Goal: Task Accomplishment & Management: Use online tool/utility

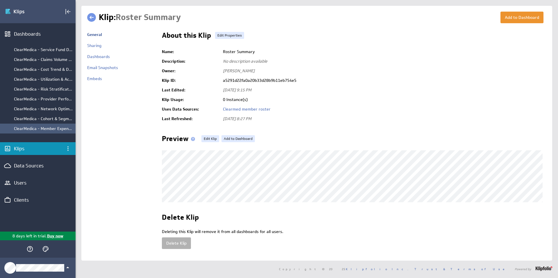
click at [51, 128] on div "ClearMedica - Member Expense by Month" at bounding box center [43, 128] width 59 height 5
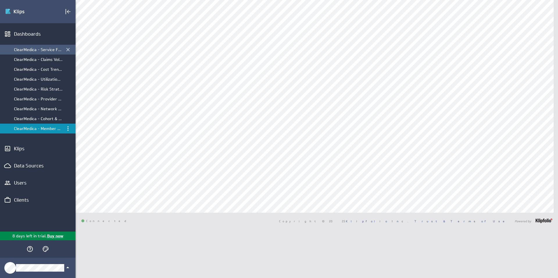
click at [42, 50] on div "ClearMedica - Service Fund Dashboard" at bounding box center [38, 49] width 48 height 5
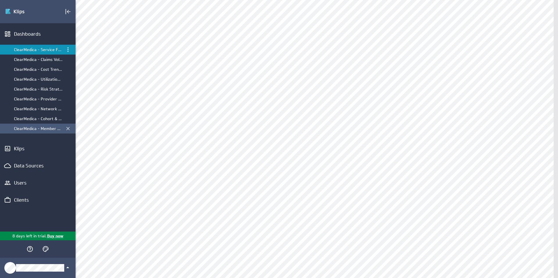
click at [39, 129] on div "ClearMedica - Member Expense by Month" at bounding box center [38, 128] width 48 height 5
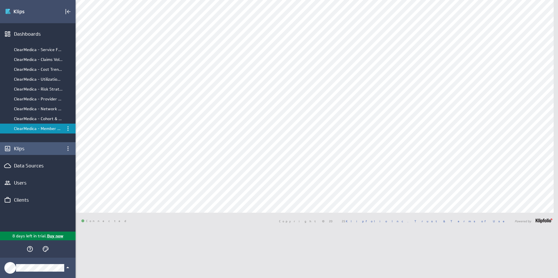
click at [22, 148] on div "Klips" at bounding box center [38, 148] width 48 height 6
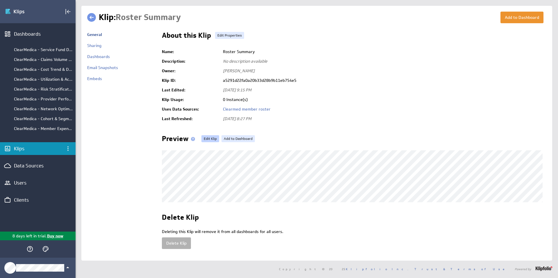
click at [209, 136] on link "Edit Klip" at bounding box center [210, 138] width 18 height 7
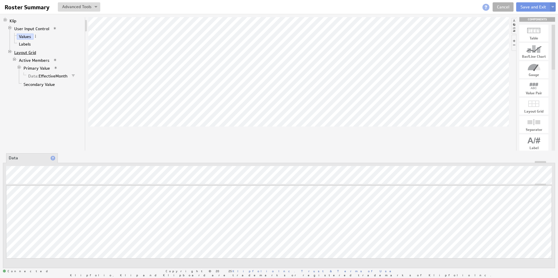
click at [20, 52] on link "Layout Grid" at bounding box center [25, 53] width 26 height 6
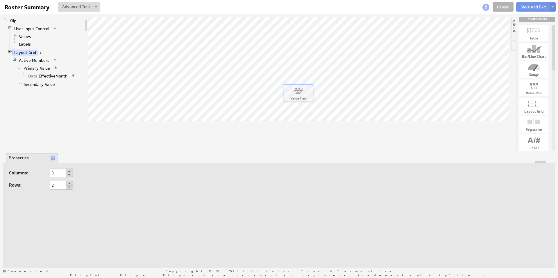
drag, startPoint x: 537, startPoint y: 90, endPoint x: 301, endPoint y: 95, distance: 235.6
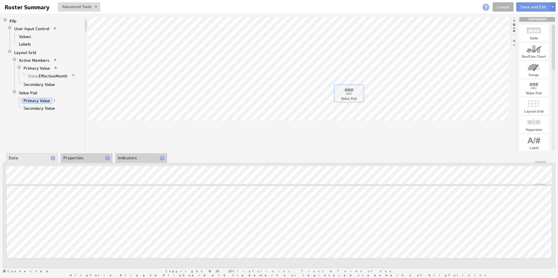
drag, startPoint x: 537, startPoint y: 91, endPoint x: 352, endPoint y: 96, distance: 185.1
click at [28, 60] on link "Active Members" at bounding box center [34, 61] width 35 height 6
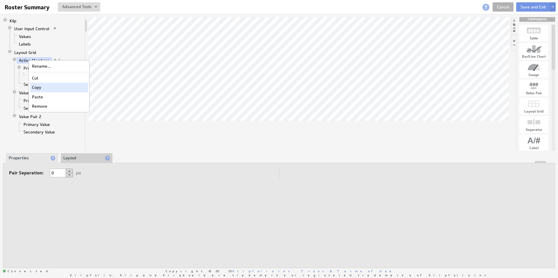
click at [42, 87] on div "Copy" at bounding box center [59, 87] width 58 height 9
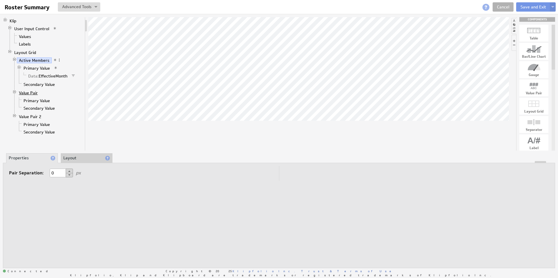
click at [34, 93] on link "Value Pair" at bounding box center [28, 93] width 23 height 6
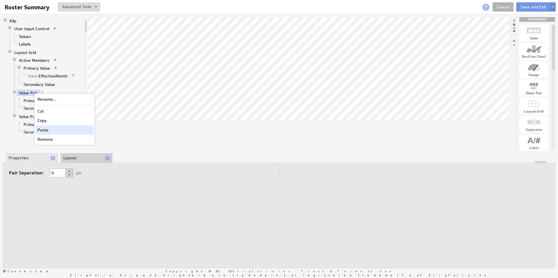
click at [51, 130] on div "Paste" at bounding box center [64, 129] width 58 height 9
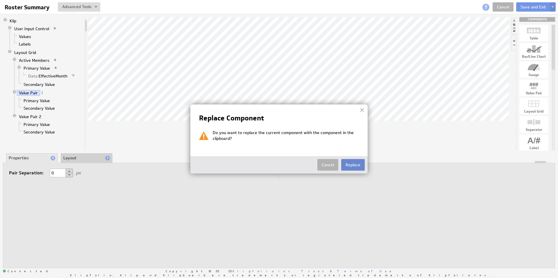
click at [349, 163] on button "Replace" at bounding box center [353, 165] width 24 height 12
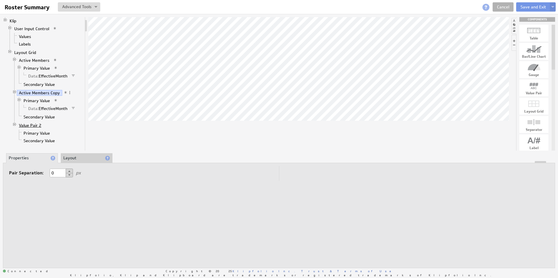
click at [27, 125] on link "Value Pair 2" at bounding box center [30, 126] width 27 height 6
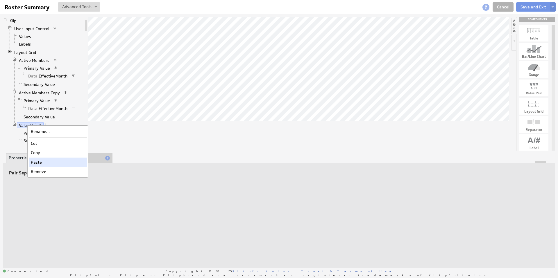
click at [48, 163] on div "Paste" at bounding box center [58, 162] width 58 height 9
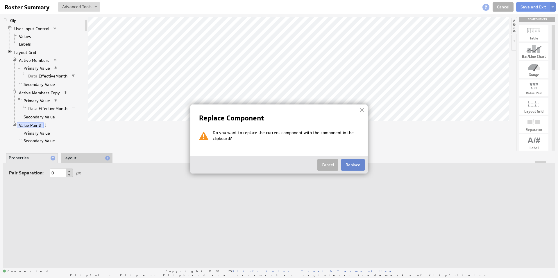
click at [354, 164] on button "Replace" at bounding box center [353, 165] width 24 height 12
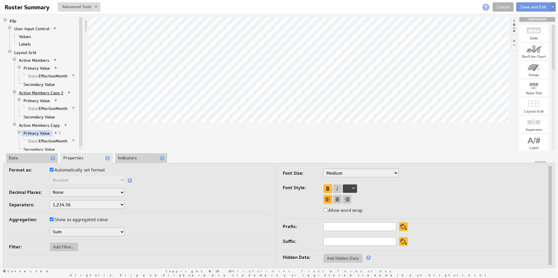
click at [43, 91] on link "Active Members Copy 2" at bounding box center [41, 93] width 49 height 6
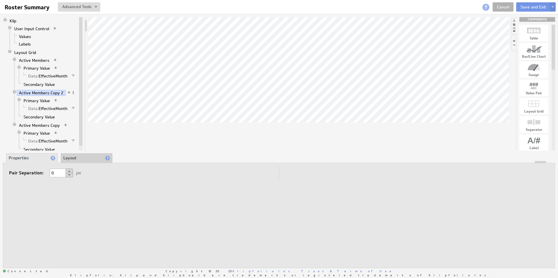
click at [71, 92] on span at bounding box center [73, 93] width 4 height 4
click at [81, 99] on div "Rename..." at bounding box center [102, 98] width 58 height 9
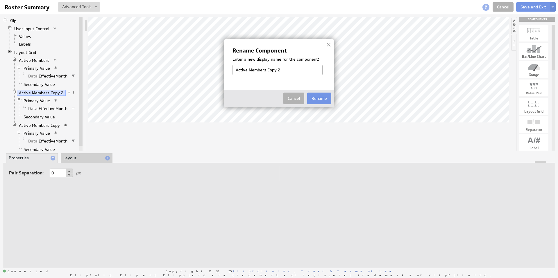
click at [278, 69] on input "Active Members Copy 2" at bounding box center [277, 70] width 90 height 10
drag, startPoint x: 249, startPoint y: 69, endPoint x: 297, endPoint y: 69, distance: 47.9
click at [297, 69] on input "Active Members Copy 2" at bounding box center [277, 70] width 90 height 10
type input "Active New"
click at [322, 99] on button "Rename" at bounding box center [319, 99] width 24 height 12
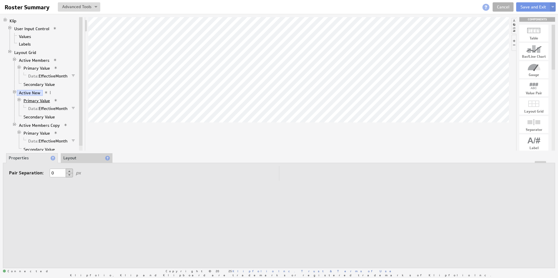
click at [38, 100] on link "Primary Value" at bounding box center [36, 101] width 31 height 6
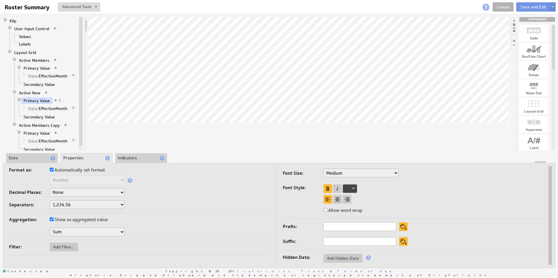
click at [24, 154] on li "Data" at bounding box center [32, 158] width 52 height 10
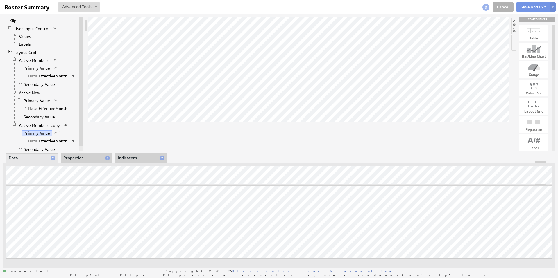
click at [46, 134] on link "Primary Value" at bounding box center [36, 133] width 31 height 6
click at [44, 134] on link "Primary Value" at bounding box center [36, 133] width 31 height 6
click at [60, 133] on span at bounding box center [60, 133] width 4 height 4
click at [78, 138] on div "Rename..." at bounding box center [94, 138] width 66 height 9
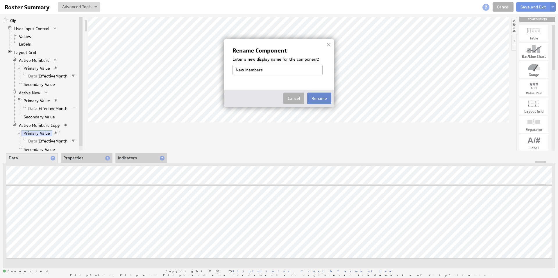
type input "New Members"
click at [322, 95] on button "Rename" at bounding box center [319, 99] width 24 height 12
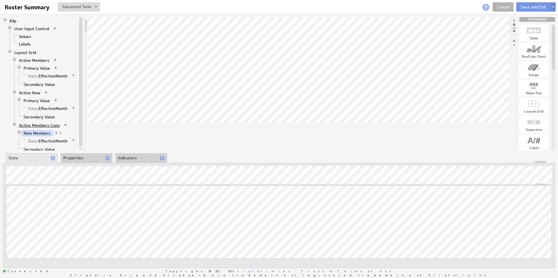
click at [46, 125] on link "Active Members Copy" at bounding box center [39, 126] width 45 height 6
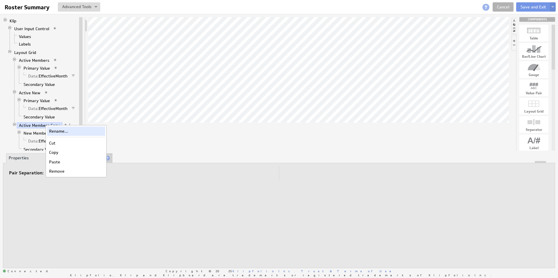
click at [63, 132] on div "Rename..." at bounding box center [76, 131] width 58 height 9
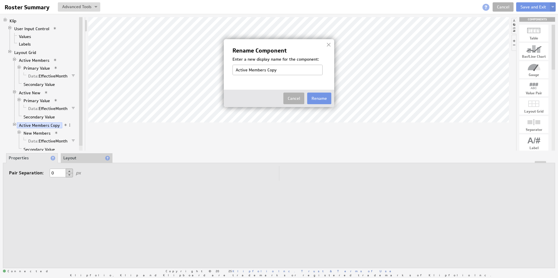
click at [254, 71] on input "Active Members Copy" at bounding box center [277, 70] width 90 height 10
click at [270, 70] on input "Active Members Copy" at bounding box center [277, 70] width 90 height 10
click at [267, 69] on input "Active Members New" at bounding box center [277, 70] width 90 height 10
type input "Active Members - New"
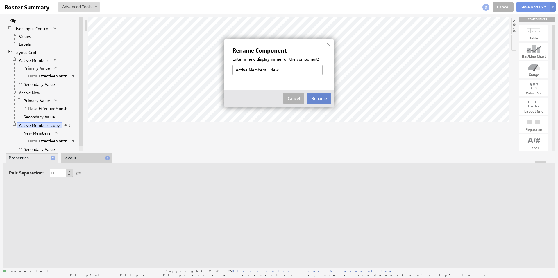
click at [322, 98] on button "Rename" at bounding box center [319, 99] width 24 height 12
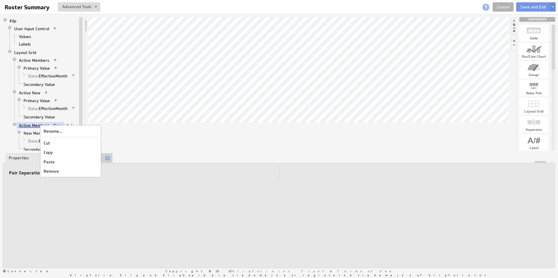
click at [28, 124] on link "Active Members - New" at bounding box center [40, 126] width 47 height 6
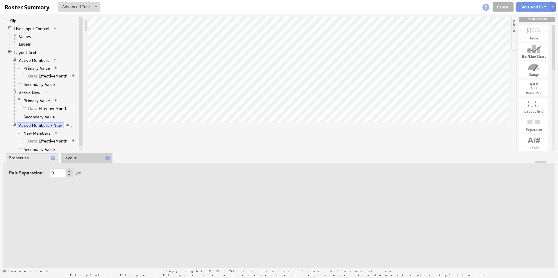
click at [70, 126] on span at bounding box center [72, 125] width 4 height 4
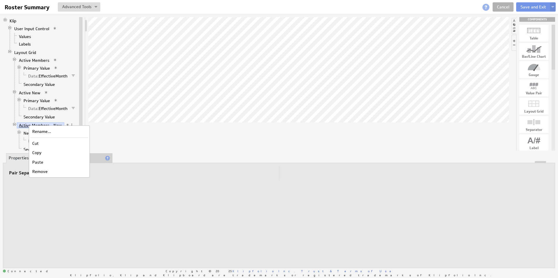
click at [21, 125] on link "Active Members - New" at bounding box center [40, 126] width 47 height 6
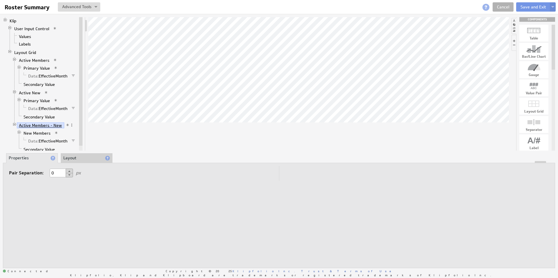
drag, startPoint x: 24, startPoint y: 125, endPoint x: 26, endPoint y: 122, distance: 3.3
click at [26, 123] on link "Active Members - New" at bounding box center [40, 126] width 47 height 6
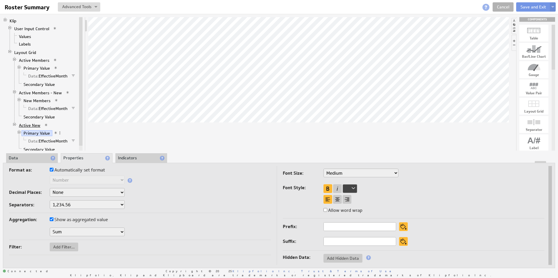
click at [31, 127] on link "Active New" at bounding box center [30, 126] width 26 height 6
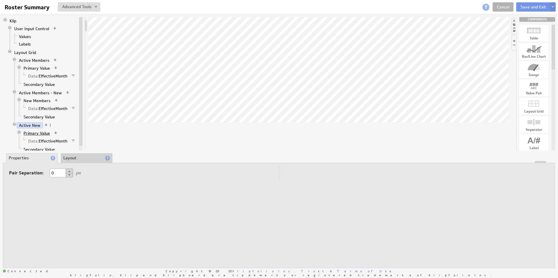
click at [34, 132] on link "Primary Value" at bounding box center [36, 133] width 31 height 6
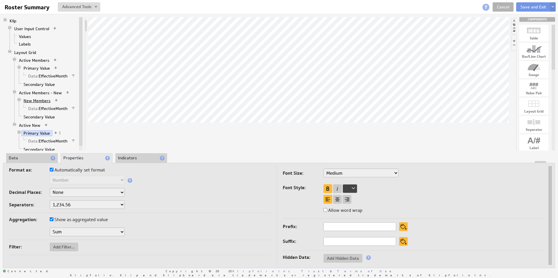
click at [36, 100] on link "New Members" at bounding box center [36, 101] width 31 height 6
click at [22, 154] on li "Data" at bounding box center [32, 158] width 52 height 10
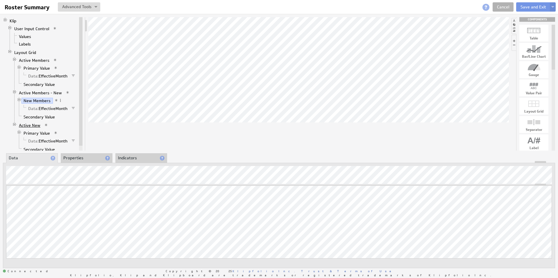
click at [30, 125] on link "Active New" at bounding box center [30, 126] width 26 height 6
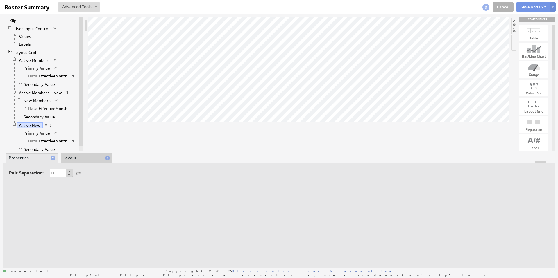
click at [39, 134] on link "Primary Value" at bounding box center [36, 133] width 31 height 6
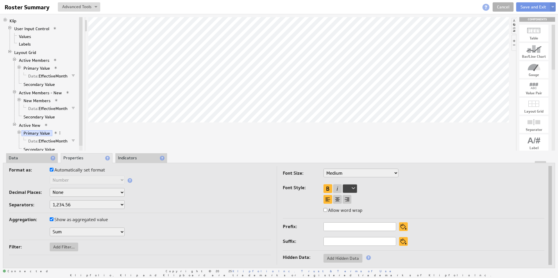
click at [34, 159] on li "Data" at bounding box center [32, 158] width 52 height 10
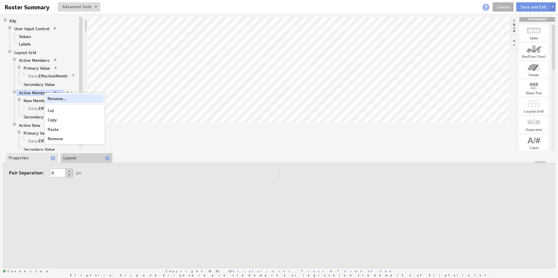
click at [60, 98] on div "Rename..." at bounding box center [75, 98] width 58 height 9
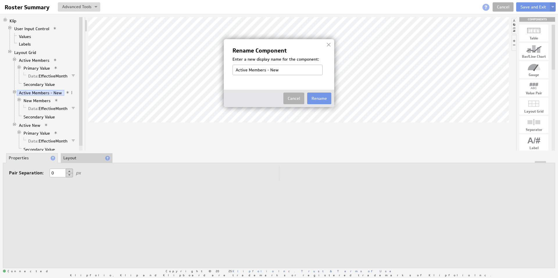
click at [253, 72] on input "Active Members - New" at bounding box center [277, 70] width 90 height 10
drag, startPoint x: 249, startPoint y: 70, endPoint x: 324, endPoint y: 70, distance: 74.6
click at [322, 70] on div "Active Members - New" at bounding box center [278, 70] width 93 height 10
type input "Active Recurring"
click at [320, 100] on button "Rename" at bounding box center [319, 99] width 24 height 12
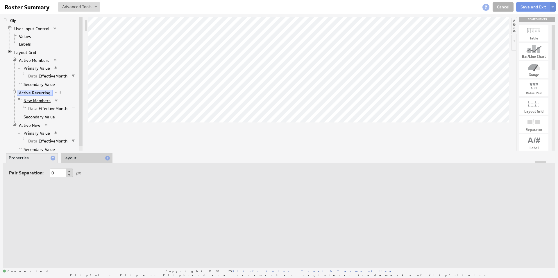
click at [32, 100] on link "New Members" at bounding box center [36, 101] width 31 height 6
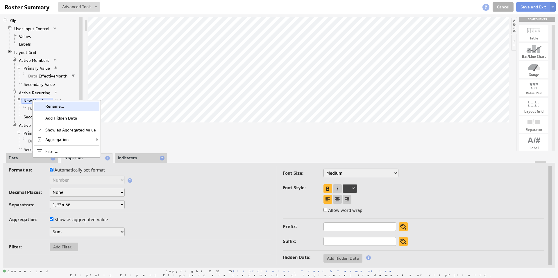
click at [50, 104] on div "Rename..." at bounding box center [67, 106] width 66 height 9
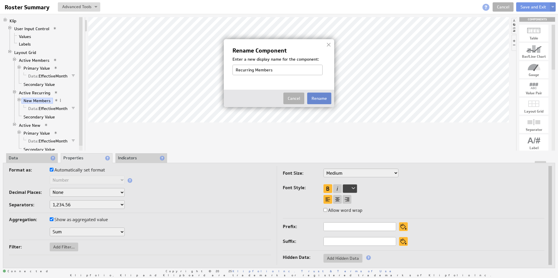
type input "Recurring Members"
click at [319, 96] on button "Rename" at bounding box center [319, 99] width 24 height 12
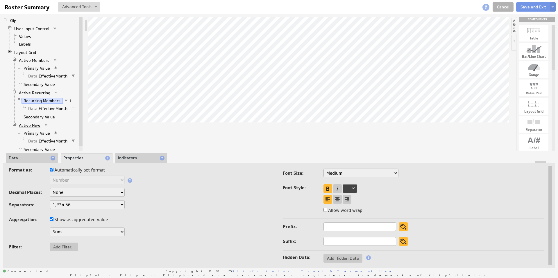
click at [35, 125] on link "Active New" at bounding box center [30, 126] width 26 height 6
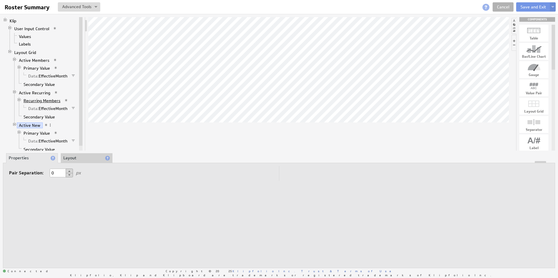
click at [38, 103] on link "Recurring Members" at bounding box center [41, 101] width 41 height 6
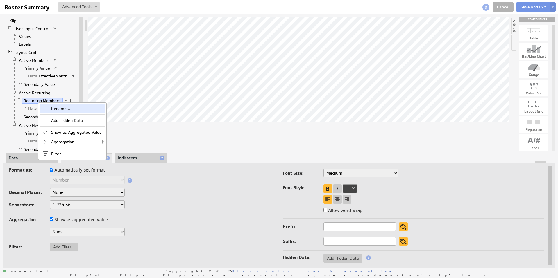
click at [63, 111] on div "Rename..." at bounding box center [72, 108] width 66 height 9
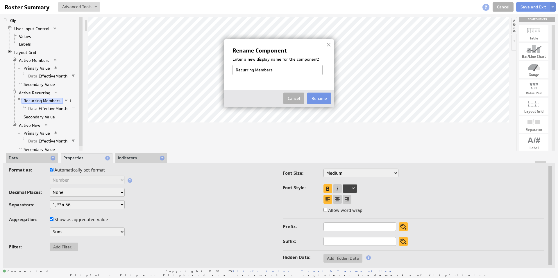
click at [250, 71] on input "Recurring Members" at bounding box center [277, 70] width 90 height 10
type input "New Members"
click at [324, 99] on button "Rename" at bounding box center [319, 99] width 24 height 12
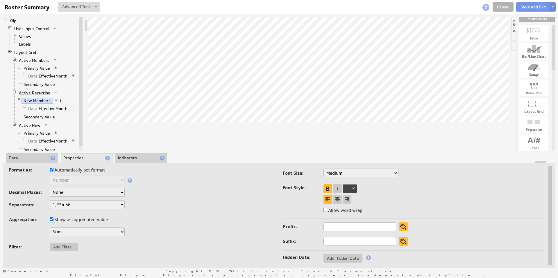
click at [40, 92] on link "Active Recurring" at bounding box center [35, 93] width 36 height 6
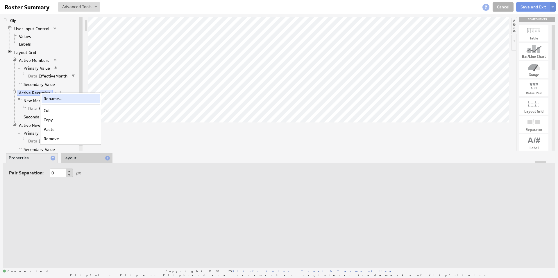
click at [53, 97] on div "Rename..." at bounding box center [71, 98] width 58 height 9
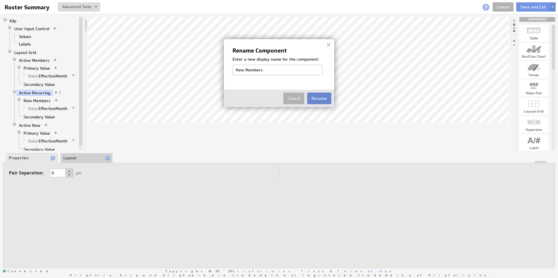
type input "New Members"
click at [322, 99] on button "Rename" at bounding box center [319, 99] width 24 height 12
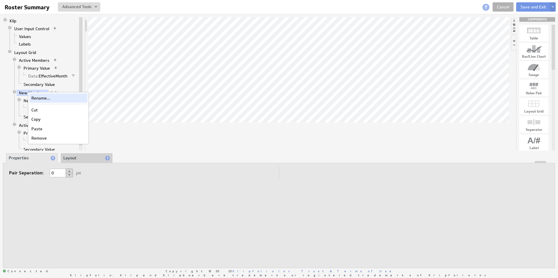
click at [42, 97] on div "Rename..." at bounding box center [58, 98] width 58 height 9
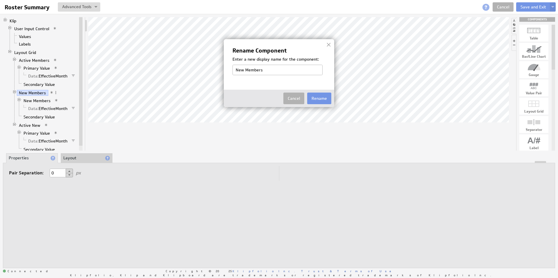
click at [235, 69] on input "New Members" at bounding box center [277, 70] width 90 height 10
type input "Active - New Members"
click at [319, 98] on button "Rename" at bounding box center [319, 99] width 24 height 12
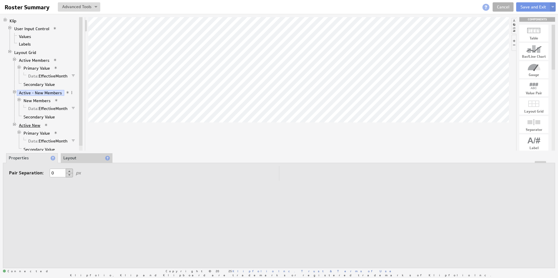
click at [32, 124] on link "Active New" at bounding box center [30, 126] width 26 height 6
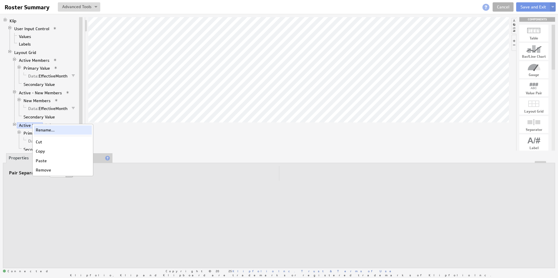
click at [52, 131] on div "Rename..." at bounding box center [63, 129] width 58 height 9
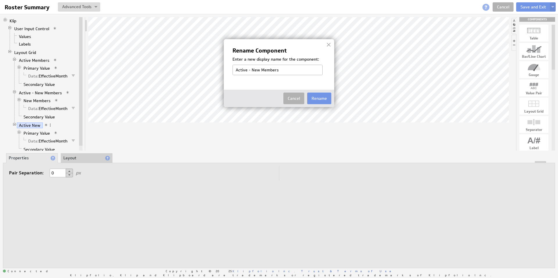
click at [256, 71] on input "Active - New Members" at bounding box center [277, 70] width 90 height 10
type input "Active - Recurring Members"
click at [321, 97] on button "Rename" at bounding box center [319, 99] width 24 height 12
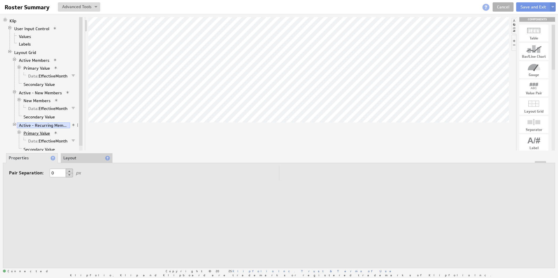
click at [38, 133] on link "Primary Value" at bounding box center [36, 133] width 31 height 6
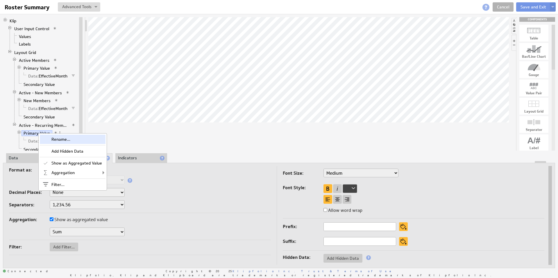
click at [54, 137] on div "Rename..." at bounding box center [73, 139] width 66 height 9
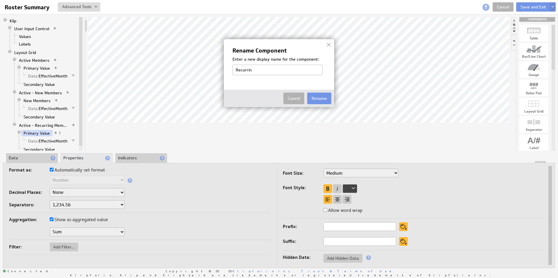
type input "Recurring Members"
click at [320, 97] on button "Rename" at bounding box center [319, 99] width 24 height 12
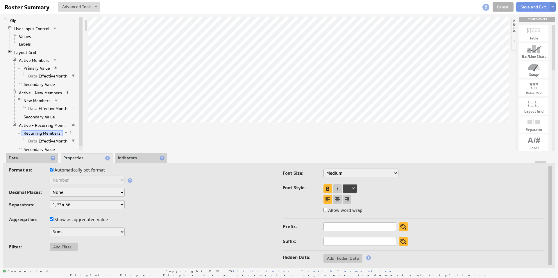
click at [30, 157] on li "Data" at bounding box center [32, 158] width 52 height 10
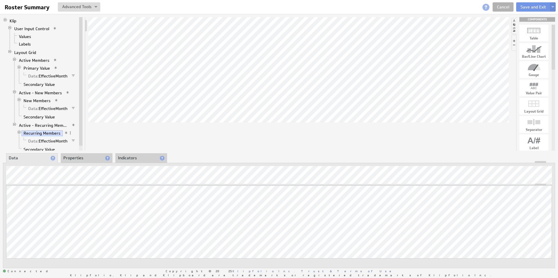
click at [169, 140] on div at bounding box center [298, 84] width 420 height 134
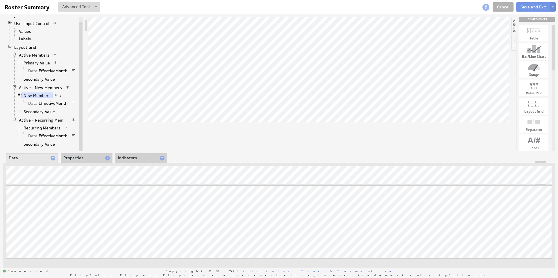
click at [73, 160] on li "Properties" at bounding box center [87, 158] width 52 height 10
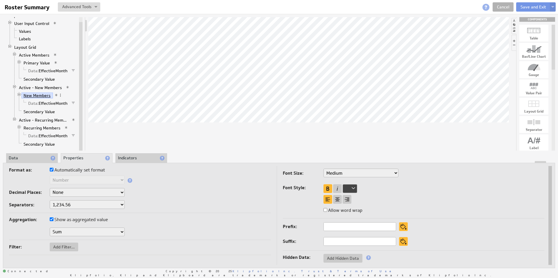
click at [41, 94] on link "New Members" at bounding box center [36, 96] width 31 height 6
click at [26, 155] on li "Data" at bounding box center [32, 158] width 52 height 10
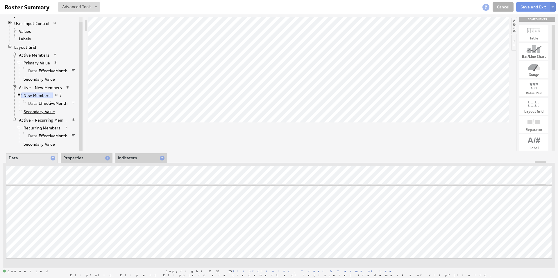
click at [45, 112] on link "Secondary Value" at bounding box center [39, 112] width 36 height 6
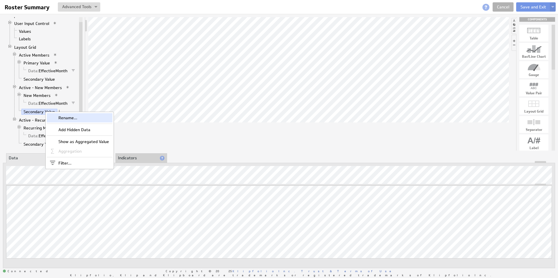
click at [64, 116] on div "Rename..." at bounding box center [80, 117] width 66 height 9
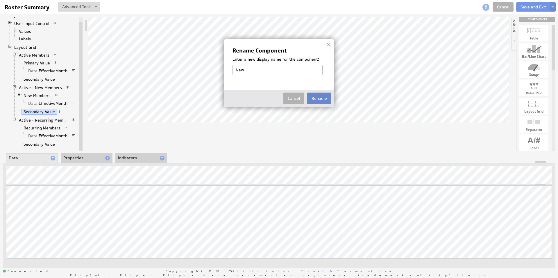
type input "New"
click at [319, 100] on button "Rename" at bounding box center [319, 99] width 24 height 12
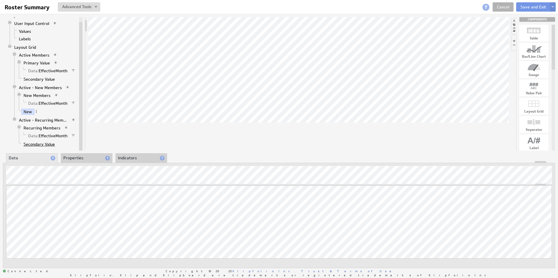
click at [42, 143] on link "Secondary Value" at bounding box center [39, 144] width 36 height 6
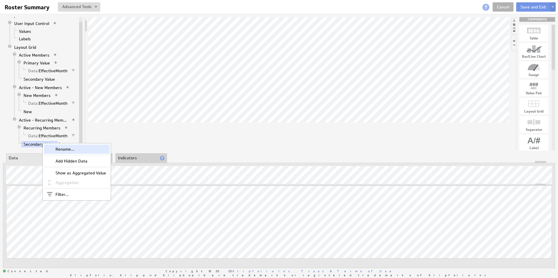
click at [59, 148] on div "Rename..." at bounding box center [77, 149] width 66 height 9
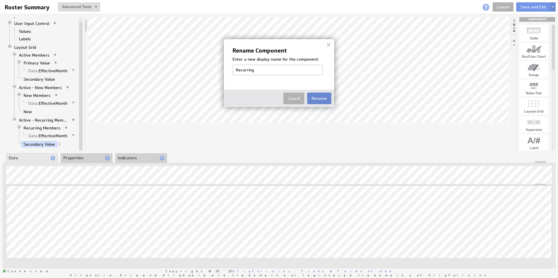
type input "Recurring"
click at [322, 99] on button "Rename" at bounding box center [319, 99] width 24 height 12
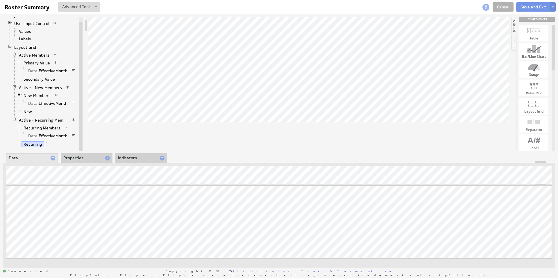
click at [142, 124] on div at bounding box center [298, 84] width 420 height 134
click at [87, 160] on li "Properties" at bounding box center [87, 158] width 52 height 10
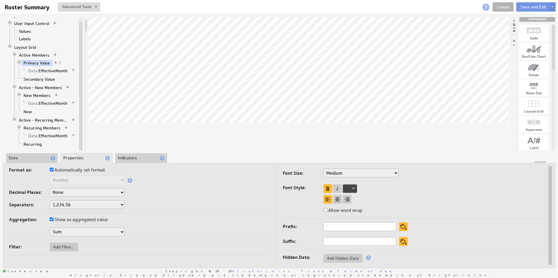
click at [345, 174] on select "XX-Small X-Small Small Medium Large X-Large XX-Large" at bounding box center [360, 173] width 75 height 9
select select "large"
click at [337, 198] on div at bounding box center [337, 199] width 9 height 9
select select "large"
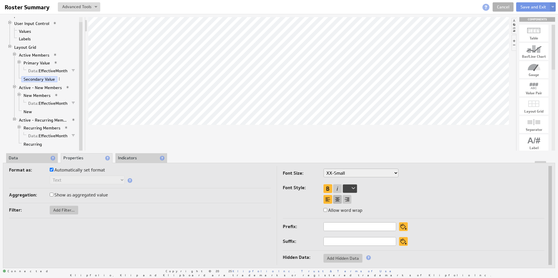
click at [339, 200] on div at bounding box center [337, 199] width 9 height 9
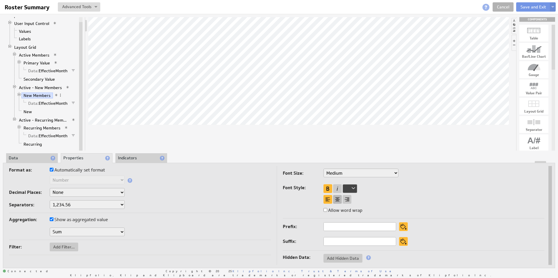
click at [339, 200] on div at bounding box center [337, 199] width 9 height 9
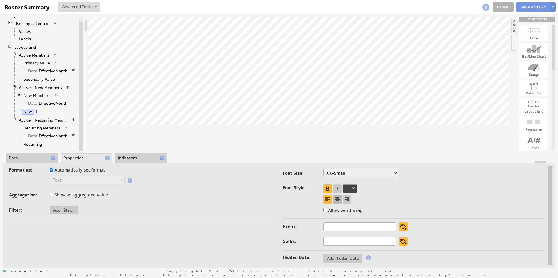
click at [337, 199] on div at bounding box center [337, 199] width 9 height 9
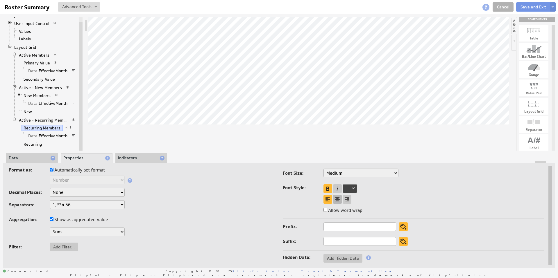
click at [338, 198] on div at bounding box center [337, 199] width 9 height 9
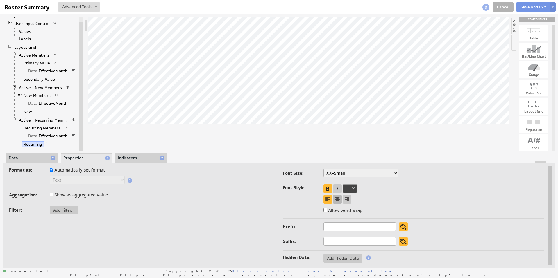
click at [337, 200] on div at bounding box center [337, 199] width 9 height 9
drag, startPoint x: 536, startPoint y: 86, endPoint x: 349, endPoint y: 90, distance: 187.1
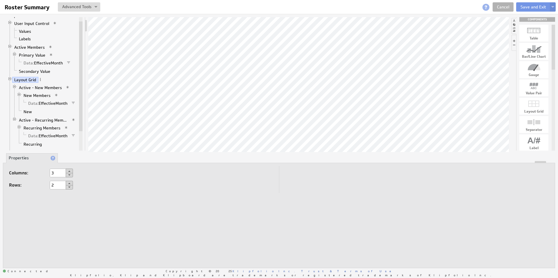
click at [69, 175] on button at bounding box center [69, 175] width 7 height 4
type input "2"
click at [70, 187] on button at bounding box center [69, 187] width 7 height 4
type input "1"
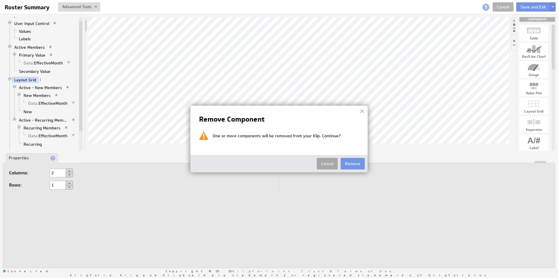
click at [329, 166] on button "Cancel" at bounding box center [327, 164] width 21 height 12
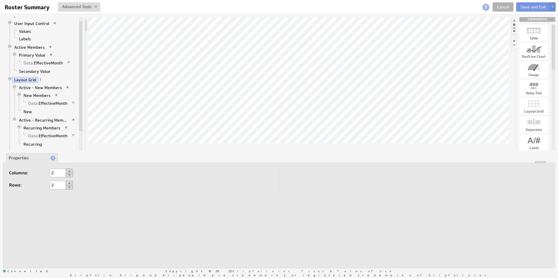
click at [68, 182] on button at bounding box center [69, 183] width 7 height 5
click at [69, 188] on button at bounding box center [69, 187] width 7 height 4
type input "1"
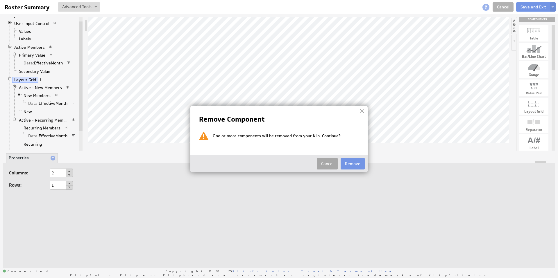
click at [331, 166] on button "Cancel" at bounding box center [327, 164] width 21 height 12
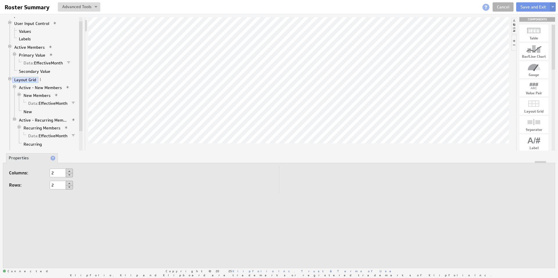
click at [70, 184] on button at bounding box center [69, 183] width 7 height 5
click at [69, 187] on button at bounding box center [69, 187] width 7 height 4
type input "1"
drag, startPoint x: 537, startPoint y: 105, endPoint x: 314, endPoint y: 150, distance: 227.3
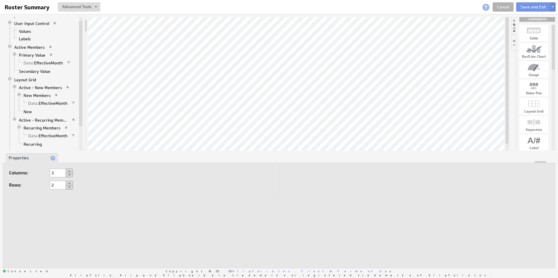
click at [71, 175] on button at bounding box center [69, 175] width 7 height 4
click at [71, 169] on button at bounding box center [69, 171] width 7 height 5
click at [69, 175] on button at bounding box center [69, 175] width 7 height 4
click at [70, 175] on button at bounding box center [69, 175] width 7 height 4
click at [72, 171] on button at bounding box center [69, 171] width 7 height 5
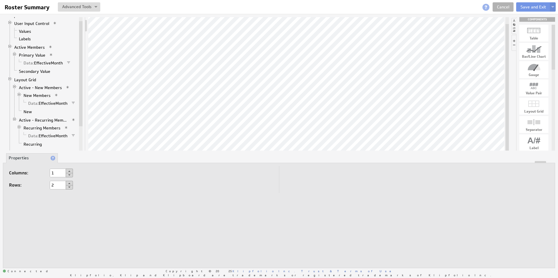
type input "2"
click at [69, 188] on button at bounding box center [69, 187] width 7 height 4
type input "1"
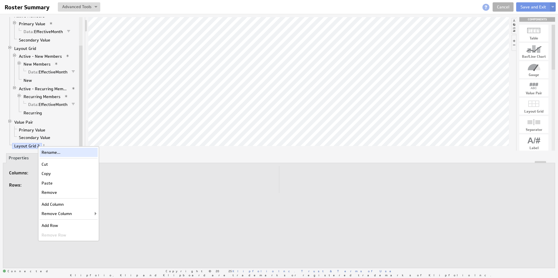
click at [60, 153] on div "Rename..." at bounding box center [68, 152] width 58 height 9
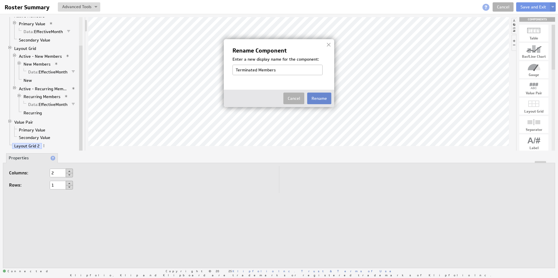
type input "Terminated Members"
click at [321, 96] on button "Rename" at bounding box center [319, 99] width 24 height 12
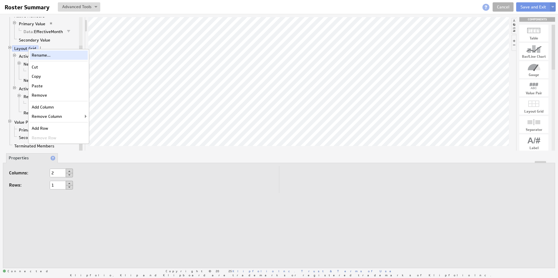
click at [43, 55] on div "Rename..." at bounding box center [59, 55] width 58 height 9
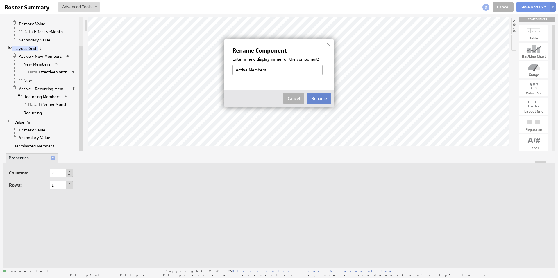
type input "Active Members"
click at [327, 101] on button "Rename" at bounding box center [319, 99] width 24 height 12
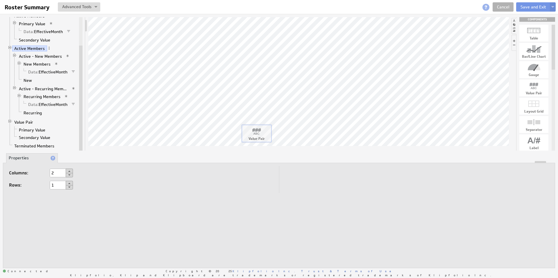
drag, startPoint x: 539, startPoint y: 89, endPoint x: 261, endPoint y: 134, distance: 281.0
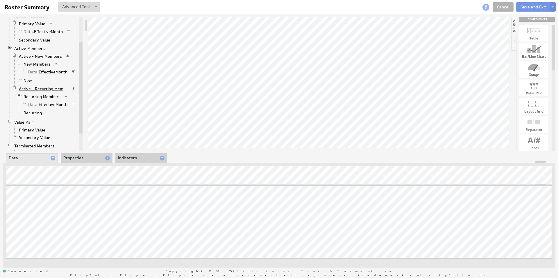
click at [28, 88] on link "Active - Recurring Members" at bounding box center [43, 89] width 53 height 6
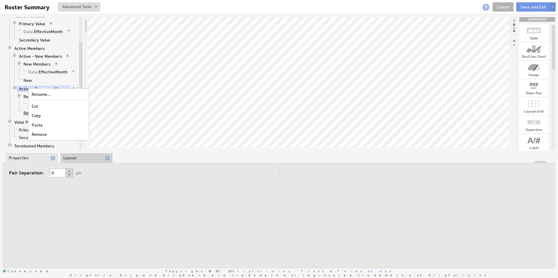
click at [36, 115] on div "Copy" at bounding box center [59, 115] width 58 height 9
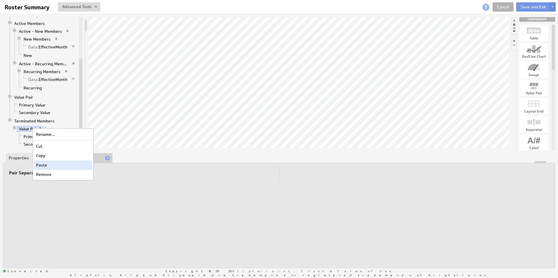
click at [45, 165] on div "Paste" at bounding box center [63, 165] width 58 height 9
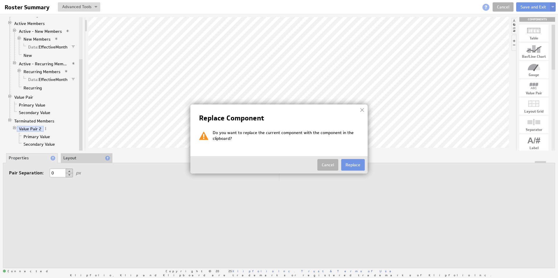
click at [358, 164] on button "Replace" at bounding box center [353, 165] width 24 height 12
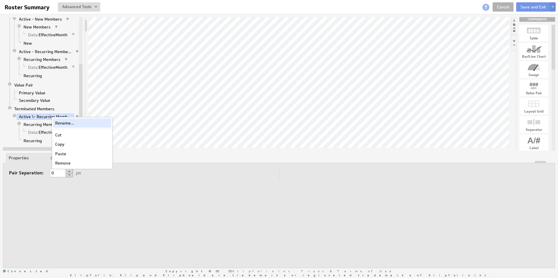
click at [69, 124] on div "Rename..." at bounding box center [82, 122] width 58 height 9
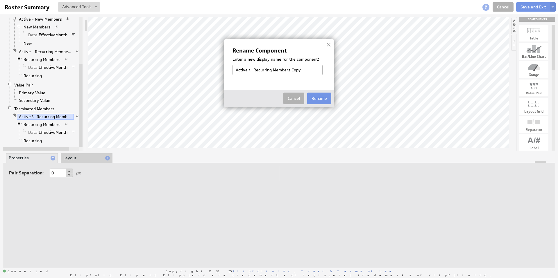
click at [251, 71] on input "Active \- Recurring Members Copy" at bounding box center [277, 70] width 90 height 10
click at [240, 70] on input "Active \- Recurring Members Copy" at bounding box center [277, 70] width 90 height 10
drag, startPoint x: 246, startPoint y: 70, endPoint x: 309, endPoint y: 67, distance: 63.4
click at [309, 67] on input "Term \- Recurring Members Copy" at bounding box center [277, 70] width 90 height 10
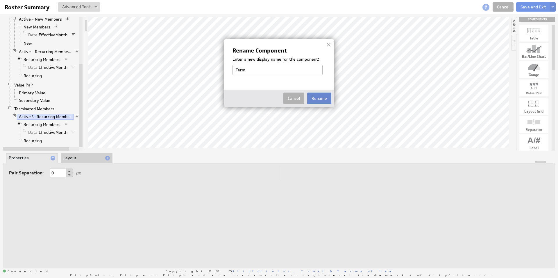
type input "Term"
click at [316, 98] on button "Rename" at bounding box center [319, 99] width 24 height 12
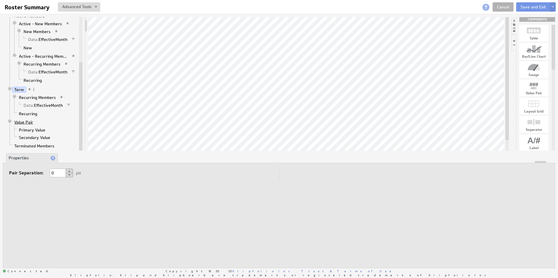
click at [26, 122] on link "Value Pair" at bounding box center [23, 122] width 23 height 6
click at [22, 90] on link "Term" at bounding box center [19, 90] width 14 height 6
click at [28, 98] on link "Recurring Members" at bounding box center [37, 98] width 41 height 6
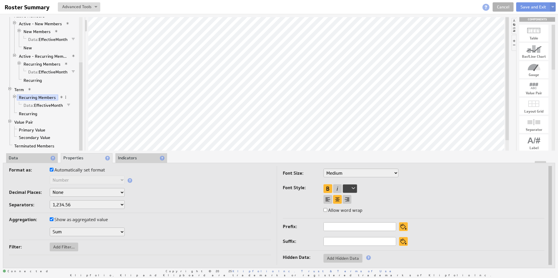
click at [30, 156] on li "Data" at bounding box center [32, 158] width 52 height 10
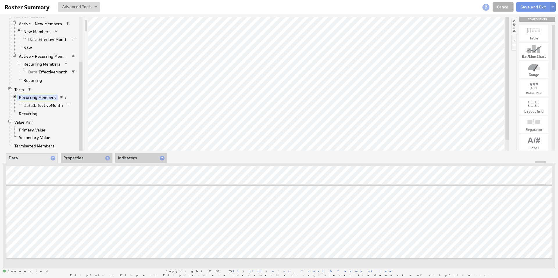
click at [76, 160] on li "Properties" at bounding box center [87, 158] width 52 height 10
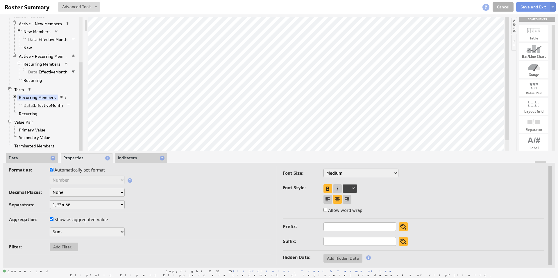
click at [40, 105] on link "Data: EffectiveMonth" at bounding box center [43, 106] width 44 height 6
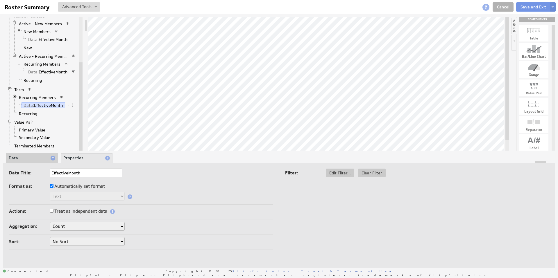
click at [32, 157] on li "Data" at bounding box center [32, 158] width 52 height 10
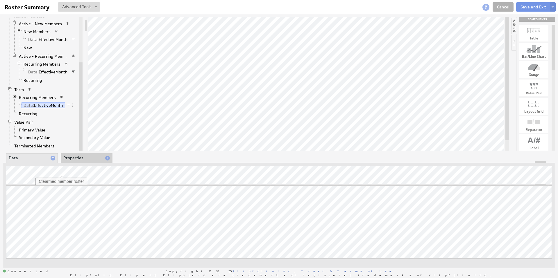
click at [81, 156] on li "Properties" at bounding box center [87, 158] width 52 height 10
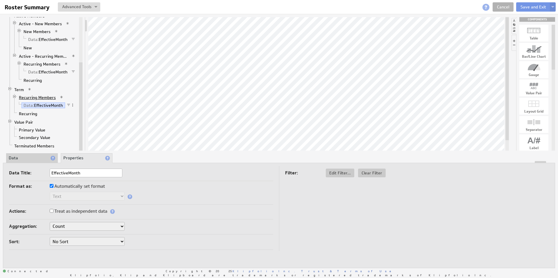
click at [43, 98] on link "Recurring Members" at bounding box center [37, 98] width 41 height 6
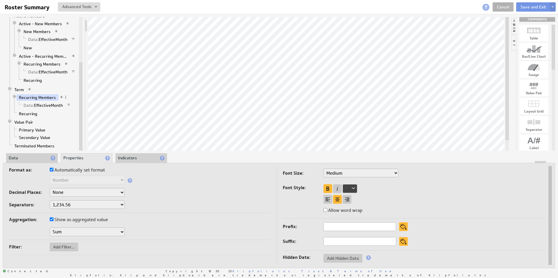
click at [31, 156] on li "Data" at bounding box center [32, 158] width 52 height 10
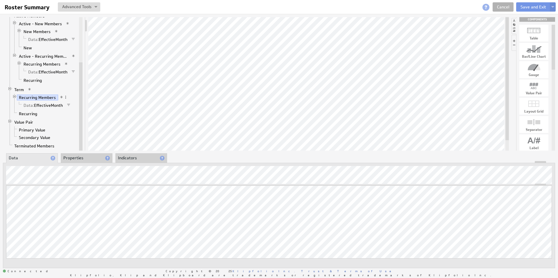
click at [80, 157] on li "Properties" at bounding box center [87, 158] width 52 height 10
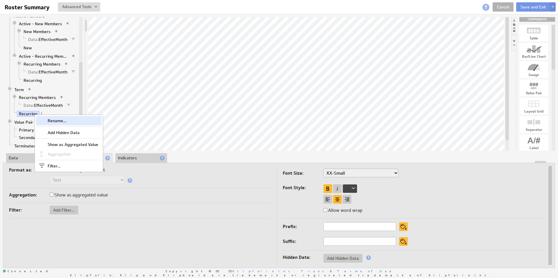
click at [52, 123] on div "Rename..." at bounding box center [69, 120] width 66 height 9
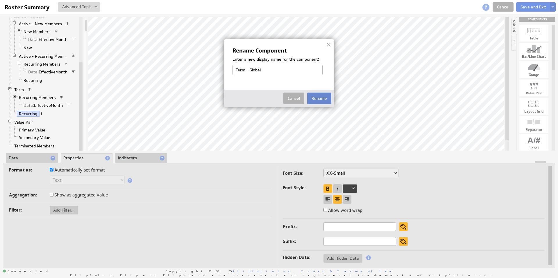
type input "Term - Global"
click at [320, 98] on button "Rename" at bounding box center [319, 99] width 24 height 12
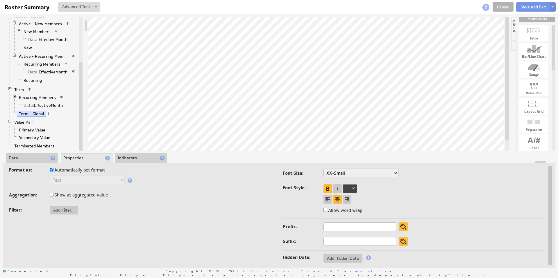
click at [17, 159] on li "Data" at bounding box center [32, 158] width 52 height 10
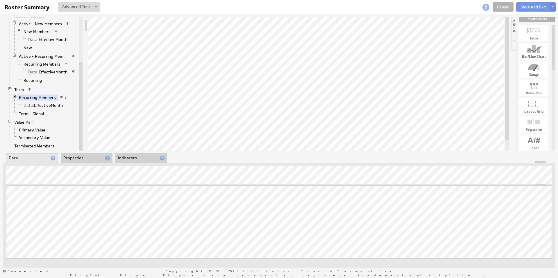
click at [78, 159] on li "Properties" at bounding box center [87, 158] width 52 height 10
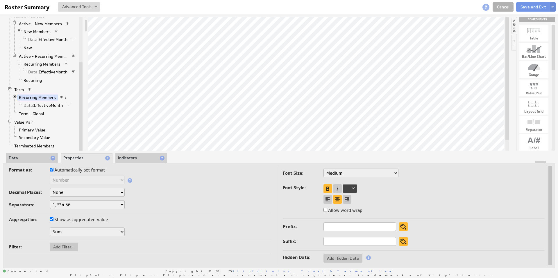
click at [395, 173] on select "XX-Small X-Small Small Medium Large X-Large XX-Large" at bounding box center [360, 173] width 75 height 9
select select "large"
drag, startPoint x: 532, startPoint y: 103, endPoint x: 290, endPoint y: 53, distance: 247.4
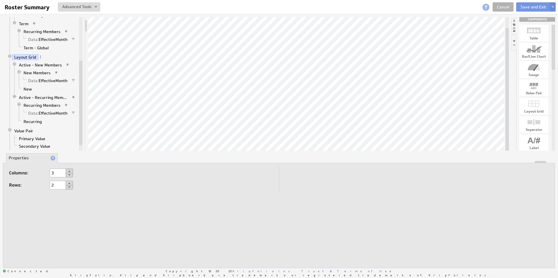
click at [69, 175] on button at bounding box center [69, 175] width 7 height 4
type input "2"
click at [70, 170] on button at bounding box center [69, 171] width 7 height 5
type input "3"
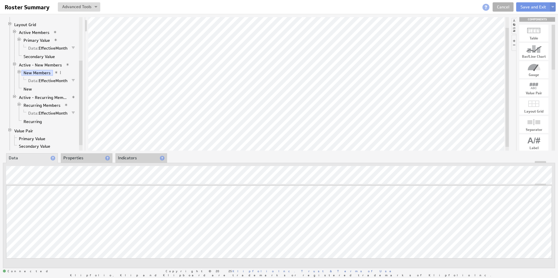
click at [76, 159] on li "Properties" at bounding box center [87, 158] width 52 height 10
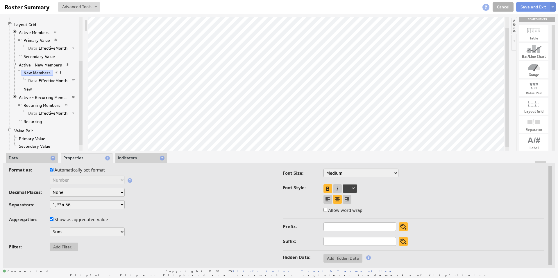
click at [367, 176] on select "XX-Small X-Small Small Medium Large X-Large XX-Large" at bounding box center [360, 173] width 75 height 9
select select "large"
click at [353, 189] on div at bounding box center [349, 188] width 15 height 9
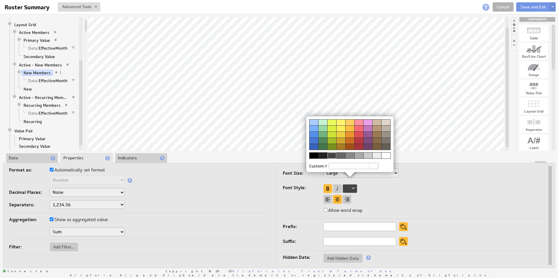
click at [323, 148] on div at bounding box center [322, 147] width 9 height 6
select select "large"
click at [340, 83] on img at bounding box center [279, 139] width 558 height 278
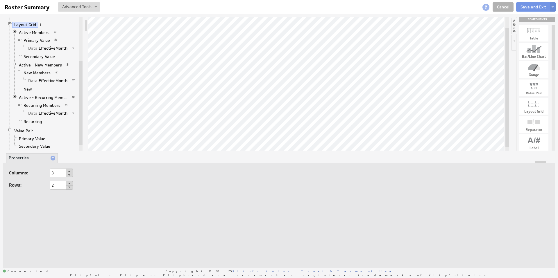
click at [69, 169] on button at bounding box center [69, 171] width 7 height 5
type input "4"
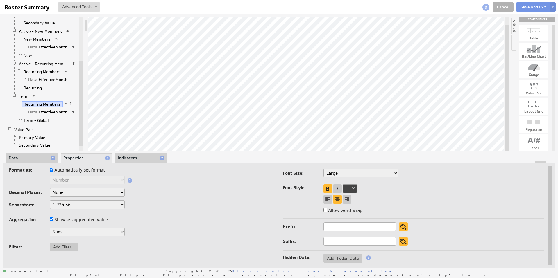
click at [350, 190] on div at bounding box center [349, 188] width 15 height 9
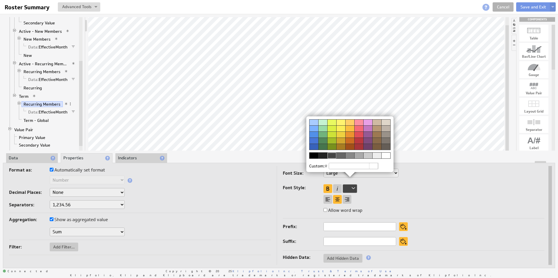
click at [358, 146] on div at bounding box center [358, 147] width 9 height 6
click at [335, 176] on div at bounding box center [349, 176] width 87 height 9
click at [318, 73] on img at bounding box center [279, 139] width 558 height 278
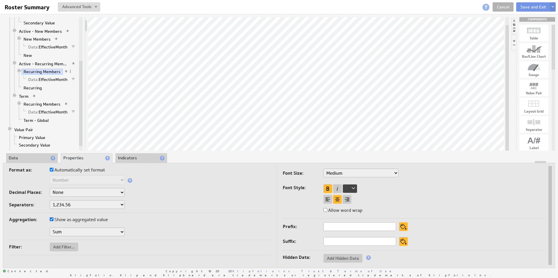
click at [344, 173] on select "XX-Small X-Small Small Medium Large X-Large XX-Large" at bounding box center [360, 173] width 75 height 9
select select "large"
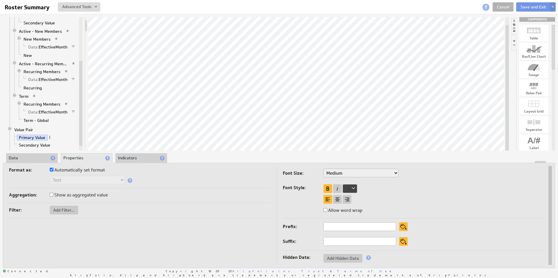
click at [49, 137] on span at bounding box center [50, 137] width 4 height 4
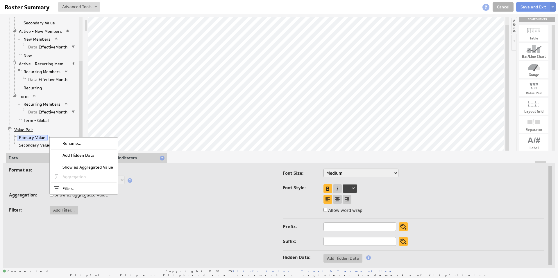
click at [29, 130] on link "Value Pair" at bounding box center [23, 130] width 23 height 6
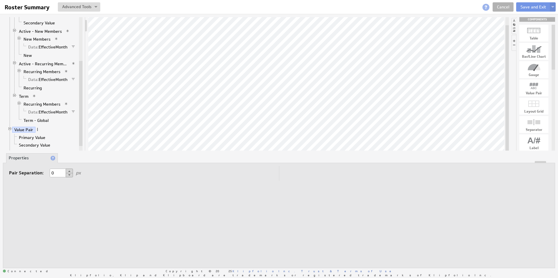
click at [37, 130] on span at bounding box center [37, 129] width 4 height 4
click at [55, 176] on div "Remove" at bounding box center [68, 175] width 58 height 9
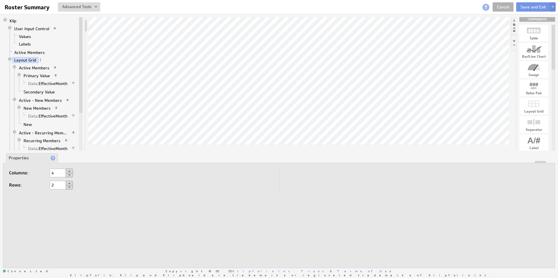
click at [70, 187] on button at bounding box center [69, 187] width 7 height 4
type input "1"
click at [44, 29] on link "User Input Control" at bounding box center [31, 29] width 39 height 6
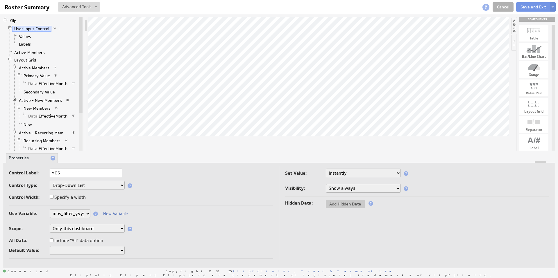
click at [27, 60] on link "Layout Grid" at bounding box center [25, 60] width 26 height 6
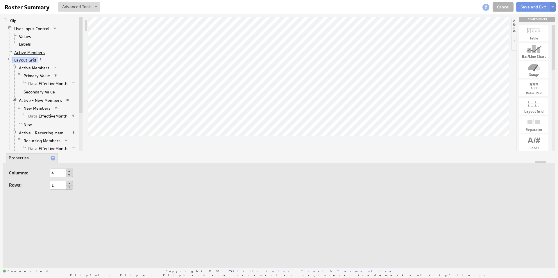
click at [28, 51] on link "Active Members" at bounding box center [29, 53] width 35 height 6
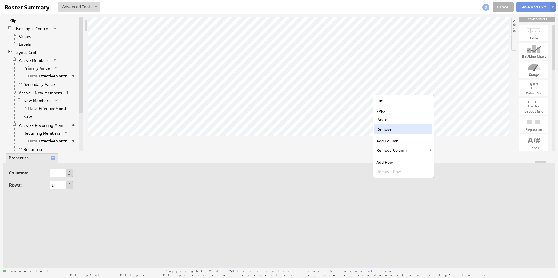
click at [389, 130] on div "Remove" at bounding box center [403, 129] width 58 height 9
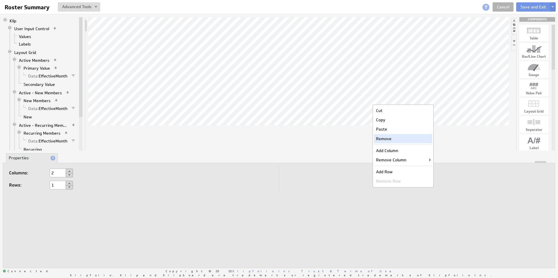
click at [390, 139] on div "Remove" at bounding box center [403, 138] width 58 height 9
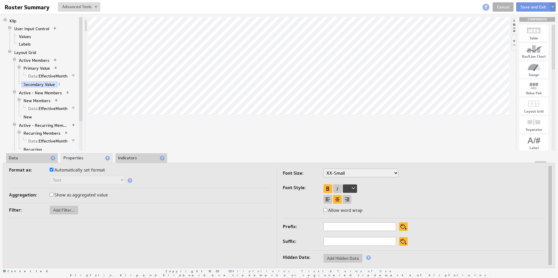
click at [22, 160] on li "Data" at bounding box center [32, 158] width 52 height 10
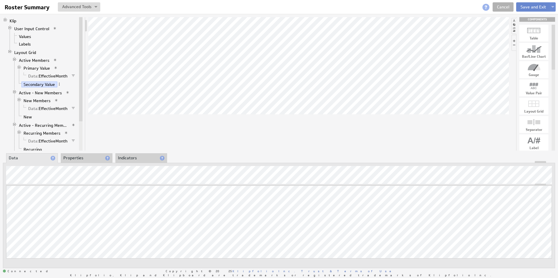
click at [537, 6] on button "Save and Exit" at bounding box center [533, 6] width 34 height 9
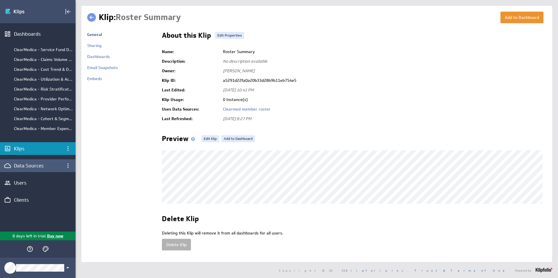
click at [25, 165] on div "Data Sources" at bounding box center [38, 166] width 48 height 6
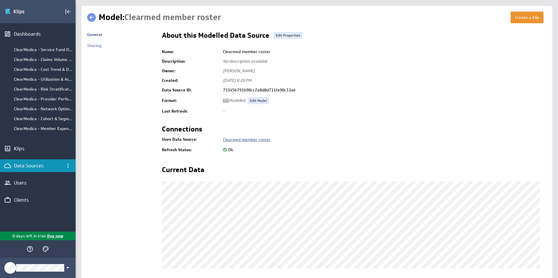
click at [252, 139] on link "Clearmed member roster" at bounding box center [247, 139] width 48 height 5
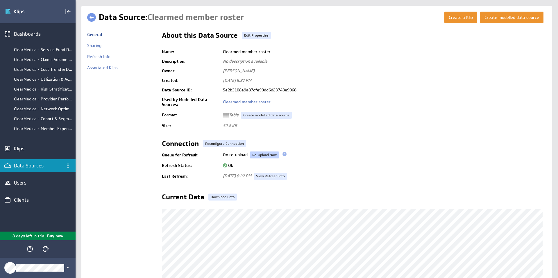
click at [263, 155] on link "Re-Upload Now" at bounding box center [264, 155] width 29 height 7
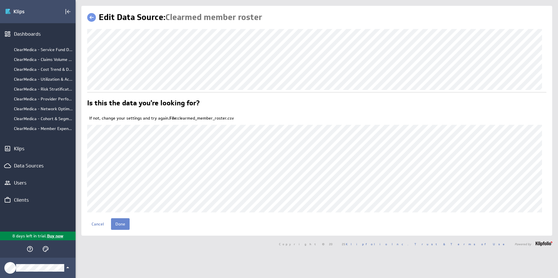
click at [119, 224] on input "Done" at bounding box center [120, 224] width 19 height 12
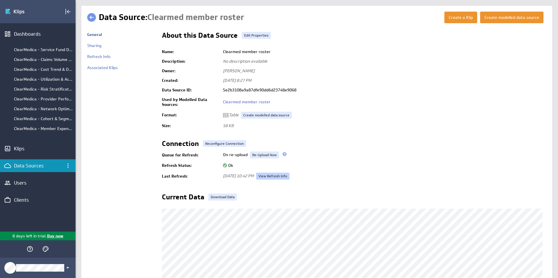
click at [289, 177] on link "View Refresh Info" at bounding box center [272, 176] width 33 height 7
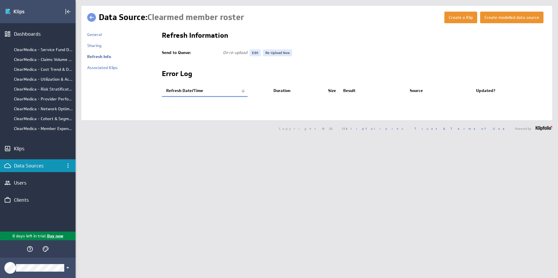
click at [30, 166] on div "Data Sources" at bounding box center [38, 166] width 48 height 6
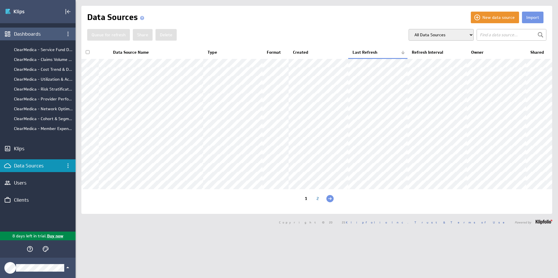
click at [25, 33] on div "Dashboards" at bounding box center [38, 34] width 48 height 6
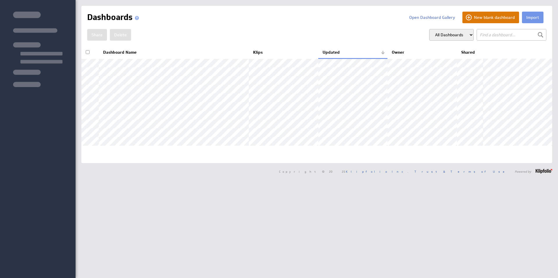
click at [479, 17] on button "New blank dashboard" at bounding box center [490, 18] width 57 height 12
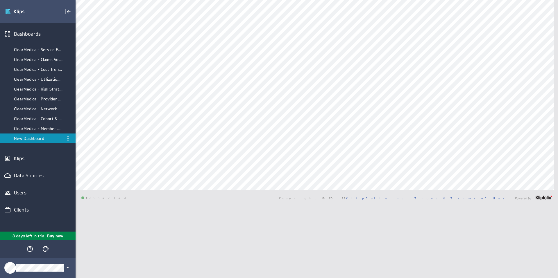
select select "all"
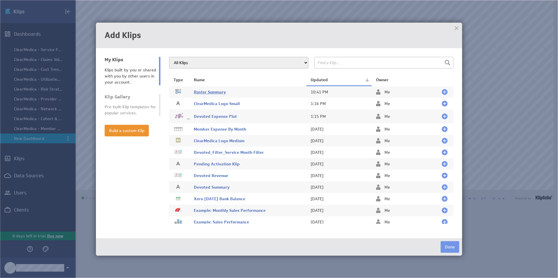
click at [218, 91] on span "Roster Summary" at bounding box center [210, 91] width 32 height 5
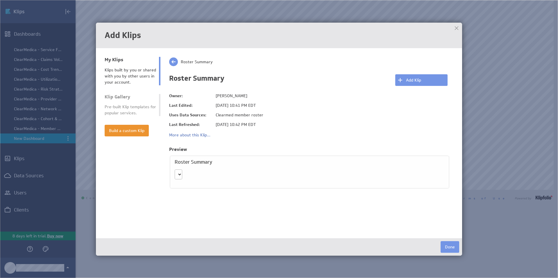
select select "2023-09"
click at [414, 81] on button "Add Klip" at bounding box center [421, 80] width 52 height 12
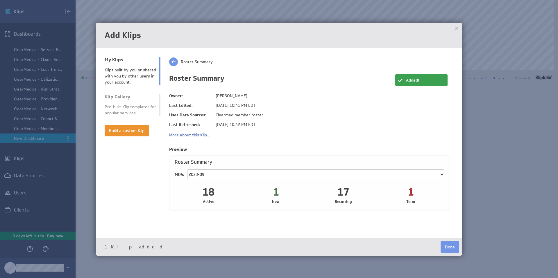
click at [451, 248] on button "Done" at bounding box center [449, 247] width 19 height 12
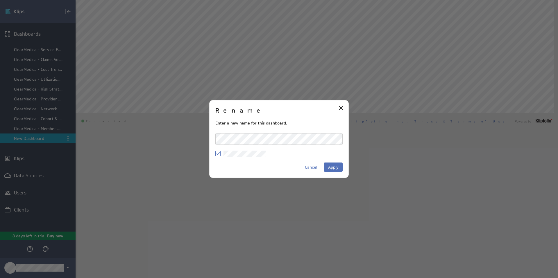
click at [206, 138] on div "Rename Enter a new name for this dashboard. Cancel Apply" at bounding box center [279, 139] width 558 height 278
click at [338, 169] on button "Apply" at bounding box center [333, 167] width 19 height 9
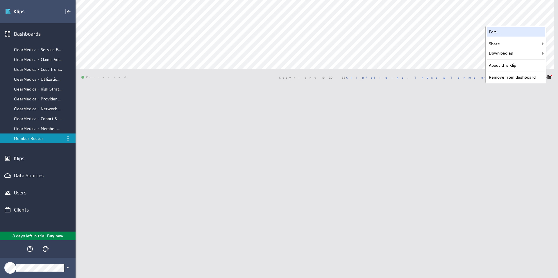
click at [506, 33] on div "Edit..." at bounding box center [515, 31] width 58 height 9
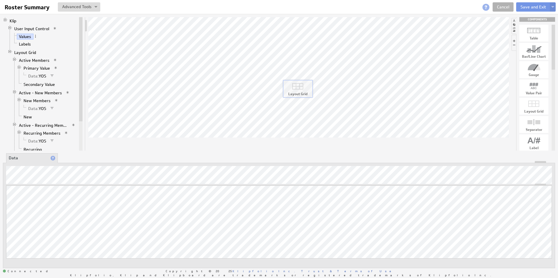
drag, startPoint x: 531, startPoint y: 107, endPoint x: 295, endPoint y: 89, distance: 236.8
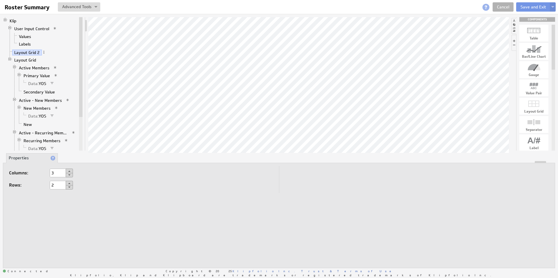
click at [68, 176] on button at bounding box center [69, 175] width 7 height 4
click at [69, 170] on button at bounding box center [69, 171] width 7 height 5
type input "2"
click at [70, 187] on button at bounding box center [69, 187] width 7 height 4
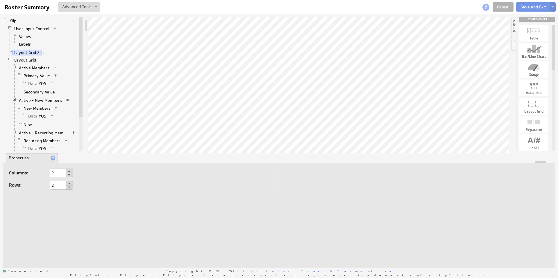
type input "1"
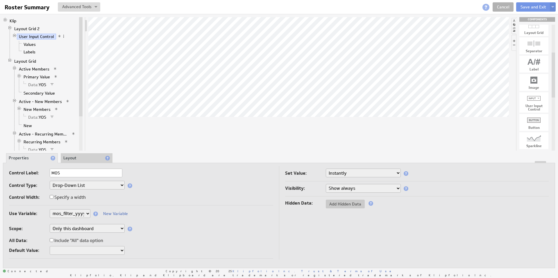
drag, startPoint x: 552, startPoint y: 43, endPoint x: 541, endPoint y: 81, distance: 39.3
click at [547, 75] on div "Table Bar/Line Chart Gauge Value Pair Layout Grid Separator Label Image User In…" at bounding box center [535, 88] width 39 height 126
drag, startPoint x: 537, startPoint y: 85, endPoint x: 282, endPoint y: 72, distance: 254.7
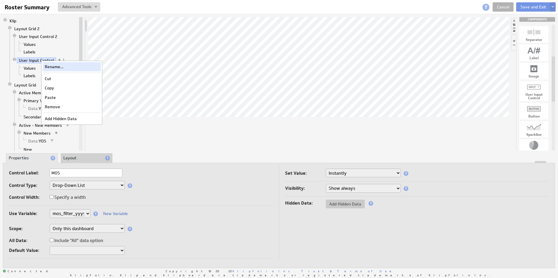
click at [57, 68] on div "Rename..." at bounding box center [72, 66] width 58 height 9
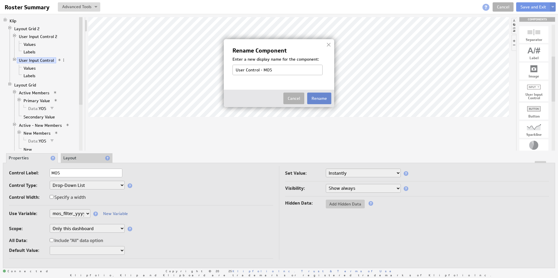
type input "User Control - MOS"
click at [319, 98] on button "Rename" at bounding box center [319, 99] width 24 height 12
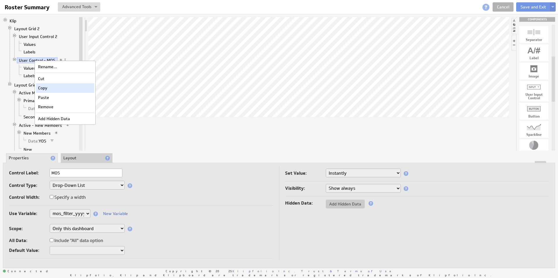
click at [50, 89] on div "Copy" at bounding box center [65, 87] width 58 height 9
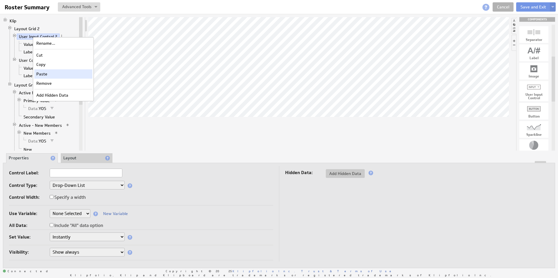
click at [45, 73] on div "Paste" at bounding box center [63, 73] width 58 height 9
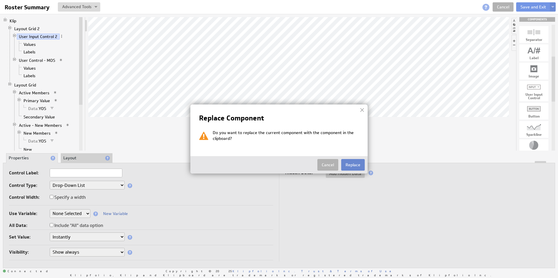
click at [359, 166] on button "Replace" at bounding box center [353, 165] width 24 height 12
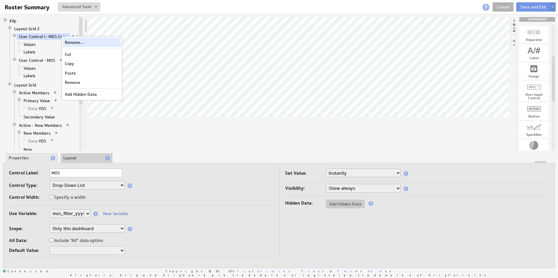
click at [77, 43] on div "Rename..." at bounding box center [92, 42] width 58 height 9
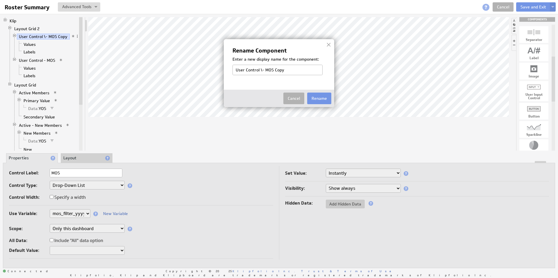
click at [264, 72] on input "User Control \- MOS Copy" at bounding box center [277, 70] width 90 height 10
drag, startPoint x: 259, startPoint y: 70, endPoint x: 326, endPoint y: 73, distance: 66.3
click at [325, 74] on div "Rename Component Enter a new display name for the component: User Control \- MO…" at bounding box center [279, 73] width 110 height 68
type input "User Control - YOS"
click at [327, 98] on button "Rename" at bounding box center [319, 99] width 24 height 12
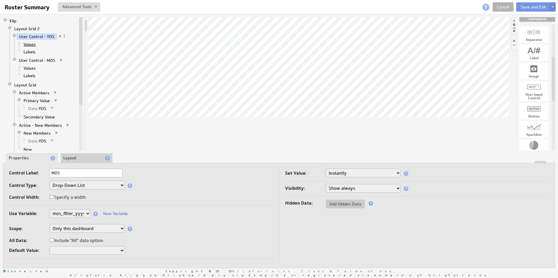
click at [32, 44] on link "Values" at bounding box center [29, 45] width 17 height 6
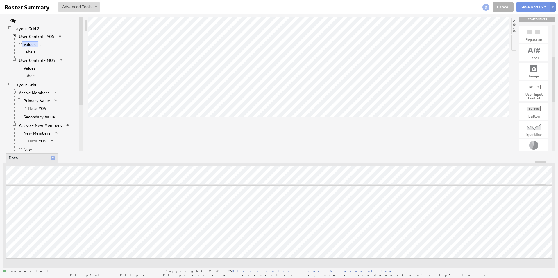
click at [32, 68] on link "Values" at bounding box center [29, 68] width 17 height 6
click at [29, 42] on link "Values" at bounding box center [29, 45] width 17 height 6
click at [40, 46] on span at bounding box center [40, 44] width 4 height 4
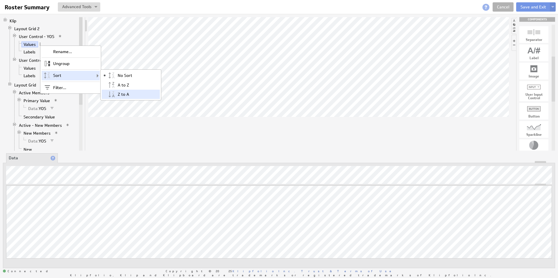
click at [123, 93] on div "Z to A" at bounding box center [131, 94] width 58 height 9
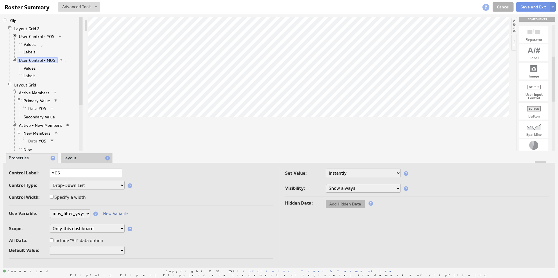
click at [346, 204] on span "Add Hidden Data" at bounding box center [345, 204] width 39 height 5
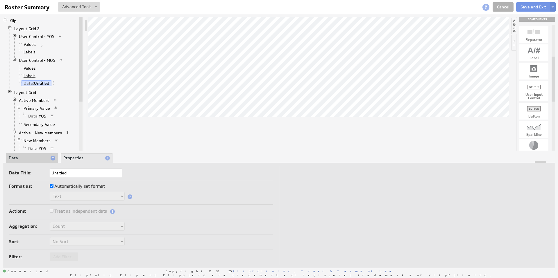
click at [30, 77] on link "Labels" at bounding box center [29, 76] width 16 height 6
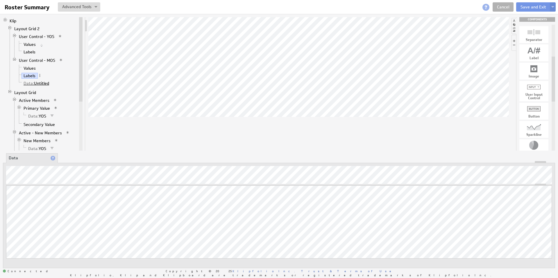
click at [37, 83] on link "Data: Untitled" at bounding box center [36, 83] width 30 height 6
click at [69, 159] on li "Properties" at bounding box center [87, 158] width 52 height 10
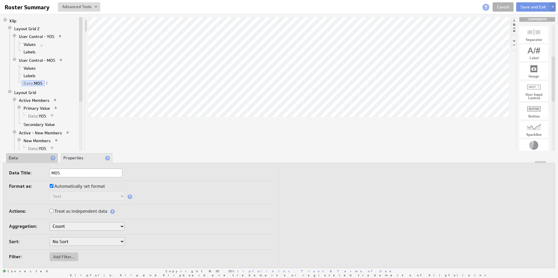
click at [39, 159] on li "Data" at bounding box center [32, 158] width 52 height 10
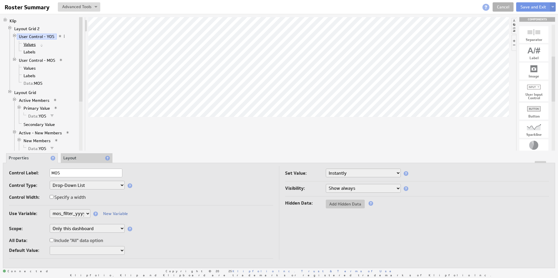
click at [29, 44] on link "Values" at bounding box center [29, 45] width 17 height 6
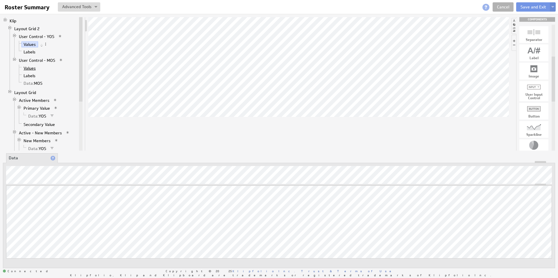
click at [33, 67] on link "Values" at bounding box center [29, 68] width 17 height 6
click at [125, 159] on div "About Data Properties Layout Drill Down Indicators" at bounding box center [279, 158] width 552 height 9
click at [33, 67] on link "Values" at bounding box center [29, 68] width 17 height 6
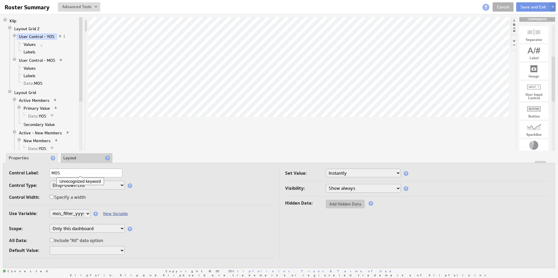
click at [112, 214] on link "New Variable" at bounding box center [115, 213] width 25 height 5
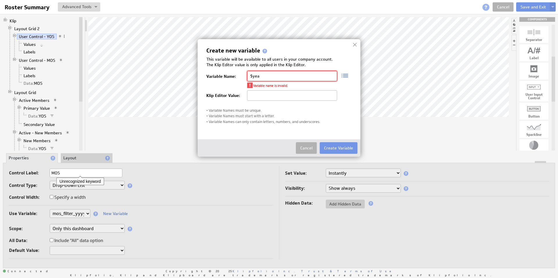
drag, startPoint x: 263, startPoint y: 76, endPoint x: 240, endPoint y: 75, distance: 23.2
click at [242, 76] on div "Variable Name: $yea Variable name is invalid." at bounding box center [278, 80] width 145 height 8
type input "YOS"
type input "T"
type input "YOS"
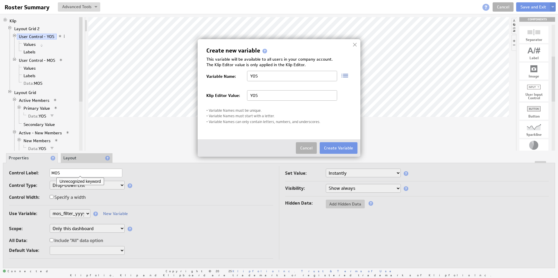
click at [230, 78] on div "Variable Name: YOS Variable name is invalid." at bounding box center [278, 80] width 145 height 8
type input "Y"
type input "Year_Of_Service"
click at [337, 147] on button "Create Variable" at bounding box center [338, 148] width 38 height 12
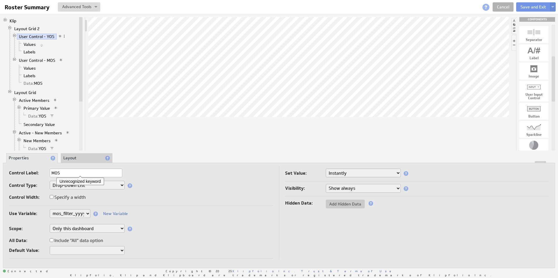
select select "Year_Of_Service"
click at [30, 44] on link "Values" at bounding box center [29, 45] width 17 height 6
click at [28, 44] on link "Values" at bounding box center [29, 45] width 17 height 6
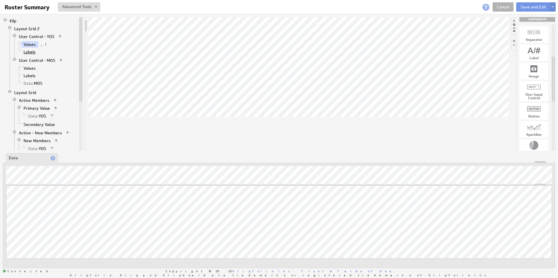
click at [30, 52] on link "Labels" at bounding box center [29, 52] width 16 height 6
click at [29, 44] on link "Values" at bounding box center [29, 45] width 17 height 6
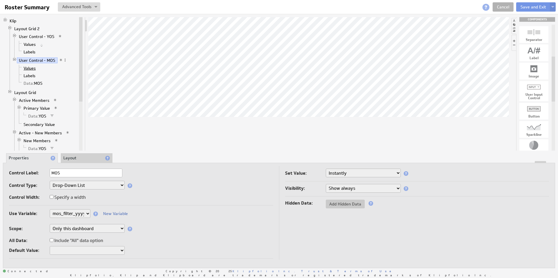
click at [30, 69] on link "Values" at bounding box center [29, 68] width 17 height 6
click at [35, 83] on link "Data: MOS" at bounding box center [32, 83] width 23 height 6
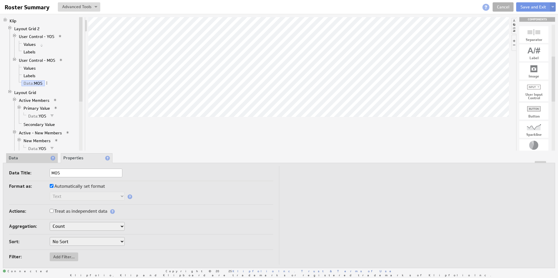
click at [35, 160] on li "Data" at bounding box center [32, 158] width 52 height 10
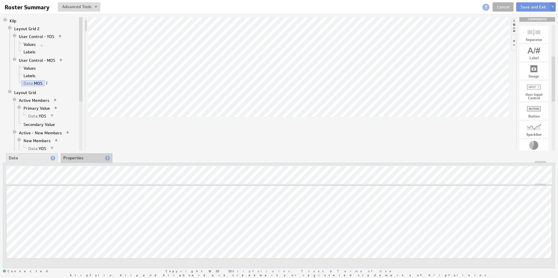
click at [46, 82] on span at bounding box center [47, 83] width 4 height 4
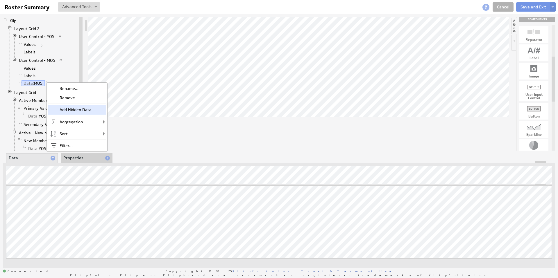
click at [71, 112] on div "Add Hidden Data" at bounding box center [77, 109] width 58 height 9
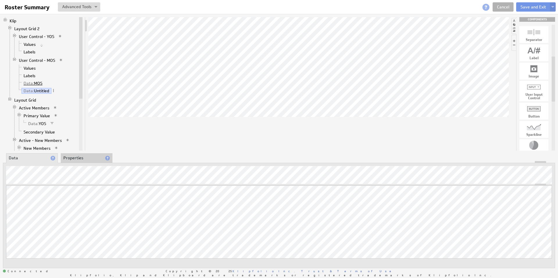
click at [37, 83] on link "Data: MOS" at bounding box center [32, 83] width 23 height 6
click at [33, 93] on link "Data: Untitled" at bounding box center [36, 91] width 30 height 6
click at [55, 90] on span at bounding box center [53, 91] width 4 height 4
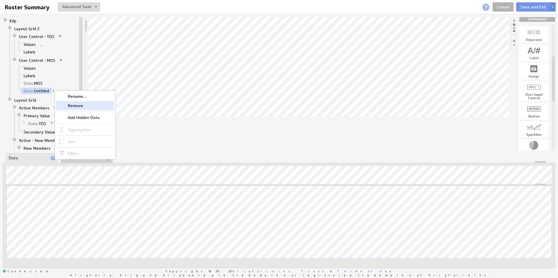
click at [78, 105] on div "Remove" at bounding box center [85, 105] width 58 height 9
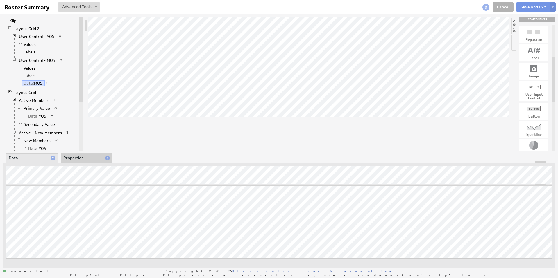
click at [41, 85] on link "Data: MOS" at bounding box center [32, 83] width 23 height 6
click at [46, 84] on span at bounding box center [47, 83] width 4 height 4
click at [76, 146] on div "Filter..." at bounding box center [77, 147] width 58 height 9
select select "source"
checkbox input "true"
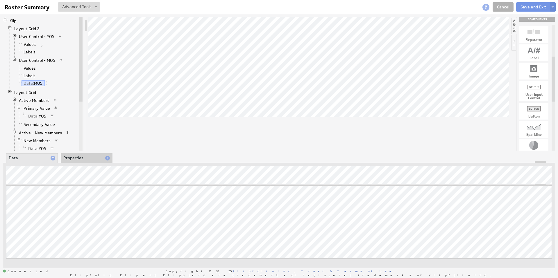
select select "source"
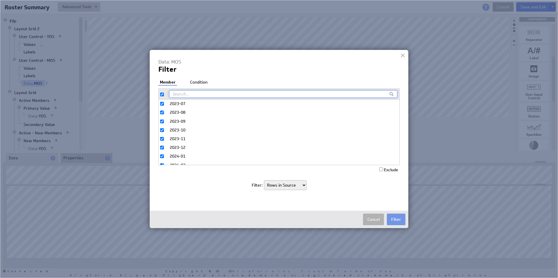
click at [197, 82] on li "Condition" at bounding box center [198, 83] width 20 height 6
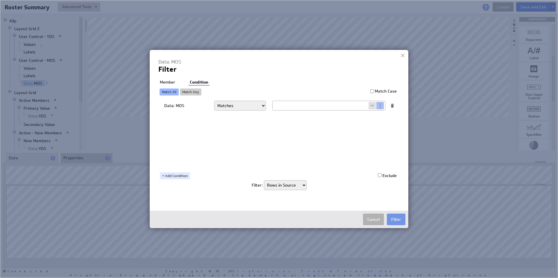
click at [235, 105] on select "Matches Contains Begins with Ends with Does not match Does not contain Does not…" at bounding box center [240, 106] width 52 height 10
click at [232, 108] on select "Matches Contains Begins with Ends with Does not match Does not contain Does not…" at bounding box center [240, 106] width 52 height 10
select select "f:starts_with"
click at [373, 107] on span at bounding box center [372, 106] width 8 height 8
click at [365, 106] on select "Select... company.id company.name user.emailAddress user.firstName user.isAdmin…" at bounding box center [320, 105] width 96 height 9
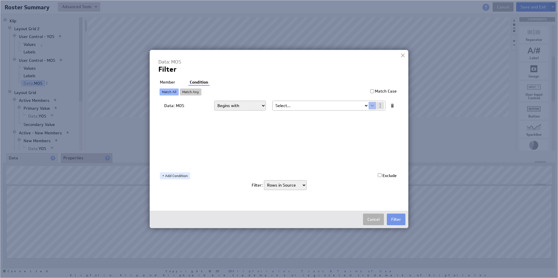
select select "Year_Of_Service"
click at [396, 220] on button "Filter" at bounding box center [396, 220] width 19 height 12
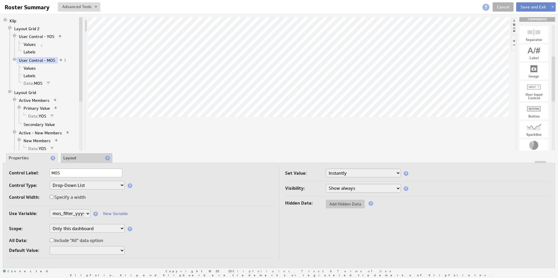
click at [534, 6] on button "Save and Exit" at bounding box center [533, 6] width 34 height 9
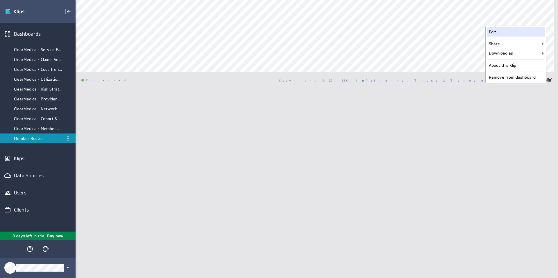
click at [522, 29] on div "Edit..." at bounding box center [515, 31] width 58 height 9
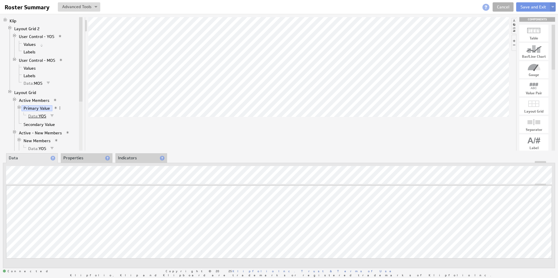
click at [39, 116] on link "Data: YOS" at bounding box center [37, 116] width 22 height 6
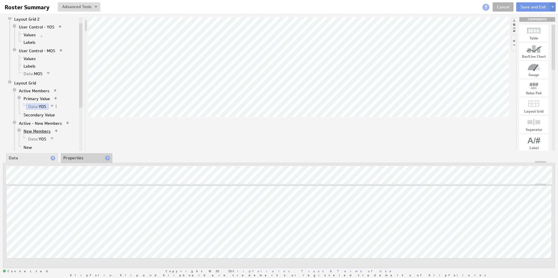
click at [37, 132] on link "New Members" at bounding box center [36, 131] width 31 height 6
click at [35, 138] on span "Data:" at bounding box center [33, 138] width 10 height 5
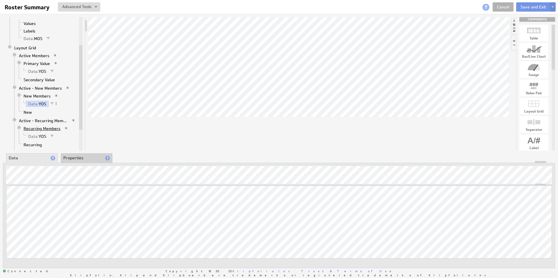
click at [43, 128] on link "Recurring Members" at bounding box center [41, 129] width 41 height 6
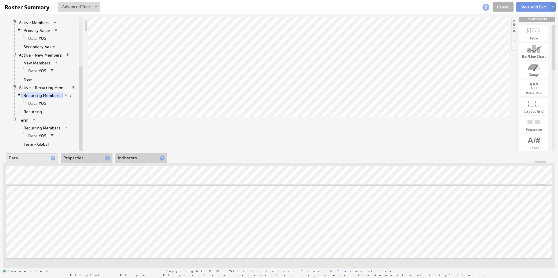
click at [38, 128] on link "Recurring Members" at bounding box center [41, 128] width 41 height 6
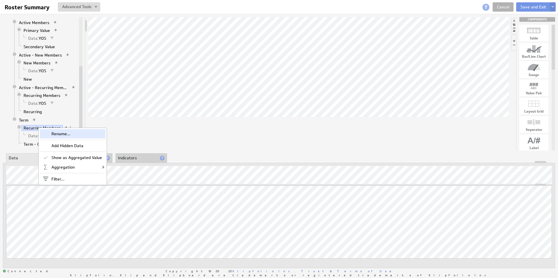
click at [64, 134] on div "Rename..." at bounding box center [73, 133] width 66 height 9
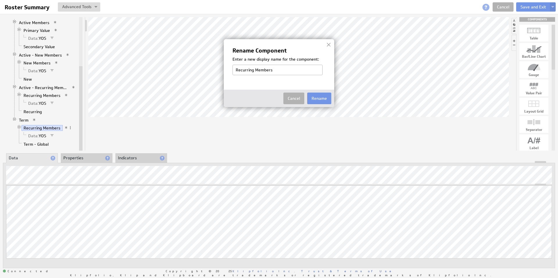
click at [247, 70] on input "Recurring Members" at bounding box center [277, 70] width 90 height 10
type input "Term Members"
click at [325, 101] on button "Rename" at bounding box center [319, 99] width 24 height 12
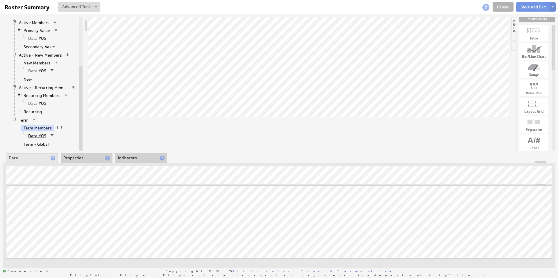
click at [36, 136] on span "Data:" at bounding box center [33, 135] width 10 height 5
click at [37, 144] on link "Term - Global" at bounding box center [35, 144] width 29 height 6
click at [37, 130] on link "Term Members" at bounding box center [37, 128] width 33 height 6
click at [38, 136] on link "Data: YOS" at bounding box center [37, 136] width 22 height 6
click at [56, 136] on span at bounding box center [56, 136] width 4 height 4
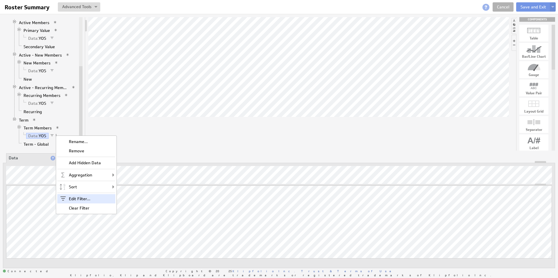
click at [81, 200] on div "Edit Filter..." at bounding box center [86, 198] width 58 height 9
select select "source"
select select "mos_filter_yyyy_mm"
select select "source"
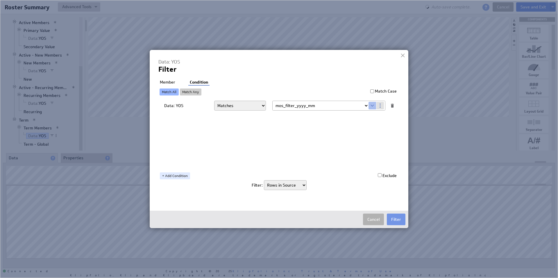
click at [364, 106] on select "Select... company.id company.name user.emailAddress user.firstName user.isAdmin…" at bounding box center [320, 105] width 96 height 9
select select "Year_Of_Service"
click at [397, 218] on button "Filter" at bounding box center [396, 220] width 19 height 12
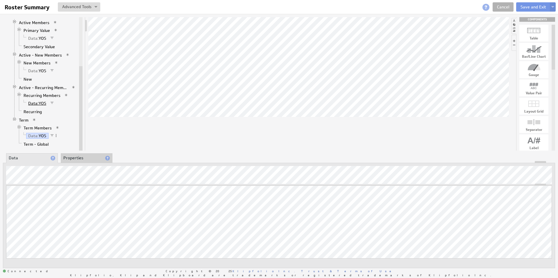
click at [37, 102] on span "Data:" at bounding box center [33, 103] width 10 height 5
click at [56, 103] on span at bounding box center [56, 103] width 4 height 4
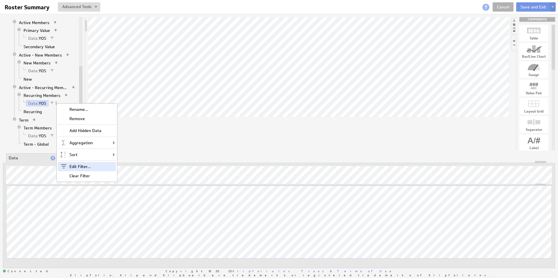
click at [81, 166] on div "Edit Filter..." at bounding box center [87, 166] width 58 height 9
select select "mos_filter_yyyy_mm"
select select "source"
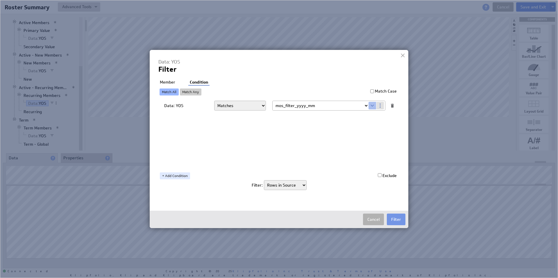
click at [361, 105] on select "Select... [DOMAIN_NAME] [DOMAIN_NAME] user.emailAddress user.firstName user.isA…" at bounding box center [320, 105] width 96 height 9
select select "Year_Of_Service"
click at [393, 219] on button "Filter" at bounding box center [396, 220] width 19 height 12
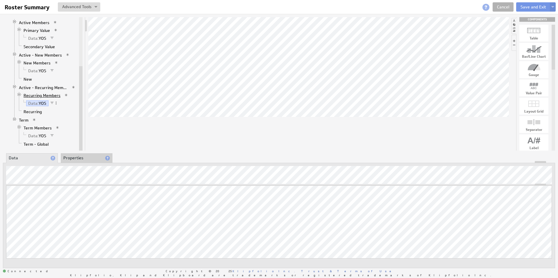
click at [42, 95] on link "Recurring Members" at bounding box center [41, 96] width 41 height 6
click at [39, 104] on link "Data: YOS" at bounding box center [37, 103] width 22 height 6
click at [37, 71] on span "Data:" at bounding box center [33, 70] width 10 height 5
click at [36, 62] on link "New Members" at bounding box center [36, 63] width 31 height 6
click at [43, 72] on link "Data: YOS" at bounding box center [37, 71] width 22 height 6
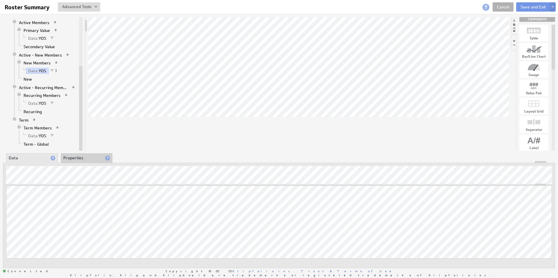
click at [56, 71] on span at bounding box center [56, 71] width 4 height 4
click at [82, 134] on div "Edit Filter..." at bounding box center [87, 134] width 58 height 9
select select "mos_filter_yyyy_mm"
select select "source"
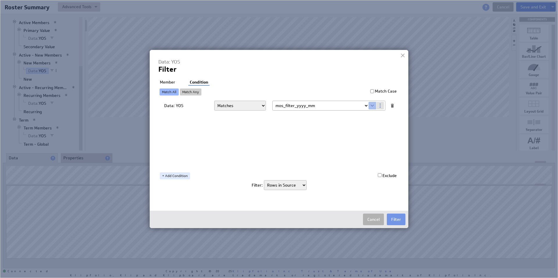
click at [363, 106] on select "Select... company.id company.name user.emailAddress user.firstName user.isAdmin…" at bounding box center [320, 105] width 96 height 9
select select "Year_Of_Service"
click at [394, 219] on button "Filter" at bounding box center [396, 220] width 19 height 12
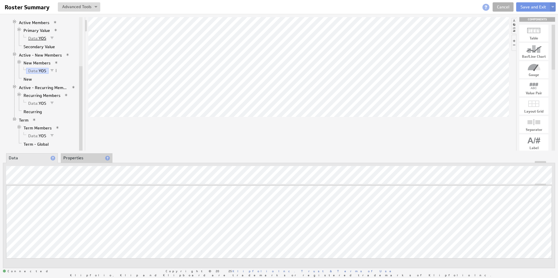
click at [41, 37] on link "Data: YOS" at bounding box center [37, 38] width 22 height 6
click at [55, 38] on span at bounding box center [56, 38] width 4 height 4
click at [81, 101] on div "Edit Filter..." at bounding box center [86, 101] width 58 height 9
select select "mos_filter_yyyy_mm"
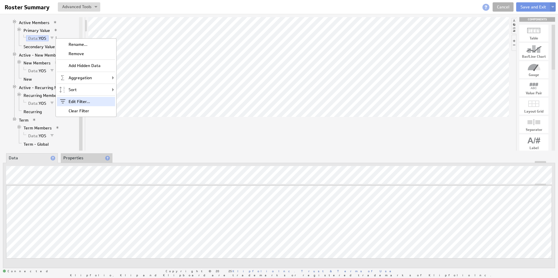
select select "source"
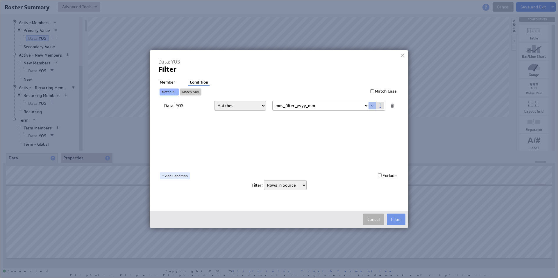
click at [324, 108] on select "Select... [DOMAIN_NAME] [DOMAIN_NAME] user.emailAddress user.firstName user.isA…" at bounding box center [320, 105] width 96 height 9
select select "Year_Of_Service"
click at [170, 82] on li "Member" at bounding box center [167, 83] width 18 height 6
checkbox input "true"
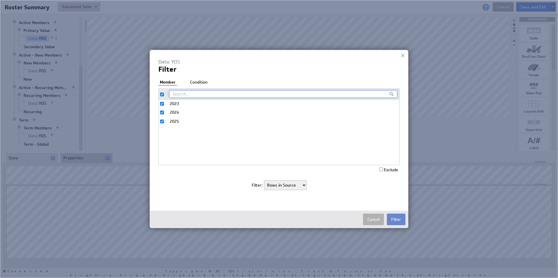
click at [397, 220] on button "Filter" at bounding box center [396, 220] width 19 height 12
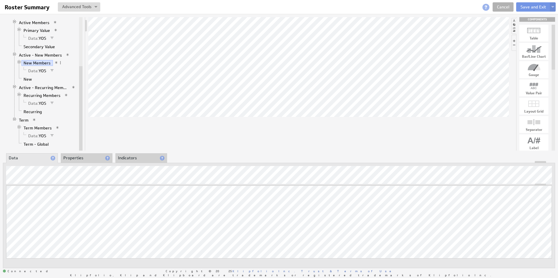
click at [51, 70] on span at bounding box center [52, 71] width 4 height 4
click at [69, 76] on div "Edit Filter..." at bounding box center [82, 75] width 58 height 9
select select "Year_Of_Service"
select select "source"
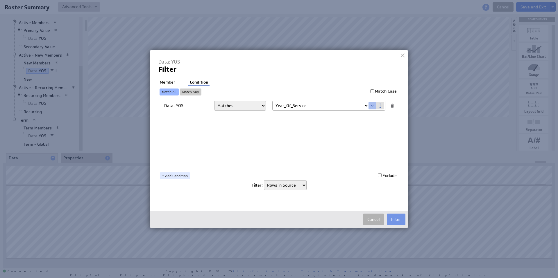
click at [167, 80] on li "Member" at bounding box center [167, 83] width 18 height 6
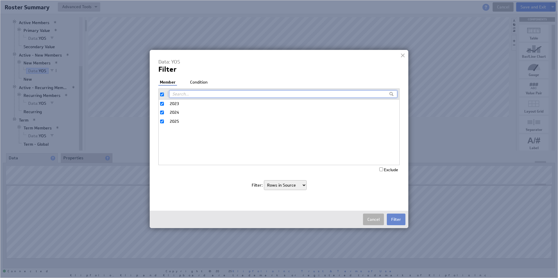
click at [396, 219] on button "Filter" at bounding box center [396, 220] width 19 height 12
select select "Year_Of_Service"
select select "source"
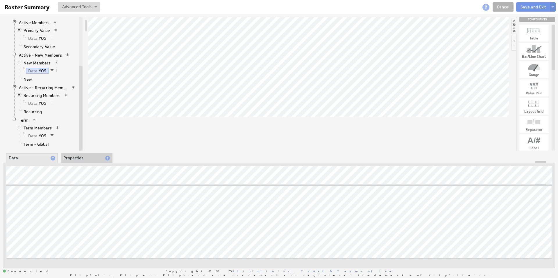
click at [53, 103] on span at bounding box center [52, 103] width 4 height 4
click at [68, 107] on div "Edit Filter..." at bounding box center [84, 108] width 58 height 9
select select "Year_Of_Service"
select select "source"
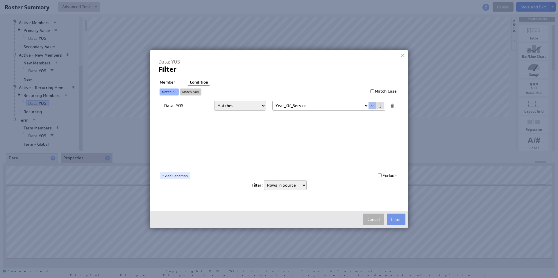
click at [166, 82] on li "Member" at bounding box center [167, 83] width 18 height 6
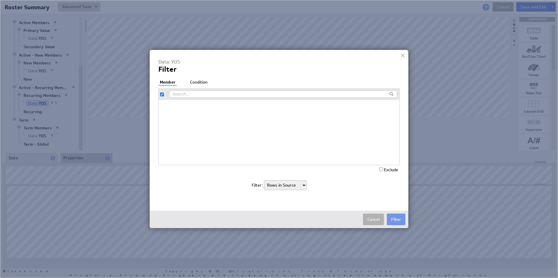
click at [201, 83] on li "Condition" at bounding box center [198, 83] width 20 height 6
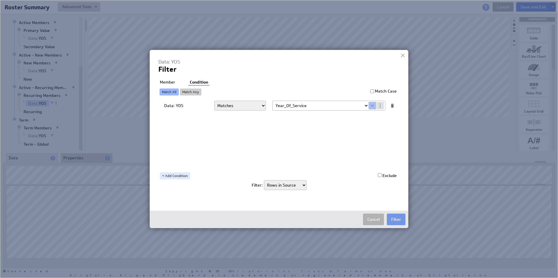
click at [173, 81] on li "Member" at bounding box center [167, 83] width 18 height 6
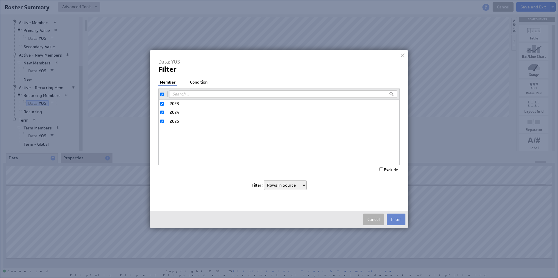
click at [399, 223] on button "Filter" at bounding box center [396, 220] width 19 height 12
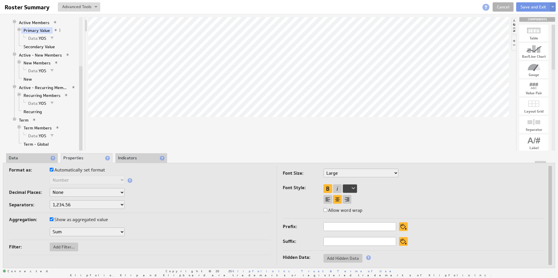
click at [69, 230] on select "Sum Average Median Min Max First Last Count Count Distinct" at bounding box center [87, 232] width 75 height 9
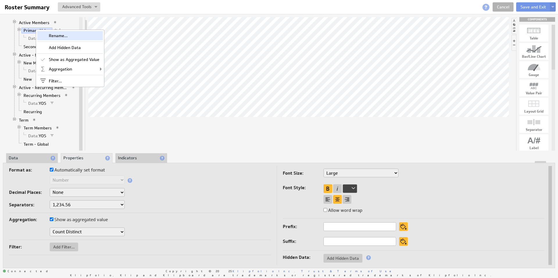
click at [54, 33] on div "Rename..." at bounding box center [70, 35] width 66 height 9
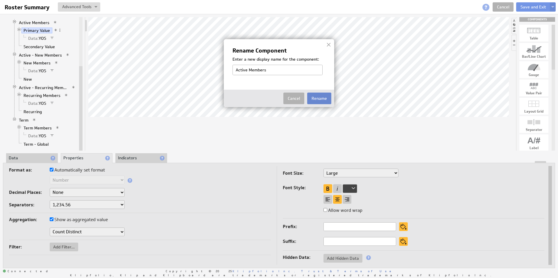
type input "Active Members"
click at [329, 99] on button "Rename" at bounding box center [319, 99] width 24 height 12
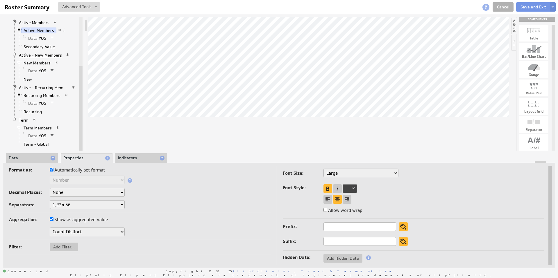
click at [33, 54] on link "Active - New Members" at bounding box center [40, 55] width 47 height 6
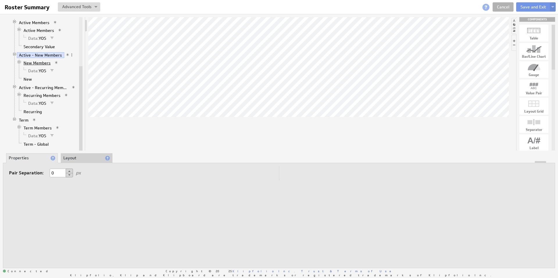
click at [39, 64] on link "New Members" at bounding box center [36, 63] width 31 height 6
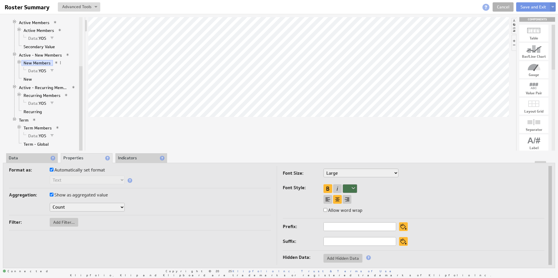
click at [80, 209] on select "Count Count Distinct First Last" at bounding box center [87, 207] width 75 height 9
click at [41, 96] on link "Recurring Members" at bounding box center [41, 96] width 41 height 6
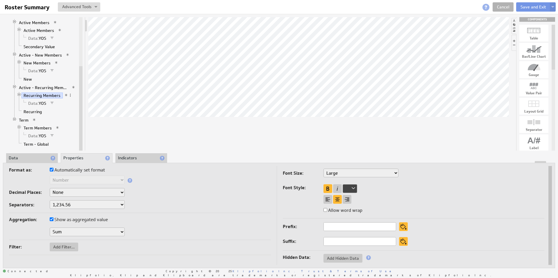
click at [90, 234] on select "Sum Average Median Min Max First Last Count Count Distinct" at bounding box center [87, 232] width 75 height 9
click at [37, 127] on link "Term Members" at bounding box center [37, 128] width 33 height 6
click at [92, 232] on select "Sum Average Median Min Max First Last Count Count Distinct" at bounding box center [87, 232] width 75 height 9
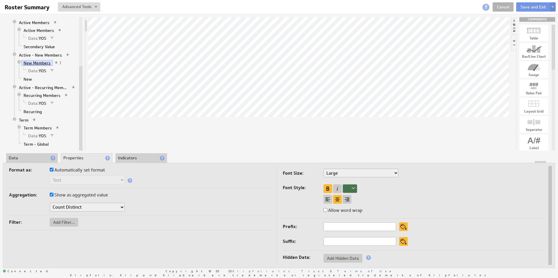
click at [30, 62] on link "New Members" at bounding box center [36, 63] width 31 height 6
click at [41, 94] on link "Recurring Members" at bounding box center [41, 96] width 41 height 6
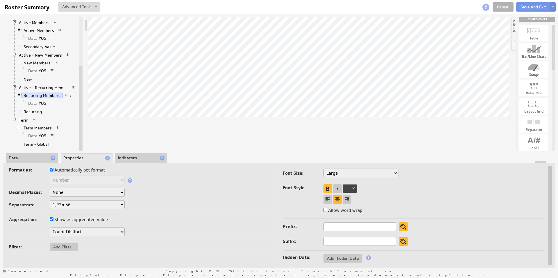
click at [37, 63] on link "New Members" at bounding box center [36, 63] width 31 height 6
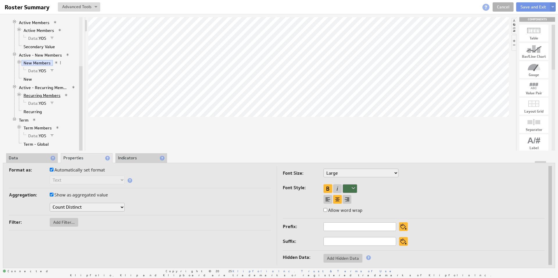
click at [37, 96] on link "Recurring Members" at bounding box center [41, 96] width 41 height 6
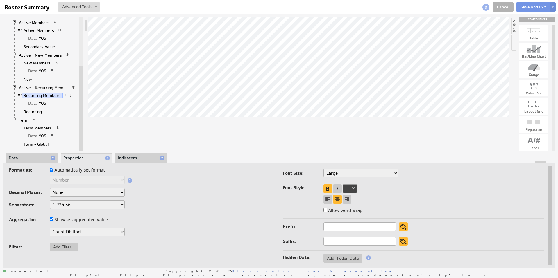
click at [37, 62] on link "New Members" at bounding box center [36, 63] width 31 height 6
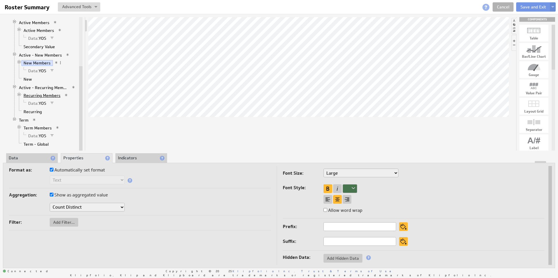
click at [42, 96] on link "Recurring Members" at bounding box center [41, 96] width 41 height 6
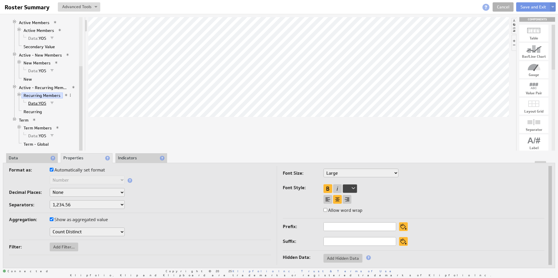
click at [37, 104] on span "Data:" at bounding box center [33, 103] width 10 height 5
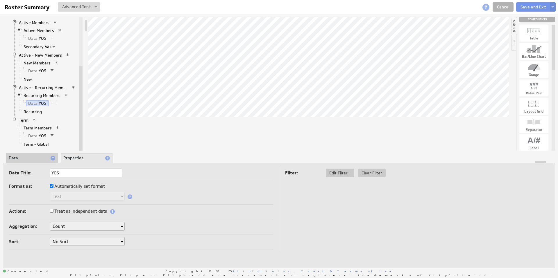
click at [28, 156] on li "Data" at bounding box center [32, 158] width 52 height 10
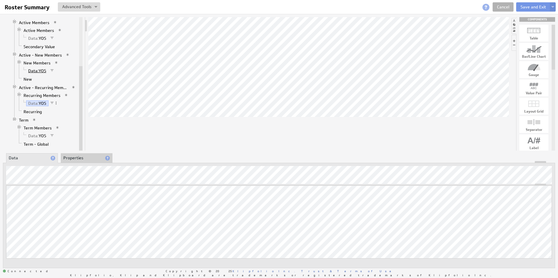
click at [37, 70] on span "Data:" at bounding box center [33, 70] width 10 height 5
click at [43, 94] on link "Recurring Members" at bounding box center [41, 96] width 41 height 6
click at [37, 63] on link "New Members" at bounding box center [36, 63] width 31 height 6
click at [39, 62] on link "New Members" at bounding box center [36, 63] width 31 height 6
click at [43, 95] on link "Recurring Members" at bounding box center [41, 96] width 41 height 6
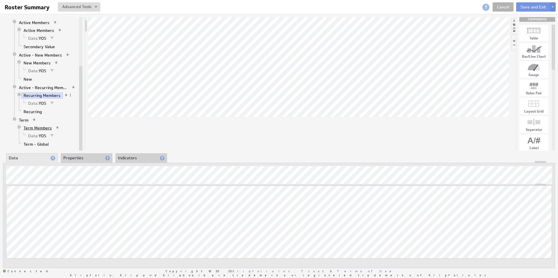
click at [38, 128] on link "Term Members" at bounding box center [37, 128] width 33 height 6
click at [36, 63] on link "New Members" at bounding box center [36, 63] width 31 height 6
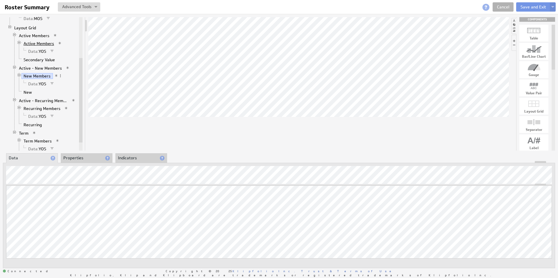
click at [35, 44] on link "Active Members" at bounding box center [38, 44] width 35 height 6
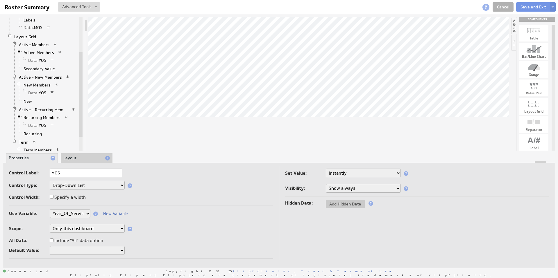
click at [80, 159] on li "Layout" at bounding box center [87, 158] width 52 height 10
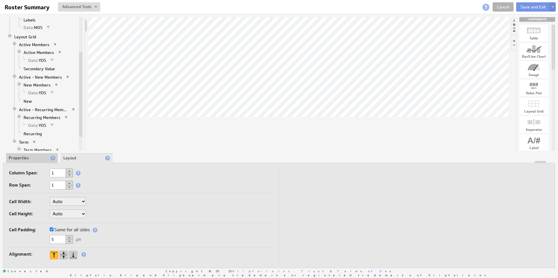
click at [51, 229] on input "Same for all sides" at bounding box center [52, 230] width 4 height 4
click at [133, 254] on button at bounding box center [133, 254] width 7 height 4
click at [133, 249] on button at bounding box center [133, 249] width 7 height 5
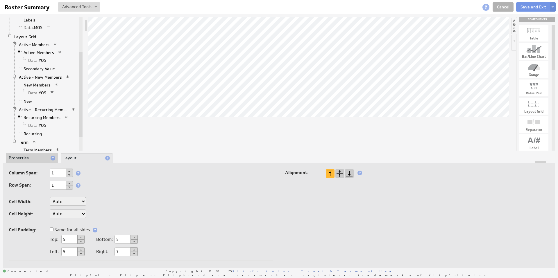
click at [133, 249] on button at bounding box center [133, 249] width 7 height 5
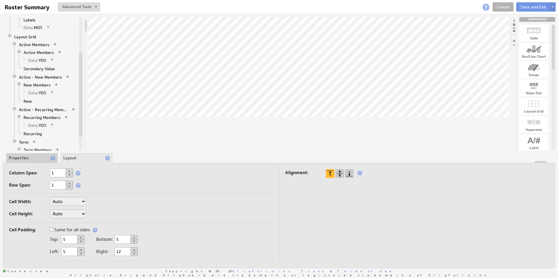
click at [133, 249] on button at bounding box center [133, 249] width 7 height 5
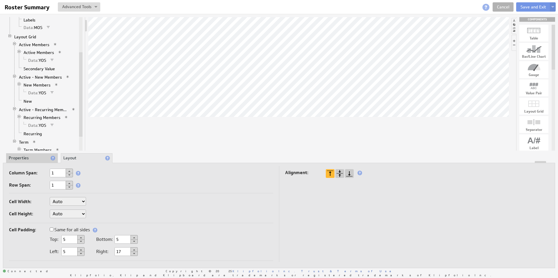
click at [133, 249] on button at bounding box center [133, 249] width 7 height 5
click at [147, 242] on div "Cell Padding: Same for all sides 5 px Top: 5 Bottom: 5 Left: 5 Right: 19" at bounding box center [141, 243] width 264 height 35
drag, startPoint x: 125, startPoint y: 252, endPoint x: 110, endPoint y: 253, distance: 14.9
click at [111, 253] on div "Right: 19" at bounding box center [117, 251] width 42 height 5
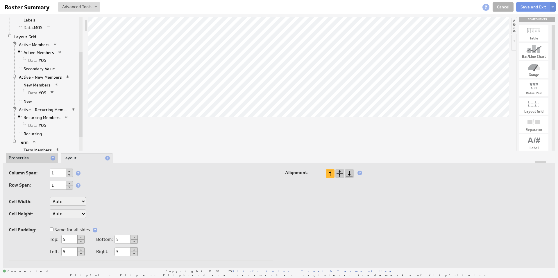
type input "5"
click at [79, 203] on select "Auto Custom..." at bounding box center [68, 201] width 36 height 9
select select "cust"
click at [98, 202] on input "text" at bounding box center [100, 201] width 23 height 9
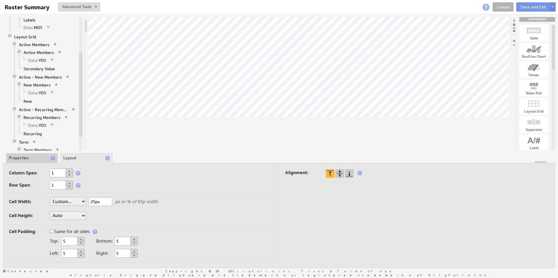
click at [107, 215] on div "Cell Width: Auto Custom... 25px px or % of Klip width Cell Height: Auto Custom.…" at bounding box center [141, 210] width 264 height 30
drag, startPoint x: 96, startPoint y: 201, endPoint x: 101, endPoint y: 201, distance: 4.9
click at [101, 201] on input "25px" at bounding box center [100, 201] width 23 height 9
type input "25%"
click at [177, 207] on div "Cell Width: Auto Custom... 25% px or % of Klip width Cell Height: Auto Custom..…" at bounding box center [141, 210] width 264 height 30
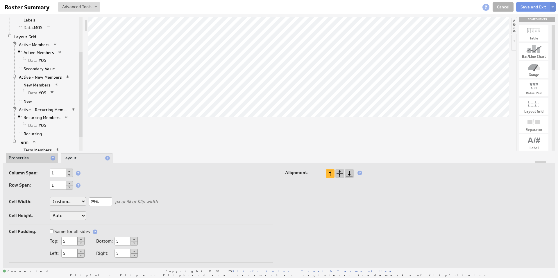
click at [24, 157] on li "Properties" at bounding box center [32, 158] width 52 height 10
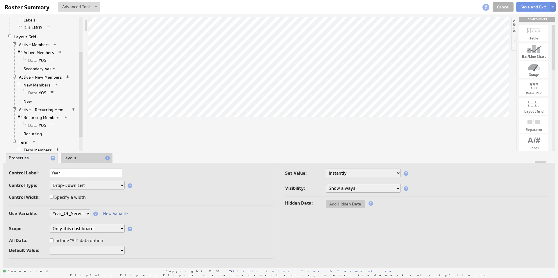
type input "Year"
click at [93, 187] on select "Drop-Down List Multi-Select Drop-Down List Text Field Date Picker" at bounding box center [87, 185] width 75 height 9
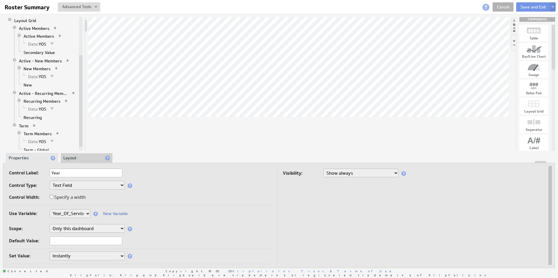
click at [89, 184] on select "Drop-Down List Multi-Select Drop-Down List Text Field Date Picker" at bounding box center [87, 185] width 75 height 9
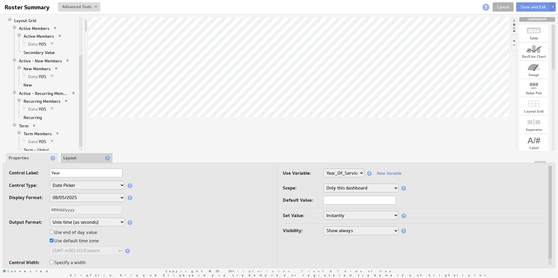
click at [85, 187] on select "Drop-Down List Multi-Select Drop-Down List Text Field Date Picker" at bounding box center [87, 185] width 75 height 9
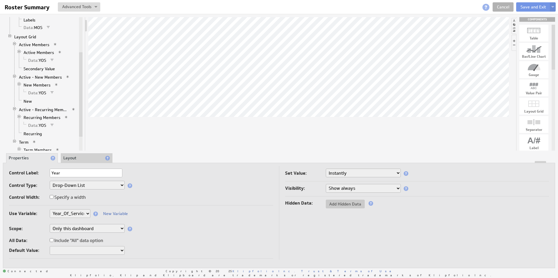
click at [90, 228] on select "Only this Klip Only this dashboard All dashboards" at bounding box center [87, 228] width 75 height 9
click at [336, 190] on select "Show always Hide always" at bounding box center [363, 188] width 75 height 9
click at [333, 175] on select "Instantly On button press" at bounding box center [363, 173] width 75 height 9
click at [90, 159] on li "Layout" at bounding box center [87, 158] width 52 height 10
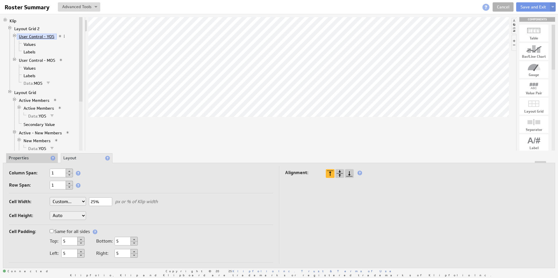
click at [34, 36] on link "User Control - YOS" at bounding box center [37, 37] width 40 height 6
click at [30, 45] on link "Values" at bounding box center [29, 45] width 17 height 6
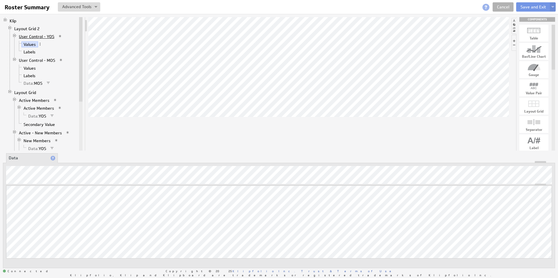
click at [30, 37] on link "User Control - YOS" at bounding box center [37, 37] width 40 height 6
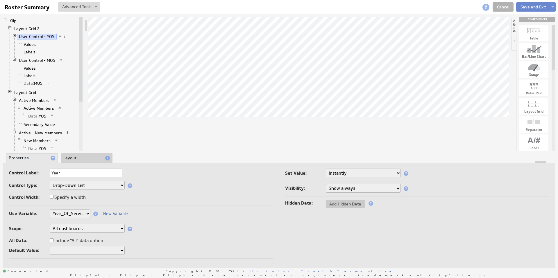
click at [536, 6] on button "Save and Exit" at bounding box center [533, 6] width 34 height 9
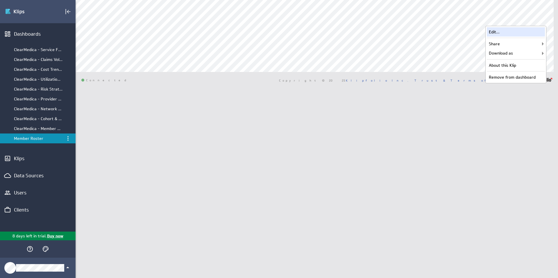
click at [519, 30] on div "Edit..." at bounding box center [515, 31] width 58 height 9
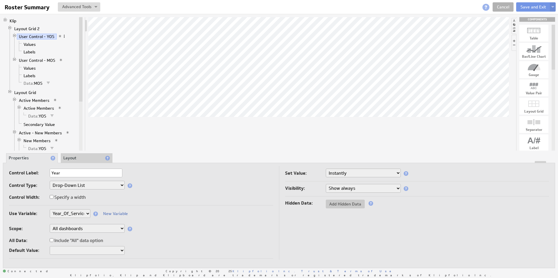
click at [63, 37] on span at bounding box center [64, 36] width 4 height 4
click at [32, 42] on link "Values" at bounding box center [29, 45] width 17 height 6
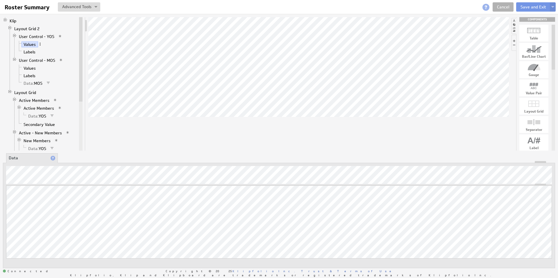
click at [41, 44] on span at bounding box center [40, 44] width 4 height 4
click at [56, 61] on div "Group" at bounding box center [71, 61] width 58 height 9
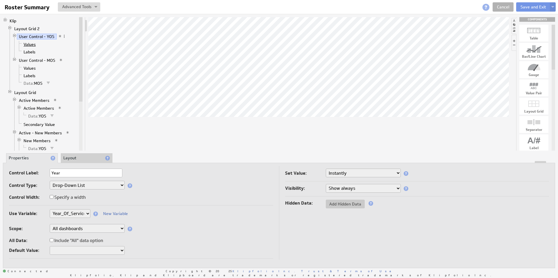
click at [29, 45] on link "Values" at bounding box center [29, 45] width 17 height 6
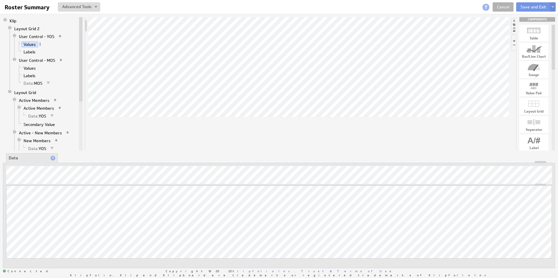
click at [39, 45] on span at bounding box center [40, 44] width 4 height 4
click at [56, 63] on div "Group" at bounding box center [69, 62] width 58 height 9
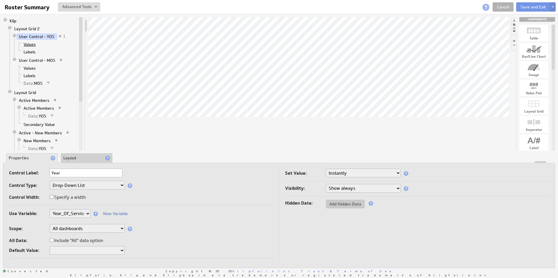
click at [33, 44] on link "Values" at bounding box center [29, 45] width 17 height 6
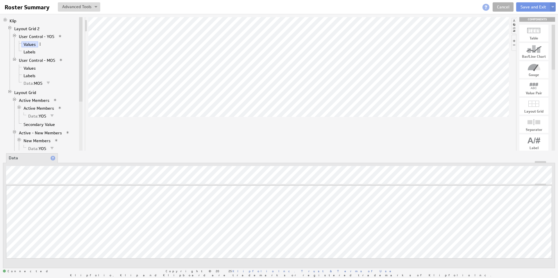
click at [39, 44] on span at bounding box center [40, 44] width 4 height 4
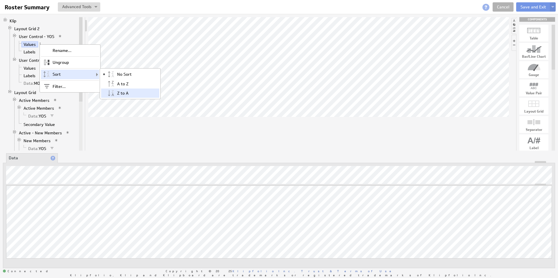
click at [123, 94] on div "Z to A" at bounding box center [130, 93] width 58 height 9
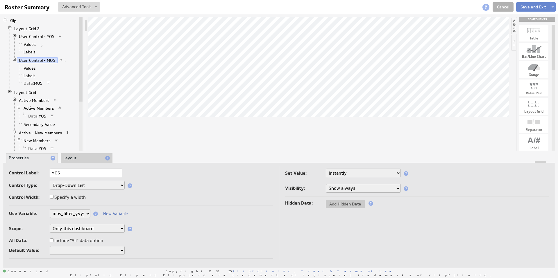
click at [524, 8] on button "Save and Exit" at bounding box center [533, 6] width 34 height 9
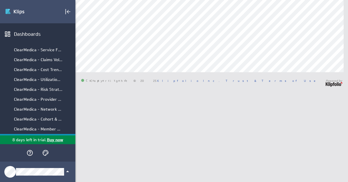
drag, startPoint x: 42, startPoint y: 54, endPoint x: 15, endPoint y: 0, distance: 60.4
click at [298, 0] on html "(no message) Edit Dashboards ClearMedica - Service Fund Dashboard ClearMedica -…" at bounding box center [174, 91] width 348 height 182
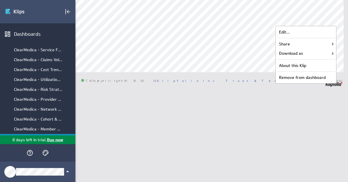
click at [315, 32] on div "Edit..." at bounding box center [306, 31] width 58 height 9
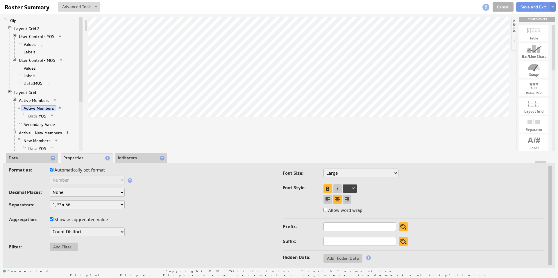
click at [34, 116] on span "Data:" at bounding box center [33, 116] width 10 height 5
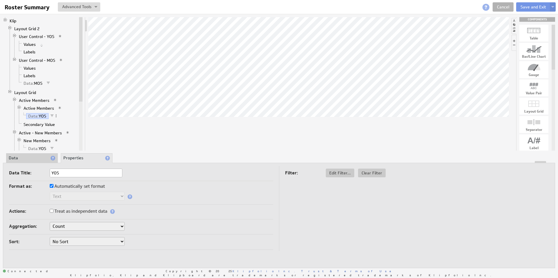
click at [31, 158] on li "Data" at bounding box center [32, 158] width 52 height 10
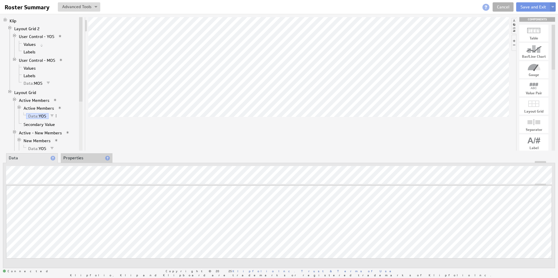
click at [56, 116] on span at bounding box center [56, 116] width 4 height 4
click at [86, 143] on div "Add Hidden Data" at bounding box center [86, 143] width 58 height 9
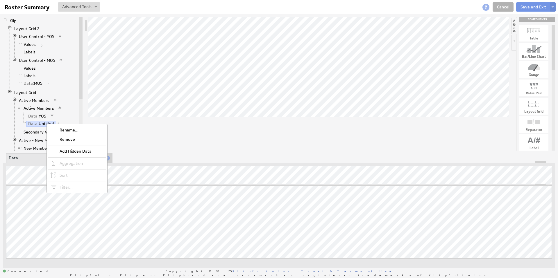
click at [69, 130] on div "Rename..." at bounding box center [77, 129] width 58 height 9
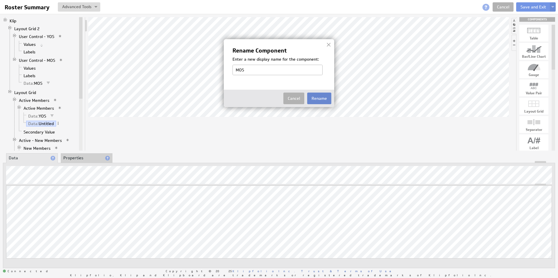
type input "MOS"
click at [326, 97] on button "Rename" at bounding box center [319, 99] width 24 height 12
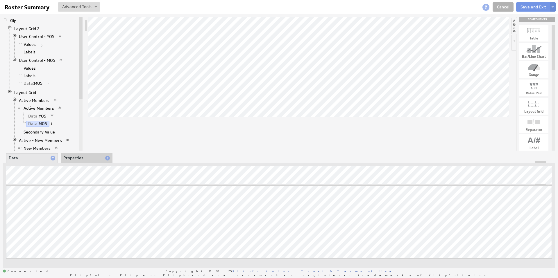
click at [52, 123] on span at bounding box center [51, 123] width 4 height 4
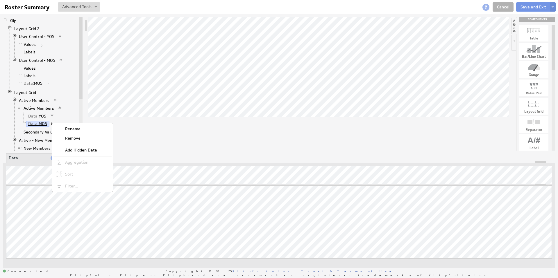
drag, startPoint x: 326, startPoint y: 97, endPoint x: 39, endPoint y: 125, distance: 287.7
click at [39, 125] on link "Data: MOS" at bounding box center [37, 124] width 23 height 6
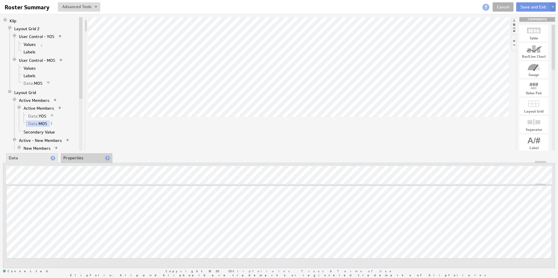
drag, startPoint x: 39, startPoint y: 125, endPoint x: 74, endPoint y: 157, distance: 47.3
click at [74, 157] on li "Properties" at bounding box center [87, 158] width 52 height 10
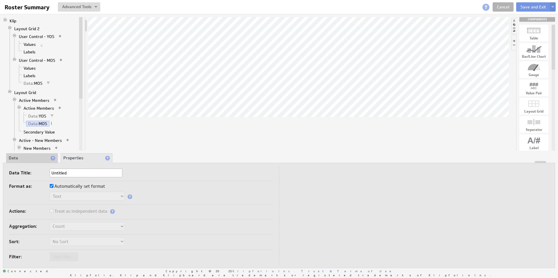
click at [41, 157] on li "Data" at bounding box center [32, 158] width 52 height 10
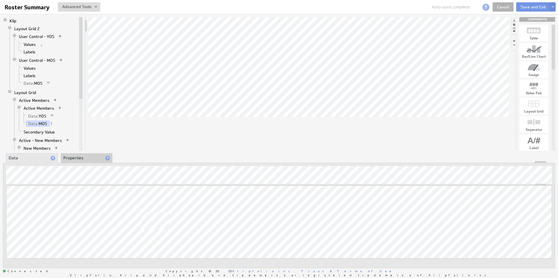
drag, startPoint x: 74, startPoint y: 157, endPoint x: 79, endPoint y: 159, distance: 5.4
click at [79, 159] on li "Properties" at bounding box center [87, 158] width 52 height 10
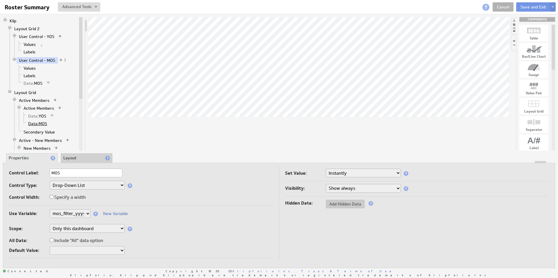
click at [36, 124] on span "Data:" at bounding box center [33, 123] width 10 height 5
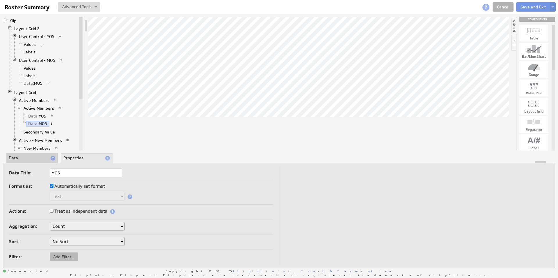
drag, startPoint x: 36, startPoint y: 124, endPoint x: 58, endPoint y: 257, distance: 134.4
click at [58, 181] on span "Add Filter..." at bounding box center [64, 256] width 28 height 5
select select "source"
checkbox input "true"
select select "source"
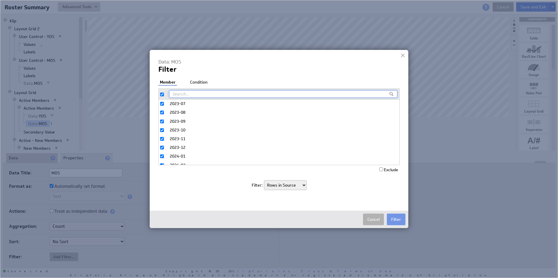
click at [198, 81] on li "Condition" at bounding box center [198, 83] width 20 height 6
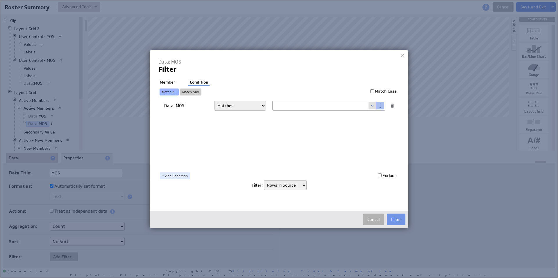
click at [239, 101] on select "Matches Contains Begins with Ends with Does not match Does not contain Does not…" at bounding box center [240, 106] width 52 height 10
click at [303, 107] on input "text" at bounding box center [320, 105] width 96 height 9
drag, startPoint x: 303, startPoint y: 107, endPoint x: 371, endPoint y: 105, distance: 68.6
click at [348, 105] on span at bounding box center [372, 106] width 8 height 8
click at [348, 105] on select "Select... [DOMAIN_NAME] [DOMAIN_NAME] user.emailAddress user.firstName user.isA…" at bounding box center [320, 105] width 96 height 9
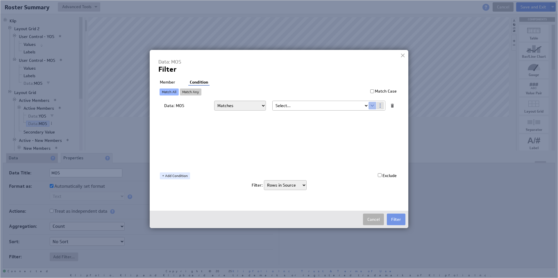
select select "mos_filter_yyyy_mm"
click at [348, 181] on button "Filter" at bounding box center [396, 220] width 19 height 12
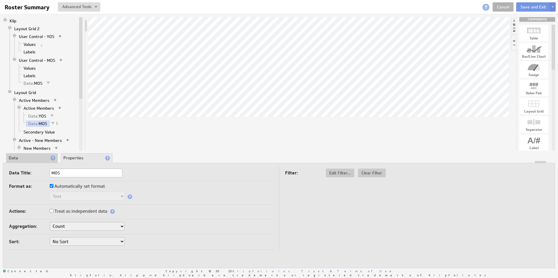
click at [32, 82] on span "Data:" at bounding box center [29, 83] width 10 height 5
click at [30, 83] on span "Data:" at bounding box center [29, 83] width 10 height 5
drag, startPoint x: 30, startPoint y: 83, endPoint x: 34, endPoint y: 158, distance: 74.7
click at [34, 158] on li "Data" at bounding box center [32, 158] width 52 height 10
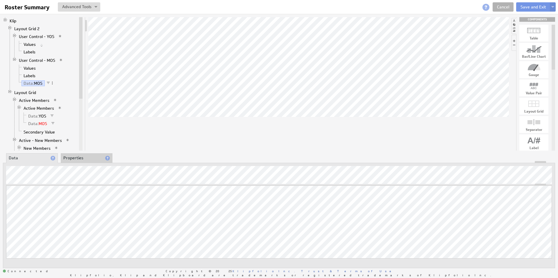
click at [38, 123] on link "Data: MOS" at bounding box center [37, 124] width 23 height 6
drag, startPoint x: 34, startPoint y: 158, endPoint x: 27, endPoint y: 83, distance: 74.9
click at [27, 83] on span "Data:" at bounding box center [29, 83] width 10 height 5
click at [86, 158] on li "Properties" at bounding box center [87, 158] width 52 height 10
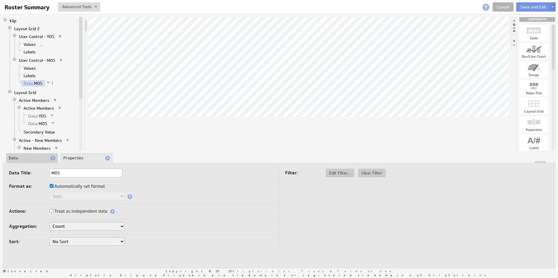
click at [37, 158] on li "Data" at bounding box center [32, 158] width 52 height 10
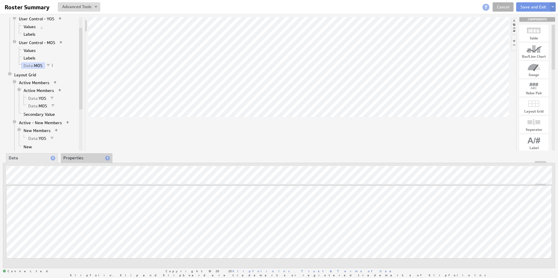
drag, startPoint x: 27, startPoint y: 83, endPoint x: 80, endPoint y: 157, distance: 91.1
click at [80, 157] on li "Properties" at bounding box center [87, 158] width 52 height 10
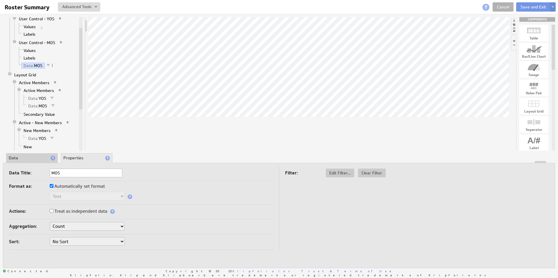
click at [337, 173] on span "Edit Filter..." at bounding box center [340, 172] width 28 height 5
select select "f:starts_with"
select select "Year_Of_Service"
select select "f:starts_with"
select select "Year_Of_Service"
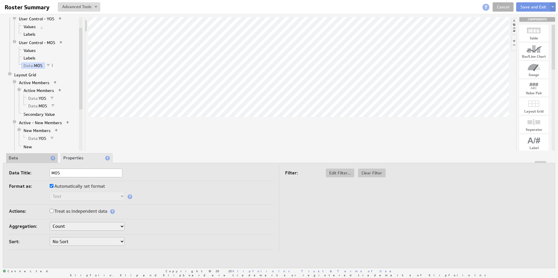
select select "source"
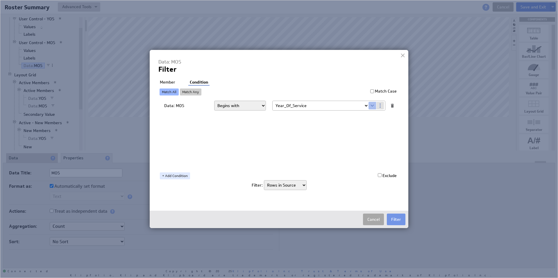
drag, startPoint x: 80, startPoint y: 157, endPoint x: 376, endPoint y: 219, distance: 302.3
click at [348, 181] on button "Cancel" at bounding box center [373, 220] width 21 height 12
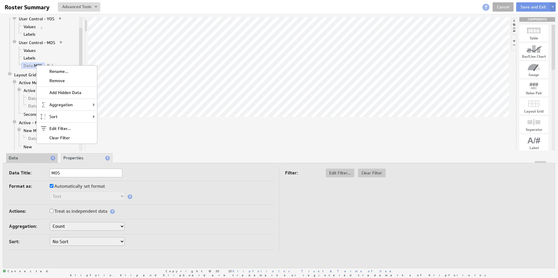
click at [80, 55] on div at bounding box center [80, 69] width 3 height 82
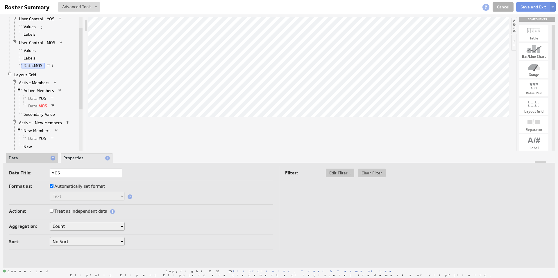
click at [39, 105] on link "Data: MOS" at bounding box center [37, 106] width 23 height 6
drag, startPoint x: 376, startPoint y: 219, endPoint x: 53, endPoint y: 104, distance: 343.2
click at [53, 104] on span at bounding box center [53, 106] width 4 height 4
click at [71, 110] on div "Edit Filter..." at bounding box center [83, 110] width 58 height 9
select select "op:="
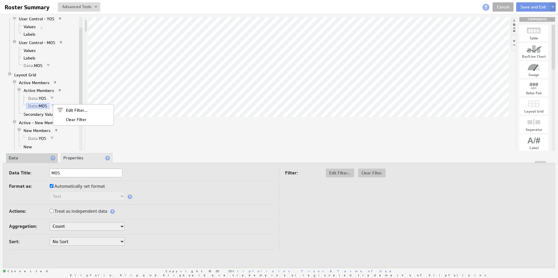
select select "mos_filter_yyyy_mm"
select select "source"
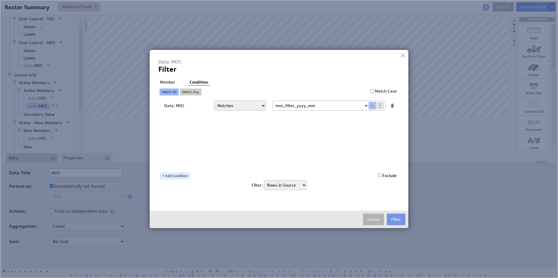
click at [348, 181] on button "Cancel" at bounding box center [373, 220] width 21 height 12
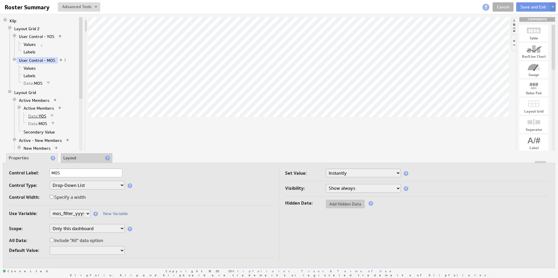
click at [41, 116] on link "Data: YOS" at bounding box center [37, 116] width 22 height 6
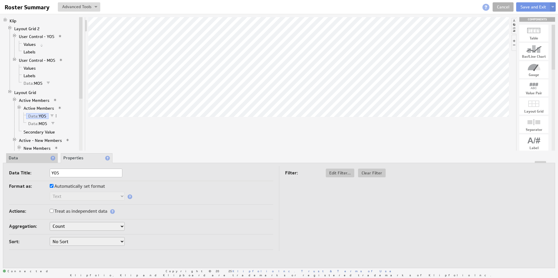
click at [31, 157] on li "Data" at bounding box center [32, 158] width 52 height 10
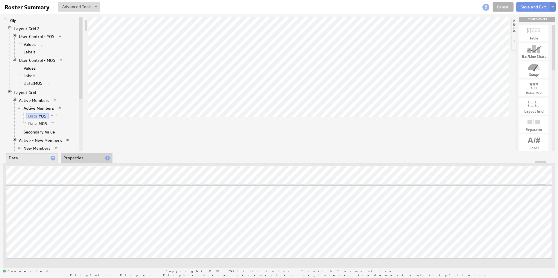
click at [79, 158] on li "Properties" at bounding box center [87, 158] width 52 height 10
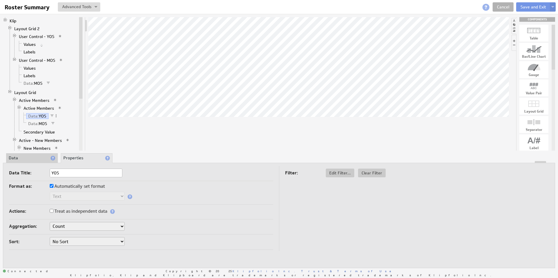
click at [339, 173] on span "Edit Filter..." at bounding box center [340, 172] width 28 height 5
select select "source"
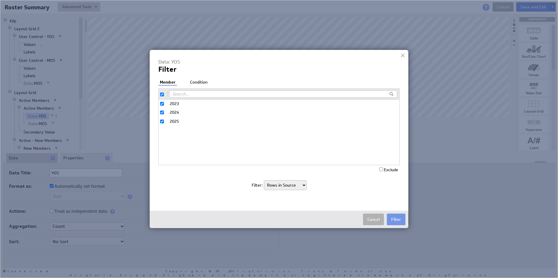
click at [194, 80] on li "Condition" at bounding box center [198, 83] width 20 height 6
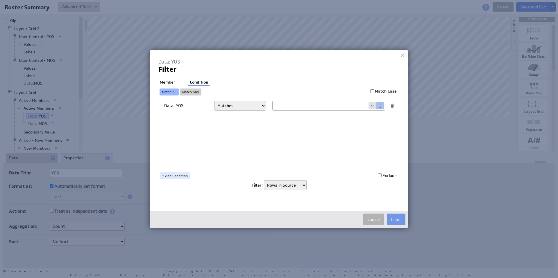
drag, startPoint x: 41, startPoint y: 116, endPoint x: 329, endPoint y: 105, distance: 288.0
click at [329, 105] on input "text" at bounding box center [320, 105] width 96 height 9
drag, startPoint x: 329, startPoint y: 105, endPoint x: 369, endPoint y: 106, distance: 40.4
click at [348, 106] on span at bounding box center [372, 106] width 8 height 8
click at [348, 107] on select "Select... [DOMAIN_NAME] [DOMAIN_NAME] user.emailAddress user.firstName user.isA…" at bounding box center [320, 105] width 96 height 9
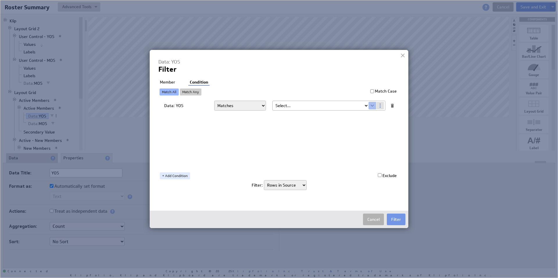
select select "Year_Of_Service"
click at [348, 181] on button "Filter" at bounding box center [396, 220] width 19 height 12
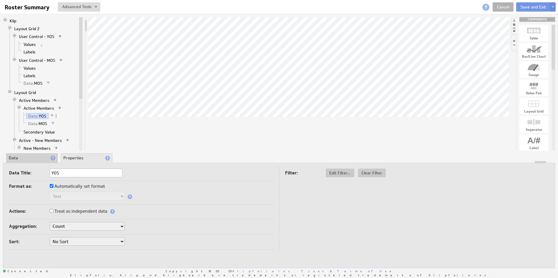
click at [39, 124] on link "Data: MOS" at bounding box center [37, 124] width 23 height 6
click at [35, 159] on li "Data" at bounding box center [32, 158] width 52 height 10
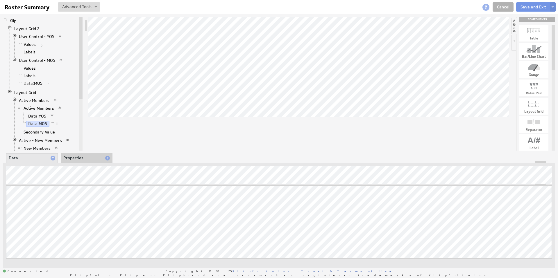
drag, startPoint x: 396, startPoint y: 220, endPoint x: 36, endPoint y: 115, distance: 375.0
click at [36, 115] on span "Data:" at bounding box center [33, 116] width 10 height 5
click at [57, 115] on span at bounding box center [56, 116] width 4 height 4
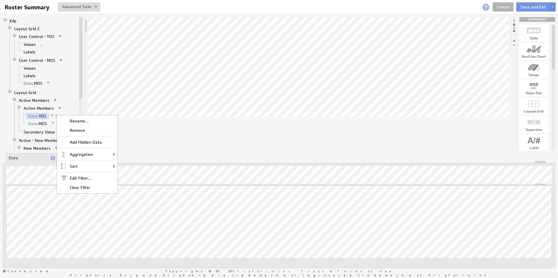
click at [81, 177] on div "Edit Filter..." at bounding box center [87, 178] width 58 height 9
select select "Year_Of_Service"
select select "source"
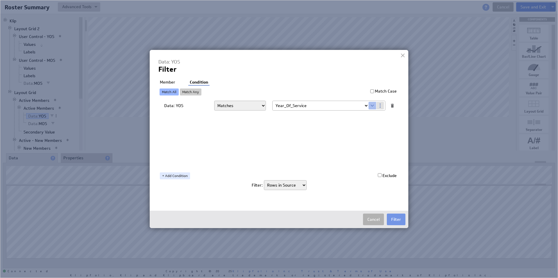
click at [348, 181] on button "Cancel" at bounding box center [373, 220] width 21 height 12
select select "source"
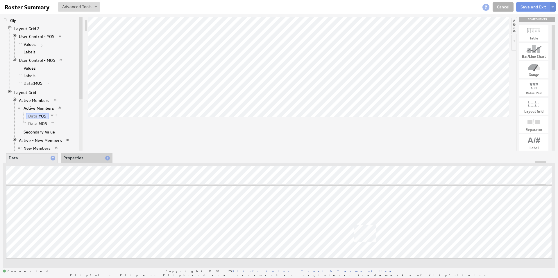
click at [52, 124] on span at bounding box center [53, 123] width 4 height 4
click at [68, 130] on div "Edit Filter..." at bounding box center [83, 129] width 58 height 9
select select "mos_filter_yyyy_mm"
select select "source"
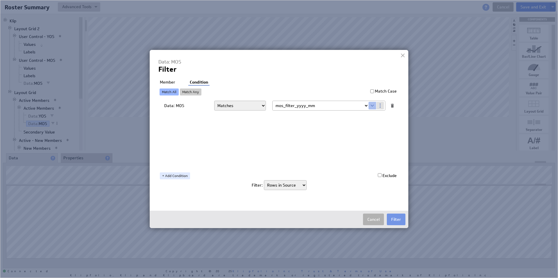
click at [348, 181] on button "Cancel" at bounding box center [373, 220] width 21 height 12
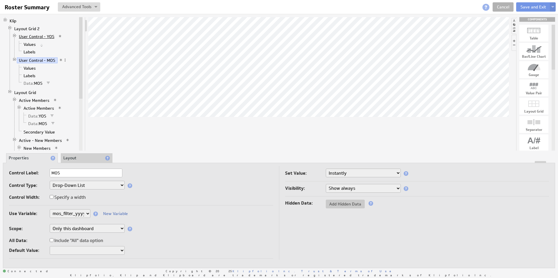
click at [35, 38] on link "User Control - YOS" at bounding box center [37, 37] width 40 height 6
click at [30, 45] on link "Values" at bounding box center [29, 45] width 17 height 6
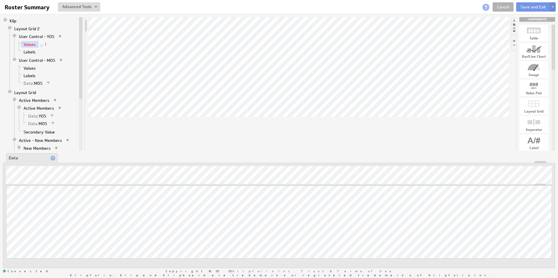
click at [38, 59] on link "User Control - MOS" at bounding box center [37, 61] width 41 height 6
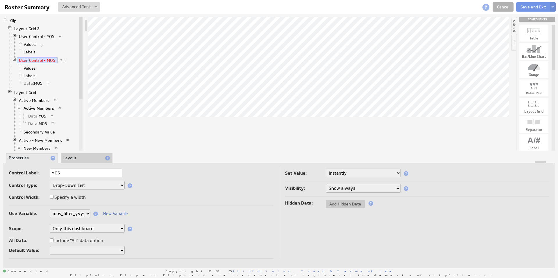
click at [35, 66] on link "Values" at bounding box center [29, 68] width 17 height 6
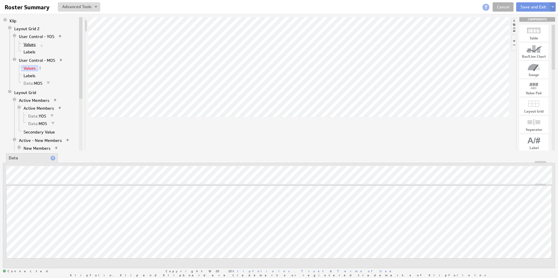
drag, startPoint x: 35, startPoint y: 38, endPoint x: 29, endPoint y: 46, distance: 9.2
click at [29, 46] on link "Values" at bounding box center [29, 45] width 17 height 6
click at [30, 53] on link "Labels" at bounding box center [29, 52] width 16 height 6
click at [25, 93] on link "Layout Grid" at bounding box center [25, 93] width 26 height 6
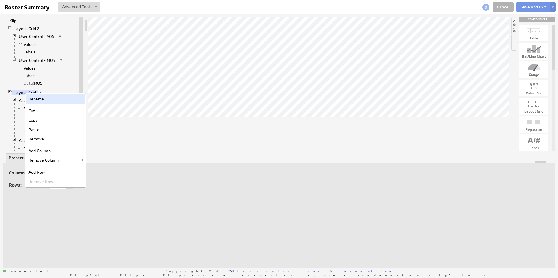
drag, startPoint x: 29, startPoint y: 46, endPoint x: 44, endPoint y: 98, distance: 54.7
click at [44, 98] on div "Rename..." at bounding box center [55, 98] width 58 height 9
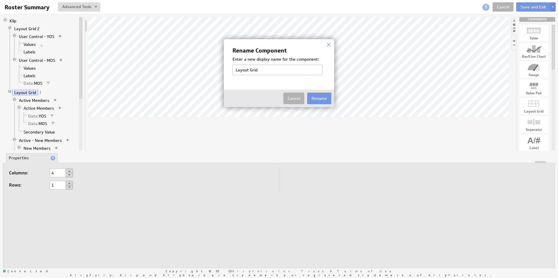
click at [256, 69] on input "Layout Grid" at bounding box center [277, 70] width 90 height 10
type input "Layout - Active"
drag, startPoint x: 44, startPoint y: 98, endPoint x: 321, endPoint y: 100, distance: 276.2
click at [321, 100] on button "Rename" at bounding box center [319, 99] width 24 height 12
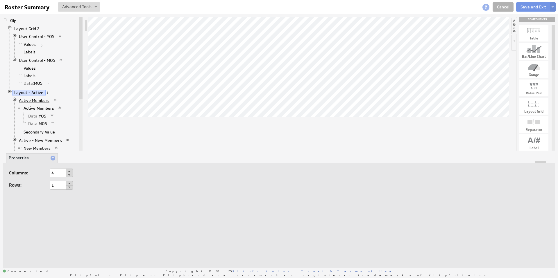
drag, startPoint x: 321, startPoint y: 100, endPoint x: 34, endPoint y: 100, distance: 286.4
click at [34, 100] on link "Active Members" at bounding box center [34, 101] width 35 height 6
drag, startPoint x: 34, startPoint y: 100, endPoint x: 33, endPoint y: 106, distance: 6.3
click at [33, 106] on link "Active Members" at bounding box center [38, 108] width 35 height 6
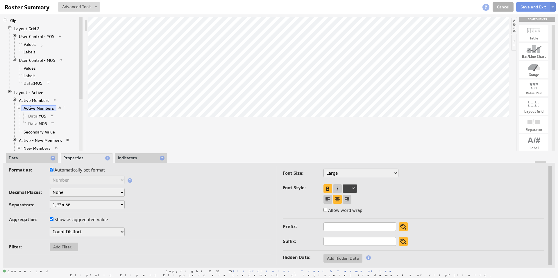
click at [28, 158] on li "Data" at bounding box center [32, 158] width 52 height 10
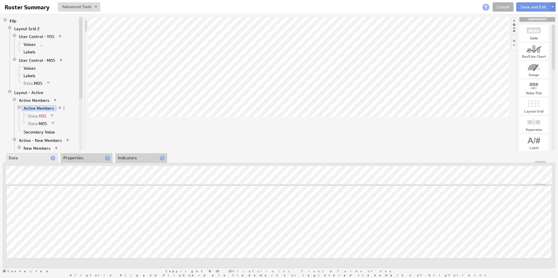
click at [34, 117] on span "Data:" at bounding box center [33, 116] width 10 height 5
click at [32, 122] on span "Data:" at bounding box center [33, 123] width 10 height 5
click at [70, 156] on li "Properties" at bounding box center [87, 158] width 52 height 10
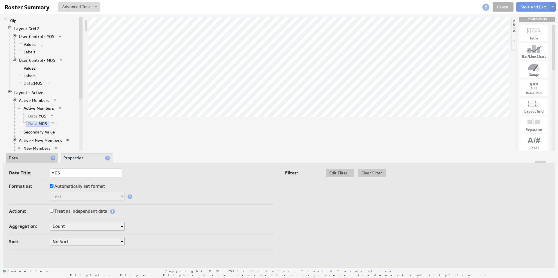
click at [36, 116] on span "Data:" at bounding box center [33, 116] width 10 height 5
click at [37, 109] on link "Active Members" at bounding box center [38, 108] width 35 height 6
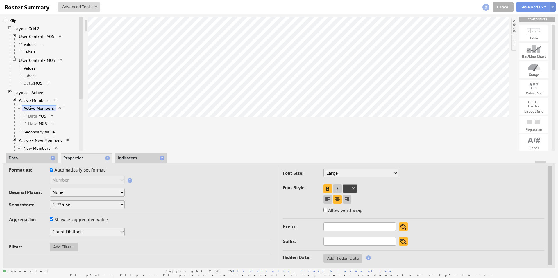
click at [42, 157] on li "Data" at bounding box center [32, 158] width 52 height 10
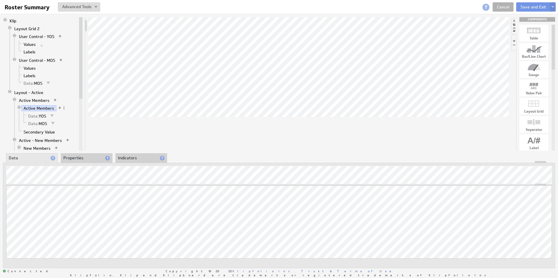
drag, startPoint x: 33, startPoint y: 106, endPoint x: 168, endPoint y: 146, distance: 141.1
click at [168, 146] on div at bounding box center [298, 84] width 420 height 134
click at [44, 140] on link "Active - New Members" at bounding box center [40, 141] width 47 height 6
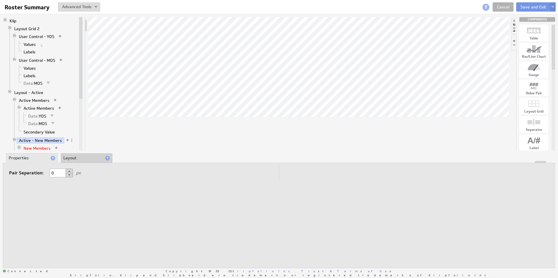
click at [35, 148] on link "New Members" at bounding box center [36, 148] width 31 height 6
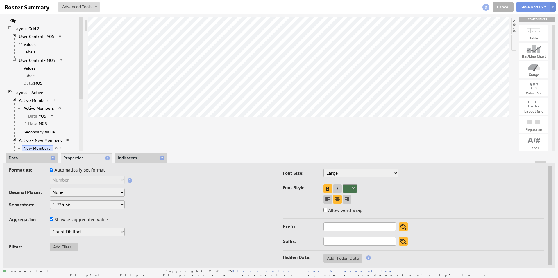
click at [37, 157] on li "Data" at bounding box center [32, 158] width 52 height 10
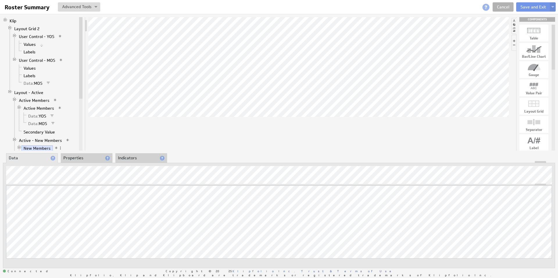
drag, startPoint x: 168, startPoint y: 146, endPoint x: 123, endPoint y: 118, distance: 53.0
click at [123, 118] on div at bounding box center [298, 84] width 420 height 134
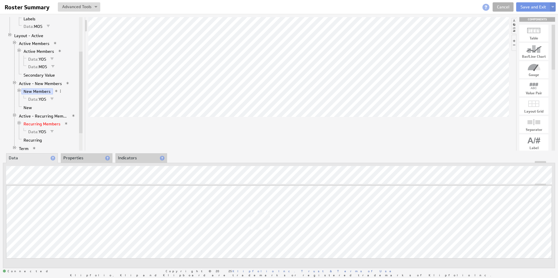
click at [45, 125] on link "Recurring Members" at bounding box center [41, 124] width 41 height 6
drag, startPoint x: 123, startPoint y: 118, endPoint x: 38, endPoint y: 91, distance: 89.3
click at [38, 91] on link "New Members" at bounding box center [36, 92] width 31 height 6
click at [76, 158] on li "Properties" at bounding box center [87, 158] width 52 height 10
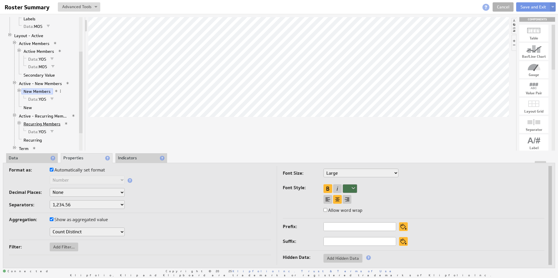
drag, startPoint x: 38, startPoint y: 91, endPoint x: 39, endPoint y: 124, distance: 32.6
click at [39, 124] on link "Recurring Members" at bounding box center [41, 124] width 41 height 6
click at [38, 124] on link "Recurring Members" at bounding box center [41, 124] width 41 height 6
click at [35, 158] on li "Data" at bounding box center [32, 158] width 52 height 10
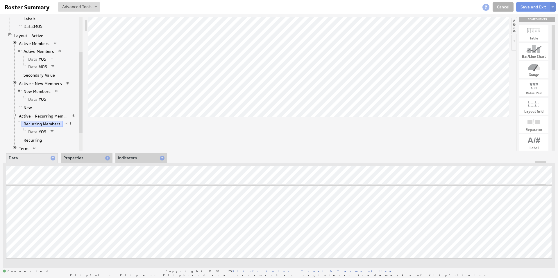
click at [116, 130] on div at bounding box center [298, 84] width 420 height 134
click at [97, 142] on div at bounding box center [298, 84] width 420 height 134
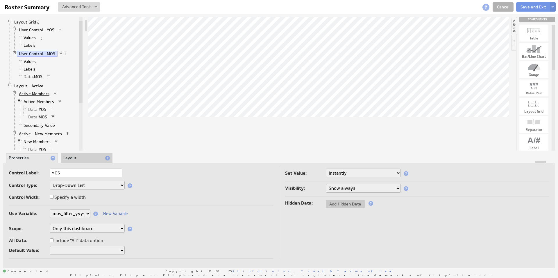
click at [39, 95] on link "Active Members" at bounding box center [34, 94] width 35 height 6
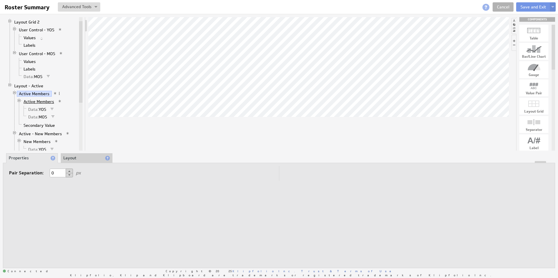
drag, startPoint x: 39, startPoint y: 95, endPoint x: 35, endPoint y: 104, distance: 10.1
click at [35, 104] on link "Active Members" at bounding box center [38, 102] width 35 height 6
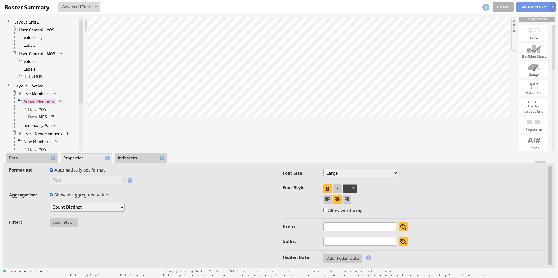
click at [28, 154] on li "Data" at bounding box center [32, 158] width 52 height 10
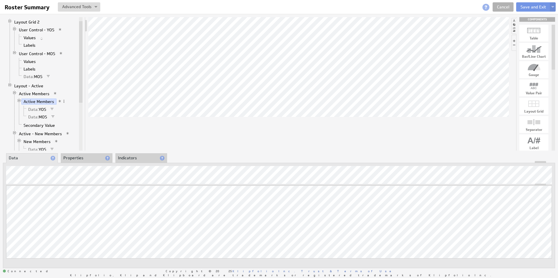
click at [78, 157] on li "Properties" at bounding box center [87, 158] width 52 height 10
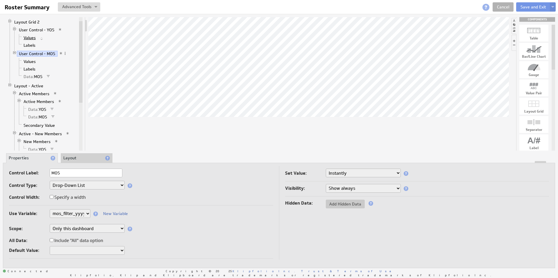
click at [32, 38] on link "Values" at bounding box center [29, 38] width 17 height 6
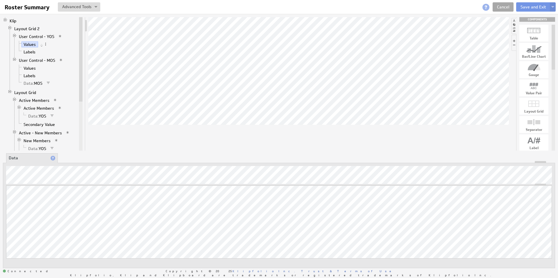
click at [506, 7] on link "Cancel" at bounding box center [502, 6] width 21 height 9
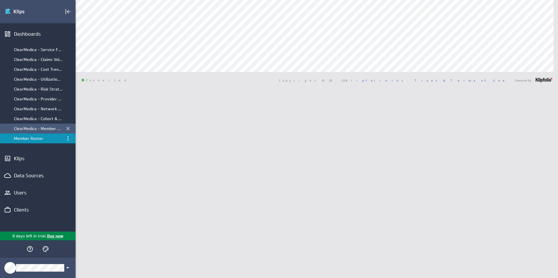
click at [40, 129] on div "ClearMedica - Member Expense by Month" at bounding box center [38, 128] width 48 height 5
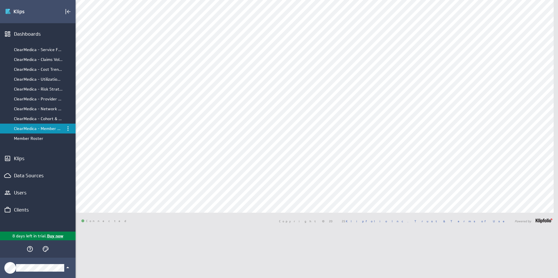
click at [39, 50] on div "ClearMedica - Service Fund Dashboard" at bounding box center [38, 49] width 48 height 5
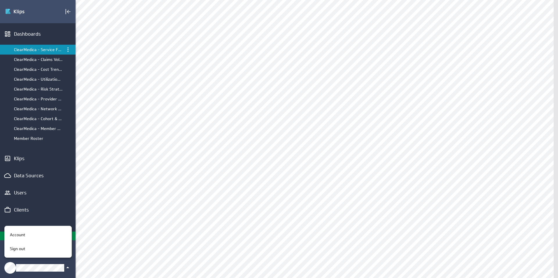
click at [28, 235] on div "Account" at bounding box center [37, 235] width 59 height 6
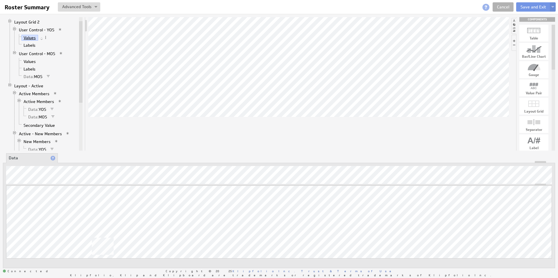
drag, startPoint x: 0, startPoint y: 0, endPoint x: 31, endPoint y: 38, distance: 48.9
click at [31, 38] on link "Values" at bounding box center [29, 38] width 17 height 6
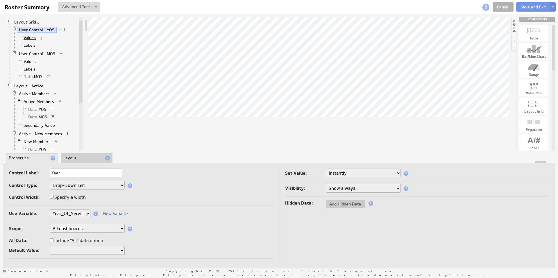
click at [30, 38] on link "Values" at bounding box center [29, 38] width 17 height 6
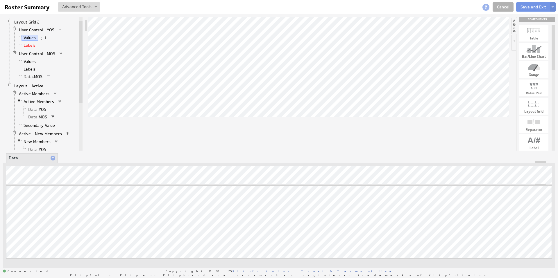
click at [29, 44] on link "Labels" at bounding box center [29, 45] width 16 height 6
click at [29, 45] on link "Labels" at bounding box center [29, 45] width 16 height 6
click at [35, 77] on link "Data: MOS" at bounding box center [32, 77] width 23 height 6
click at [33, 69] on link "Labels" at bounding box center [29, 69] width 16 height 6
click at [33, 38] on link "Values" at bounding box center [29, 38] width 17 height 6
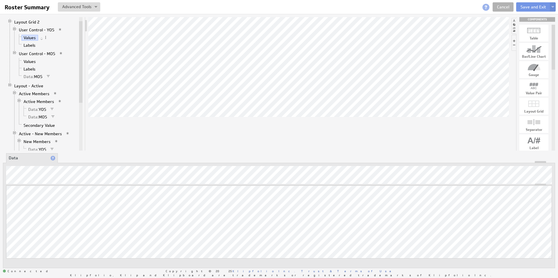
click at [45, 37] on span at bounding box center [46, 37] width 4 height 4
click at [65, 80] on div "Filter..." at bounding box center [76, 79] width 58 height 9
select select "view"
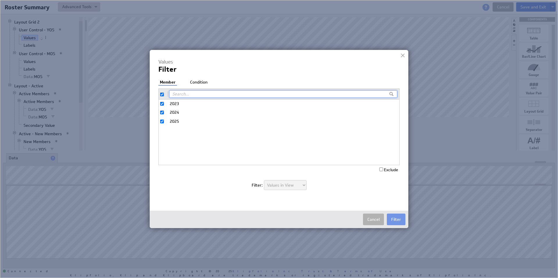
click at [198, 84] on li "Condition" at bounding box center [198, 83] width 20 height 6
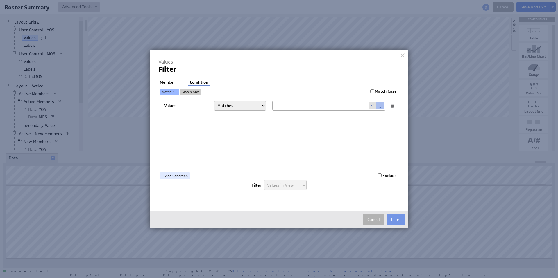
click at [371, 105] on span at bounding box center [372, 106] width 8 height 8
click at [365, 107] on select "Select... [DOMAIN_NAME] [DOMAIN_NAME] user.emailAddress user.firstName user.isA…" at bounding box center [320, 105] width 96 height 9
select select "Year_Of_Service"
click at [170, 81] on li "Member" at bounding box center [167, 83] width 18 height 6
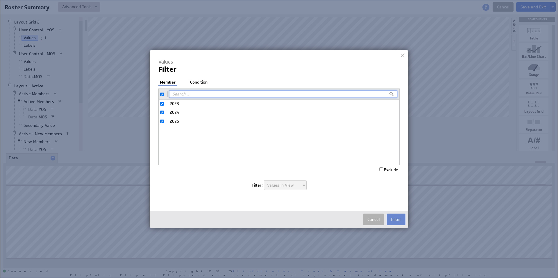
drag, startPoint x: 170, startPoint y: 81, endPoint x: 399, endPoint y: 219, distance: 266.7
click at [399, 219] on button "Filter" at bounding box center [396, 220] width 19 height 12
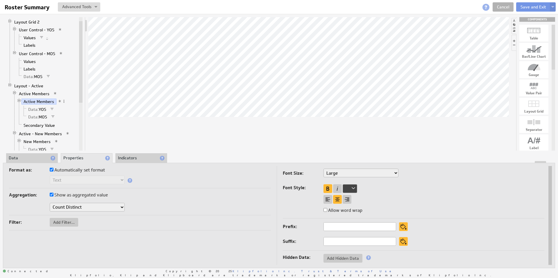
click at [41, 109] on link "Data: YOS" at bounding box center [37, 110] width 22 height 6
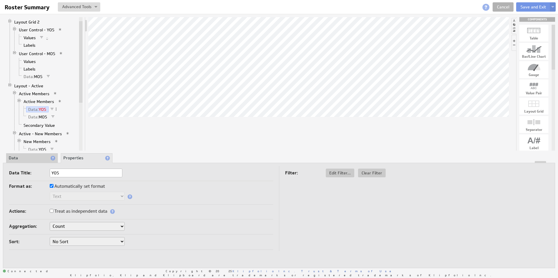
drag, startPoint x: 187, startPoint y: 10, endPoint x: 28, endPoint y: 158, distance: 216.8
click at [28, 158] on li "Data" at bounding box center [32, 158] width 52 height 10
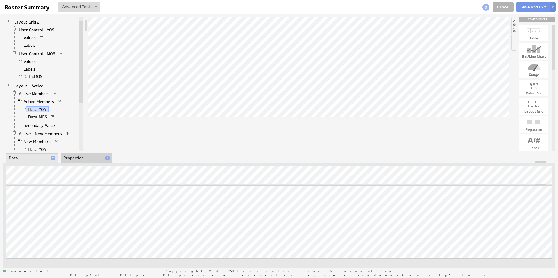
drag, startPoint x: 28, startPoint y: 158, endPoint x: 37, endPoint y: 117, distance: 41.8
click at [37, 117] on span "Data:" at bounding box center [33, 116] width 10 height 5
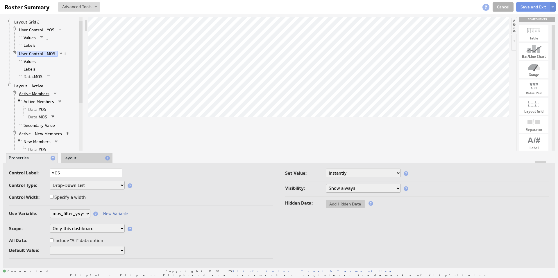
click at [33, 94] on link "Active Members" at bounding box center [34, 94] width 35 height 6
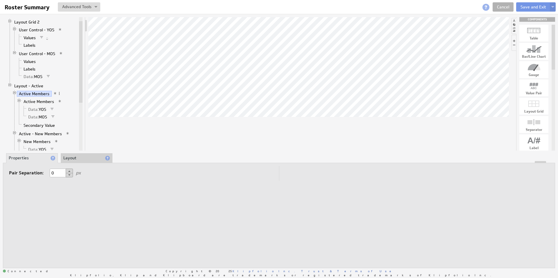
click at [36, 101] on link "Active Members" at bounding box center [38, 102] width 35 height 6
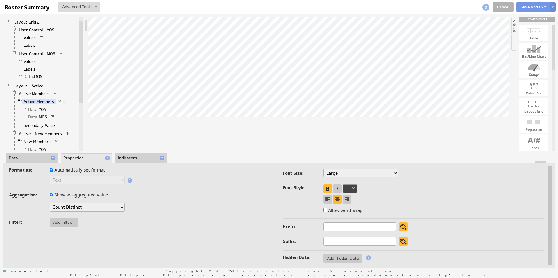
drag, startPoint x: 33, startPoint y: 94, endPoint x: 28, endPoint y: 157, distance: 64.1
click at [28, 157] on li "Data" at bounding box center [32, 158] width 52 height 10
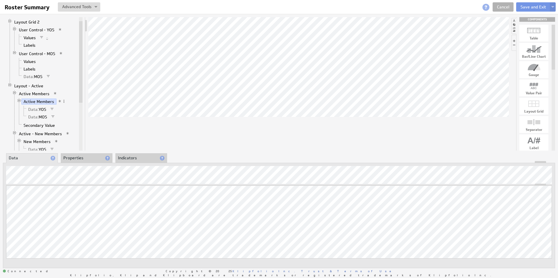
click at [34, 109] on span "Data:" at bounding box center [33, 109] width 10 height 5
click at [33, 117] on span "Data:" at bounding box center [33, 116] width 10 height 5
drag, startPoint x: 190, startPoint y: 4, endPoint x: 56, endPoint y: 116, distance: 175.1
click at [56, 116] on span at bounding box center [57, 117] width 4 height 4
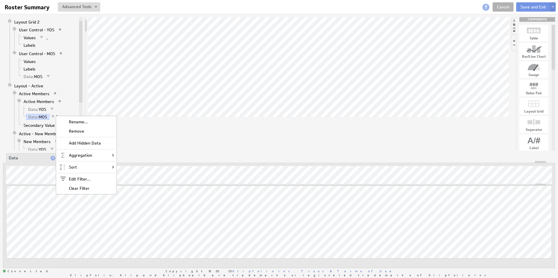
click at [85, 180] on div "Edit Filter..." at bounding box center [86, 179] width 58 height 9
select select "source"
select select "mos_filter_yyyy_mm"
select select "source"
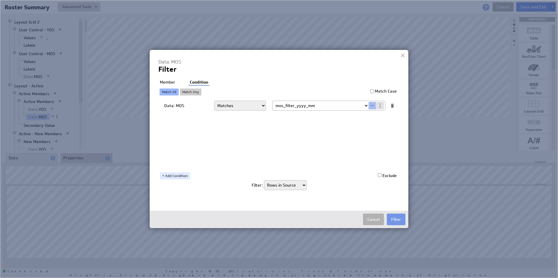
click at [166, 82] on li "Member" at bounding box center [167, 83] width 18 height 6
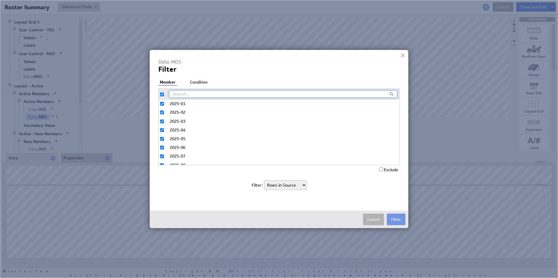
scroll to position [5, 0]
click at [373, 220] on button "Cancel" at bounding box center [373, 220] width 21 height 12
select select "source"
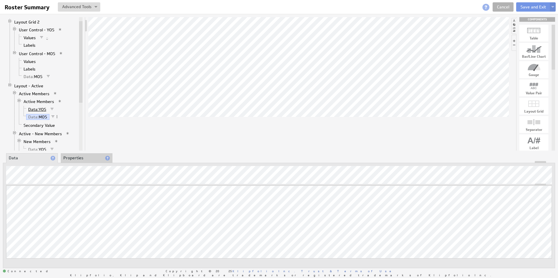
drag, startPoint x: 56, startPoint y: 116, endPoint x: 35, endPoint y: 109, distance: 21.6
click at [35, 109] on span "Data:" at bounding box center [33, 109] width 10 height 5
click at [56, 109] on span at bounding box center [56, 109] width 4 height 4
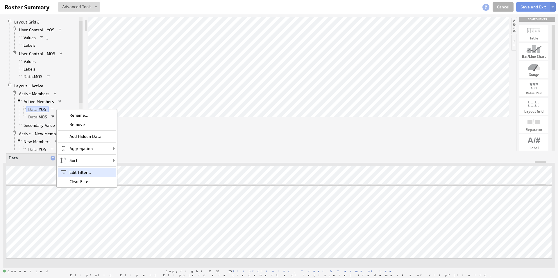
drag, startPoint x: 35, startPoint y: 109, endPoint x: 86, endPoint y: 172, distance: 80.5
click at [86, 172] on div "Edit Filter..." at bounding box center [87, 172] width 58 height 9
select select "Year_Of_Service"
select select "source"
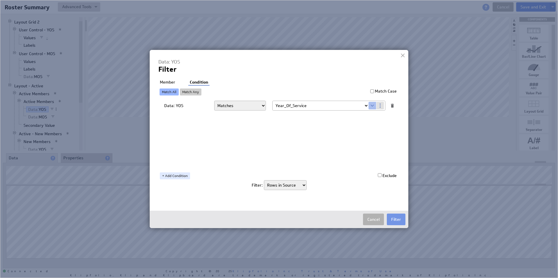
click at [164, 82] on li "Member" at bounding box center [167, 83] width 18 height 6
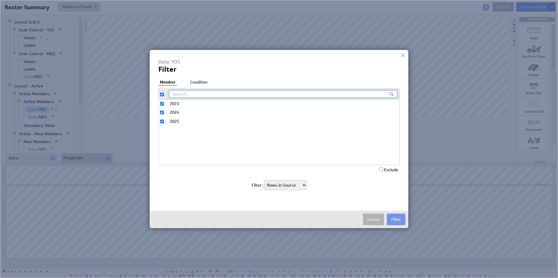
click at [374, 221] on button "Cancel" at bounding box center [373, 220] width 21 height 12
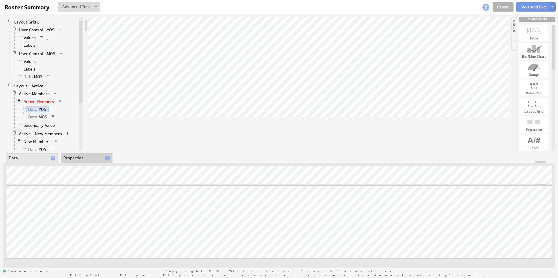
click at [49, 102] on link "Active Members" at bounding box center [38, 102] width 35 height 6
drag, startPoint x: 86, startPoint y: 172, endPoint x: 64, endPoint y: 100, distance: 74.8
click at [64, 100] on span at bounding box center [64, 101] width 4 height 4
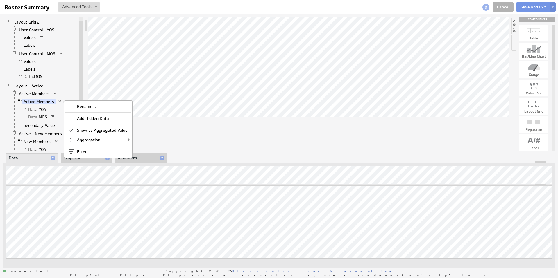
click at [85, 151] on div "Filter..." at bounding box center [98, 151] width 66 height 9
select select "source"
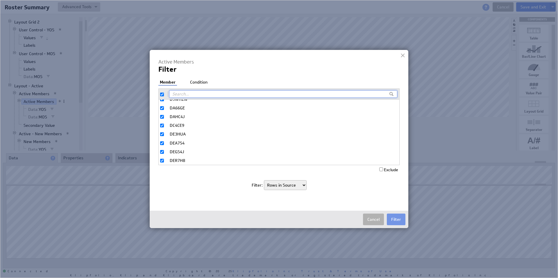
scroll to position [0, 0]
drag, startPoint x: 64, startPoint y: 100, endPoint x: 161, endPoint y: 94, distance: 97.5
click at [161, 94] on input "checkbox" at bounding box center [162, 95] width 4 height 4
checkbox input "false"
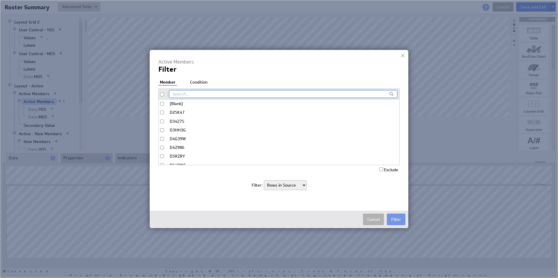
checkbox input "false"
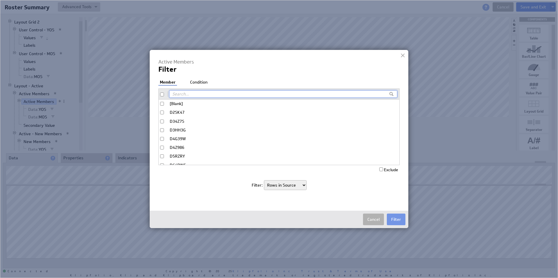
checkbox input "false"
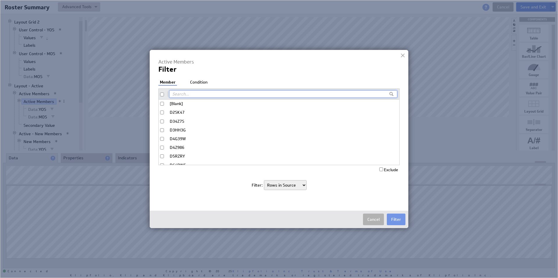
checkbox input "false"
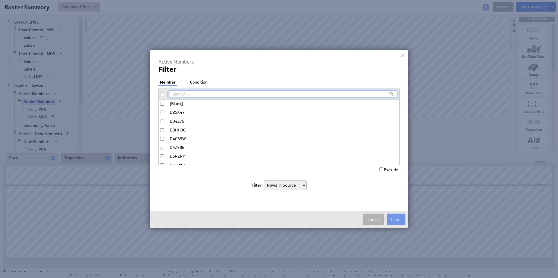
checkbox input "false"
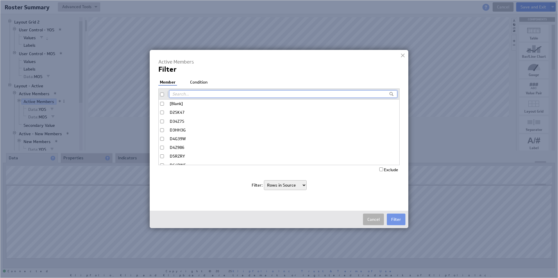
checkbox input "false"
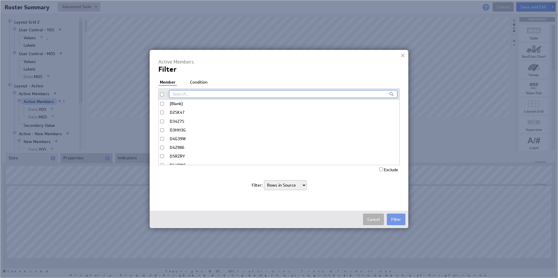
checkbox input "false"
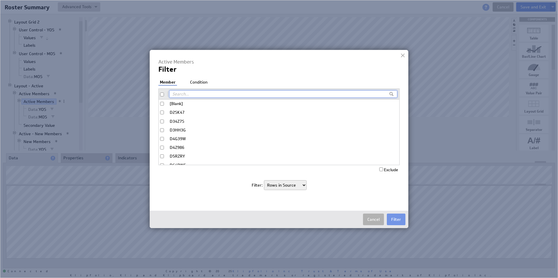
checkbox input "false"
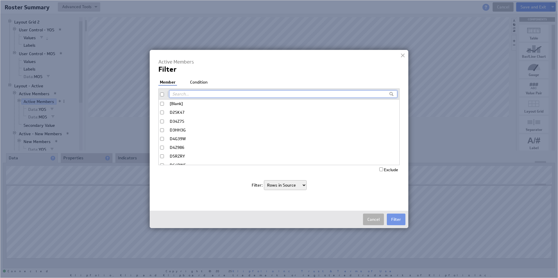
checkbox input "false"
click at [163, 103] on input "[Blank]" at bounding box center [162, 104] width 4 height 4
checkbox input "true"
click at [379, 169] on input "Exclude" at bounding box center [381, 170] width 4 height 4
checkbox input "true"
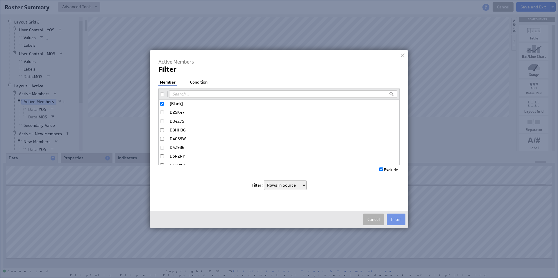
click at [396, 220] on button "Filter" at bounding box center [396, 220] width 19 height 12
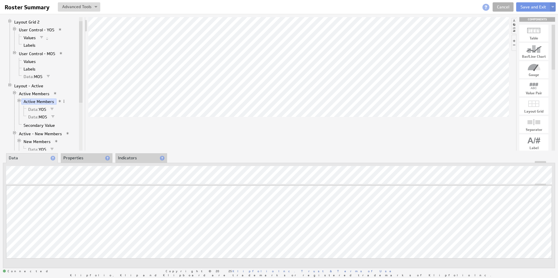
click at [41, 93] on link "Active Members" at bounding box center [34, 94] width 35 height 6
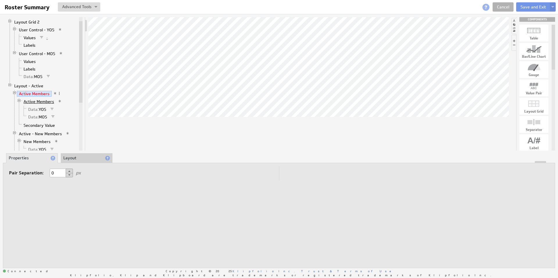
drag, startPoint x: 161, startPoint y: 94, endPoint x: 34, endPoint y: 100, distance: 127.4
click at [34, 100] on link "Active Members" at bounding box center [38, 102] width 35 height 6
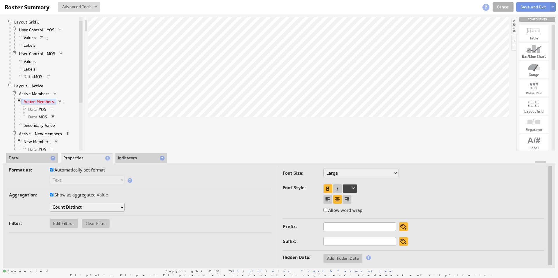
drag, startPoint x: 34, startPoint y: 100, endPoint x: 112, endPoint y: 207, distance: 132.6
click at [112, 207] on select "Count Count Distinct First Last" at bounding box center [87, 207] width 75 height 9
click at [535, 90] on div at bounding box center [533, 85] width 29 height 9
drag, startPoint x: 535, startPoint y: 90, endPoint x: 244, endPoint y: 119, distance: 292.5
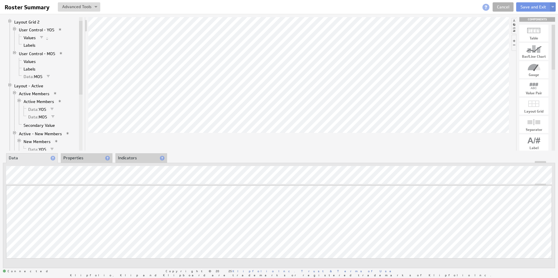
click at [73, 158] on li "Properties" at bounding box center [87, 158] width 52 height 10
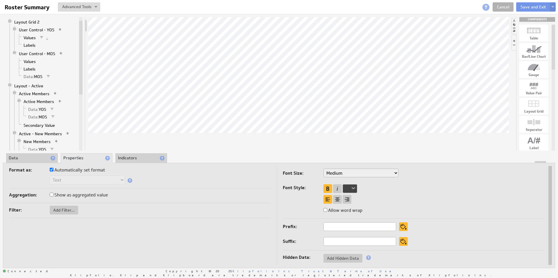
click at [21, 157] on li "Data" at bounding box center [32, 158] width 52 height 10
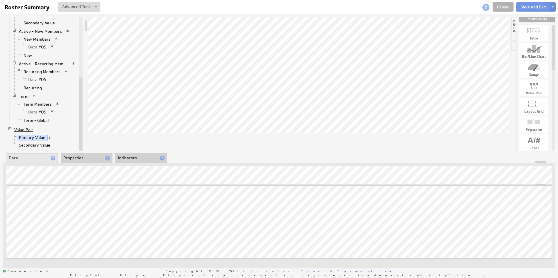
drag, startPoint x: 244, startPoint y: 119, endPoint x: 21, endPoint y: 129, distance: 223.0
click at [21, 129] on link "Value Pair" at bounding box center [23, 130] width 23 height 6
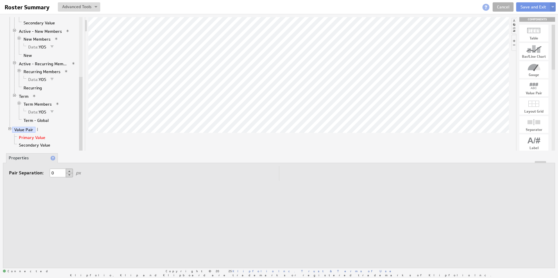
click at [33, 138] on link "Primary Value" at bounding box center [32, 138] width 31 height 6
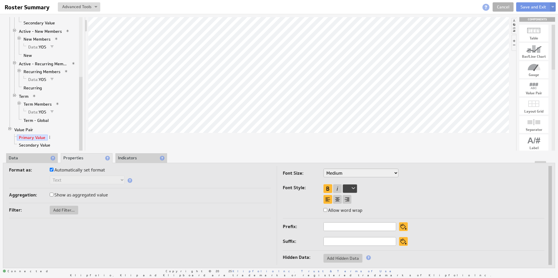
click at [27, 130] on link "Value Pair" at bounding box center [23, 130] width 23 height 6
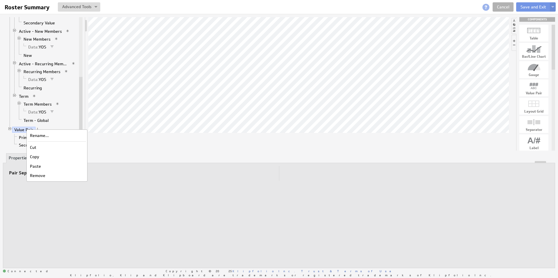
click at [44, 136] on div "Rename..." at bounding box center [57, 135] width 58 height 9
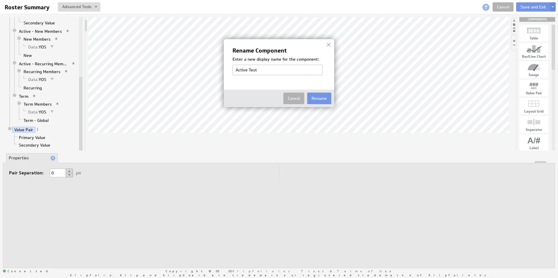
type input "Active Test"
drag, startPoint x: 27, startPoint y: 130, endPoint x: 324, endPoint y: 96, distance: 299.0
click at [324, 96] on button "Rename" at bounding box center [319, 99] width 24 height 12
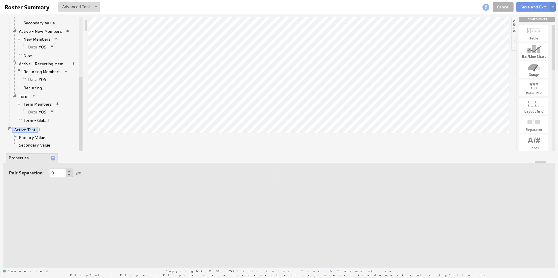
click at [32, 138] on link "Primary Value" at bounding box center [32, 138] width 31 height 6
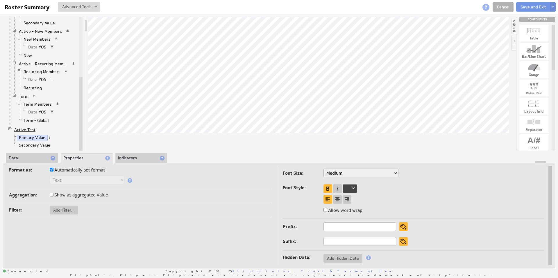
drag, startPoint x: 324, startPoint y: 96, endPoint x: 28, endPoint y: 131, distance: 298.3
click at [28, 131] on link "Active Test" at bounding box center [25, 130] width 26 height 6
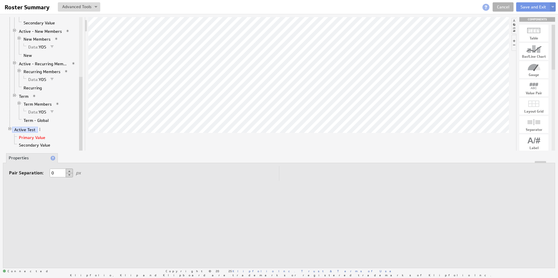
click at [30, 139] on link "Primary Value" at bounding box center [32, 138] width 31 height 6
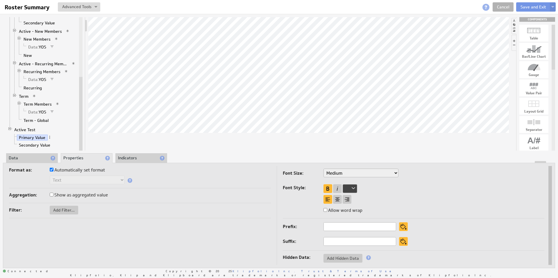
click at [28, 156] on li "Data" at bounding box center [32, 158] width 52 height 10
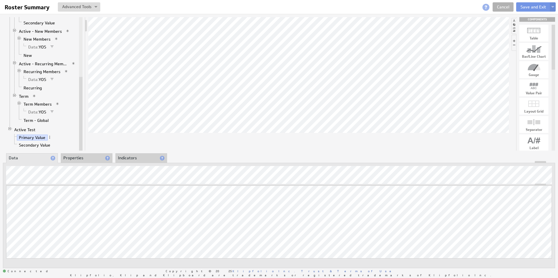
click at [172, 128] on div at bounding box center [298, 84] width 420 height 134
click at [48, 138] on span at bounding box center [50, 137] width 4 height 4
drag, startPoint x: 28, startPoint y: 131, endPoint x: 75, endPoint y: 155, distance: 53.0
click at [75, 155] on div "Add Hidden Data" at bounding box center [82, 155] width 66 height 9
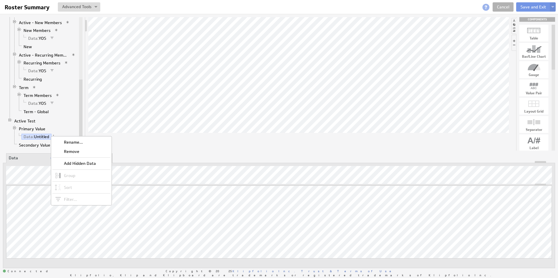
drag, startPoint x: 75, startPoint y: 155, endPoint x: 51, endPoint y: 136, distance: 30.4
click at [69, 142] on div "Rename..." at bounding box center [81, 142] width 58 height 9
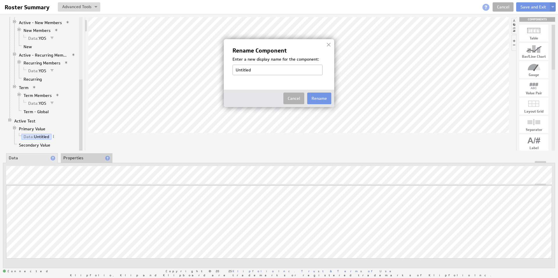
type input "Y"
type input "MOS"
click at [327, 95] on button "Rename" at bounding box center [319, 99] width 24 height 12
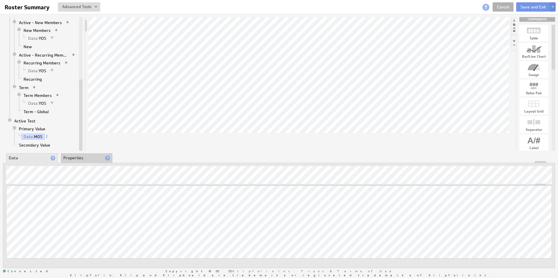
click at [46, 136] on span at bounding box center [47, 136] width 4 height 4
click at [73, 200] on div "Filter..." at bounding box center [77, 199] width 58 height 9
checkbox input "false"
select select "view"
checkbox input "true"
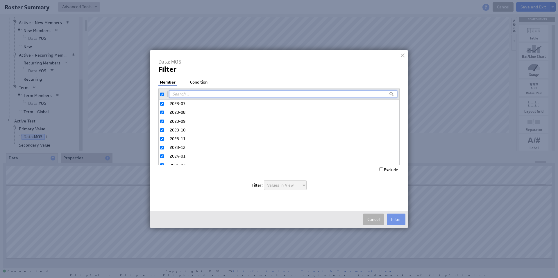
click at [201, 82] on li "Condition" at bounding box center [198, 83] width 20 height 6
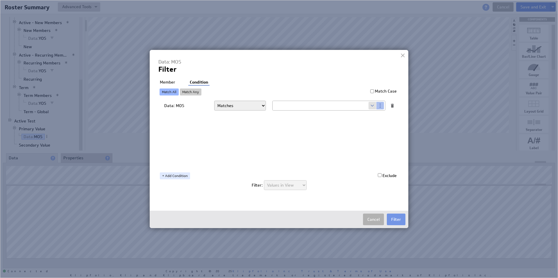
click at [261, 106] on select "Matches Contains Begins with Ends with Does not match Does not contain Does not…" at bounding box center [240, 106] width 52 height 10
click at [370, 107] on span at bounding box center [372, 106] width 8 height 8
click at [365, 106] on select "Select... [DOMAIN_NAME] [DOMAIN_NAME] user.emailAddress user.firstName user.isA…" at bounding box center [320, 105] width 96 height 9
select select "Year_Of_Service"
drag, startPoint x: 414, startPoint y: 227, endPoint x: 402, endPoint y: 221, distance: 13.8
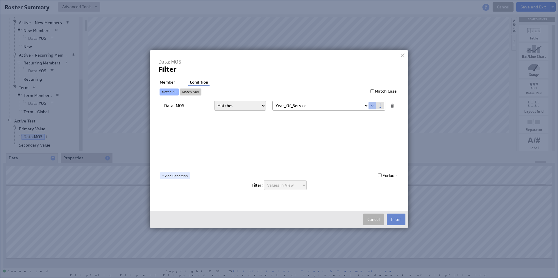
click at [402, 221] on button "Filter" at bounding box center [396, 220] width 19 height 12
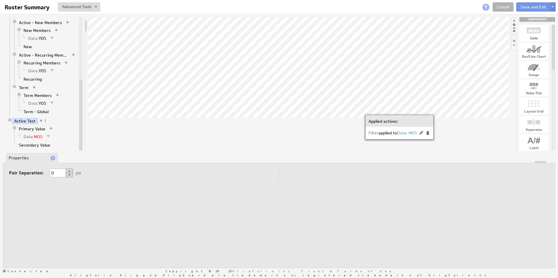
click at [39, 136] on link "Data: MOS" at bounding box center [32, 137] width 23 height 6
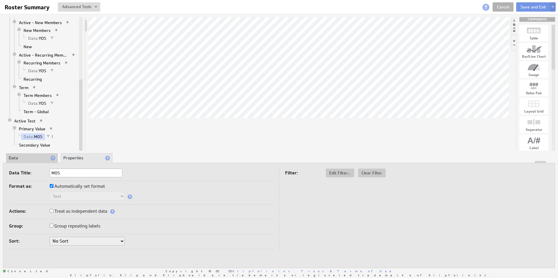
click at [53, 136] on span at bounding box center [52, 136] width 4 height 4
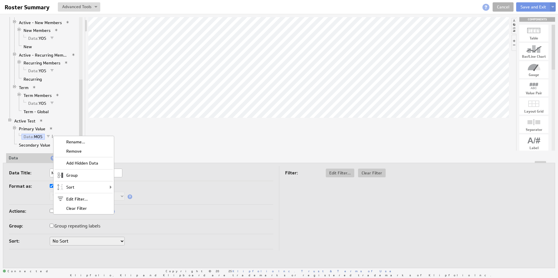
click at [85, 198] on div "Edit Filter..." at bounding box center [84, 199] width 58 height 9
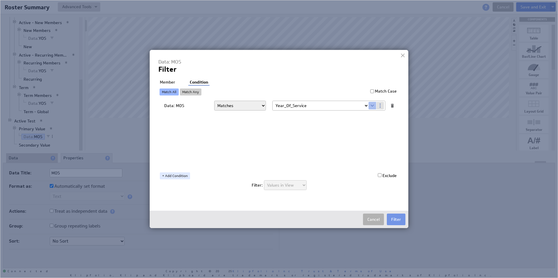
click at [306, 106] on select "Select... company.id company.name user.emailAddress user.firstName user.isAdmin…" at bounding box center [320, 105] width 96 height 9
select select "mos_filter_yyyy_mm"
click at [394, 218] on button "Filter" at bounding box center [396, 220] width 19 height 12
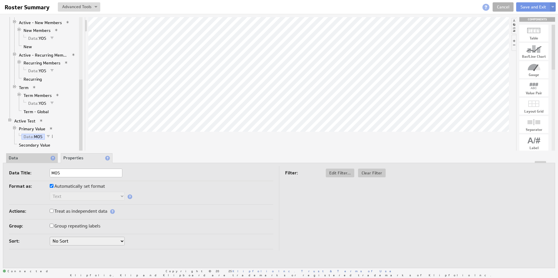
click at [24, 159] on li "Data" at bounding box center [32, 158] width 52 height 10
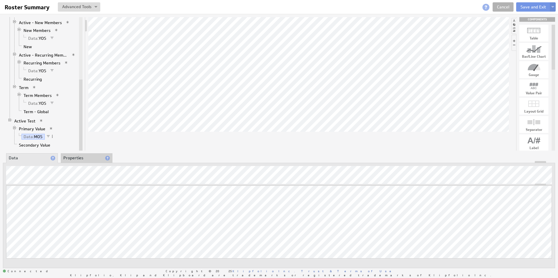
click at [53, 136] on span at bounding box center [52, 136] width 4 height 4
click at [85, 200] on div "Edit Filter..." at bounding box center [83, 199] width 58 height 9
select select "mos_filter_yyyy_mm"
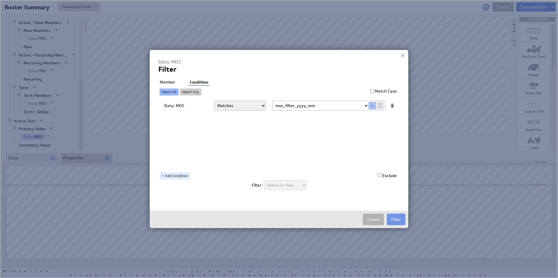
drag, startPoint x: 394, startPoint y: 218, endPoint x: 169, endPoint y: 82, distance: 262.9
click at [169, 82] on li "Member" at bounding box center [167, 83] width 18 height 6
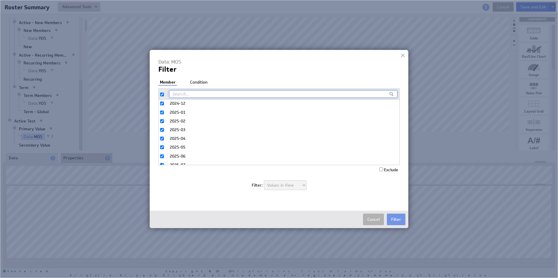
scroll to position [163, 0]
drag, startPoint x: 169, startPoint y: 82, endPoint x: 198, endPoint y: 83, distance: 28.5
click at [198, 83] on li "Condition" at bounding box center [198, 83] width 20 height 6
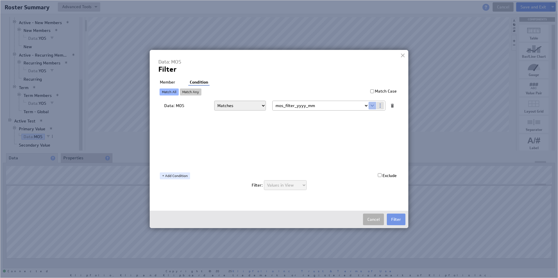
click at [396, 220] on button "Filter" at bounding box center [396, 220] width 19 height 12
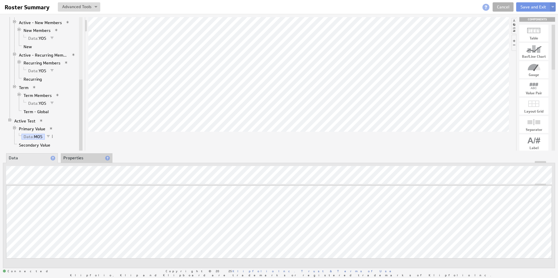
click at [73, 157] on li "Properties" at bounding box center [87, 158] width 52 height 10
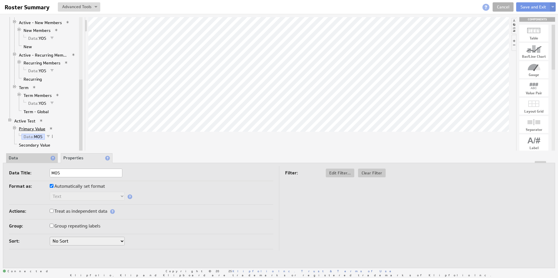
click at [32, 129] on link "Primary Value" at bounding box center [32, 129] width 31 height 6
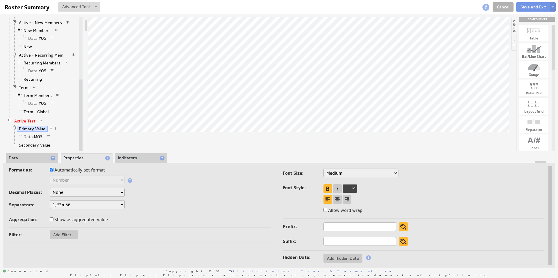
click at [26, 121] on link "Active Test" at bounding box center [25, 121] width 26 height 6
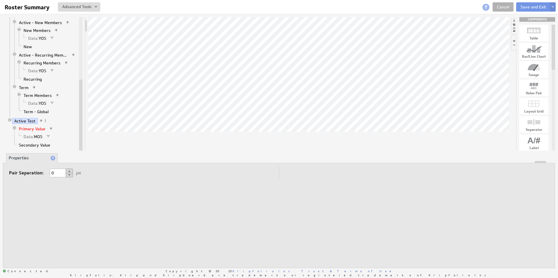
click at [30, 131] on link "Primary Value" at bounding box center [32, 129] width 31 height 6
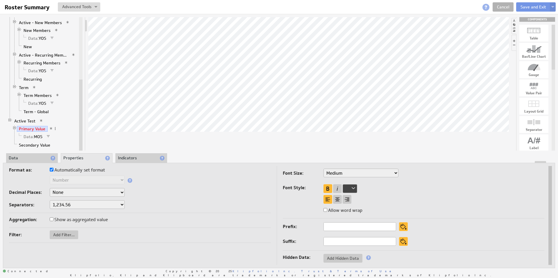
click at [33, 140] on li "Data: MOS" at bounding box center [47, 137] width 61 height 8
click at [33, 137] on span "Data:" at bounding box center [29, 136] width 10 height 5
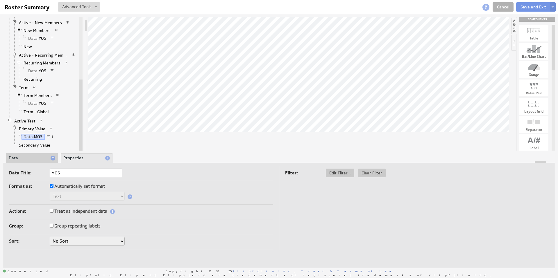
click at [51, 188] on label "Automatically set format" at bounding box center [77, 186] width 55 height 8
click at [51, 188] on input "Automatically set format" at bounding box center [52, 186] width 4 height 4
checkbox input "false"
click at [98, 201] on div "Text Number Currency Percentage Date / Time Duration" at bounding box center [141, 197] width 264 height 10
click at [96, 197] on select "Text Number Currency Percentage Date / Time Duration" at bounding box center [87, 196] width 75 height 9
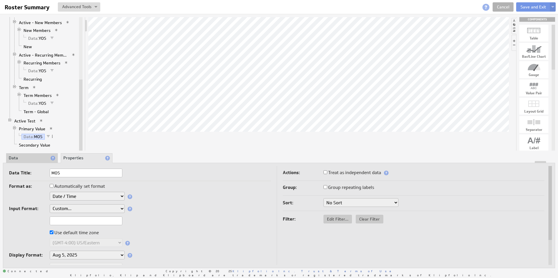
click at [72, 220] on input "text" at bounding box center [86, 221] width 73 height 9
type input "YYYY-DD"
drag, startPoint x: 63, startPoint y: 221, endPoint x: 72, endPoint y: 221, distance: 9.3
click at [72, 221] on input "YYYY-DD" at bounding box center [86, 221] width 73 height 9
type input "YYYY-MM"
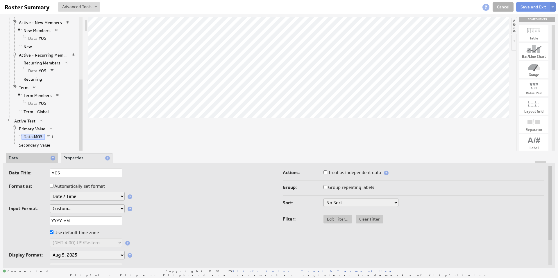
drag, startPoint x: 72, startPoint y: 221, endPoint x: 155, endPoint y: 204, distance: 84.9
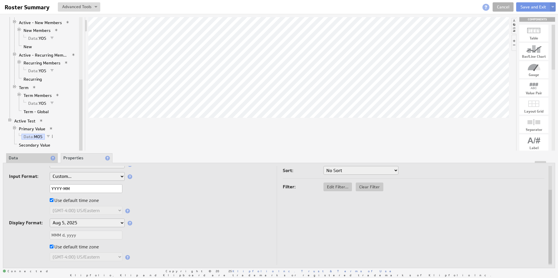
click at [76, 186] on input "YYYY-MM" at bounding box center [86, 188] width 73 height 9
drag, startPoint x: 155, startPoint y: 204, endPoint x: 31, endPoint y: 189, distance: 124.9
click at [31, 189] on div "YYYY-MM" at bounding box center [140, 189] width 262 height 10
click at [62, 222] on select "Aug 5, 2025 Aug 2025 Aug 5 Aug Aug 05, 2025, 1:30 PM Aug 05, 2025 Aug 05 August…" at bounding box center [87, 223] width 75 height 9
select select "custom"
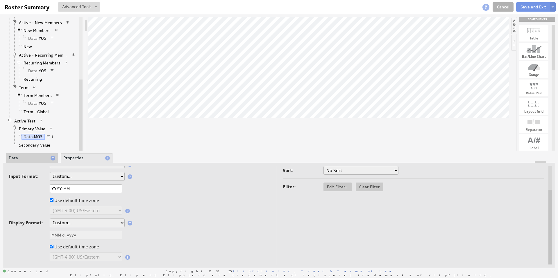
select select "custom"
click at [80, 235] on input "MMM d, yyyy" at bounding box center [86, 235] width 73 height 9
drag, startPoint x: 80, startPoint y: 235, endPoint x: 33, endPoint y: 233, distance: 47.1
click at [33, 233] on div "MMM d, yyyy" at bounding box center [140, 236] width 262 height 10
paste input "YYYY-MM"
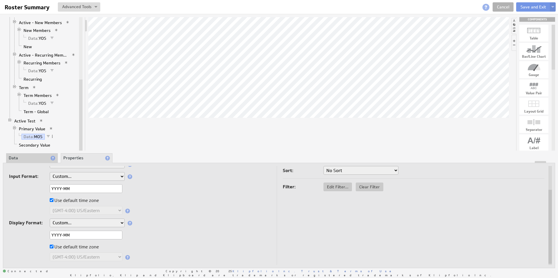
type input "YYYY-MM"
drag, startPoint x: 33, startPoint y: 233, endPoint x: 167, endPoint y: 215, distance: 135.7
click at [167, 215] on div "(GMT-12:00) GMT-12 (GMT-11:00) GMT-11 (GMT-11:00) Pacific/Midway (GMT-11:00) Pa…" at bounding box center [140, 211] width 262 height 10
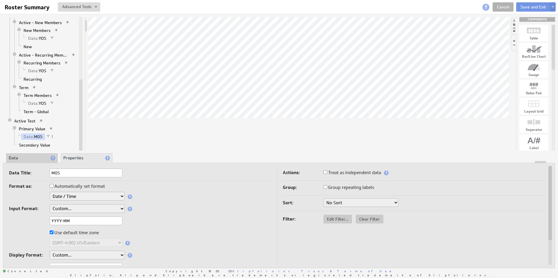
click at [335, 220] on span "Edit Filter..." at bounding box center [337, 219] width 28 height 5
select select "op:="
select select "mos_filter_yyyy_mm"
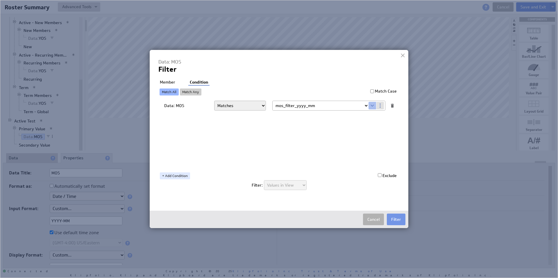
click at [168, 82] on li "Member" at bounding box center [167, 83] width 18 height 6
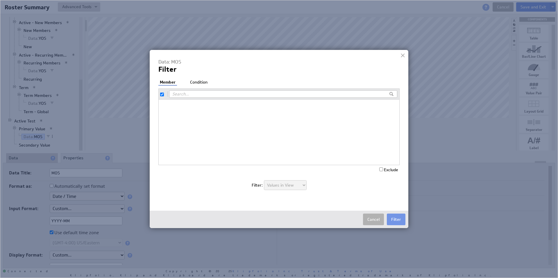
click at [392, 220] on button "Filter" at bounding box center [396, 220] width 19 height 12
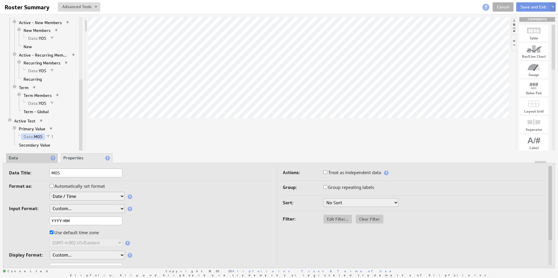
click at [24, 159] on li "Data" at bounding box center [32, 158] width 52 height 10
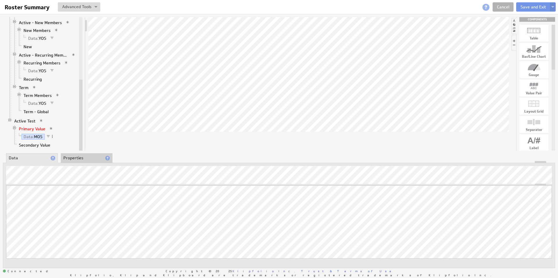
click at [32, 128] on link "Primary Value" at bounding box center [32, 129] width 31 height 6
click at [33, 137] on link "Data: MOS" at bounding box center [32, 137] width 23 height 6
click at [52, 137] on span at bounding box center [52, 136] width 4 height 4
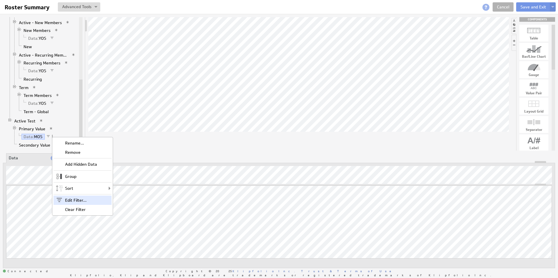
drag, startPoint x: 167, startPoint y: 215, endPoint x: 82, endPoint y: 201, distance: 86.8
click at [82, 201] on div "Edit Filter..." at bounding box center [82, 200] width 58 height 9
checkbox input "false"
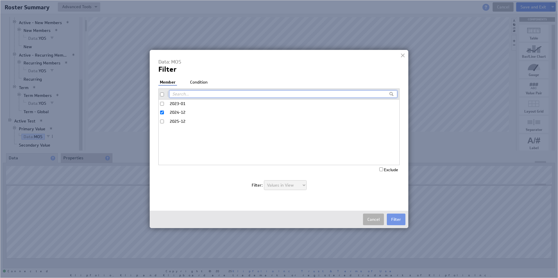
click at [162, 94] on input "checkbox" at bounding box center [162, 95] width 4 height 4
checkbox input "true"
click at [195, 82] on li "Condition" at bounding box center [198, 83] width 20 height 6
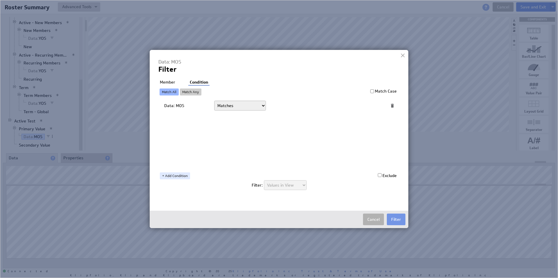
click at [232, 106] on select "Today Yesterday Unit to date In the last Last full On or after On or before ---…" at bounding box center [240, 106] width 52 height 10
select select "op:="
click at [371, 106] on span at bounding box center [372, 106] width 8 height 8
click at [365, 106] on select "Select... company.id company.name user.emailAddress user.firstName user.isAdmin…" at bounding box center [320, 105] width 96 height 9
select select "mos_filter_yyyy_mm"
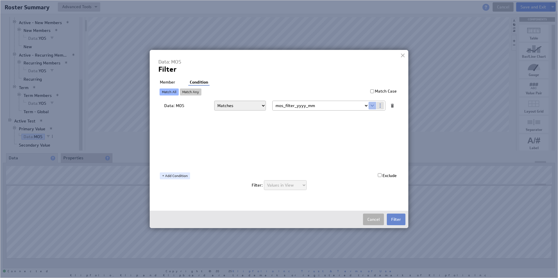
click at [398, 219] on button "Filter" at bounding box center [396, 220] width 19 height 12
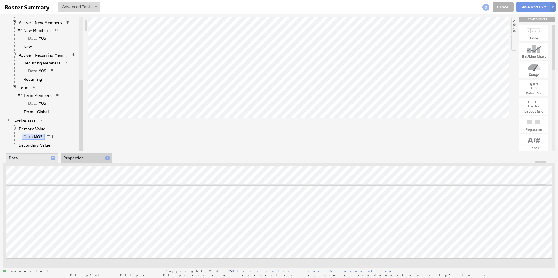
click at [37, 130] on link "Primary Value" at bounding box center [32, 129] width 31 height 6
click at [36, 135] on link "Data: MOS" at bounding box center [32, 137] width 23 height 6
drag, startPoint x: 398, startPoint y: 219, endPoint x: 76, endPoint y: 156, distance: 328.7
click at [76, 156] on li "Properties" at bounding box center [87, 158] width 52 height 10
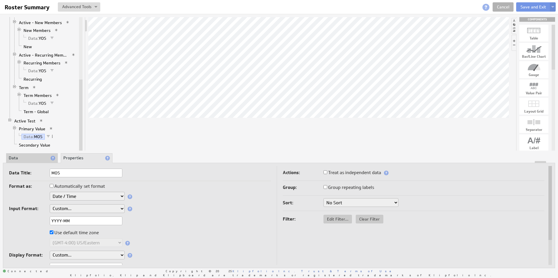
click at [334, 218] on span "Edit Filter..." at bounding box center [337, 219] width 28 height 5
select select "op:="
select select "mos_filter_yyyy_mm"
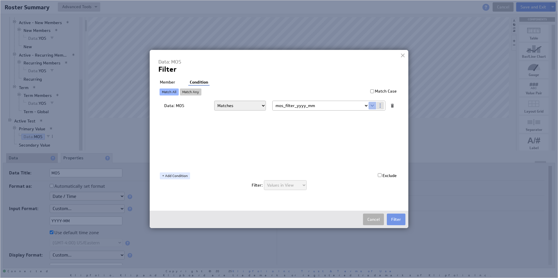
click at [170, 81] on li "Member" at bounding box center [167, 83] width 18 height 6
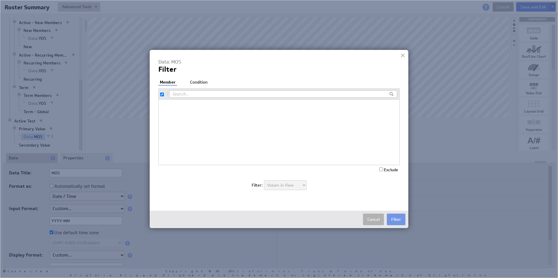
click at [196, 82] on li "Condition" at bounding box center [198, 83] width 20 height 6
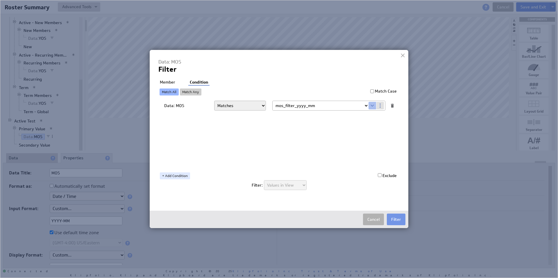
click at [394, 220] on button "Filter" at bounding box center [396, 220] width 19 height 12
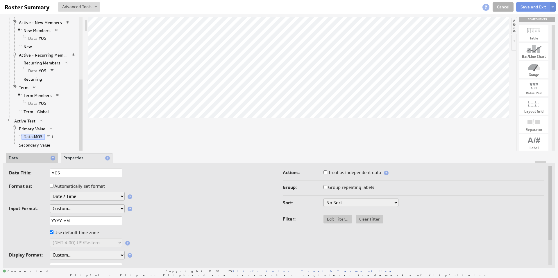
drag, startPoint x: 76, startPoint y: 156, endPoint x: 22, endPoint y: 121, distance: 64.1
click at [22, 121] on link "Active Test" at bounding box center [25, 121] width 26 height 6
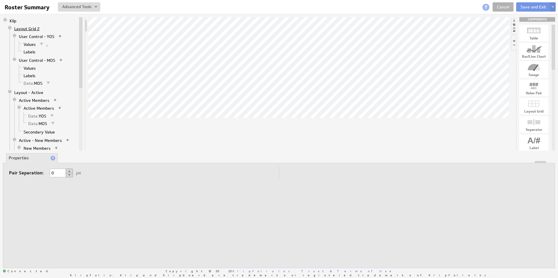
drag, startPoint x: 22, startPoint y: 121, endPoint x: 23, endPoint y: 27, distance: 93.5
click at [23, 27] on link "Layout Grid 2" at bounding box center [27, 29] width 30 height 6
click at [42, 29] on span at bounding box center [44, 28] width 4 height 4
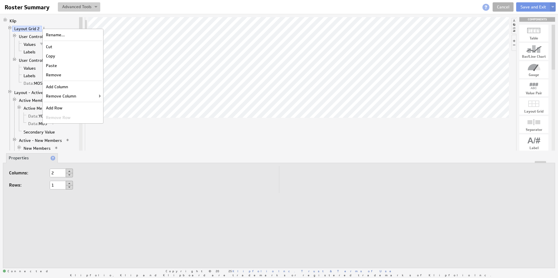
drag, startPoint x: 23, startPoint y: 27, endPoint x: 79, endPoint y: 10, distance: 58.4
click at [79, 10] on button at bounding box center [79, 6] width 42 height 9
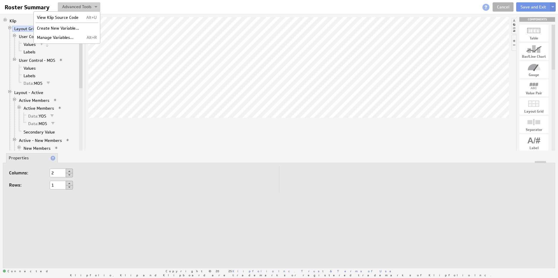
click at [62, 37] on td "Manage Variables..." at bounding box center [59, 37] width 48 height 9
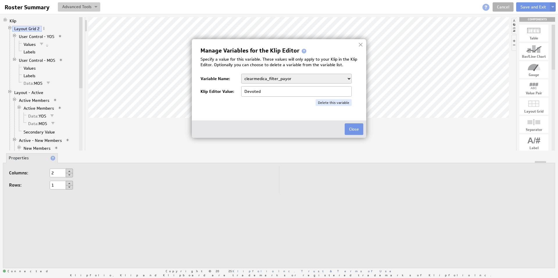
click at [320, 79] on select "clearmedica_filter_payor company.id company.name devoted_service_month KTxeroBa…" at bounding box center [296, 79] width 110 height 10
select select "2025-08"
type input "2025-08"
drag, startPoint x: 263, startPoint y: 93, endPoint x: 232, endPoint y: 93, distance: 30.8
click at [232, 93] on div "Klip Editor Value: 2025-08" at bounding box center [278, 91] width 157 height 10
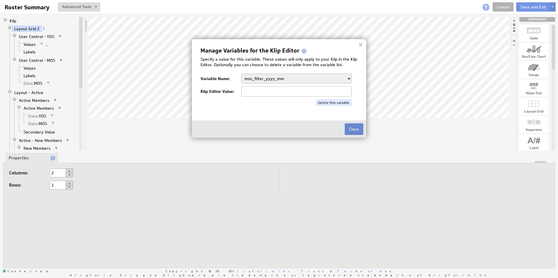
drag, startPoint x: 232, startPoint y: 93, endPoint x: 358, endPoint y: 130, distance: 131.4
click at [358, 130] on button "Close" at bounding box center [353, 129] width 19 height 12
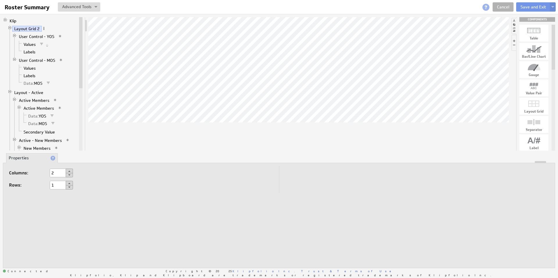
drag, startPoint x: 358, startPoint y: 130, endPoint x: 44, endPoint y: 29, distance: 329.8
click at [44, 29] on span at bounding box center [44, 28] width 4 height 4
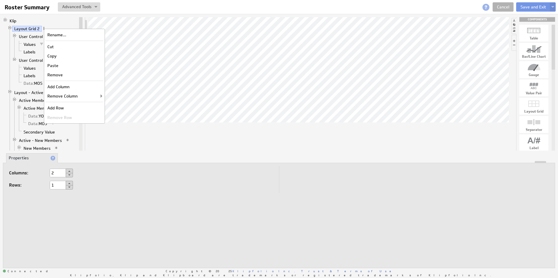
click at [69, 8] on button at bounding box center [79, 6] width 42 height 9
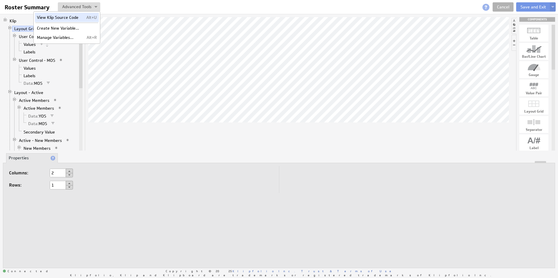
drag, startPoint x: 44, startPoint y: 29, endPoint x: 67, endPoint y: 18, distance: 25.7
click at [67, 18] on td "View Klip Source Code" at bounding box center [59, 17] width 48 height 9
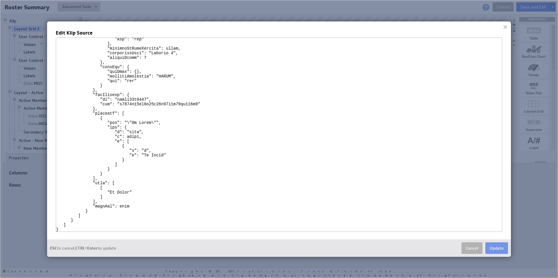
scroll to position [6631, 0]
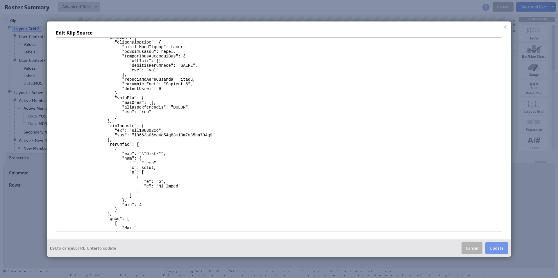
scroll to position [5234, 0]
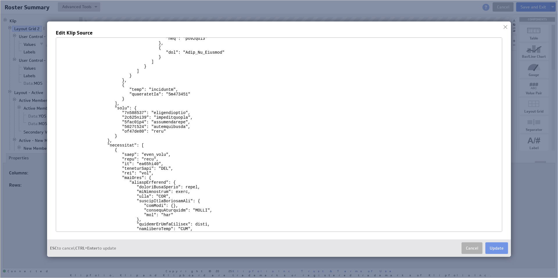
click at [474, 251] on button "Cancel" at bounding box center [471, 248] width 21 height 12
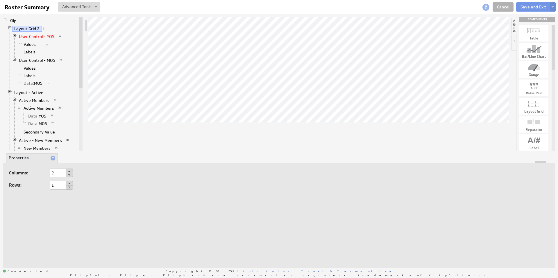
click at [35, 37] on link "User Control - YOS" at bounding box center [37, 37] width 40 height 6
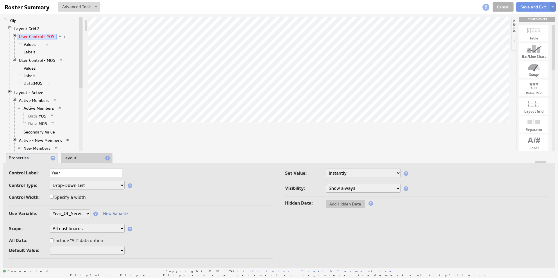
click at [94, 215] on span at bounding box center [95, 214] width 5 height 5
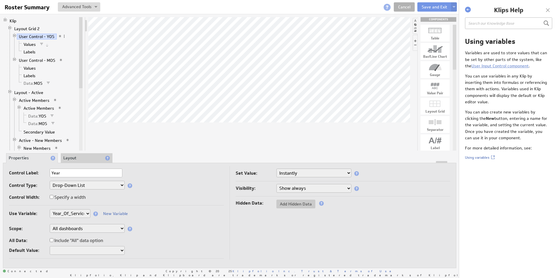
click at [81, 213] on select "None Selected clearmedica_filter_payor [DOMAIN_NAME] [DOMAIN_NAME] devoted_serv…" at bounding box center [70, 213] width 41 height 9
click at [40, 60] on link "User Control - MOS" at bounding box center [37, 61] width 41 height 6
drag, startPoint x: 40, startPoint y: 60, endPoint x: 40, endPoint y: 37, distance: 23.2
click at [40, 37] on link "User Control - YOS" at bounding box center [37, 37] width 40 height 6
click at [35, 60] on link "User Control - MOS" at bounding box center [37, 61] width 41 height 6
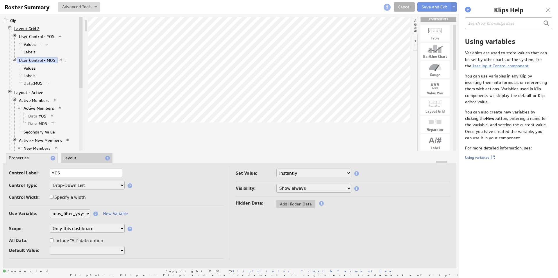
click at [30, 29] on link "Layout Grid 2" at bounding box center [27, 29] width 30 height 6
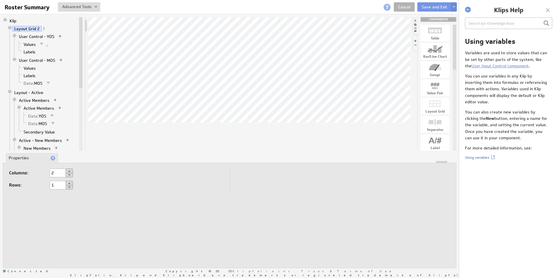
click at [32, 35] on link "User Control - YOS" at bounding box center [37, 37] width 40 height 6
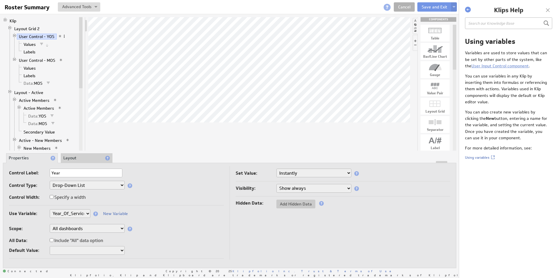
drag, startPoint x: 30, startPoint y: 29, endPoint x: 63, endPoint y: 35, distance: 33.1
click at [63, 35] on span at bounding box center [64, 36] width 4 height 4
click at [32, 31] on link "Layout Grid 2" at bounding box center [27, 29] width 30 height 6
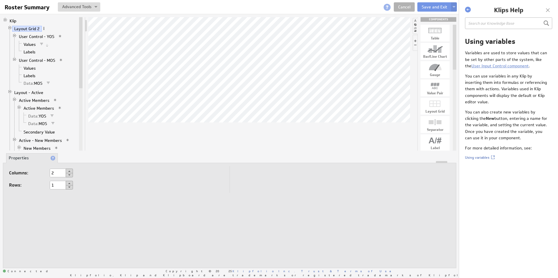
drag, startPoint x: 63, startPoint y: 35, endPoint x: 42, endPoint y: 28, distance: 22.3
click at [42, 28] on span at bounding box center [44, 28] width 4 height 4
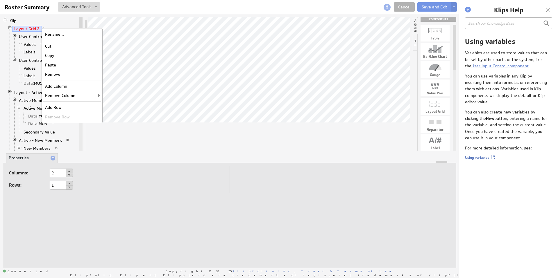
click at [33, 28] on link "Layout Grid 2" at bounding box center [27, 29] width 30 height 6
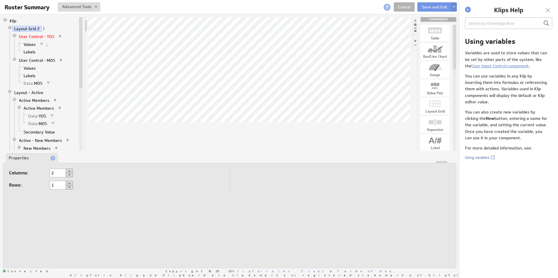
click at [35, 34] on link "User Control - YOS" at bounding box center [37, 37] width 40 height 6
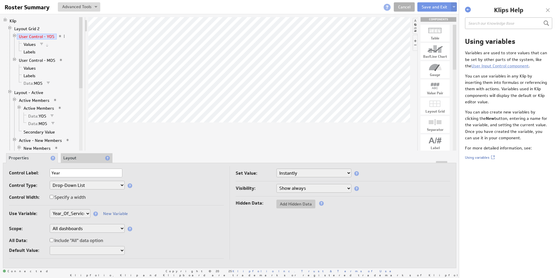
click at [294, 205] on span "Add Hidden Data" at bounding box center [295, 204] width 39 height 5
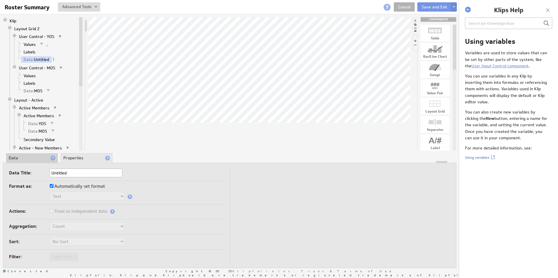
click at [54, 60] on span at bounding box center [53, 59] width 4 height 4
click at [80, 73] on div "Remove" at bounding box center [84, 74] width 58 height 9
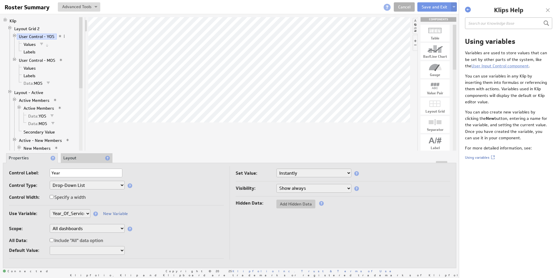
click at [87, 213] on select "None Selected clearmedica_filter_payor [DOMAIN_NAME] [DOMAIN_NAME] devoted_serv…" at bounding box center [70, 213] width 41 height 9
select select "mos_filter_yyyy_mm"
click at [84, 215] on select "None Selected clearmedica_filter_payor [DOMAIN_NAME] [DOMAIN_NAME] devoted_serv…" at bounding box center [70, 213] width 41 height 9
select select "user.isAdmin"
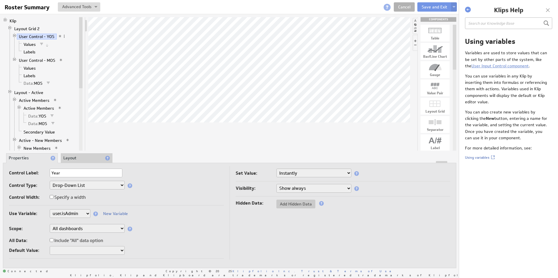
select select "user.isAdmin"
click at [29, 43] on link "Values" at bounding box center [29, 45] width 17 height 6
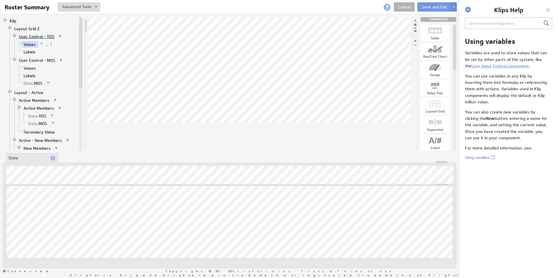
drag, startPoint x: 29, startPoint y: 43, endPoint x: 32, endPoint y: 38, distance: 6.0
click at [32, 38] on link "User Control - YOS" at bounding box center [37, 37] width 40 height 6
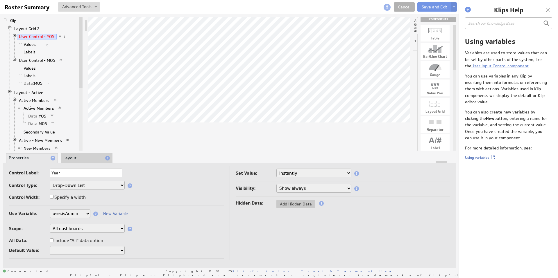
click at [79, 217] on select "None Selected clearmedica_filter_payor [DOMAIN_NAME] [DOMAIN_NAME] devoted_serv…" at bounding box center [70, 213] width 41 height 9
select select "user.lastName"
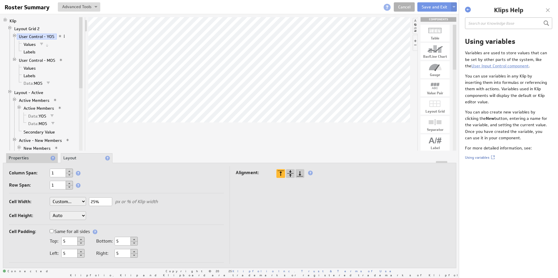
click at [62, 37] on span at bounding box center [64, 36] width 4 height 4
drag, startPoint x: 61, startPoint y: 37, endPoint x: 55, endPoint y: 36, distance: 6.2
click at [55, 36] on link "User Control - YOS" at bounding box center [37, 37] width 40 height 6
click at [62, 35] on span at bounding box center [64, 36] width 4 height 4
click at [41, 36] on link "User Control - YOS" at bounding box center [37, 37] width 40 height 6
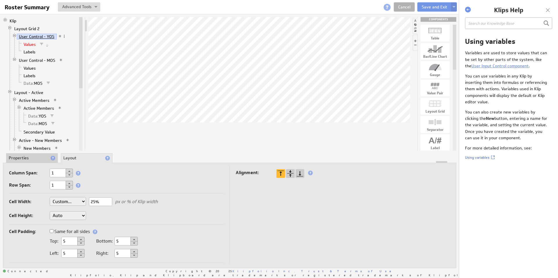
click at [34, 44] on link "Values" at bounding box center [29, 45] width 17 height 6
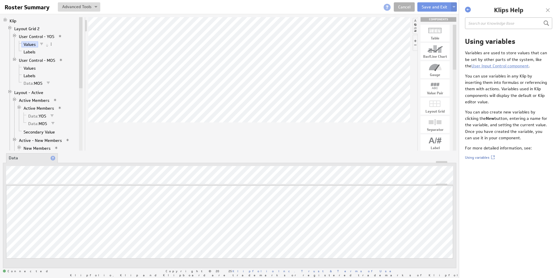
click at [51, 42] on span at bounding box center [51, 44] width 4 height 4
click at [77, 85] on div "Edit Filter..." at bounding box center [82, 84] width 58 height 9
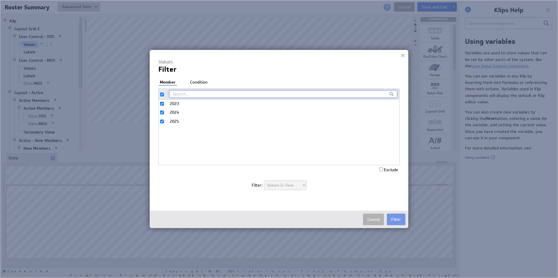
drag, startPoint x: 55, startPoint y: 36, endPoint x: 200, endPoint y: 78, distance: 150.8
click at [200, 78] on div "Values Filter Filter: Member Condition 2023 2024 2025 Exclude Match All Match A…" at bounding box center [278, 128] width 241 height 138
drag, startPoint x: 200, startPoint y: 78, endPoint x: 200, endPoint y: 82, distance: 4.1
click at [200, 82] on li "Condition" at bounding box center [198, 83] width 20 height 6
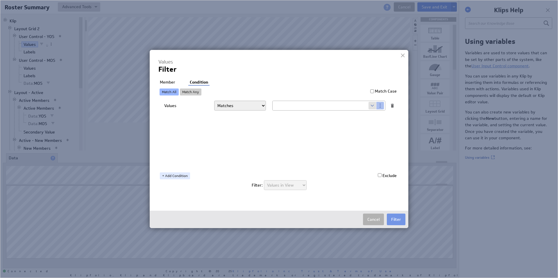
click at [333, 106] on input "text" at bounding box center [320, 105] width 96 height 9
drag, startPoint x: 200, startPoint y: 82, endPoint x: 370, endPoint y: 105, distance: 171.8
click at [370, 105] on span at bounding box center [372, 106] width 8 height 8
click at [364, 106] on select "Select... company.id company.name user.emailAddress user.firstName user.isAdmin…" at bounding box center [320, 105] width 96 height 9
click at [168, 82] on li "Member" at bounding box center [167, 83] width 18 height 6
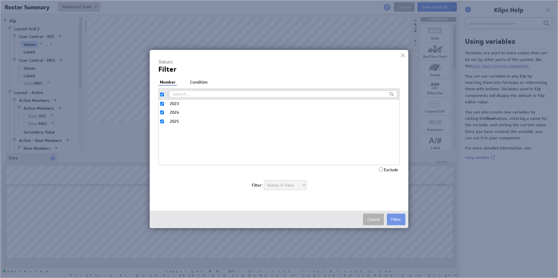
click at [196, 81] on li "Condition" at bounding box center [198, 83] width 20 height 6
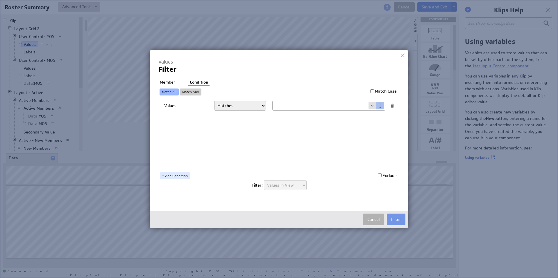
click at [251, 104] on select "Matches Contains Begins with Ends with Does not match Does not contain Does not…" at bounding box center [240, 106] width 52 height 10
click at [306, 105] on input "text" at bounding box center [320, 105] width 96 height 9
drag, startPoint x: 306, startPoint y: 105, endPoint x: 371, endPoint y: 105, distance: 64.8
click at [371, 105] on span at bounding box center [372, 106] width 8 height 8
click at [365, 106] on select "Select... company.id company.name user.emailAddress user.firstName user.isAdmin…" at bounding box center [320, 105] width 96 height 9
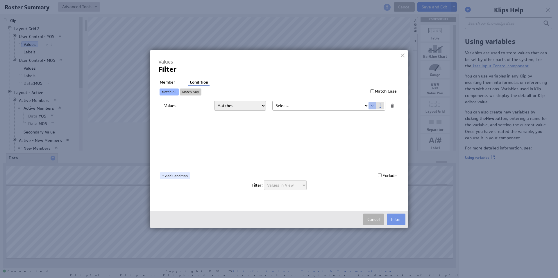
select select "Sales_Rep"
click at [160, 77] on div "Values Filter Filter: Member Condition 2023 2024 2025 Exclude Match All Match A…" at bounding box center [278, 128] width 241 height 138
drag, startPoint x: 160, startPoint y: 77, endPoint x: 166, endPoint y: 81, distance: 7.2
click at [166, 81] on li "Member" at bounding box center [167, 83] width 18 height 6
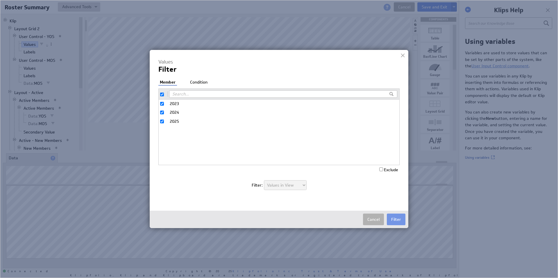
drag, startPoint x: 166, startPoint y: 81, endPoint x: 201, endPoint y: 81, distance: 34.8
click at [201, 81] on li "Condition" at bounding box center [198, 83] width 20 height 6
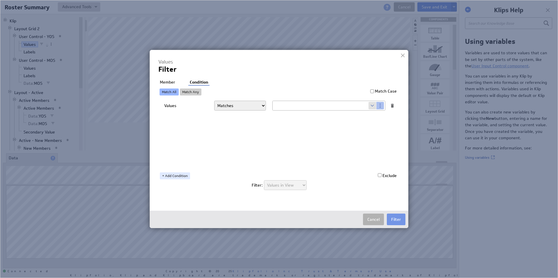
click at [371, 219] on button "Cancel" at bounding box center [373, 220] width 21 height 12
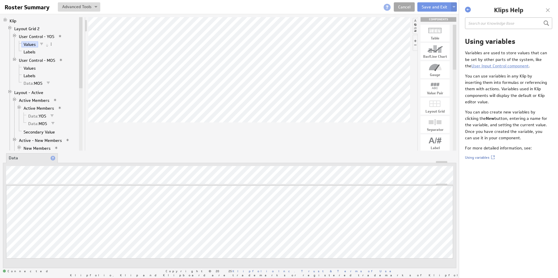
click at [403, 9] on link "Cancel" at bounding box center [404, 6] width 21 height 9
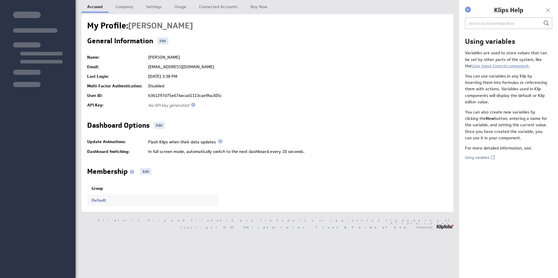
click at [152, 6] on link "Settings" at bounding box center [153, 6] width 27 height 12
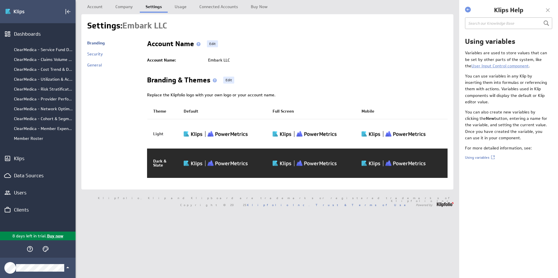
click at [125, 7] on link "Company" at bounding box center [123, 6] width 29 height 12
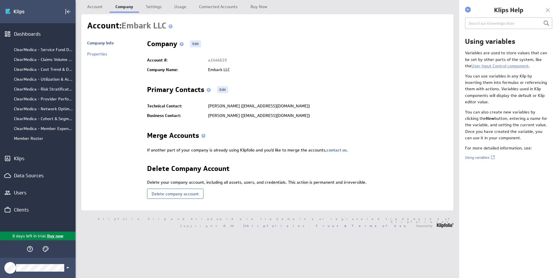
click at [100, 54] on link "Properties" at bounding box center [97, 53] width 20 height 5
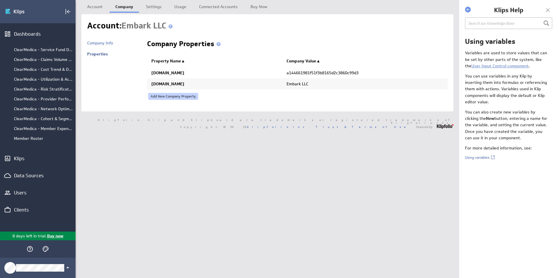
click at [166, 95] on link "Add New Company Property" at bounding box center [173, 96] width 50 height 7
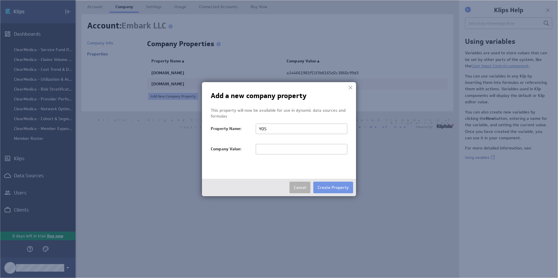
type input "YOS"
click at [294, 153] on input "text" at bounding box center [301, 149] width 91 height 10
drag, startPoint x: 166, startPoint y: 95, endPoint x: 280, endPoint y: 146, distance: 124.9
click at [280, 146] on input "text" at bounding box center [301, 149] width 91 height 10
click at [274, 148] on input "text" at bounding box center [301, 149] width 91 height 10
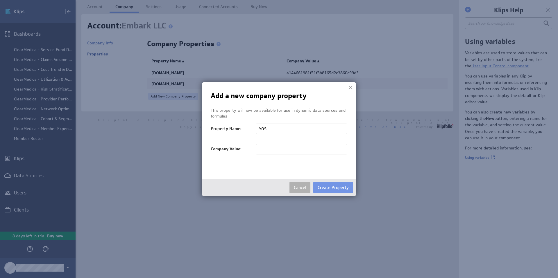
click at [257, 159] on div at bounding box center [301, 152] width 91 height 16
click at [299, 188] on button "Cancel" at bounding box center [299, 188] width 21 height 12
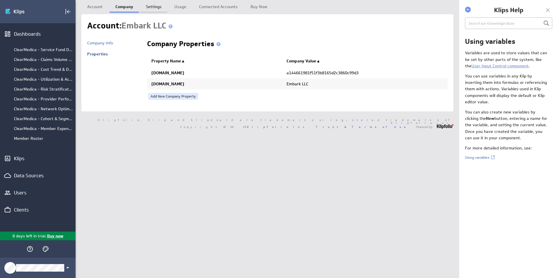
drag, startPoint x: 280, startPoint y: 146, endPoint x: 152, endPoint y: 8, distance: 188.2
click at [152, 8] on link "Settings" at bounding box center [153, 6] width 27 height 12
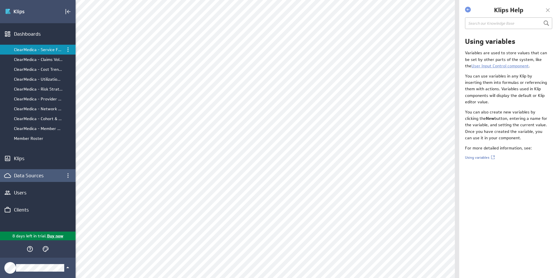
drag, startPoint x: 553, startPoint y: 49, endPoint x: 34, endPoint y: 177, distance: 534.3
click at [34, 177] on div "Data Sources" at bounding box center [38, 176] width 48 height 6
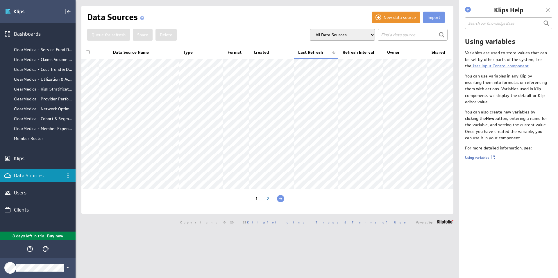
click at [389, 18] on button "New data source" at bounding box center [396, 18] width 48 height 12
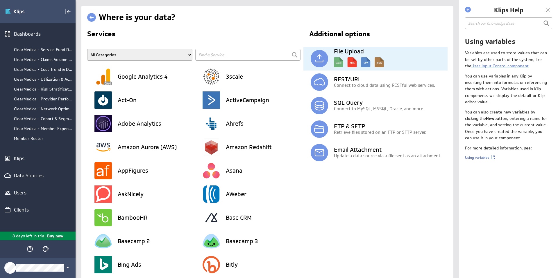
drag, startPoint x: 0, startPoint y: 0, endPoint x: 342, endPoint y: 63, distance: 347.5
click at [342, 63] on img at bounding box center [359, 60] width 50 height 13
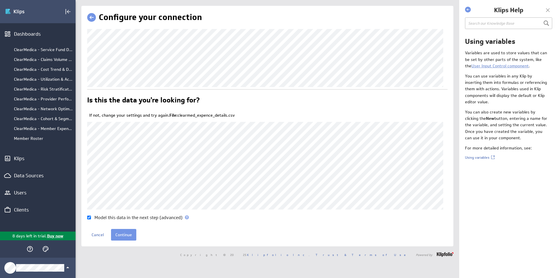
click at [126, 236] on input "Continue" at bounding box center [123, 235] width 25 height 12
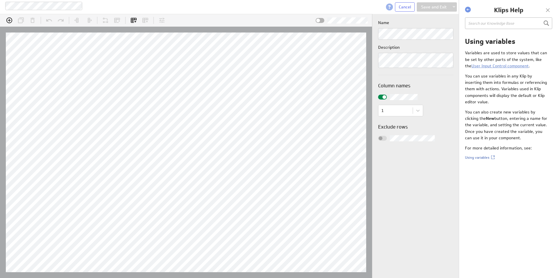
scroll to position [18, 396]
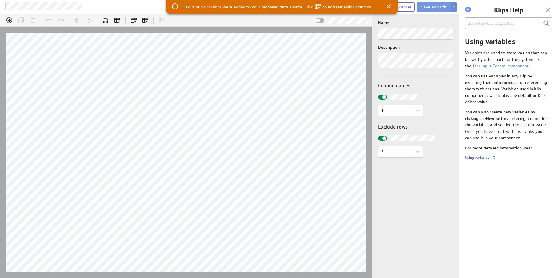
click at [316, 6] on icon at bounding box center [318, 6] width 6 height 5
click at [133, 19] on icon "Add all columns" at bounding box center [134, 20] width 6 height 5
click at [419, 8] on button "Save and Exit" at bounding box center [433, 6] width 34 height 9
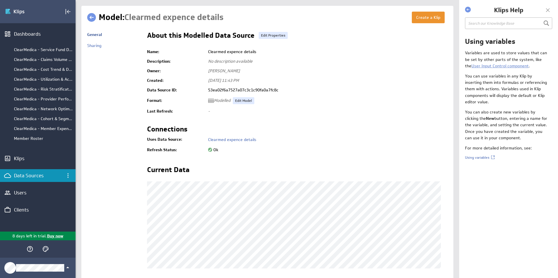
click at [415, 31] on td "About this Modelled Data Source Edit Properties Name: Clearmed expence details …" at bounding box center [294, 178] width 306 height 298
drag, startPoint x: 0, startPoint y: 0, endPoint x: 420, endPoint y: 19, distance: 420.6
click at [420, 19] on button "Create a Klip" at bounding box center [428, 18] width 33 height 12
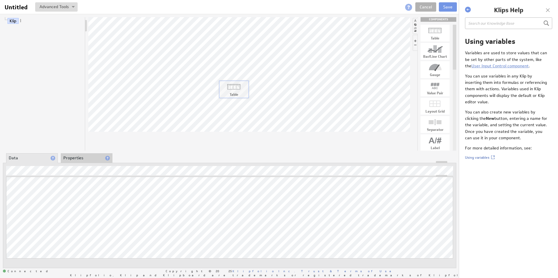
drag, startPoint x: 0, startPoint y: 0, endPoint x: 236, endPoint y: 91, distance: 253.5
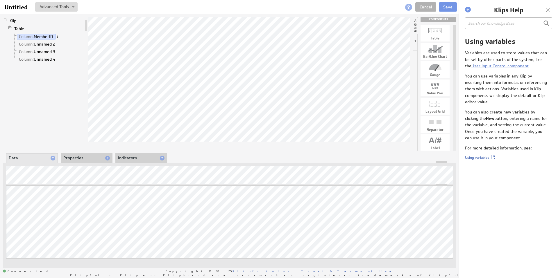
click at [223, 86] on div "Klip Table Column: MemberID Column: Unnamed 2 Column: Unnamed 3 Column: Unnamed…" at bounding box center [229, 142] width 459 height 257
click at [84, 160] on li "Properties" at bounding box center [87, 158] width 52 height 10
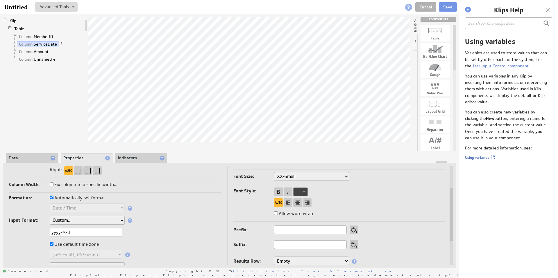
drag, startPoint x: 214, startPoint y: 128, endPoint x: 62, endPoint y: 232, distance: 183.4
click at [62, 232] on input "yyyy-M-d" at bounding box center [86, 232] width 73 height 9
click at [64, 232] on input "yyyy-M-d" at bounding box center [86, 232] width 73 height 9
type input "yyyy-mm-d"
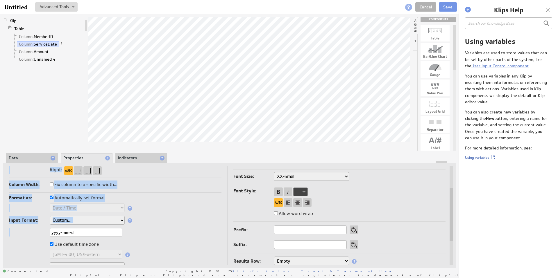
drag, startPoint x: 64, startPoint y: 232, endPoint x: 77, endPoint y: 233, distance: 13.1
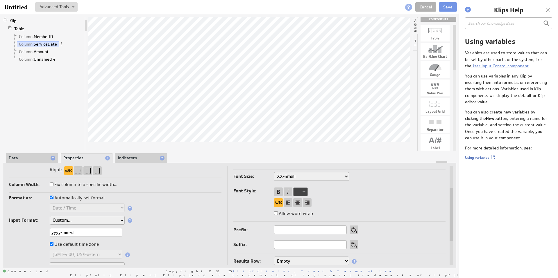
click at [74, 233] on input "yyyy-mm-d" at bounding box center [86, 232] width 73 height 9
type input "yyyy-mm-dd"
drag, startPoint x: 74, startPoint y: 233, endPoint x: 45, endPoint y: 231, distance: 29.4
click at [45, 231] on div "yyyy-mm-dd" at bounding box center [115, 233] width 212 height 10
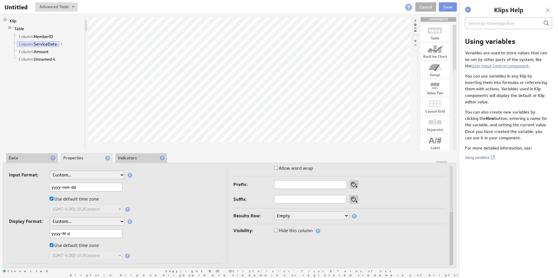
drag, startPoint x: 45, startPoint y: 231, endPoint x: 85, endPoint y: 234, distance: 40.5
click at [85, 234] on input "yyyy-M-d" at bounding box center [86, 233] width 73 height 9
drag, startPoint x: 85, startPoint y: 234, endPoint x: 35, endPoint y: 227, distance: 50.8
click at [35, 227] on div "Format as: Automatically set format Text Number Currency Percentage Image URL D…" at bounding box center [115, 206] width 212 height 115
paste input "mm-d"
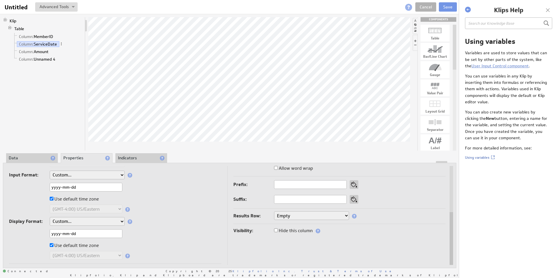
type input "yyyy-mm-dd"
drag, startPoint x: 35, startPoint y: 227, endPoint x: 176, endPoint y: 215, distance: 141.0
click at [176, 215] on div "Format as: Automatically set format Text Number Currency Percentage Image URL D…" at bounding box center [115, 206] width 212 height 115
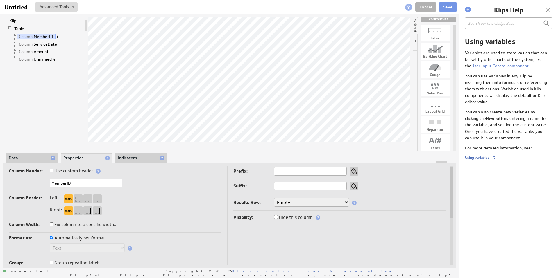
drag, startPoint x: 176, startPoint y: 215, endPoint x: 60, endPoint y: 36, distance: 213.3
click at [60, 36] on span at bounding box center [57, 36] width 4 height 4
click at [77, 107] on div "Group" at bounding box center [90, 106] width 58 height 9
click at [58, 37] on span at bounding box center [57, 36] width 4 height 4
drag, startPoint x: 60, startPoint y: 36, endPoint x: 102, endPoint y: 120, distance: 93.6
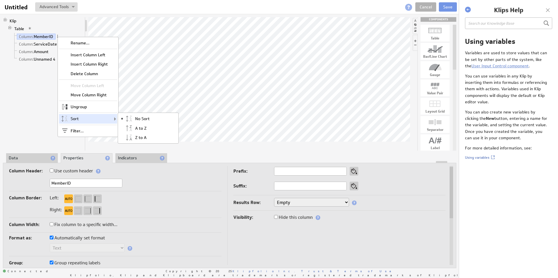
click at [102, 120] on div "Sort No Sort A to Z Z to A" at bounding box center [88, 118] width 58 height 9
click at [141, 129] on div "A to Z" at bounding box center [148, 128] width 58 height 9
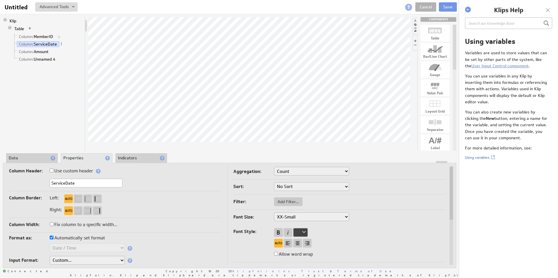
click at [31, 159] on li "Data" at bounding box center [32, 158] width 52 height 10
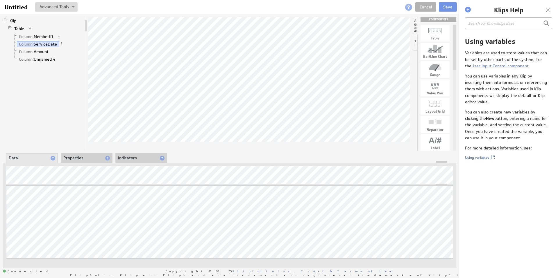
click at [80, 159] on li "Properties" at bounding box center [87, 158] width 52 height 10
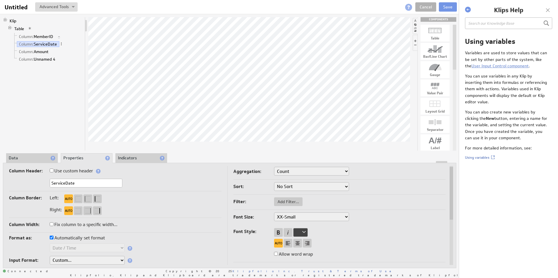
click at [300, 172] on select "Count Count Distinct First Last" at bounding box center [311, 171] width 75 height 9
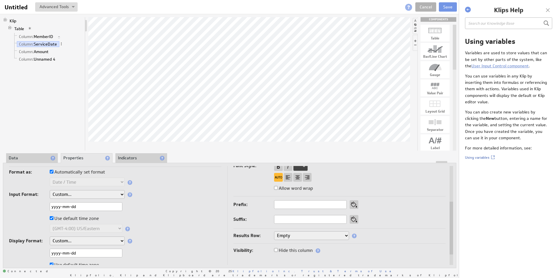
click at [108, 195] on select "Custom... yyyyMMdd (Google Analytics) Unix time (as seconds) Unix time (as mill…" at bounding box center [87, 194] width 75 height 9
select select "yyyyMMdd"
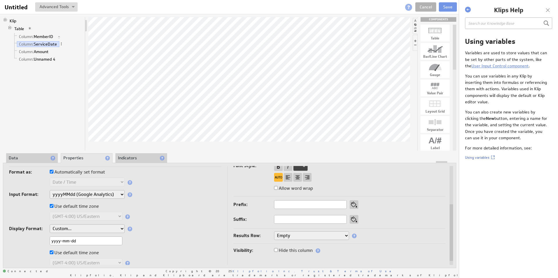
click at [98, 193] on select "Custom... yyyyMMdd (Google Analytics) Unix time (as seconds) Unix time (as mill…" at bounding box center [87, 194] width 75 height 9
select select "custom"
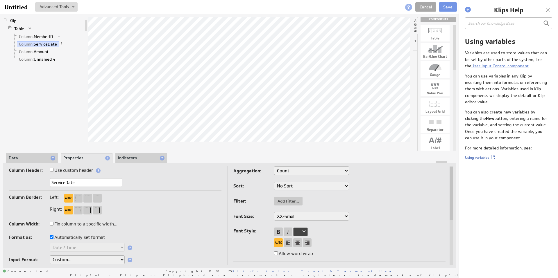
click at [427, 9] on link "Cancel" at bounding box center [425, 6] width 21 height 9
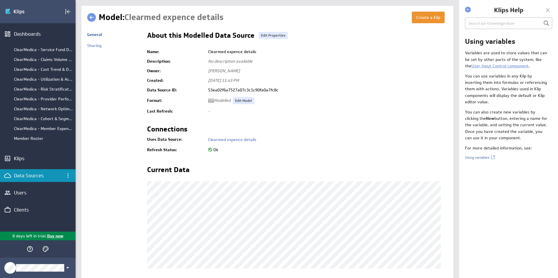
click at [91, 18] on link at bounding box center [91, 17] width 9 height 9
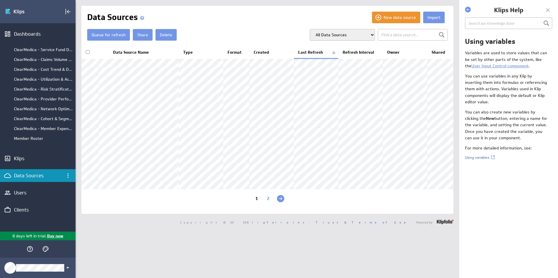
click at [163, 35] on button "Delete" at bounding box center [165, 35] width 21 height 12
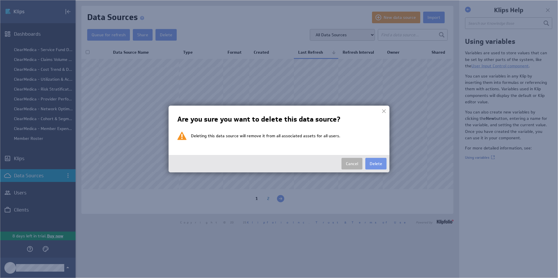
click at [372, 164] on button "Delete" at bounding box center [375, 164] width 21 height 12
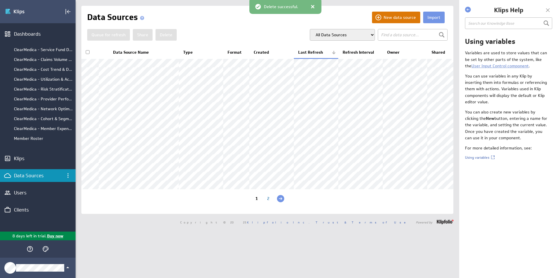
click at [397, 18] on button "New data source" at bounding box center [396, 18] width 48 height 12
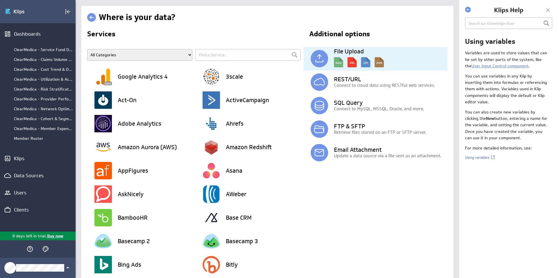
drag, startPoint x: 0, startPoint y: 0, endPoint x: 343, endPoint y: 52, distance: 346.7
click at [343, 52] on h3 "File Upload" at bounding box center [391, 51] width 114 height 6
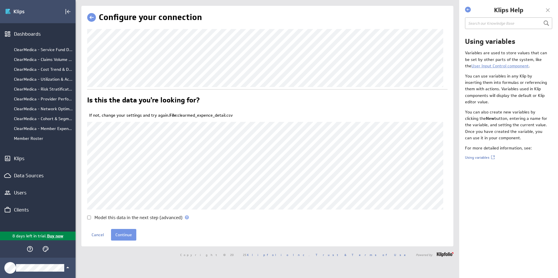
click at [91, 216] on input "Model this data in the next step (advanced)" at bounding box center [89, 218] width 4 height 4
checkbox input "true"
click at [119, 236] on input "Continue" at bounding box center [123, 235] width 25 height 12
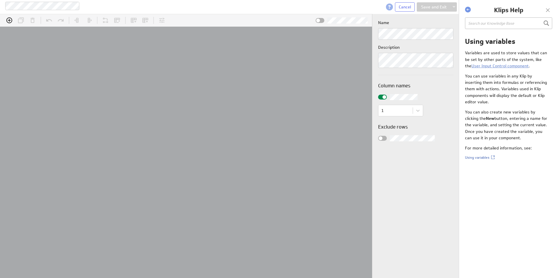
scroll to position [18, 396]
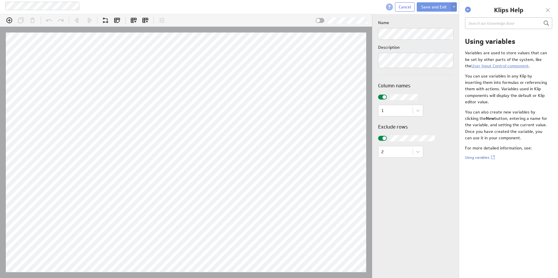
click at [548, 10] on div at bounding box center [547, 10] width 9 height 9
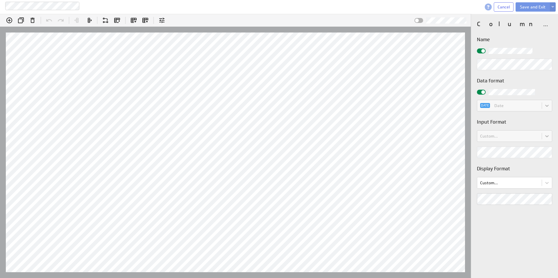
click at [480, 93] on div at bounding box center [481, 92] width 9 height 5
click at [0, 0] on input "checkbox" at bounding box center [0, 0] width 0 height 0
click at [475, 156] on div "Column properties Name Data format DATE Date Input Format Custom... Display For…" at bounding box center [514, 146] width 87 height 264
click at [451, 196] on div "Edit formula: ServiceMonthDate Insert @A:A Hints: Enter = Apply , Shift + Enter…" at bounding box center [279, 146] width 558 height 264
drag, startPoint x: 474, startPoint y: 199, endPoint x: 514, endPoint y: 166, distance: 52.2
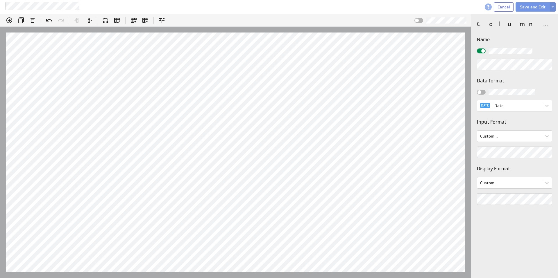
click at [514, 166] on h3 "Display Format" at bounding box center [514, 168] width 75 height 7
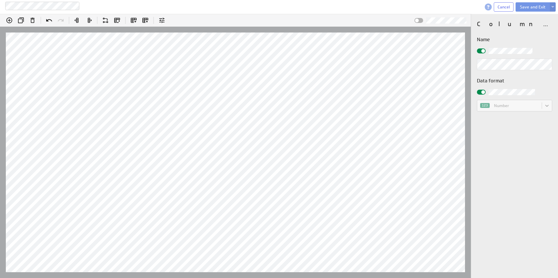
drag, startPoint x: 514, startPoint y: 166, endPoint x: 481, endPoint y: 89, distance: 83.1
click at [481, 90] on div at bounding box center [481, 92] width 9 height 5
click at [0, 0] on input "checkbox" at bounding box center [0, 0] width 0 height 0
click at [519, 106] on body "Clearmed expence detail Cancel Save and Exit (no message) Edit formula: Part_A …" at bounding box center [279, 139] width 558 height 278
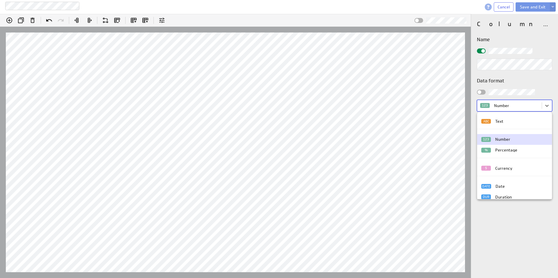
click at [507, 168] on div "Currency" at bounding box center [503, 168] width 17 height 4
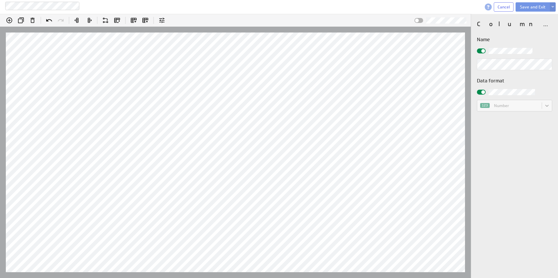
drag, startPoint x: 481, startPoint y: 89, endPoint x: 478, endPoint y: 93, distance: 4.9
click at [478, 93] on div at bounding box center [481, 92] width 9 height 5
click at [0, 0] on input "checkbox" at bounding box center [0, 0] width 0 height 0
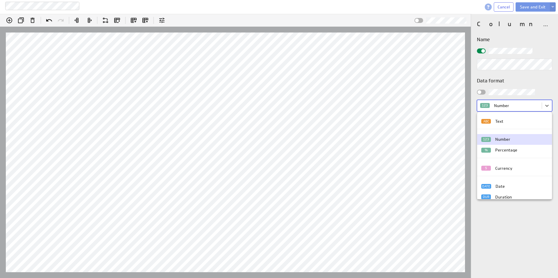
click at [502, 108] on body "Clearmed expence detail Cancel Save and Exit (no message) Edit formula: Part_B …" at bounding box center [279, 139] width 558 height 278
click at [506, 171] on div "$ Currency" at bounding box center [514, 168] width 75 height 11
click at [504, 169] on div "Column properties Name Data format option Number selected, 2 of 6. 6 results av…" at bounding box center [514, 146] width 87 height 264
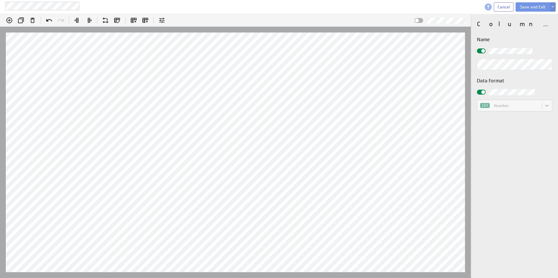
drag, startPoint x: 478, startPoint y: 93, endPoint x: 482, endPoint y: 92, distance: 4.5
click at [482, 92] on span at bounding box center [483, 92] width 4 height 4
click at [0, 0] on input "checkbox" at bounding box center [0, 0] width 0 height 0
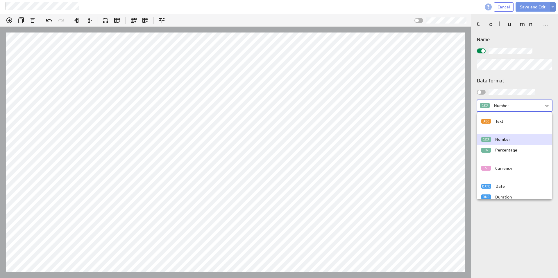
click at [498, 108] on body "Clearmed expence detail Cancel Save and Exit (no message) Edit formula: Part_D …" at bounding box center [279, 139] width 558 height 278
drag, startPoint x: 482, startPoint y: 92, endPoint x: 504, endPoint y: 169, distance: 80.3
click at [504, 169] on div "Currency" at bounding box center [503, 168] width 17 height 4
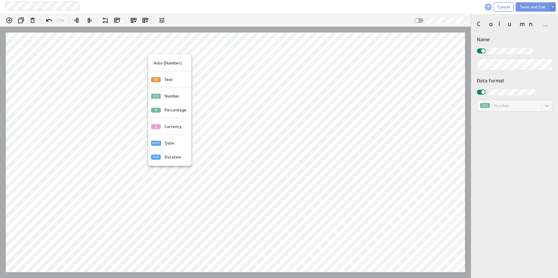
click at [171, 126] on p "Currency" at bounding box center [172, 127] width 17 height 6
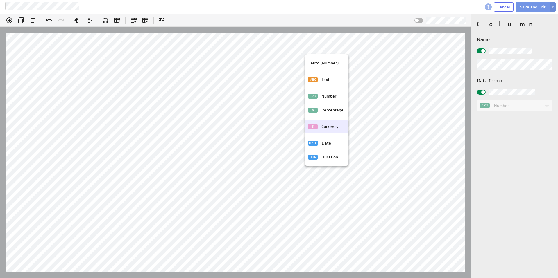
drag, startPoint x: 504, startPoint y: 169, endPoint x: 321, endPoint y: 127, distance: 188.7
click at [321, 127] on div "Currency" at bounding box center [331, 127] width 24 height 6
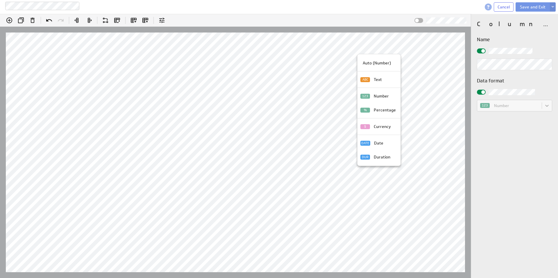
click at [375, 127] on p "Currency" at bounding box center [381, 127] width 17 height 6
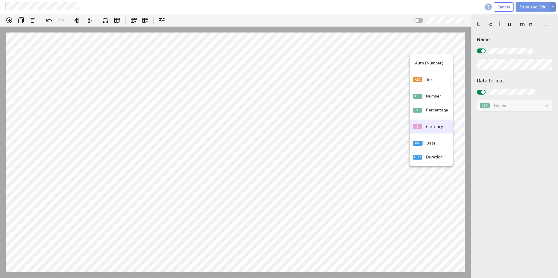
drag, startPoint x: 321, startPoint y: 127, endPoint x: 426, endPoint y: 126, distance: 105.7
click at [426, 126] on p "Currency" at bounding box center [434, 127] width 17 height 6
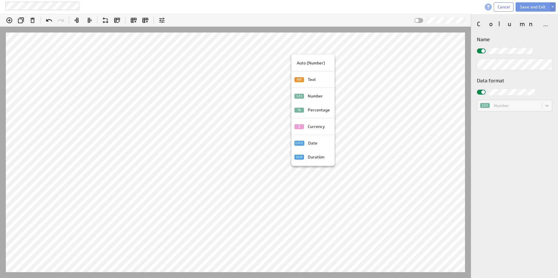
click at [314, 127] on p "Currency" at bounding box center [316, 127] width 17 height 6
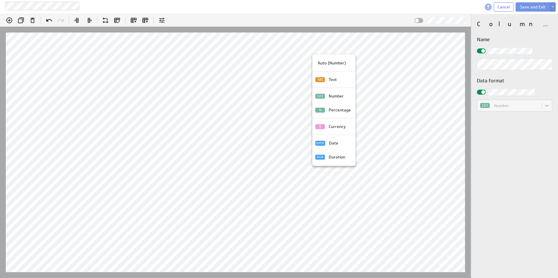
click at [329, 126] on p "Currency" at bounding box center [336, 127] width 17 height 6
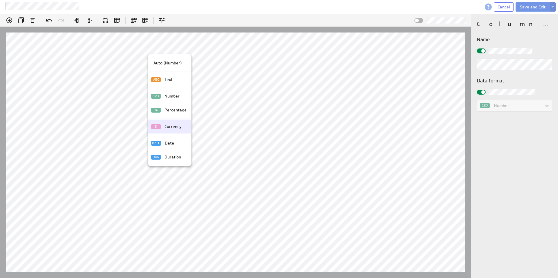
drag, startPoint x: 426, startPoint y: 126, endPoint x: 163, endPoint y: 126, distance: 263.7
click at [163, 126] on div "Currency" at bounding box center [174, 127] width 24 height 6
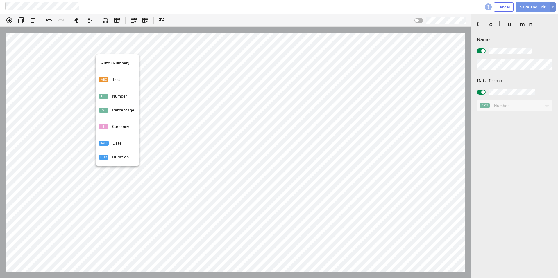
click at [112, 127] on p "Currency" at bounding box center [120, 127] width 17 height 6
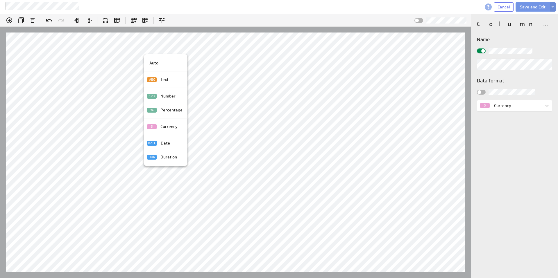
drag, startPoint x: 163, startPoint y: 126, endPoint x: 126, endPoint y: 50, distance: 84.2
click at [126, 50] on div at bounding box center [279, 139] width 558 height 278
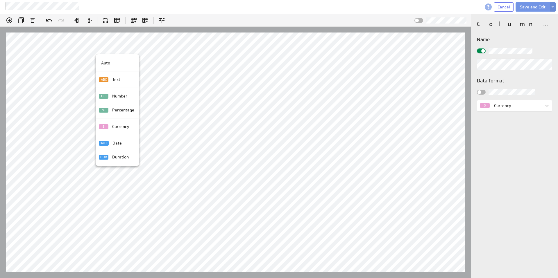
drag, startPoint x: 126, startPoint y: 50, endPoint x: 105, endPoint y: 126, distance: 79.1
click at [116, 128] on p "Currency" at bounding box center [120, 127] width 17 height 6
click at [105, 126] on div at bounding box center [279, 139] width 558 height 278
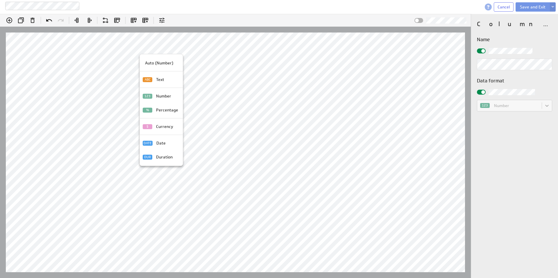
click at [161, 127] on p "Currency" at bounding box center [164, 127] width 17 height 6
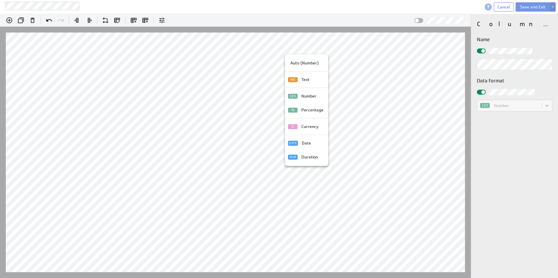
click at [306, 127] on p "Currency" at bounding box center [309, 127] width 17 height 6
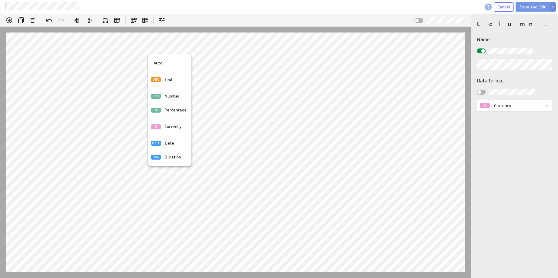
click at [143, 51] on div at bounding box center [279, 139] width 558 height 278
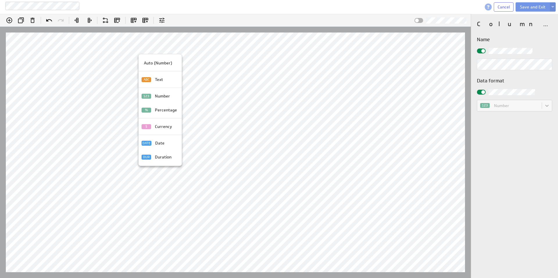
click at [163, 109] on p "Percentage" at bounding box center [166, 110] width 22 height 6
drag, startPoint x: 105, startPoint y: 126, endPoint x: 149, endPoint y: 63, distance: 77.3
click at [149, 63] on p "Auto" at bounding box center [148, 63] width 9 height 6
click at [153, 79] on div "Text" at bounding box center [164, 80] width 24 height 6
click at [149, 96] on p "123" at bounding box center [146, 96] width 10 height 5
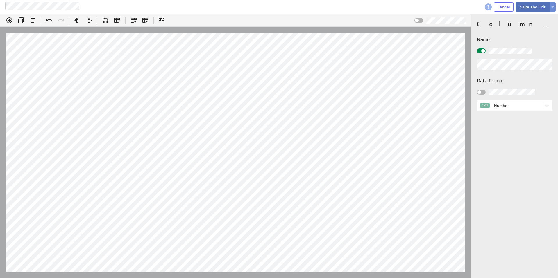
click at [528, 8] on button "Save and Exit" at bounding box center [532, 6] width 34 height 9
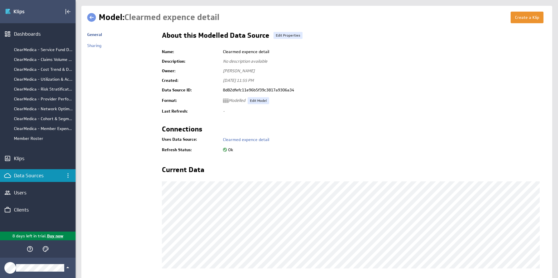
click at [522, 19] on button "Create a Klip" at bounding box center [526, 18] width 33 height 12
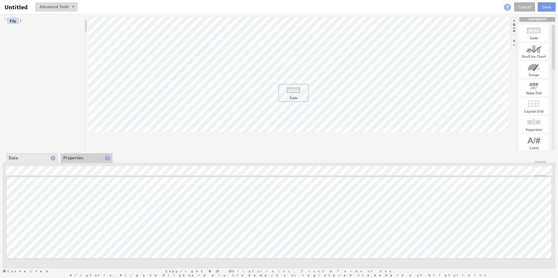
drag, startPoint x: 536, startPoint y: 35, endPoint x: 295, endPoint y: 93, distance: 247.5
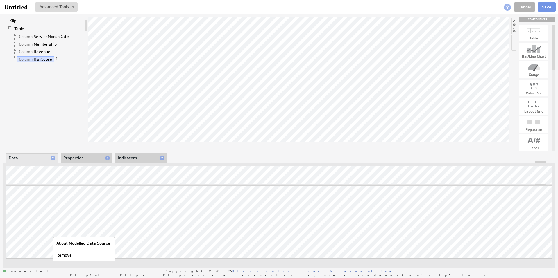
click at [59, 257] on div "Remove" at bounding box center [83, 255] width 59 height 9
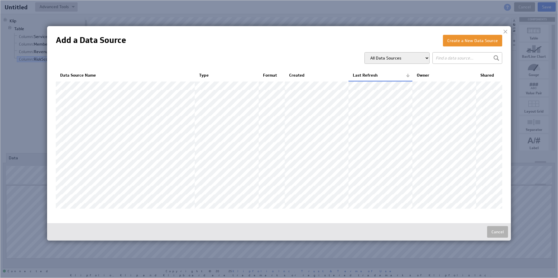
drag, startPoint x: 34, startPoint y: 266, endPoint x: 73, endPoint y: 78, distance: 192.3
click at [73, 78] on th "Data Source Name" at bounding box center [125, 76] width 139 height 12
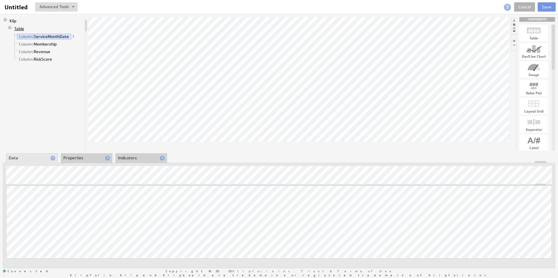
click at [21, 28] on link "Table" at bounding box center [19, 29] width 14 height 6
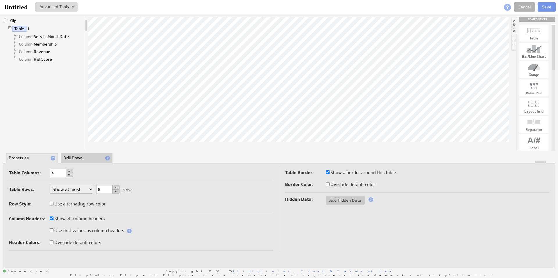
click at [68, 171] on button at bounding box center [69, 171] width 7 height 5
type input "6"
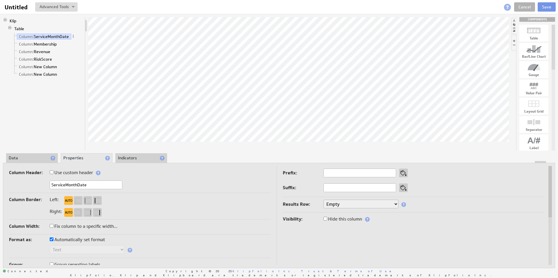
drag, startPoint x: 21, startPoint y: 28, endPoint x: 32, endPoint y: 159, distance: 130.9
click at [32, 159] on li "Data" at bounding box center [32, 158] width 52 height 10
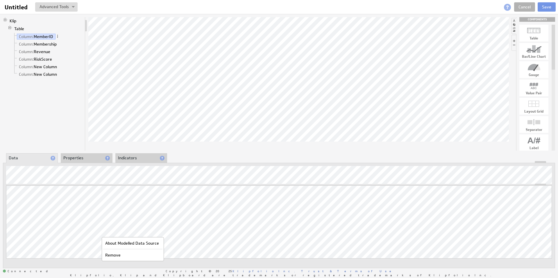
click at [109, 256] on div "Remove" at bounding box center [132, 255] width 59 height 9
click at [0, 171] on div "Klip Table Column: MemberID Column: Membership Column: Revenue Column: RiskScor…" at bounding box center [279, 142] width 558 height 257
click at [59, 37] on span at bounding box center [57, 36] width 4 height 4
drag, startPoint x: 76, startPoint y: 160, endPoint x: 62, endPoint y: 255, distance: 95.7
click at [62, 255] on div "Remove" at bounding box center [84, 254] width 58 height 9
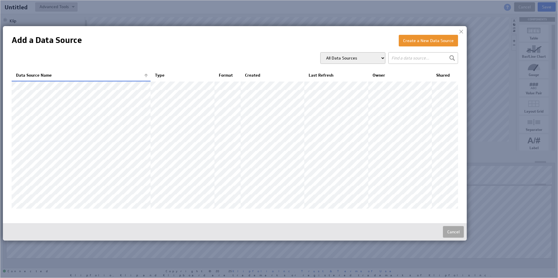
click at [459, 233] on button "Cancel" at bounding box center [453, 232] width 21 height 12
click at [456, 232] on button "Cancel" at bounding box center [453, 232] width 21 height 12
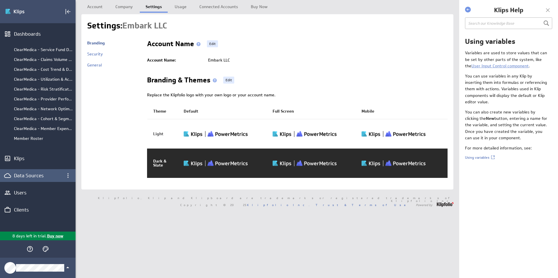
click at [29, 175] on div "Data Sources" at bounding box center [38, 176] width 48 height 6
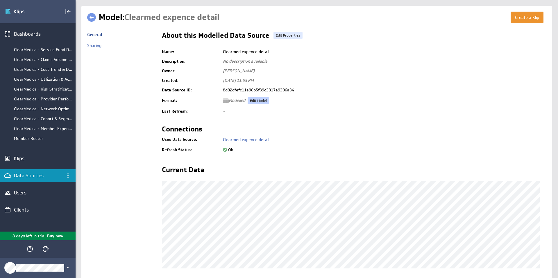
click at [260, 101] on link "Edit Model" at bounding box center [257, 100] width 21 height 7
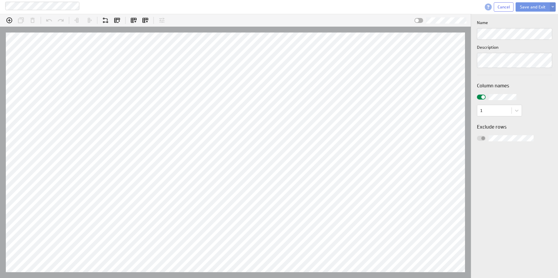
scroll to position [18, 493]
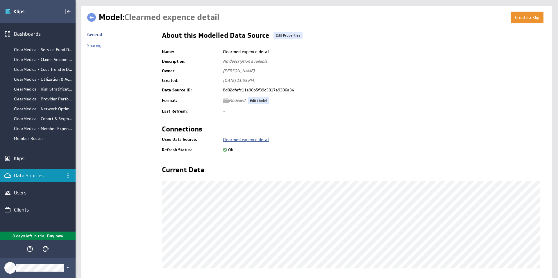
click at [244, 140] on link "Clearmed expence detail" at bounding box center [246, 139] width 46 height 5
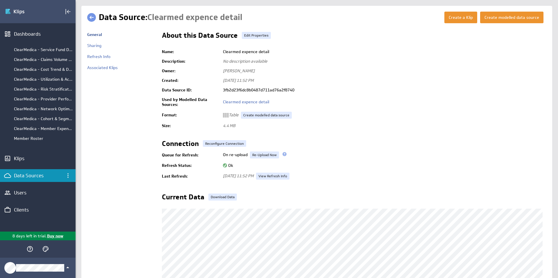
click at [264, 155] on link "Re-Upload Now" at bounding box center [264, 155] width 29 height 7
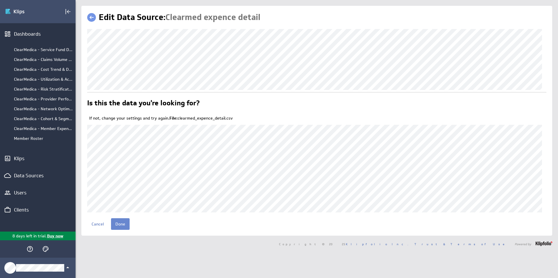
drag, startPoint x: 0, startPoint y: 0, endPoint x: 123, endPoint y: 224, distance: 255.4
click at [123, 224] on input "Done" at bounding box center [120, 224] width 19 height 12
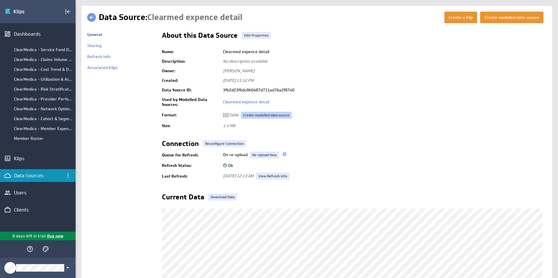
drag, startPoint x: 0, startPoint y: 0, endPoint x: 263, endPoint y: 114, distance: 286.7
click at [263, 114] on link "Create modelled data source" at bounding box center [266, 115] width 51 height 7
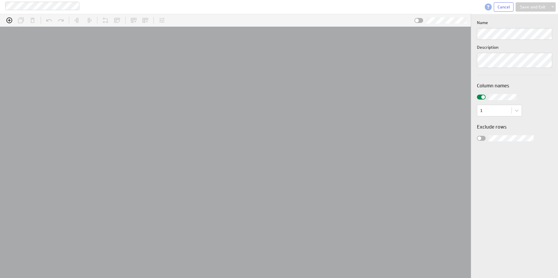
scroll to position [18, 493]
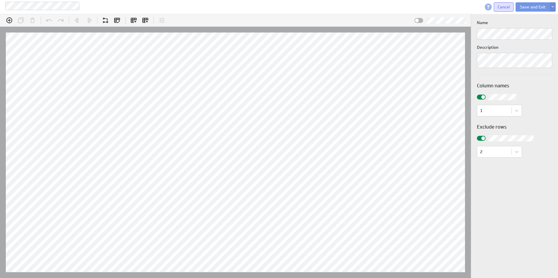
drag, startPoint x: 0, startPoint y: 0, endPoint x: 499, endPoint y: 7, distance: 499.0
click at [499, 7] on span "Cancel" at bounding box center [503, 6] width 12 height 5
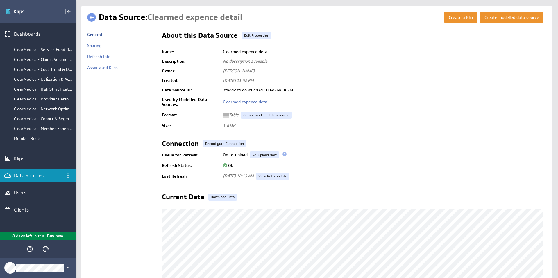
drag, startPoint x: 0, startPoint y: 0, endPoint x: 39, endPoint y: 177, distance: 181.2
click at [39, 177] on div "Data Sources" at bounding box center [38, 176] width 48 height 6
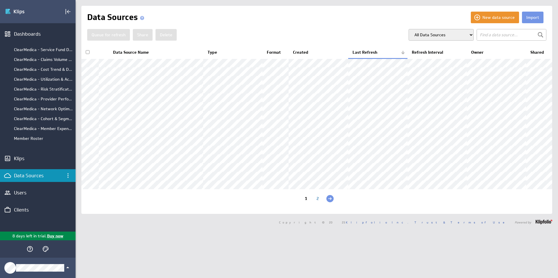
drag, startPoint x: 0, startPoint y: 0, endPoint x: 131, endPoint y: 53, distance: 141.6
click at [131, 53] on th "Data Source Name" at bounding box center [156, 52] width 94 height 12
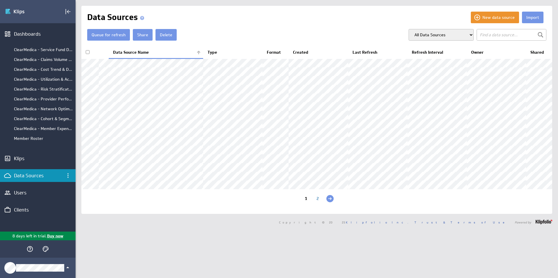
click at [165, 35] on button "Delete" at bounding box center [165, 35] width 21 height 12
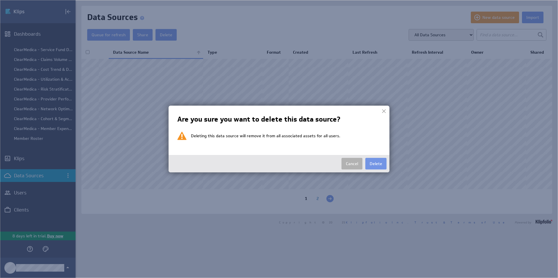
click at [379, 164] on button "Delete" at bounding box center [375, 164] width 21 height 12
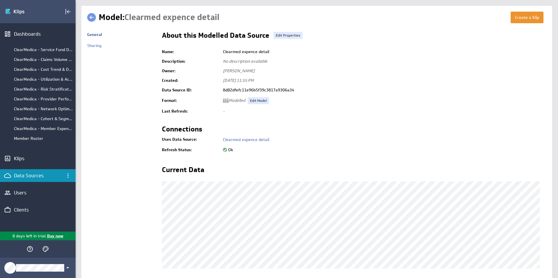
click at [245, 139] on link "Clearmed expence detail" at bounding box center [246, 139] width 46 height 5
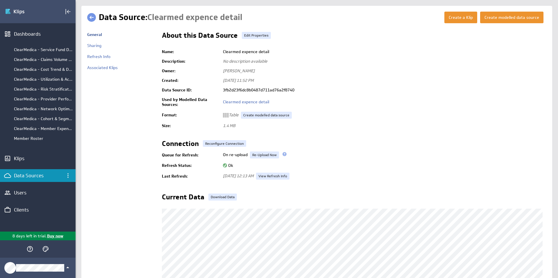
click at [90, 18] on link at bounding box center [91, 17] width 9 height 9
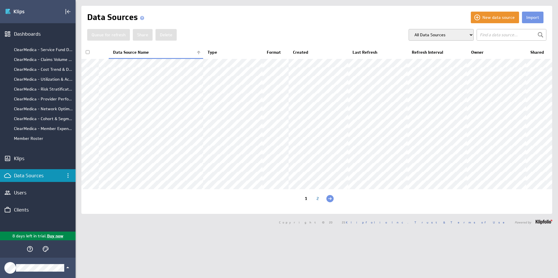
click at [20, 159] on div "Klips" at bounding box center [38, 158] width 48 height 6
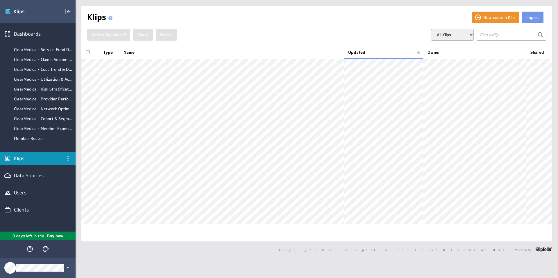
drag, startPoint x: 0, startPoint y: 0, endPoint x: 359, endPoint y: 53, distance: 362.8
click at [359, 53] on th "Updated" at bounding box center [383, 52] width 79 height 12
click at [358, 53] on th "Updated" at bounding box center [383, 52] width 79 height 12
click at [127, 51] on th "Name" at bounding box center [231, 52] width 224 height 12
click at [27, 177] on div "Data Sources" at bounding box center [38, 176] width 48 height 6
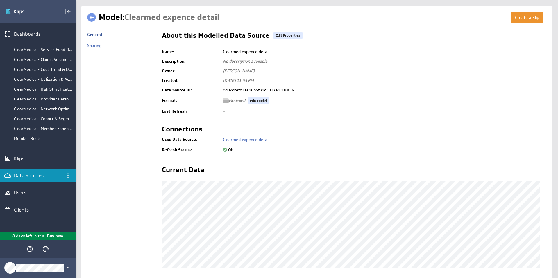
click at [258, 98] on link "Edit Model" at bounding box center [257, 100] width 21 height 7
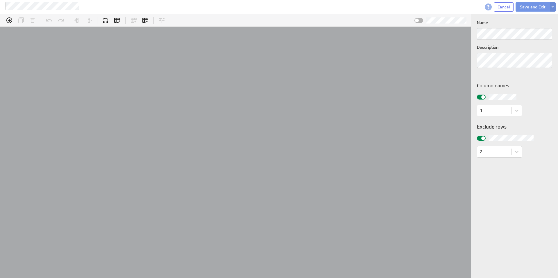
scroll to position [18, 493]
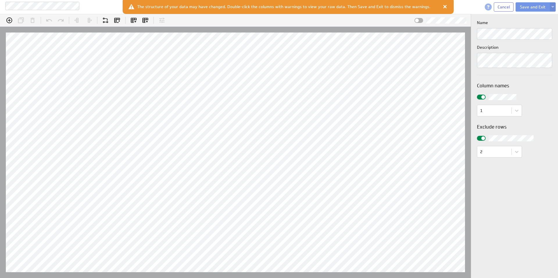
click at [502, 8] on span "Cancel" at bounding box center [503, 6] width 12 height 5
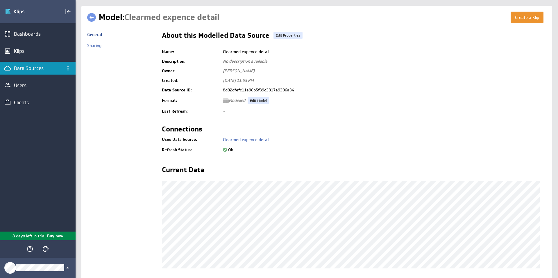
click at [92, 17] on link at bounding box center [91, 17] width 9 height 9
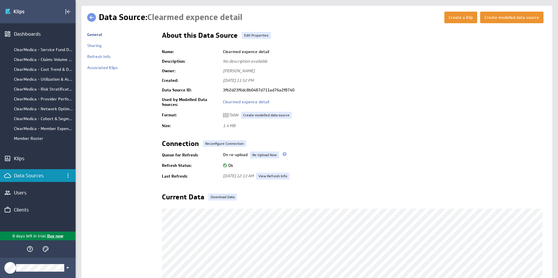
click at [253, 114] on link "Create modelled data source" at bounding box center [266, 115] width 51 height 7
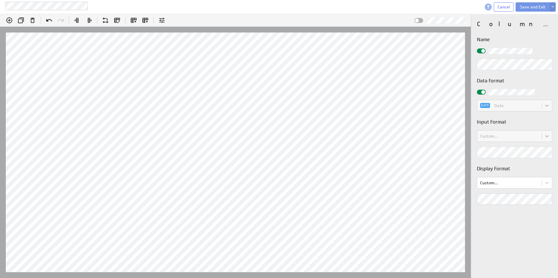
drag, startPoint x: 74, startPoint y: 10, endPoint x: 481, endPoint y: 94, distance: 415.5
click at [481, 94] on div at bounding box center [481, 92] width 9 height 5
click at [0, 0] on input "checkbox" at bounding box center [0, 0] width 0 height 0
click at [460, 152] on div "Edit formula: ServiceMonthDate Insert @B:B Hints: Enter = Apply , Shift + Enter…" at bounding box center [279, 146] width 558 height 264
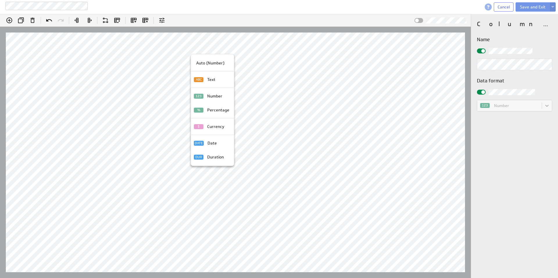
click at [218, 127] on p "Currency" at bounding box center [215, 127] width 17 height 6
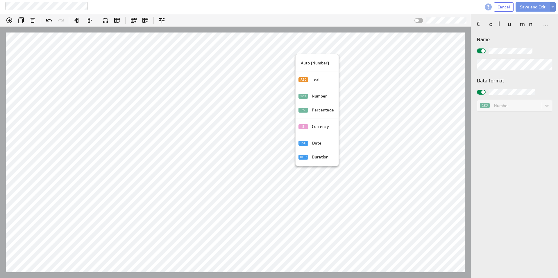
click at [321, 127] on p "Currency" at bounding box center [320, 127] width 17 height 6
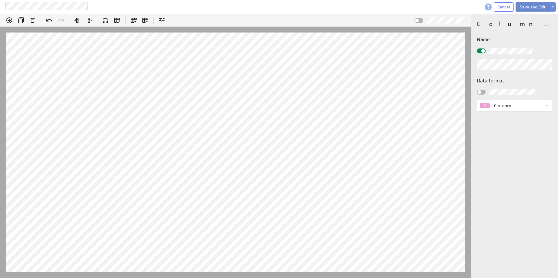
click at [528, 8] on button "Save and Exit" at bounding box center [532, 6] width 34 height 9
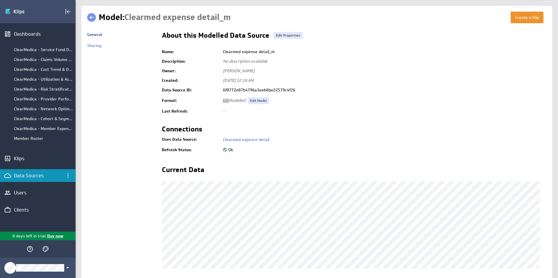
click at [93, 17] on link at bounding box center [91, 17] width 9 height 9
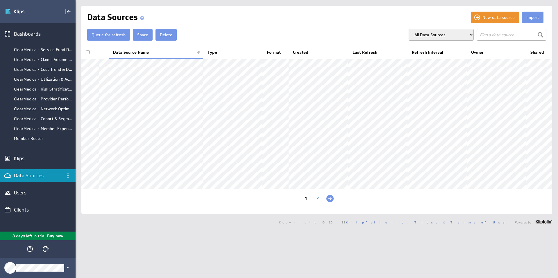
click at [163, 35] on button "Delete" at bounding box center [165, 35] width 21 height 12
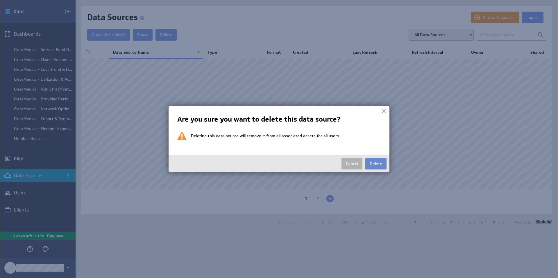
click at [365, 164] on button "Delete" at bounding box center [375, 164] width 21 height 12
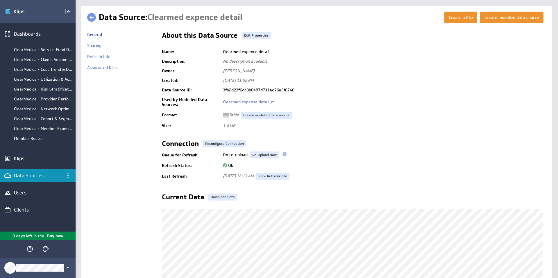
click at [241, 19] on span "Clearmed expence detail" at bounding box center [194, 17] width 95 height 11
click at [250, 35] on link "Edit Properties" at bounding box center [256, 35] width 29 height 7
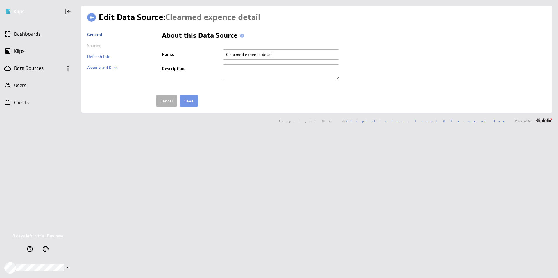
drag, startPoint x: 0, startPoint y: 0, endPoint x: 273, endPoint y: 54, distance: 278.0
click at [273, 54] on input "Clearmed expence detail" at bounding box center [281, 54] width 116 height 10
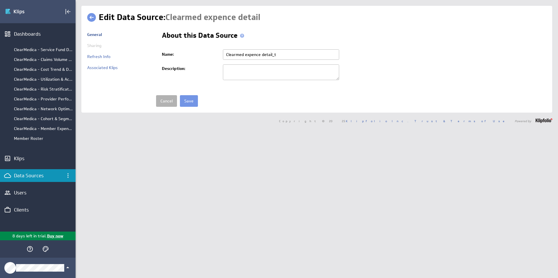
type input "Clearmed expence detail_t"
click at [188, 98] on input "Save" at bounding box center [189, 101] width 18 height 12
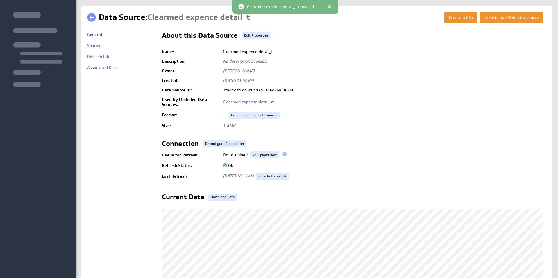
click at [92, 17] on link at bounding box center [91, 17] width 9 height 9
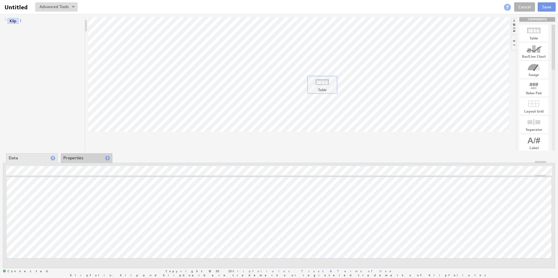
drag, startPoint x: 531, startPoint y: 33, endPoint x: 319, endPoint y: 86, distance: 218.4
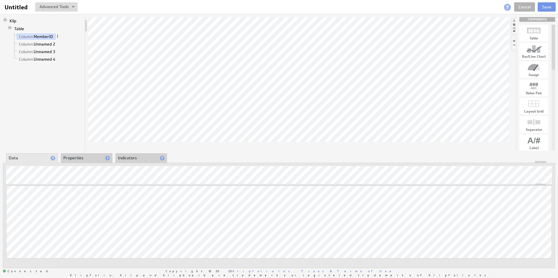
drag, startPoint x: 319, startPoint y: 86, endPoint x: 58, endPoint y: 36, distance: 266.0
click at [58, 36] on span at bounding box center [57, 36] width 4 height 4
click at [83, 106] on div "Group" at bounding box center [88, 106] width 58 height 9
drag, startPoint x: 58, startPoint y: 36, endPoint x: 73, endPoint y: 158, distance: 122.7
click at [73, 158] on li "Properties" at bounding box center [87, 158] width 52 height 10
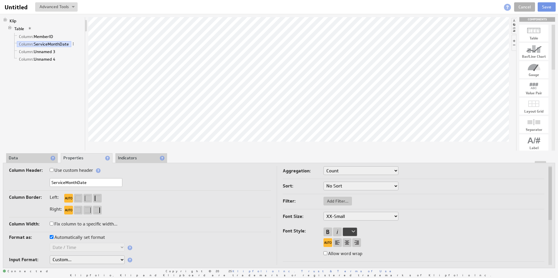
click at [32, 157] on li "Data" at bounding box center [32, 158] width 52 height 10
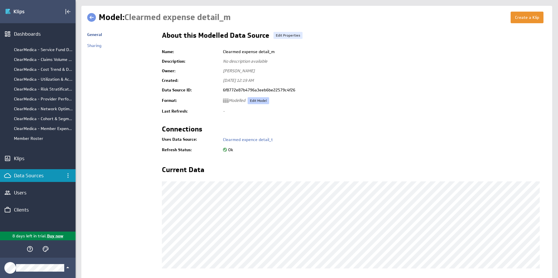
drag, startPoint x: 0, startPoint y: 0, endPoint x: 260, endPoint y: 100, distance: 278.5
click at [260, 100] on link "Edit Model" at bounding box center [257, 100] width 21 height 7
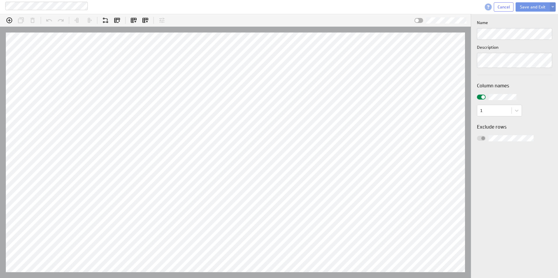
scroll to position [18, 493]
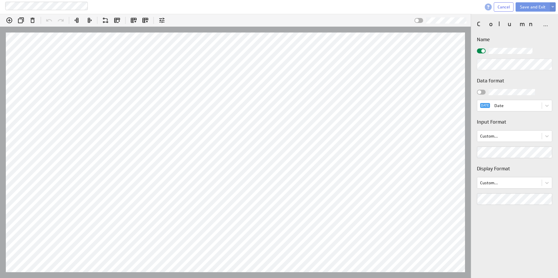
click at [469, 200] on div "Edit formula: ServiceMonthDate Insert @B:B Hints: Enter = Apply , Shift + Enter…" at bounding box center [279, 146] width 558 height 264
click at [452, 152] on div "Edit formula: ServiceMonthDate Insert @B:B Hints: Enter = Apply , Shift + Enter…" at bounding box center [279, 146] width 558 height 264
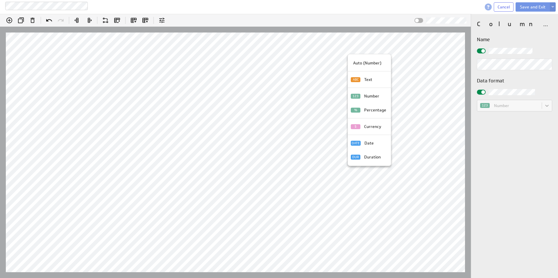
click at [367, 127] on p "Currency" at bounding box center [372, 127] width 17 height 6
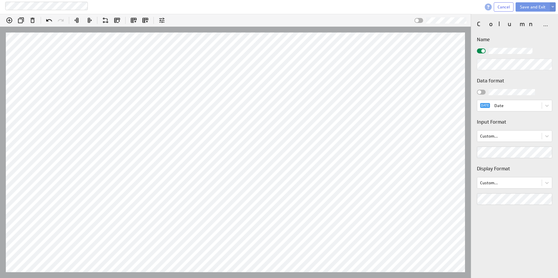
click at [443, 154] on div "Edit formula: ServiceMonthDate Insert @B:B Hints: Enter = Apply , Shift + Enter…" at bounding box center [279, 146] width 558 height 264
click at [523, 166] on h3 "Display Format" at bounding box center [514, 168] width 75 height 7
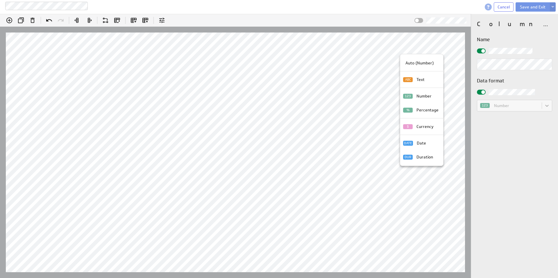
click at [421, 127] on p "Currency" at bounding box center [424, 127] width 17 height 6
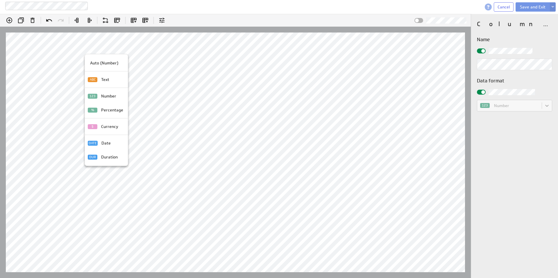
click at [107, 125] on p "Currency" at bounding box center [109, 127] width 17 height 6
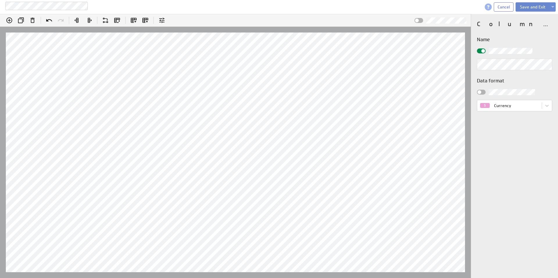
click at [525, 5] on button "Save and Exit" at bounding box center [532, 6] width 34 height 9
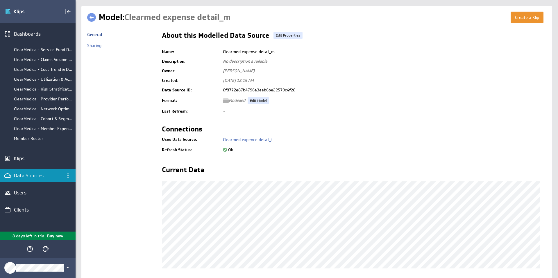
click at [93, 16] on link at bounding box center [91, 17] width 9 height 9
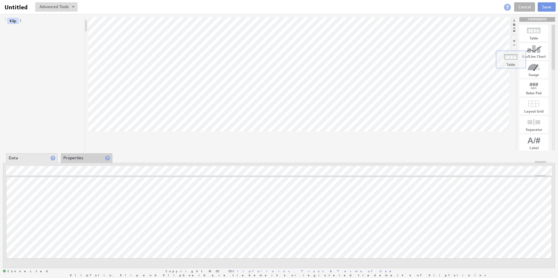
drag, startPoint x: 69, startPoint y: 267, endPoint x: 514, endPoint y: 52, distance: 493.5
drag, startPoint x: 514, startPoint y: 52, endPoint x: 297, endPoint y: 93, distance: 220.9
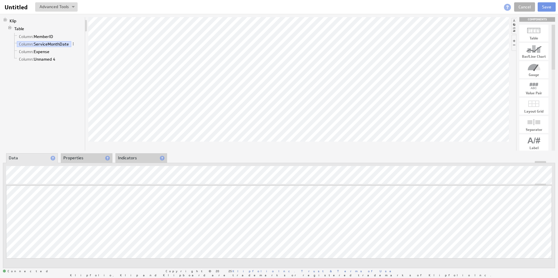
click at [83, 156] on li "Properties" at bounding box center [87, 158] width 52 height 10
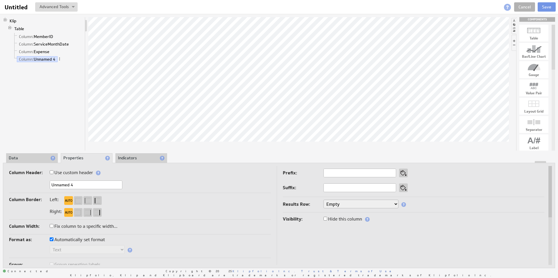
click at [22, 158] on li "Data" at bounding box center [32, 158] width 52 height 10
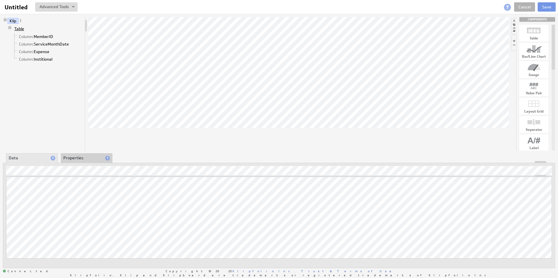
drag, startPoint x: 491, startPoint y: 44, endPoint x: 20, endPoint y: 28, distance: 470.7
click at [20, 28] on link "Table" at bounding box center [19, 29] width 14 height 6
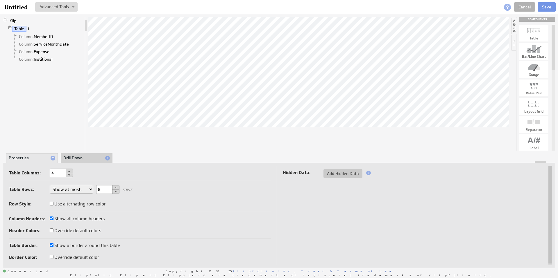
drag, startPoint x: 20, startPoint y: 28, endPoint x: 71, endPoint y: 170, distance: 150.6
click at [71, 170] on button at bounding box center [69, 171] width 7 height 5
click at [70, 170] on button at bounding box center [69, 171] width 7 height 5
type input "6"
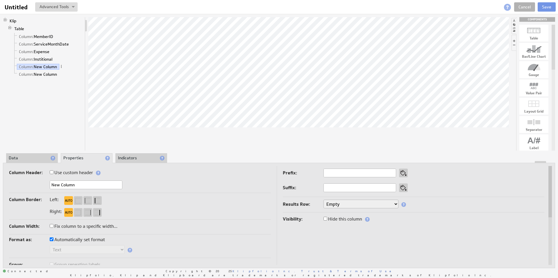
drag, startPoint x: 70, startPoint y: 170, endPoint x: 30, endPoint y: 160, distance: 41.1
click at [30, 160] on li "Data" at bounding box center [32, 158] width 52 height 10
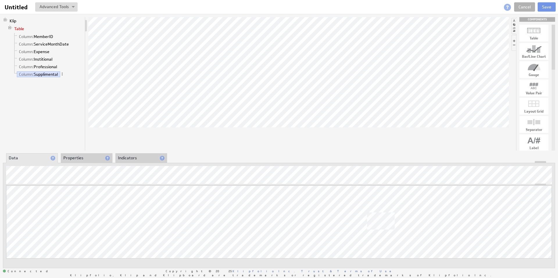
click at [21, 28] on link "Table" at bounding box center [19, 29] width 14 height 6
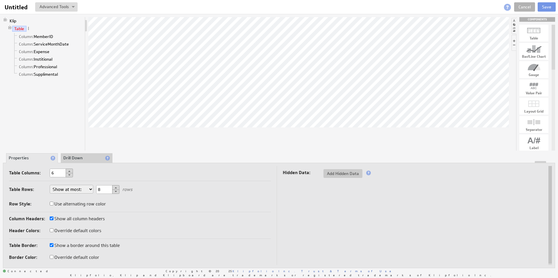
click at [70, 171] on button at bounding box center [69, 171] width 7 height 5
type input "7"
click at [43, 81] on link "Column: New Column" at bounding box center [38, 82] width 42 height 6
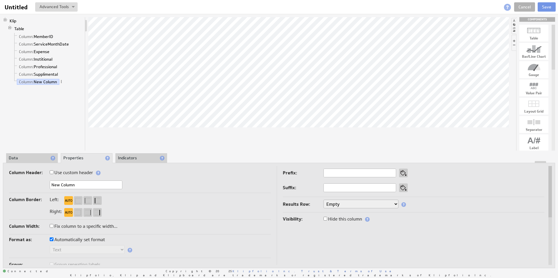
click at [33, 158] on li "Data" at bounding box center [32, 158] width 52 height 10
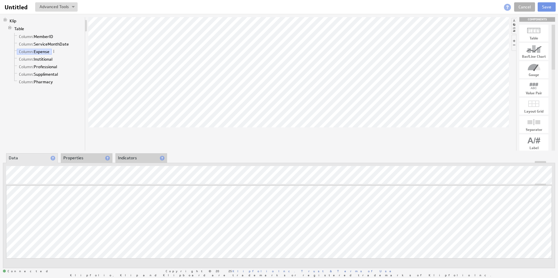
click at [82, 159] on li "Properties" at bounding box center [87, 158] width 52 height 10
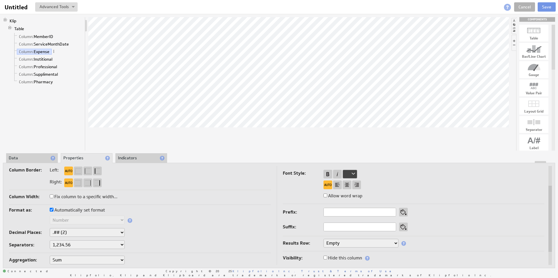
click at [51, 210] on input "Automatically set format" at bounding box center [52, 210] width 4 height 4
checkbox input "false"
click at [69, 220] on select "Text Number Currency Percentage Image URL Date / Time Duration Mini Chart: Spar…" at bounding box center [87, 220] width 75 height 9
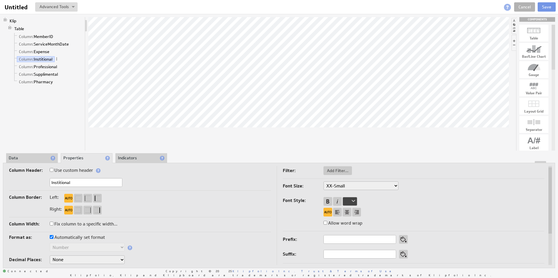
click at [53, 237] on label "Automatically set format" at bounding box center [77, 237] width 55 height 8
click at [53, 237] on input "Automatically set format" at bounding box center [52, 237] width 4 height 4
checkbox input "false"
click at [60, 244] on select "Text Number Currency Percentage Image URL Date / Time Duration Mini Chart: Spar…" at bounding box center [87, 247] width 75 height 9
click at [70, 236] on label "Automatically set format" at bounding box center [77, 237] width 55 height 8
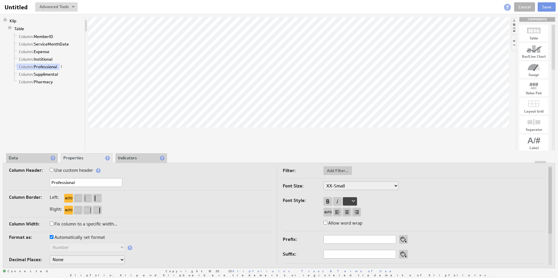
click at [53, 236] on input "Automatically set format" at bounding box center [52, 237] width 4 height 4
checkbox input "false"
click at [67, 246] on select "Text Number Currency Percentage Image URL Date / Time Duration Mini Chart: Spar…" at bounding box center [87, 247] width 75 height 9
drag, startPoint x: 30, startPoint y: 160, endPoint x: 53, endPoint y: 236, distance: 80.0
click at [53, 236] on label "Automatically set format" at bounding box center [77, 237] width 55 height 8
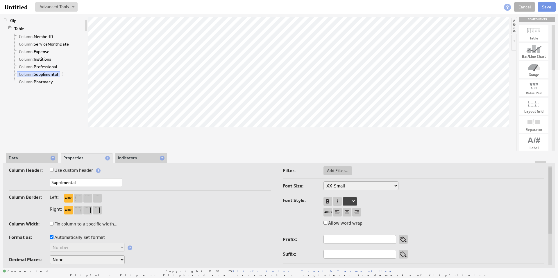
click at [52, 238] on input "Automatically set format" at bounding box center [52, 237] width 4 height 4
checkbox input "false"
drag, startPoint x: 53, startPoint y: 236, endPoint x: 65, endPoint y: 248, distance: 17.3
click at [65, 248] on select "Text Number Currency Percentage Image URL Date / Time Duration Mini Chart: Spar…" at bounding box center [87, 247] width 75 height 9
click at [51, 237] on input "Automatically set format" at bounding box center [52, 237] width 4 height 4
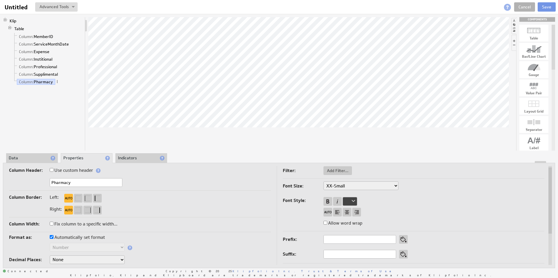
checkbox input "false"
click at [70, 250] on select "Text Number Currency Percentage Image URL Date / Time Duration Mini Chart: Spar…" at bounding box center [87, 247] width 75 height 9
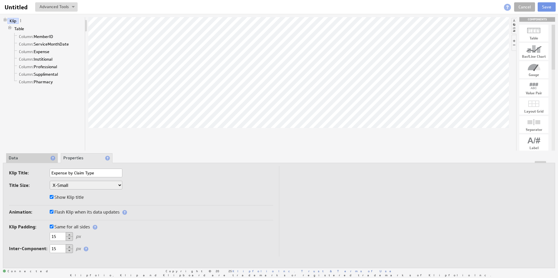
type input "Expense by Claim Type"
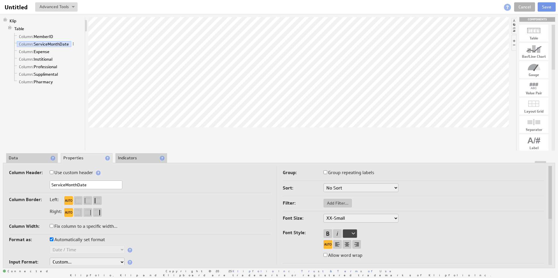
click at [64, 185] on input "ServiceMonthDate" at bounding box center [86, 185] width 73 height 9
drag, startPoint x: 233, startPoint y: 17, endPoint x: 99, endPoint y: 187, distance: 216.9
click at [99, 187] on input "Service MonthDate" at bounding box center [86, 185] width 73 height 9
type input "Service Month"
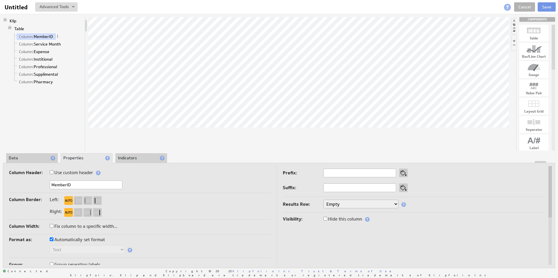
click at [57, 35] on span at bounding box center [57, 36] width 4 height 4
click at [76, 105] on div "Group" at bounding box center [88, 104] width 58 height 9
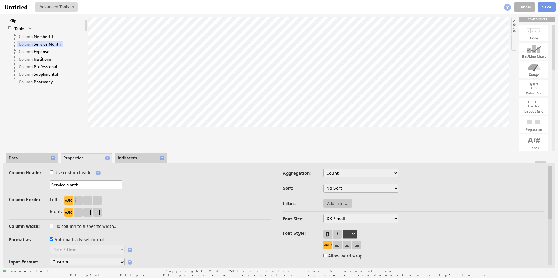
click at [387, 173] on select "Count Count Distinct First Last" at bounding box center [360, 173] width 75 height 9
click at [21, 162] on div at bounding box center [278, 162] width 551 height 2
click at [22, 159] on li "Data" at bounding box center [32, 158] width 52 height 10
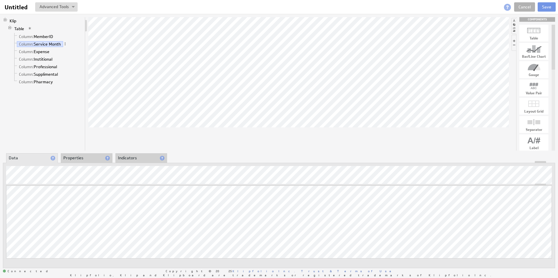
click at [80, 157] on li "Properties" at bounding box center [87, 158] width 52 height 10
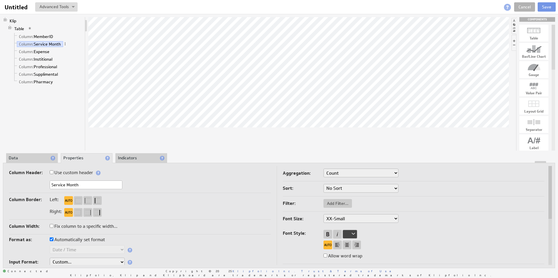
click at [354, 173] on select "Count Count Distinct First Last" at bounding box center [360, 173] width 75 height 9
click at [67, 43] on span at bounding box center [65, 44] width 4 height 4
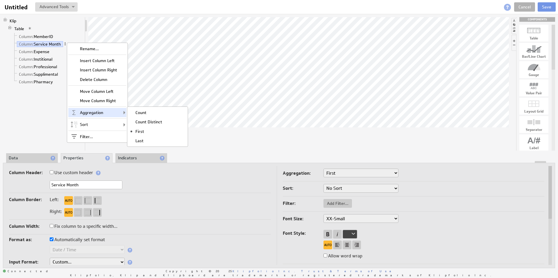
click at [113, 113] on div "Aggregation Count Count Distinct First Last" at bounding box center [97, 112] width 58 height 9
click at [161, 218] on div "Column Border: Left: Right:" at bounding box center [140, 208] width 262 height 24
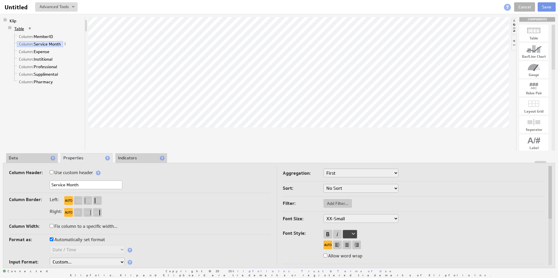
drag, startPoint x: 67, startPoint y: 43, endPoint x: 24, endPoint y: 28, distance: 45.0
click at [24, 28] on link "Table" at bounding box center [19, 29] width 14 height 6
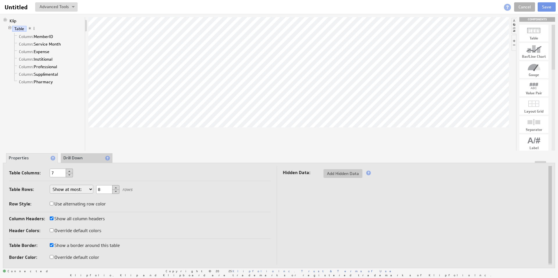
click at [85, 158] on li "Drill Down" at bounding box center [87, 158] width 52 height 10
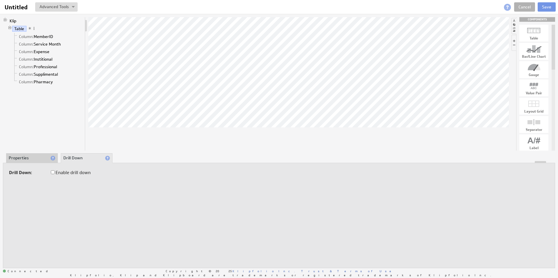
click at [52, 172] on input "Enable drill down" at bounding box center [53, 172] width 4 height 4
checkbox input "true"
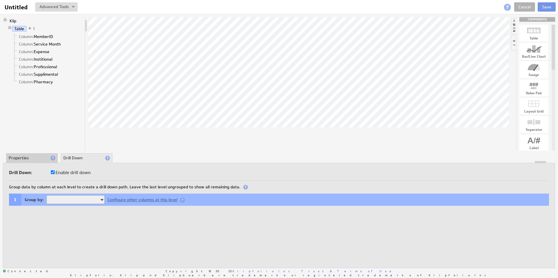
click at [100, 199] on select "MemberID Service Month" at bounding box center [75, 199] width 58 height 9
select select "5845400e-2"
click at [35, 214] on button "Add Drill Level" at bounding box center [26, 213] width 35 height 9
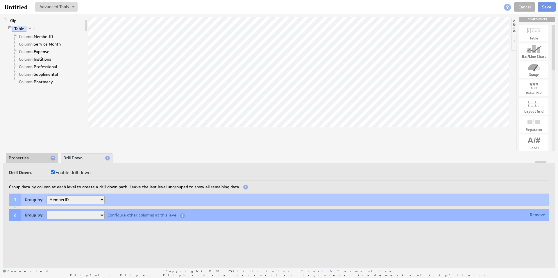
click at [89, 214] on select "Service Month" at bounding box center [75, 215] width 58 height 9
select select "eb794c6f-5"
click at [34, 159] on li "Properties" at bounding box center [32, 158] width 52 height 10
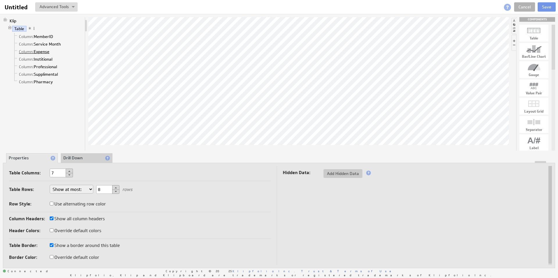
drag, startPoint x: 34, startPoint y: 159, endPoint x: 42, endPoint y: 50, distance: 109.2
click at [42, 50] on link "Column: Expense" at bounding box center [34, 52] width 35 height 6
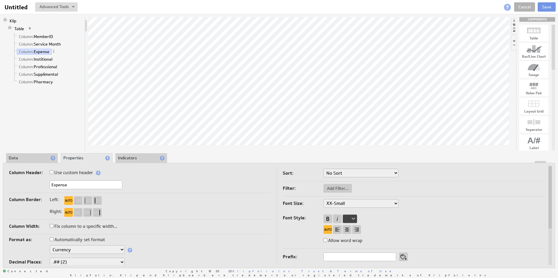
click at [8, 149] on div "Klip Table Column: MemberID Column: Service Month Column: Expense Column: Insti…" at bounding box center [44, 84] width 82 height 134
click at [17, 157] on li "Data" at bounding box center [32, 158] width 52 height 10
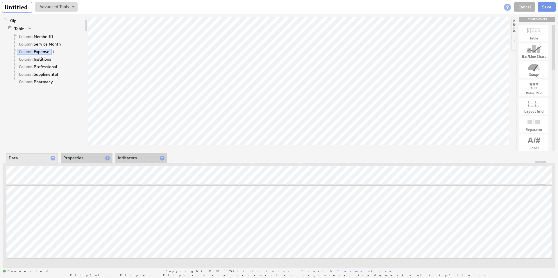
click at [17, 7] on input "Untitled" at bounding box center [16, 7] width 29 height 10
drag, startPoint x: 17, startPoint y: 7, endPoint x: 12, endPoint y: 12, distance: 6.0
click at [12, 12] on input "Claims Drill Down" at bounding box center [29, 7] width 54 height 10
click at [12, 6] on input "Claims Drill Down" at bounding box center [29, 7] width 54 height 10
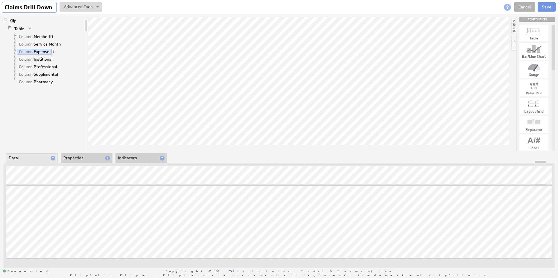
click at [12, 6] on input "Claims Drill Down" at bounding box center [29, 7] width 54 height 10
click at [58, 9] on input "Expense Drill Down" at bounding box center [31, 7] width 59 height 10
type input "Expense Drill Down L1"
click at [547, 8] on button "Save" at bounding box center [546, 6] width 18 height 9
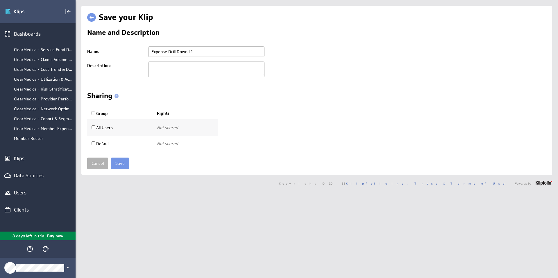
click at [38, 130] on div "ClearMedica - Member Expense by Month" at bounding box center [43, 128] width 59 height 5
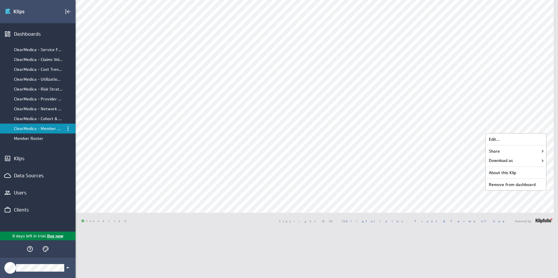
click at [492, 139] on div "Edit..." at bounding box center [515, 139] width 58 height 9
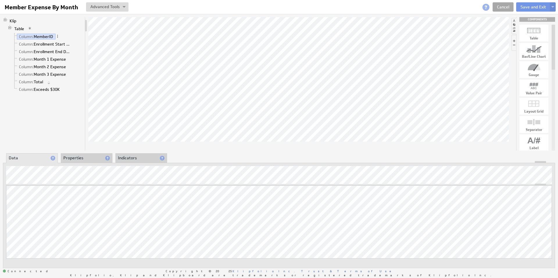
drag, startPoint x: 0, startPoint y: 0, endPoint x: 503, endPoint y: 8, distance: 502.8
click at [503, 8] on link "Cancel" at bounding box center [502, 6] width 21 height 9
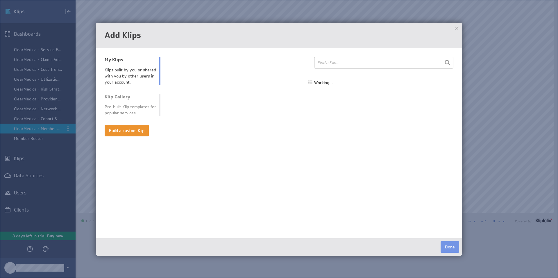
select select "all"
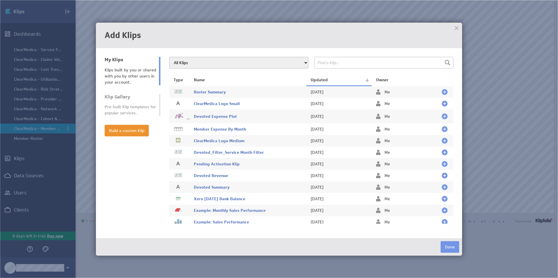
click at [216, 130] on span "Member Expense By Month" at bounding box center [220, 129] width 52 height 5
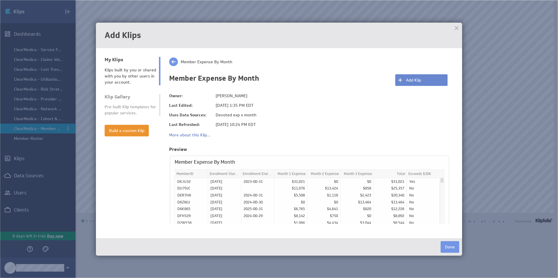
drag, startPoint x: 0, startPoint y: 0, endPoint x: 413, endPoint y: 82, distance: 421.0
click at [413, 82] on button "Add Klip" at bounding box center [421, 80] width 52 height 12
click at [449, 246] on button "Done" at bounding box center [449, 247] width 19 height 12
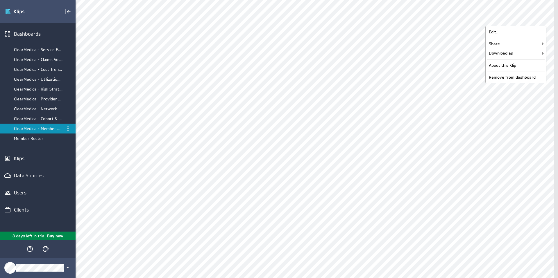
click at [513, 77] on div "Remove from dashboard" at bounding box center [515, 77] width 58 height 9
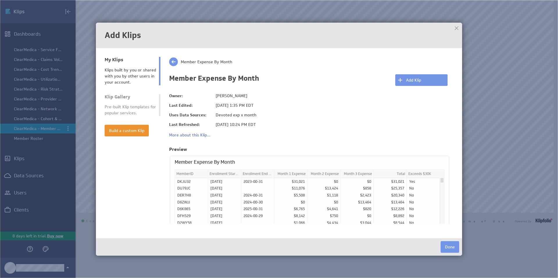
click at [124, 74] on div "Klips built by you or shared with you by other users in your account." at bounding box center [130, 76] width 51 height 18
select select "all"
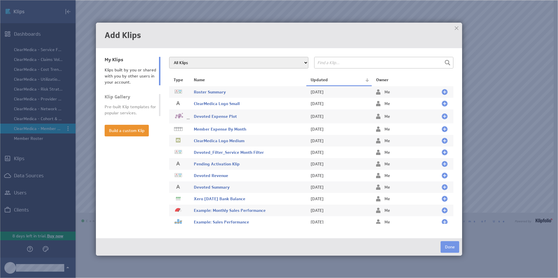
click at [318, 80] on th "Updated" at bounding box center [339, 80] width 66 height 12
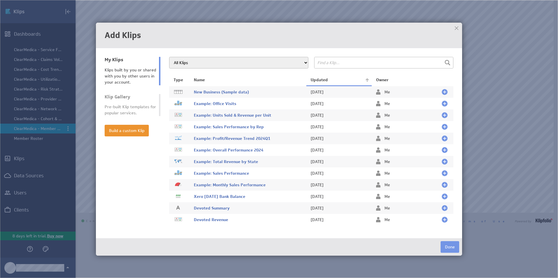
click at [318, 79] on th "Updated" at bounding box center [339, 80] width 66 height 12
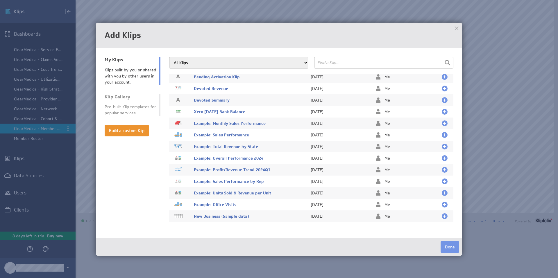
scroll to position [97, 0]
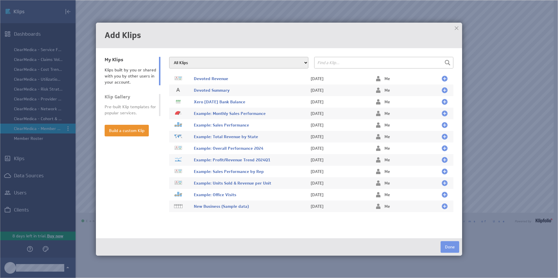
click at [450, 246] on button "Done" at bounding box center [449, 247] width 19 height 12
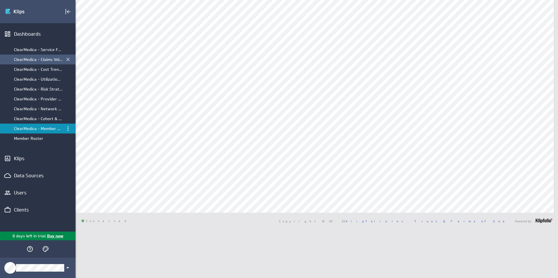
click at [32, 60] on div "ClearMedica - Claims Volume Lifecyle" at bounding box center [38, 59] width 48 height 5
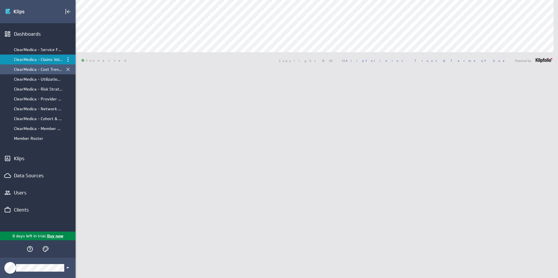
drag, startPoint x: 32, startPoint y: 60, endPoint x: 36, endPoint y: 71, distance: 11.8
click at [36, 71] on div "ClearMedica - Cost Trend & Drivers" at bounding box center [38, 69] width 48 height 5
click at [34, 129] on div "ClearMedica - Member Expense by Month" at bounding box center [38, 128] width 48 height 5
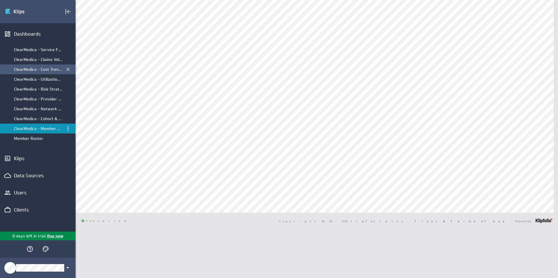
click at [31, 138] on div "Member Roster" at bounding box center [38, 138] width 48 height 5
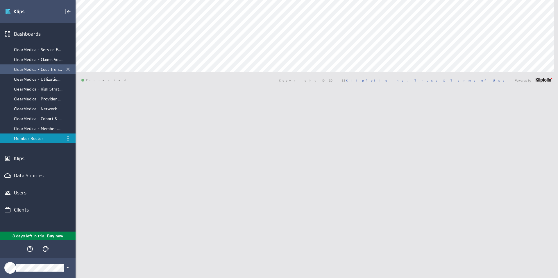
click at [26, 157] on div "Klips" at bounding box center [38, 158] width 48 height 6
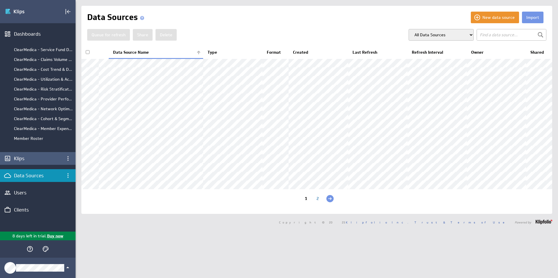
drag, startPoint x: 0, startPoint y: 0, endPoint x: 23, endPoint y: 161, distance: 162.8
click at [23, 161] on div "Klips" at bounding box center [38, 158] width 48 height 6
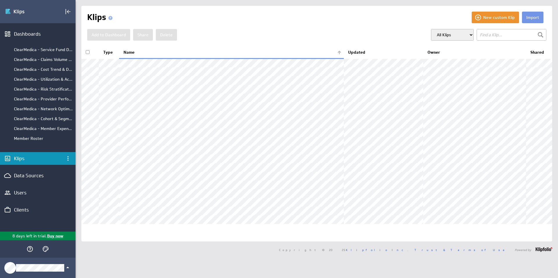
drag, startPoint x: 0, startPoint y: 0, endPoint x: 354, endPoint y: 53, distance: 358.2
click at [354, 53] on th "Updated" at bounding box center [383, 52] width 79 height 12
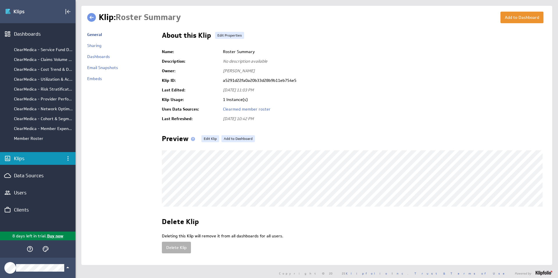
drag, startPoint x: 0, startPoint y: 0, endPoint x: 90, endPoint y: 18, distance: 91.8
click at [90, 18] on link at bounding box center [91, 17] width 9 height 9
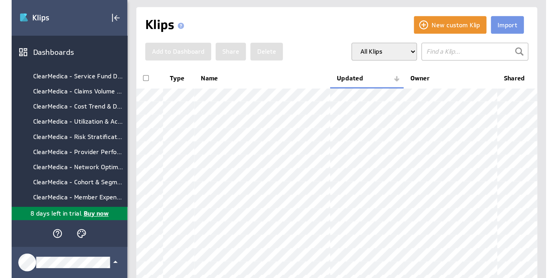
scroll to position [1, 0]
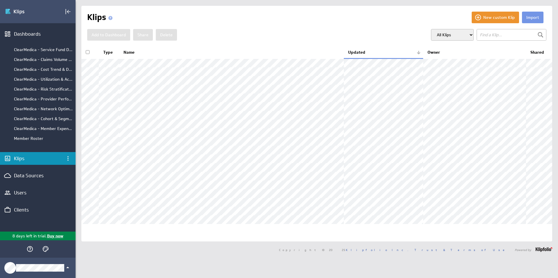
click at [359, 51] on th "Updated" at bounding box center [383, 52] width 79 height 12
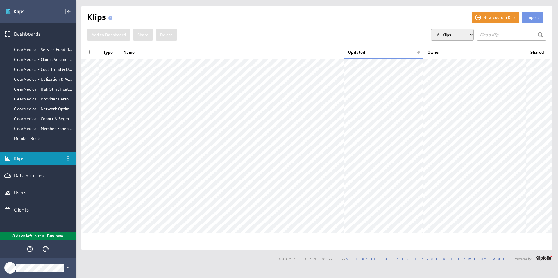
click at [358, 52] on th "Updated" at bounding box center [383, 52] width 79 height 12
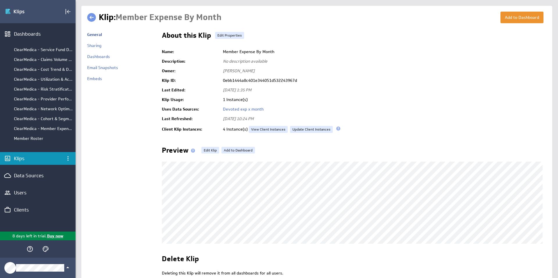
drag, startPoint x: 0, startPoint y: 0, endPoint x: 91, endPoint y: 17, distance: 92.7
click at [91, 17] on link at bounding box center [91, 17] width 9 height 9
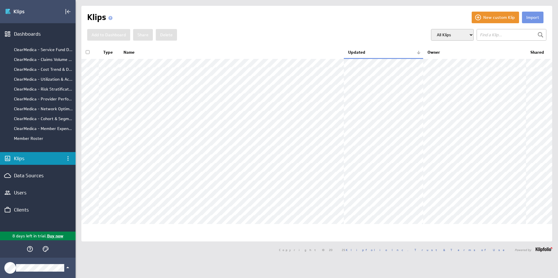
click at [33, 159] on div "Klips" at bounding box center [38, 158] width 48 height 6
click at [494, 17] on button "New custom Klip" at bounding box center [494, 18] width 47 height 12
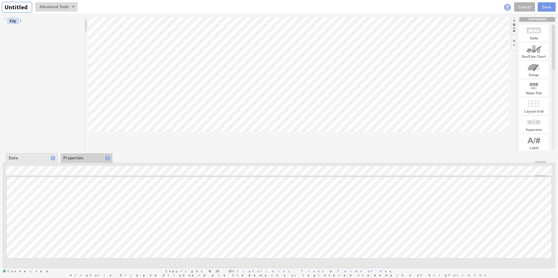
click at [19, 6] on input "Untitled" at bounding box center [16, 7] width 29 height 10
click at [12, 7] on input "Mem" at bounding box center [12, 7] width 20 height 10
type input "E"
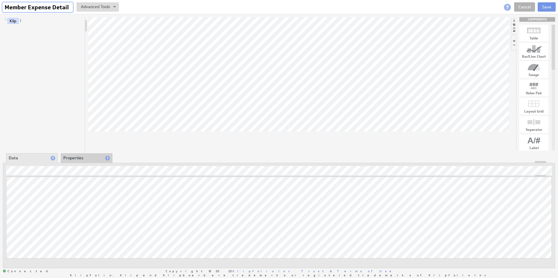
type input "Member Expense Detail"
drag, startPoint x: 12, startPoint y: 7, endPoint x: 301, endPoint y: 75, distance: 296.9
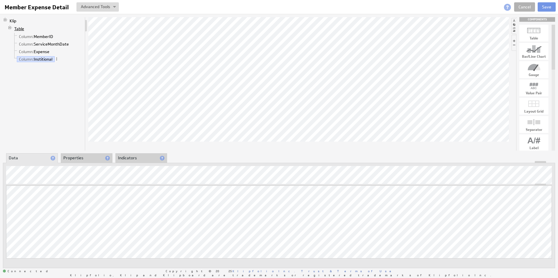
drag, startPoint x: 301, startPoint y: 75, endPoint x: 21, endPoint y: 29, distance: 284.3
click at [21, 29] on link "Table" at bounding box center [19, 29] width 14 height 6
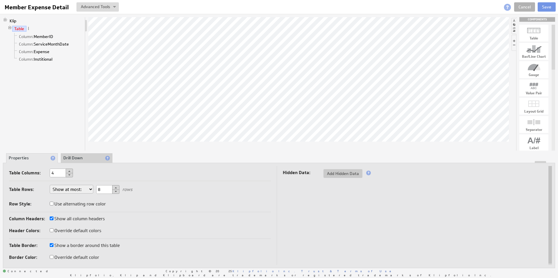
drag, startPoint x: 21, startPoint y: 29, endPoint x: 89, endPoint y: 157, distance: 144.2
click at [89, 157] on li "Drill Down" at bounding box center [87, 158] width 52 height 10
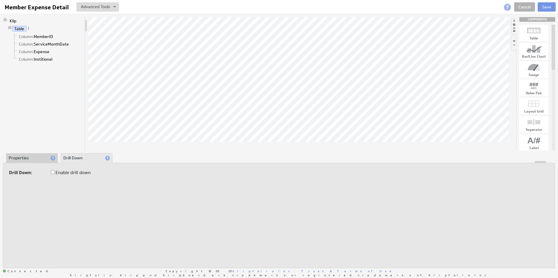
click at [54, 173] on input "Enable drill down" at bounding box center [53, 172] width 4 height 4
checkbox input "true"
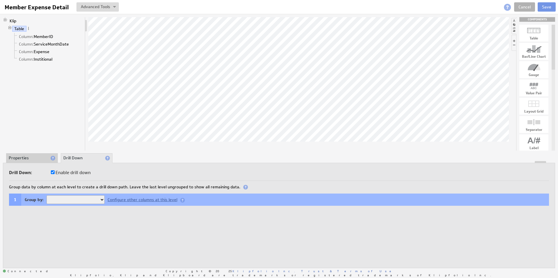
click at [75, 202] on select "MemberID ServiceMonthDate" at bounding box center [75, 199] width 58 height 9
select select "5d2916ba-2"
click at [42, 213] on button "Add Drill Level" at bounding box center [26, 213] width 35 height 9
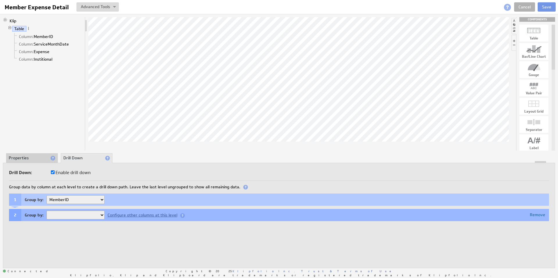
click at [69, 217] on select "ServiceMonthDate" at bounding box center [75, 215] width 58 height 9
click at [149, 216] on div "Configure other columns at this level" at bounding box center [146, 215] width 82 height 5
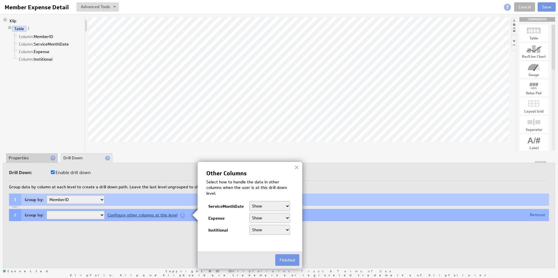
click at [279, 231] on select "Show Hide" at bounding box center [269, 230] width 41 height 10
click at [281, 258] on button "Finished" at bounding box center [287, 260] width 24 height 12
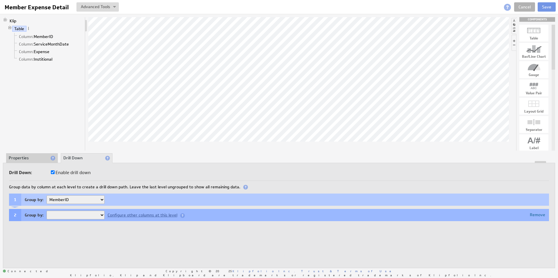
click at [100, 215] on select "ServiceMonthDate" at bounding box center [75, 215] width 58 height 9
select select "9eba4a20-5"
click at [117, 216] on div "Configure other columns at this level" at bounding box center [146, 215] width 82 height 5
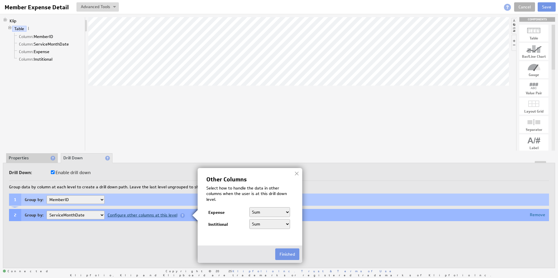
click at [286, 254] on button "Finished" at bounding box center [287, 255] width 24 height 12
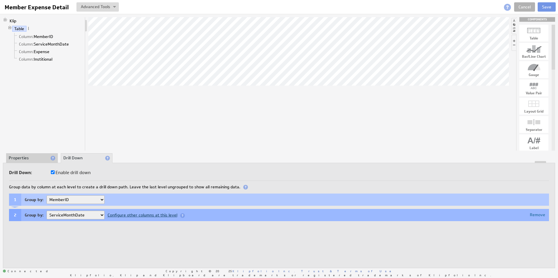
click at [99, 215] on select "ServiceMonthDate" at bounding box center [75, 215] width 58 height 9
click at [23, 158] on li "Properties" at bounding box center [32, 158] width 52 height 10
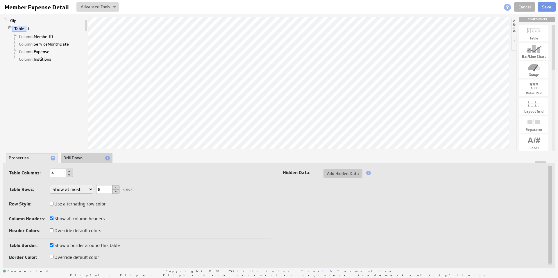
click at [50, 36] on link "Column: MemberID" at bounding box center [36, 37] width 39 height 6
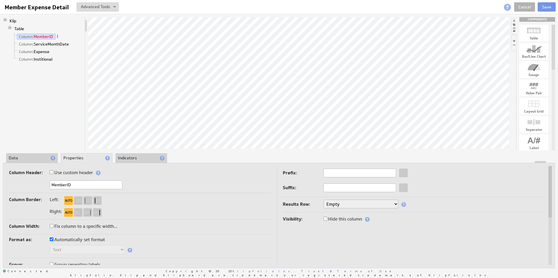
drag, startPoint x: 23, startPoint y: 158, endPoint x: 58, endPoint y: 37, distance: 126.2
click at [58, 37] on span at bounding box center [57, 36] width 4 height 4
click at [81, 108] on div "Group" at bounding box center [88, 106] width 58 height 9
drag, startPoint x: 58, startPoint y: 37, endPoint x: 62, endPoint y: 44, distance: 8.2
click at [62, 44] on link "Column: ServiceMonthDate" at bounding box center [44, 44] width 54 height 6
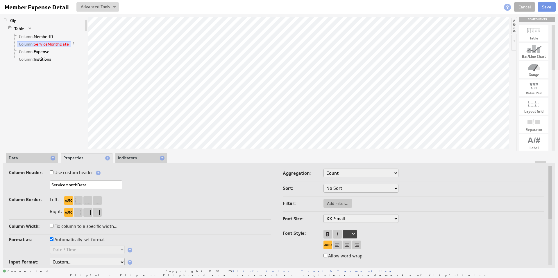
click at [73, 44] on span at bounding box center [73, 44] width 4 height 4
drag, startPoint x: 62, startPoint y: 44, endPoint x: 52, endPoint y: 37, distance: 12.4
click at [52, 37] on link "Column: MemberID" at bounding box center [36, 37] width 39 height 6
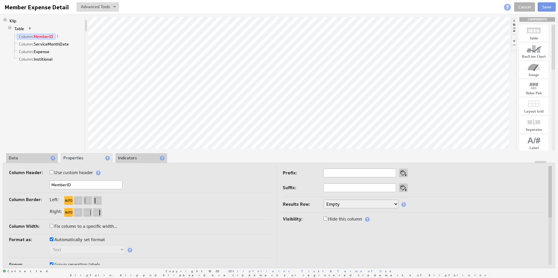
click at [58, 36] on span at bounding box center [57, 36] width 4 height 4
click at [81, 106] on div "Ungroup" at bounding box center [88, 105] width 58 height 9
click at [58, 36] on span at bounding box center [57, 36] width 4 height 4
click at [85, 106] on div "Group" at bounding box center [89, 105] width 58 height 9
click at [57, 36] on span at bounding box center [57, 36] width 4 height 4
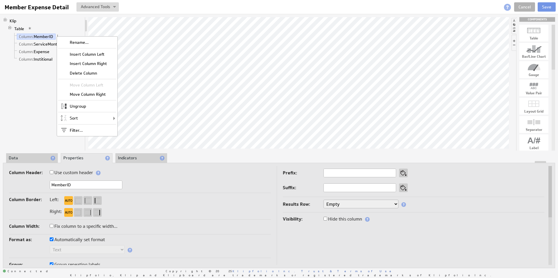
click at [86, 107] on div "Ungroup" at bounding box center [87, 106] width 58 height 9
click at [63, 45] on link "Column: ServiceMonthDate" at bounding box center [44, 44] width 54 height 6
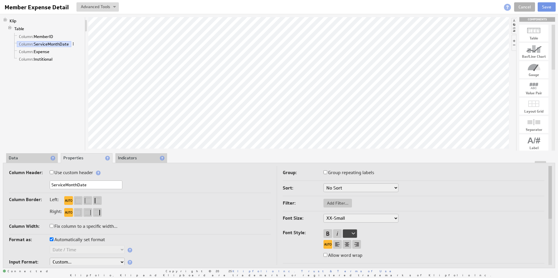
drag, startPoint x: 52, startPoint y: 37, endPoint x: 73, endPoint y: 44, distance: 22.0
click at [73, 44] on span at bounding box center [73, 44] width 4 height 4
drag, startPoint x: 73, startPoint y: 44, endPoint x: 90, endPoint y: 114, distance: 72.6
click at [90, 114] on div "Group" at bounding box center [103, 113] width 58 height 9
click at [72, 43] on span at bounding box center [73, 44] width 4 height 4
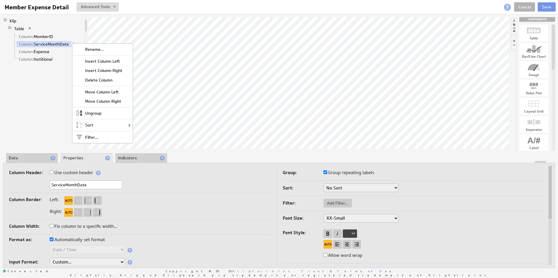
click at [93, 113] on div "Ungroup" at bounding box center [102, 113] width 58 height 9
click at [21, 30] on link "Table" at bounding box center [19, 29] width 14 height 6
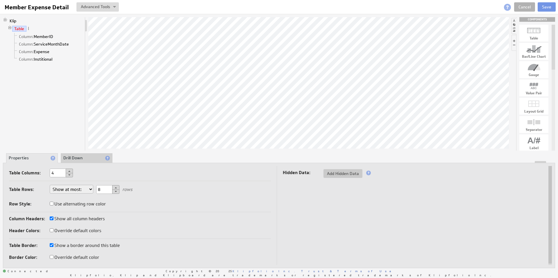
click at [70, 171] on button at bounding box center [69, 171] width 7 height 5
type input "7"
click at [41, 67] on link "Column: New Column" at bounding box center [38, 67] width 42 height 6
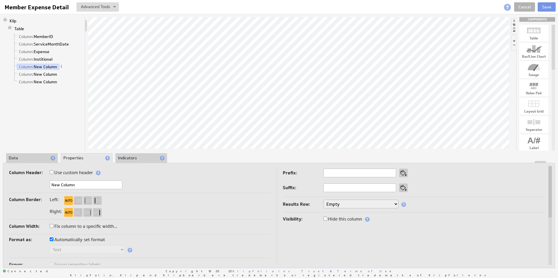
click at [31, 159] on li "Data" at bounding box center [32, 158] width 52 height 10
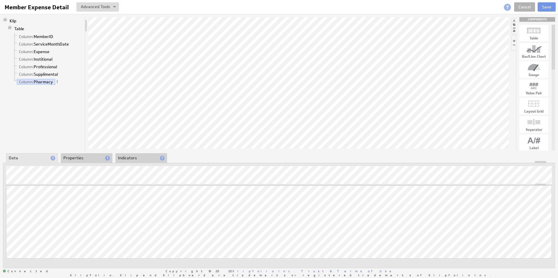
click at [77, 156] on li "Properties" at bounding box center [87, 158] width 52 height 10
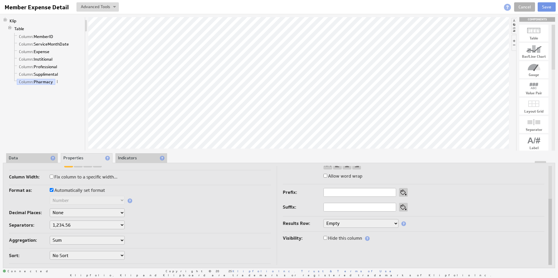
click at [79, 213] on select "None .# (1) .## (2) .### (3) .#### (4)" at bounding box center [87, 213] width 75 height 9
click at [56, 189] on label "Automatically set format" at bounding box center [77, 190] width 55 height 8
click at [53, 189] on input "Automatically set format" at bounding box center [52, 190] width 4 height 4
checkbox input "false"
click at [80, 200] on select "Text Number Currency Percentage Image URL Date / Time Duration Mini Chart: Spar…" at bounding box center [87, 200] width 75 height 9
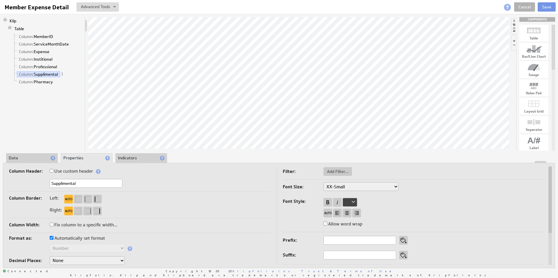
click at [70, 237] on label "Automatically set format" at bounding box center [77, 238] width 55 height 8
click at [53, 237] on input "Automatically set format" at bounding box center [52, 238] width 4 height 4
checkbox input "false"
drag, startPoint x: 56, startPoint y: 189, endPoint x: 73, endPoint y: 248, distance: 60.7
click at [73, 248] on select "Text Number Currency Percentage Image URL Date / Time Duration Mini Chart: Spar…" at bounding box center [87, 248] width 75 height 9
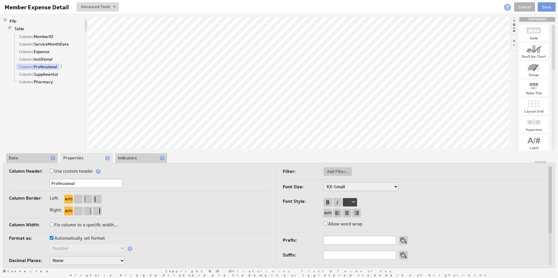
click at [63, 239] on label "Automatically set format" at bounding box center [77, 238] width 55 height 8
click at [53, 239] on input "Automatically set format" at bounding box center [52, 238] width 4 height 4
checkbox input "false"
click at [66, 248] on select "Text Number Currency Percentage Image URL Date / Time Duration Mini Chart: Spar…" at bounding box center [87, 248] width 75 height 9
click at [63, 238] on label "Automatically set format" at bounding box center [77, 238] width 55 height 8
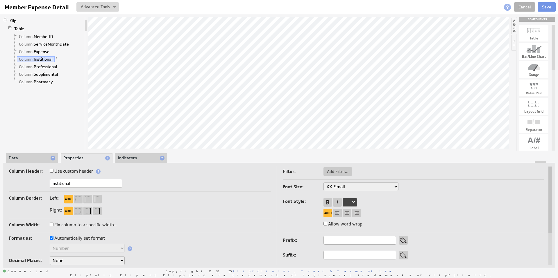
click at [53, 238] on input "Automatically set format" at bounding box center [52, 238] width 4 height 4
checkbox input "false"
click at [66, 247] on select "Text Number Currency Percentage Image URL Date / Time Duration Mini Chart: Spar…" at bounding box center [87, 248] width 75 height 9
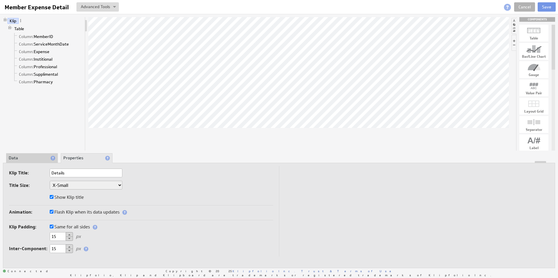
click at [56, 171] on input "Details" at bounding box center [86, 173] width 73 height 9
click at [69, 173] on input "Details" at bounding box center [86, 173] width 73 height 9
click at [61, 173] on input "Details" at bounding box center [86, 173] width 73 height 9
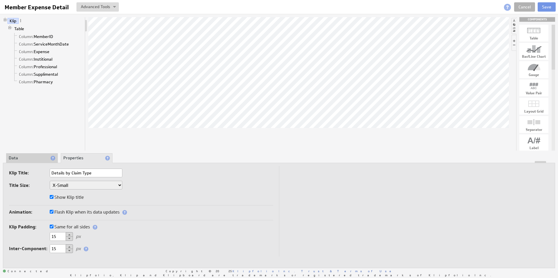
click at [60, 173] on input "Details by Claim Type" at bounding box center [86, 173] width 73 height 9
type input "Expense by Claim Type"
click at [84, 188] on select "XX-Small X-Small Small Medium Large X-Large XX-Large" at bounding box center [86, 185] width 73 height 9
select select "xx-small"
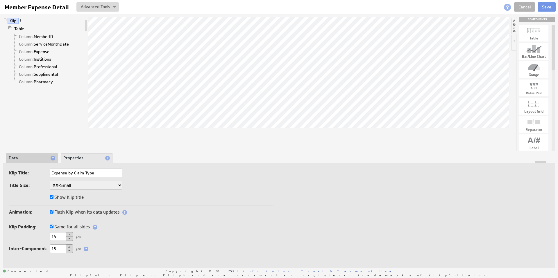
select select "xx-small"
click at [542, 6] on button "Save" at bounding box center [546, 6] width 18 height 9
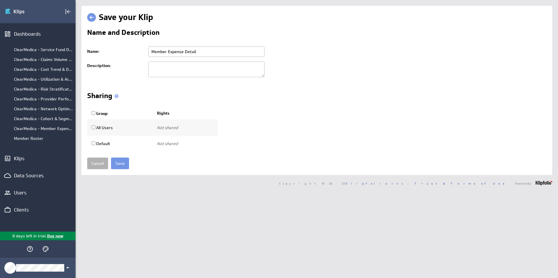
click at [123, 164] on input "Save" at bounding box center [120, 164] width 18 height 12
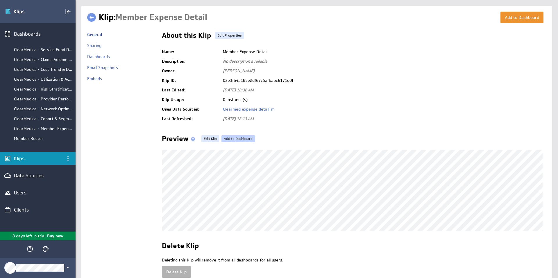
drag, startPoint x: 0, startPoint y: 0, endPoint x: 242, endPoint y: 139, distance: 278.7
click at [242, 139] on link "Add to Dashboard" at bounding box center [237, 138] width 33 height 7
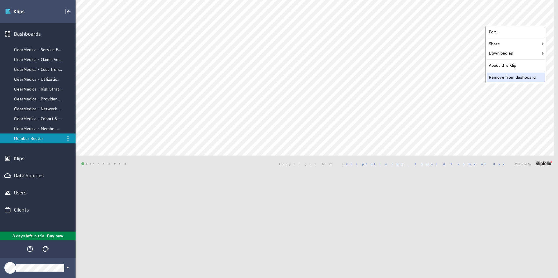
drag, startPoint x: 0, startPoint y: 0, endPoint x: 504, endPoint y: 77, distance: 510.0
click at [504, 77] on div "Remove from dashboard" at bounding box center [515, 77] width 58 height 9
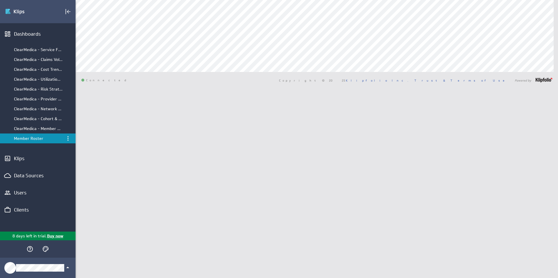
click at [37, 129] on div "ClearMedica - Member Expense by Month" at bounding box center [38, 128] width 48 height 5
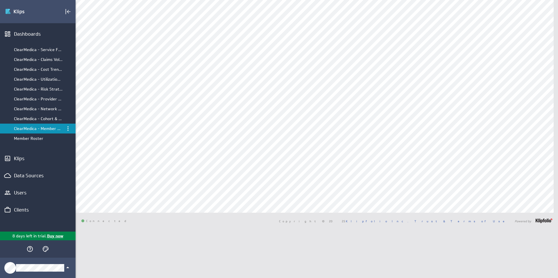
select select "all"
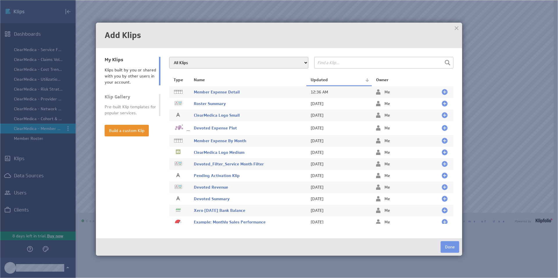
click at [228, 93] on span "Member Expense Detail" at bounding box center [217, 91] width 46 height 5
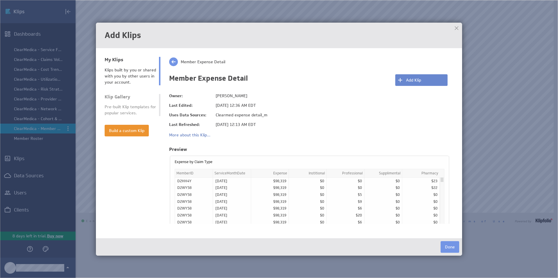
drag, startPoint x: 504, startPoint y: 77, endPoint x: 418, endPoint y: 84, distance: 86.8
click at [418, 84] on button "Add Klip" at bounding box center [421, 80] width 52 height 12
drag, startPoint x: 418, startPoint y: 84, endPoint x: 452, endPoint y: 247, distance: 166.7
click at [452, 247] on button "Done" at bounding box center [449, 247] width 19 height 12
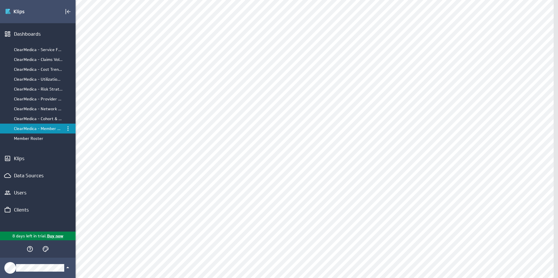
scroll to position [39, 0]
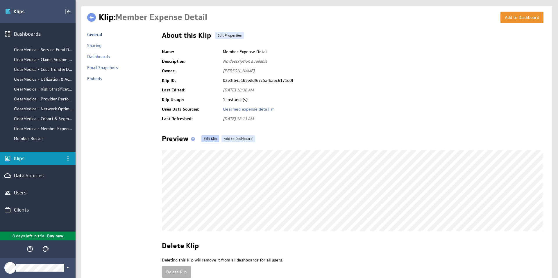
click at [209, 139] on link "Edit Klip" at bounding box center [210, 138] width 18 height 7
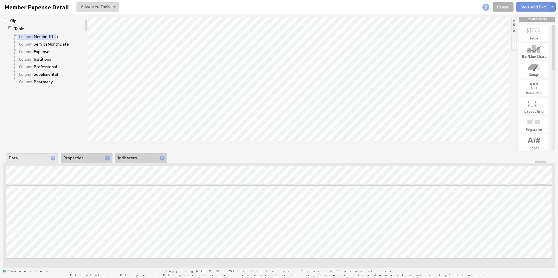
click at [77, 159] on li "Properties" at bounding box center [87, 158] width 52 height 10
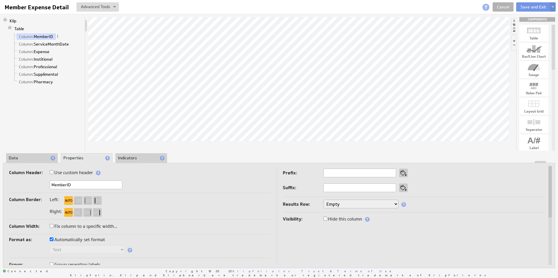
click at [39, 158] on li "Data" at bounding box center [32, 158] width 52 height 10
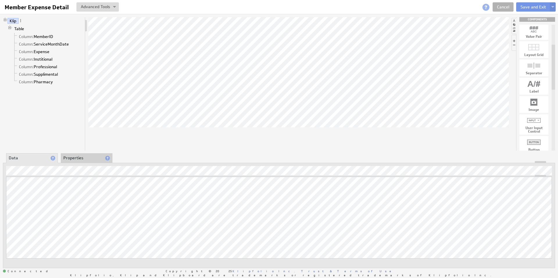
drag, startPoint x: 554, startPoint y: 57, endPoint x: 551, endPoint y: 79, distance: 21.9
click at [551, 78] on div at bounding box center [552, 67] width 3 height 45
drag, startPoint x: 532, startPoint y: 120, endPoint x: 324, endPoint y: 62, distance: 216.1
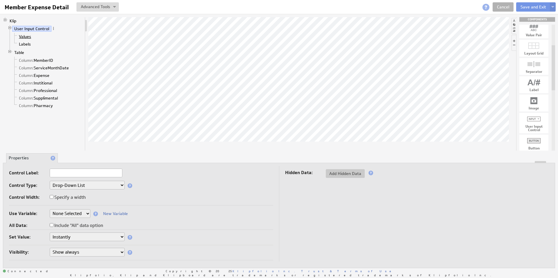
click at [26, 37] on link "Values" at bounding box center [25, 37] width 17 height 6
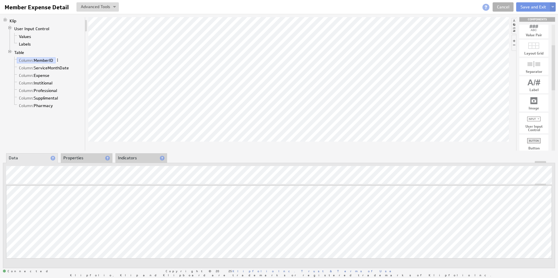
click at [58, 60] on span at bounding box center [57, 60] width 4 height 4
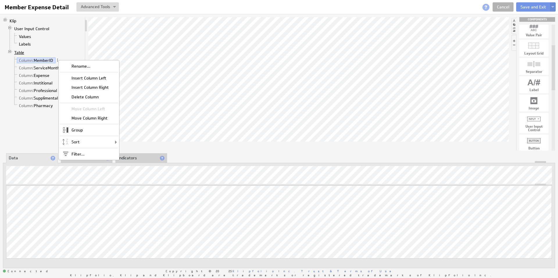
click at [22, 52] on link "Table" at bounding box center [19, 53] width 14 height 6
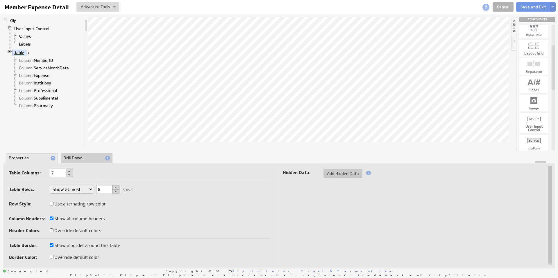
click at [22, 53] on link "Table" at bounding box center [19, 53] width 14 height 6
click at [29, 52] on span at bounding box center [28, 52] width 4 height 4
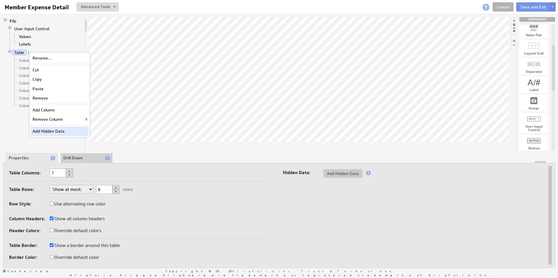
click at [61, 131] on div "Add Hidden Data" at bounding box center [59, 131] width 58 height 9
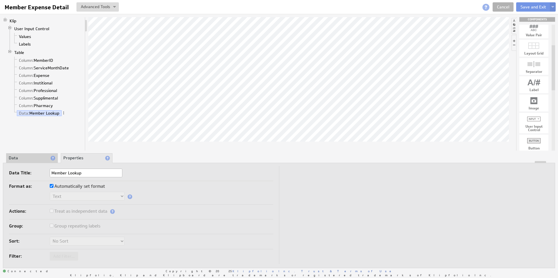
click at [17, 161] on div at bounding box center [278, 162] width 551 height 2
type input "Member Lookup"
click at [17, 158] on li "Data" at bounding box center [32, 158] width 52 height 10
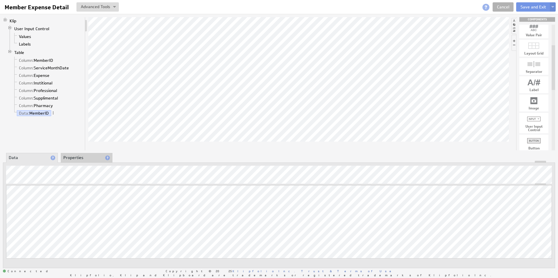
click at [80, 159] on li "Properties" at bounding box center [87, 158] width 52 height 10
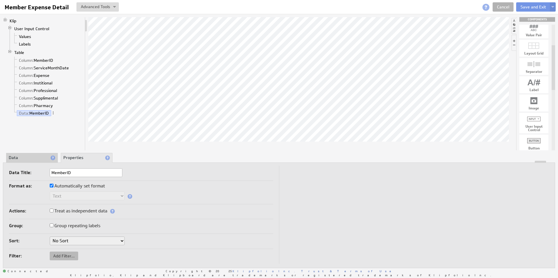
click at [69, 256] on span "Add Filter..." at bounding box center [64, 256] width 28 height 5
checkbox input "true"
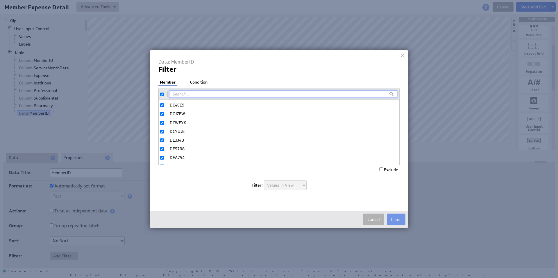
scroll to position [391, 0]
click at [397, 220] on button "Filter" at bounding box center [396, 220] width 19 height 12
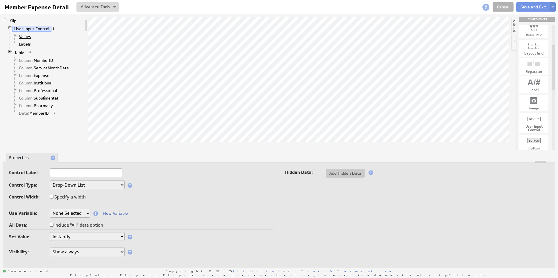
click at [26, 37] on link "Values" at bounding box center [25, 37] width 17 height 6
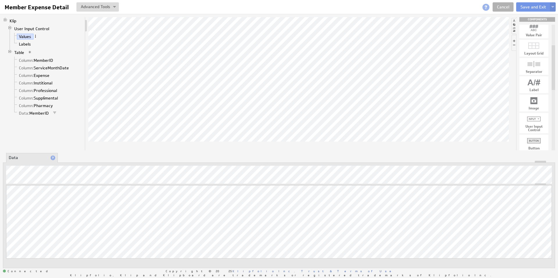
click at [35, 37] on span at bounding box center [35, 36] width 4 height 4
click at [53, 55] on div "Group" at bounding box center [66, 55] width 58 height 9
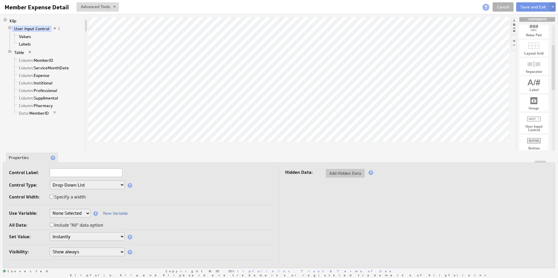
click at [94, 188] on select "Drop-Down List Multi-Select Drop-Down List Text Field Date Picker" at bounding box center [87, 185] width 75 height 9
click at [31, 36] on link "Values" at bounding box center [25, 37] width 17 height 6
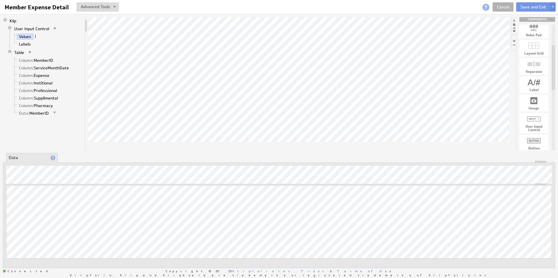
click at [35, 36] on span at bounding box center [35, 36] width 4 height 4
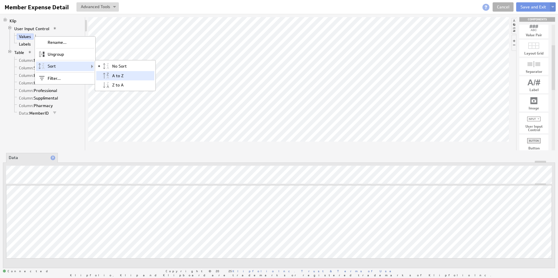
click at [122, 75] on div "A to Z" at bounding box center [125, 75] width 58 height 9
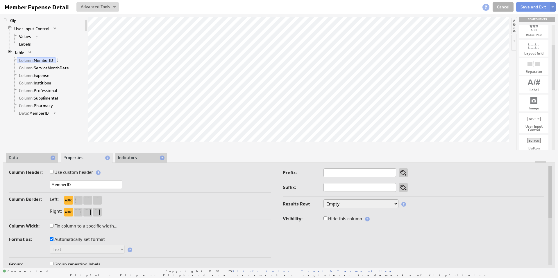
click at [30, 156] on li "Data" at bounding box center [32, 158] width 52 height 10
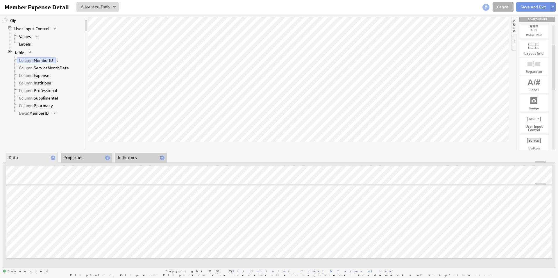
click at [39, 113] on link "Data: MemberID" at bounding box center [34, 113] width 34 height 6
click at [76, 140] on div "Klip User Input Control Values Labels Table Column: MemberID Column: ServiceMon…" at bounding box center [44, 83] width 82 height 133
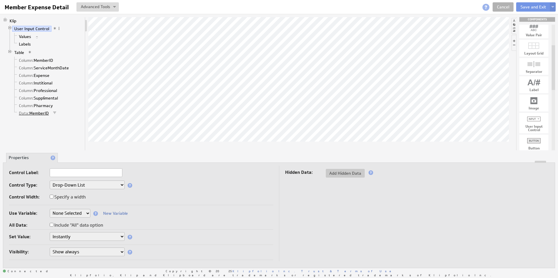
click at [44, 113] on link "Data: MemberID" at bounding box center [34, 113] width 34 height 6
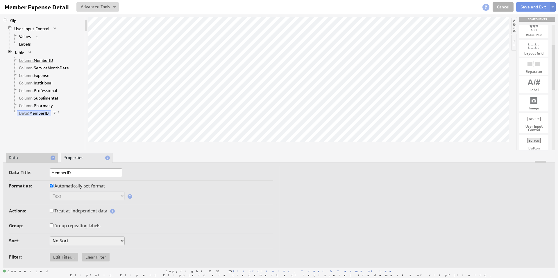
click at [37, 60] on link "Column: MemberID" at bounding box center [36, 61] width 39 height 6
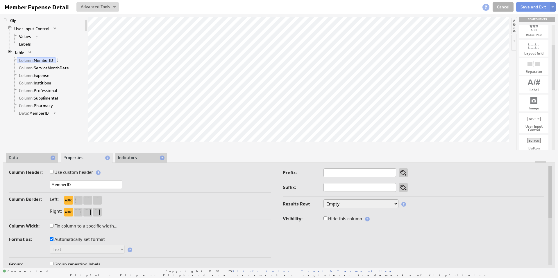
click at [22, 158] on li "Data" at bounding box center [32, 158] width 52 height 10
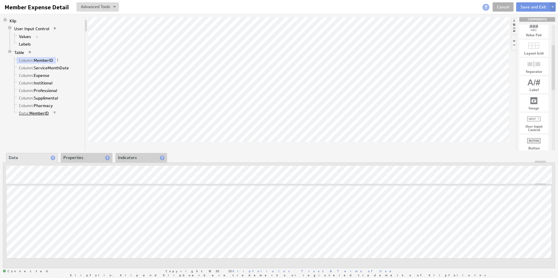
click at [38, 114] on link "Data: MemberID" at bounding box center [34, 113] width 34 height 6
click at [35, 61] on link "Column: MemberID" at bounding box center [36, 61] width 39 height 6
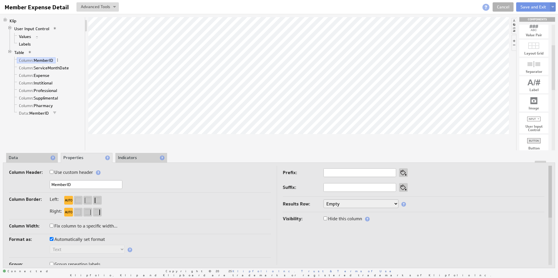
click at [29, 52] on span at bounding box center [30, 52] width 4 height 4
click at [94, 72] on span at bounding box center [94, 71] width 5 height 5
checkbox input "false"
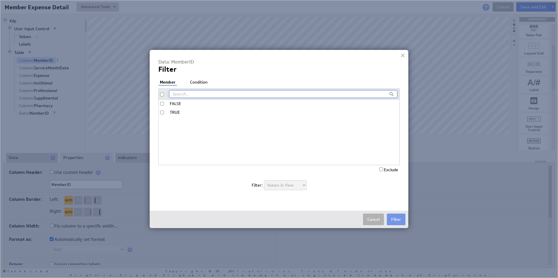
click at [206, 81] on li "Condition" at bounding box center [198, 83] width 20 height 6
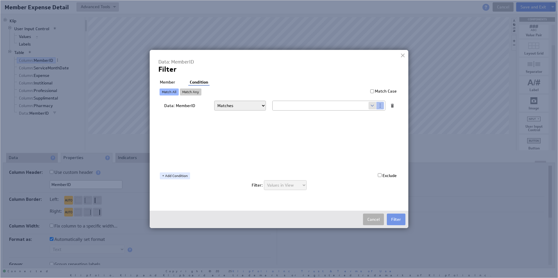
click at [289, 105] on input "text" at bounding box center [320, 105] width 96 height 9
paste input "6f8772e87b4796a3eeb6be22579c4f26#MemberID;="DKJU32""
drag, startPoint x: 347, startPoint y: 106, endPoint x: 243, endPoint y: 107, distance: 104.3
click at [243, 107] on div "Data: MemberID Matches Contains Begins with Ends with Does not match Does not c…" at bounding box center [280, 106] width 232 height 10
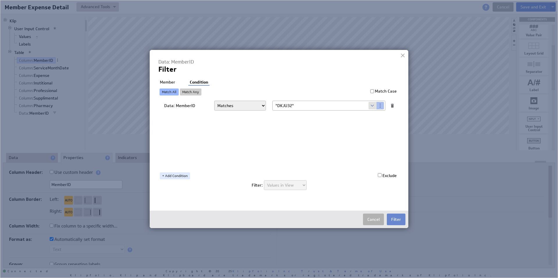
type input ""DKJU32""
click at [398, 220] on button "Filter" at bounding box center [396, 220] width 19 height 12
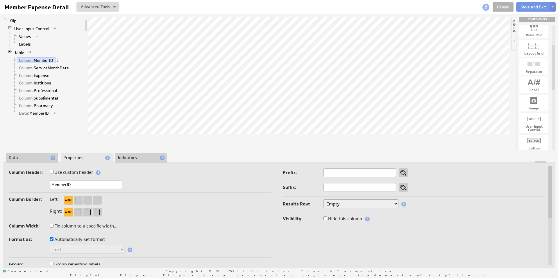
click at [57, 60] on span at bounding box center [57, 60] width 4 height 4
click at [81, 153] on div "Filter..." at bounding box center [88, 153] width 58 height 9
checkbox input "true"
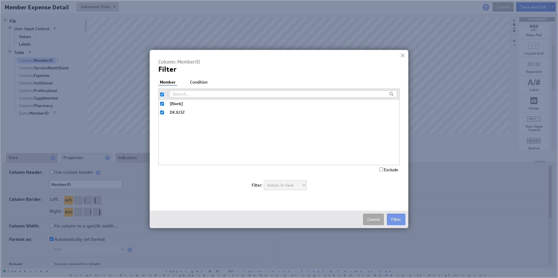
click at [380, 220] on button "Cancel" at bounding box center [373, 220] width 21 height 12
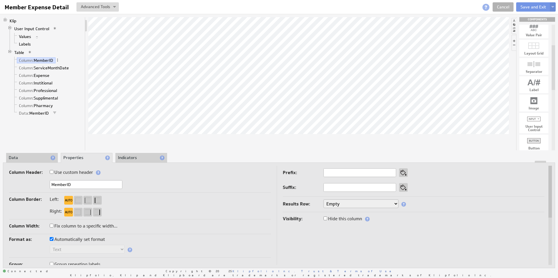
click at [28, 52] on span at bounding box center [30, 52] width 4 height 4
click at [51, 47] on li "Labels" at bounding box center [47, 44] width 70 height 8
click at [53, 67] on link "Column: ServiceMonthDate" at bounding box center [44, 68] width 54 height 6
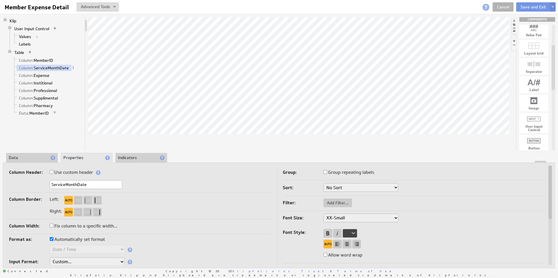
click at [27, 158] on li "Data" at bounding box center [32, 158] width 52 height 10
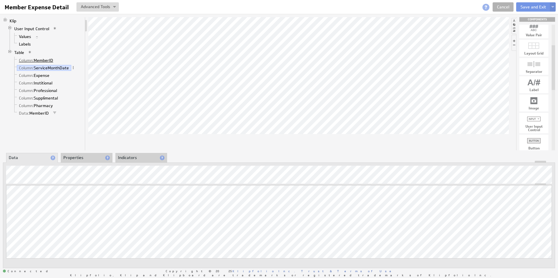
click at [42, 60] on link "Column: MemberID" at bounding box center [36, 61] width 39 height 6
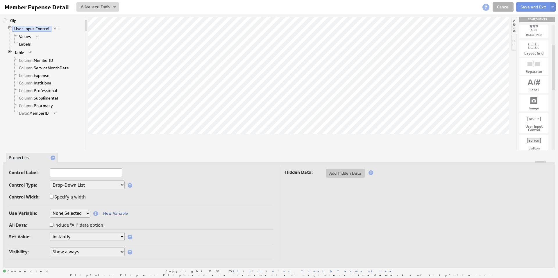
click at [118, 213] on link "New Variable" at bounding box center [115, 213] width 25 height 5
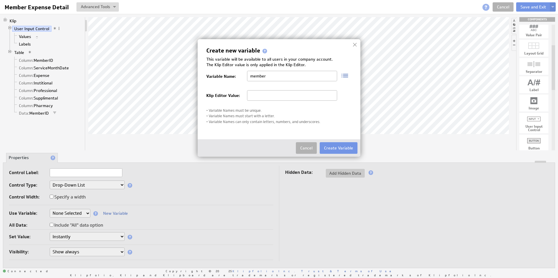
type input "MemberID"
click at [296, 96] on input "text" at bounding box center [292, 95] width 90 height 10
type input "MemberID"
click at [272, 77] on input "MemberID" at bounding box center [292, 76] width 90 height 10
type input "MemberID_Filter"
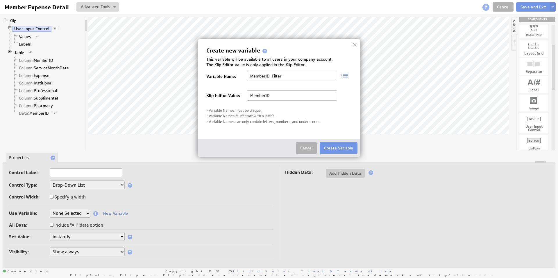
click at [274, 96] on input "MemberID" at bounding box center [292, 95] width 90 height 10
type input "MemberID_Filter"
drag, startPoint x: 293, startPoint y: 96, endPoint x: 209, endPoint y: 97, distance: 83.4
click at [209, 98] on div "Klip Editor Value: MemberID_Filter" at bounding box center [278, 96] width 145 height 18
click at [342, 147] on button "Create Variable" at bounding box center [338, 148] width 38 height 12
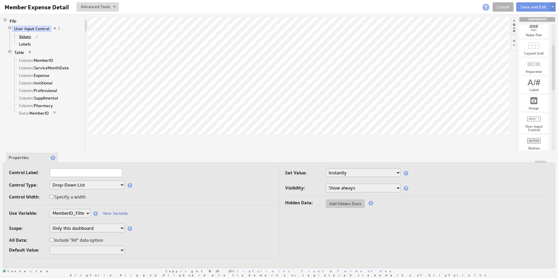
click at [21, 36] on link "Values" at bounding box center [25, 37] width 17 height 6
click at [28, 37] on link "Values" at bounding box center [25, 37] width 17 height 6
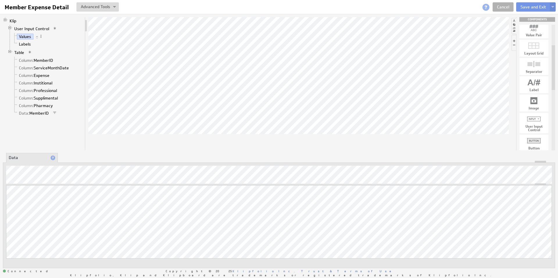
click at [41, 36] on span at bounding box center [41, 36] width 4 height 4
click at [23, 35] on link "Values" at bounding box center [25, 37] width 17 height 6
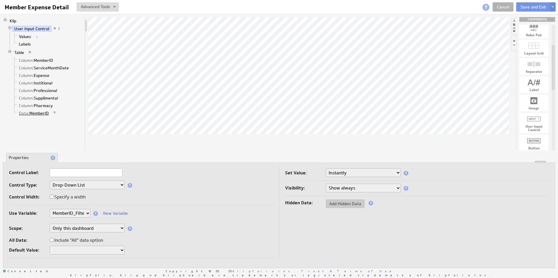
click at [42, 112] on link "Data: MemberID" at bounding box center [34, 113] width 34 height 6
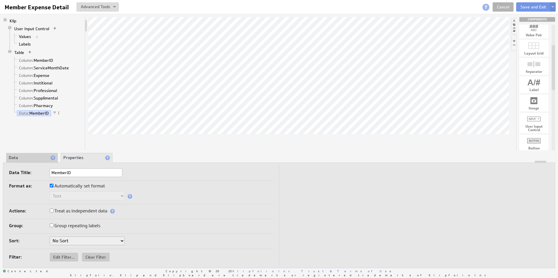
click at [34, 159] on li "Data" at bounding box center [32, 158] width 52 height 10
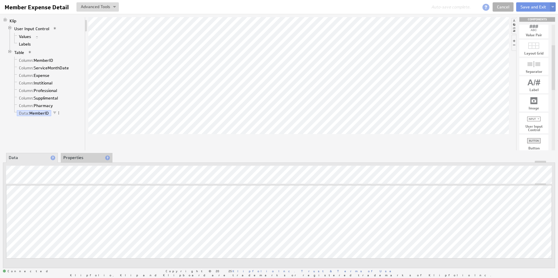
click at [75, 156] on li "Properties" at bounding box center [87, 158] width 52 height 10
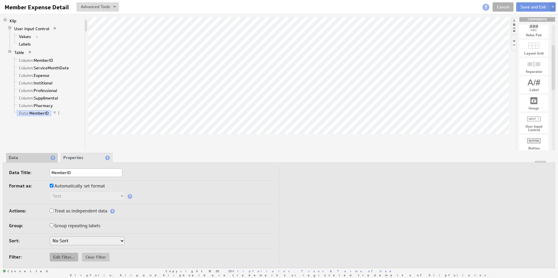
click at [63, 256] on span "Edit Filter..." at bounding box center [64, 257] width 28 height 5
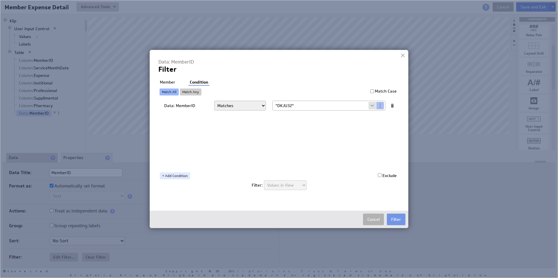
click at [370, 107] on span at bounding box center [372, 106] width 8 height 8
click at [366, 106] on select "Select... [DOMAIN_NAME] [DOMAIN_NAME] user.emailAddress user.firstName user.isA…" at bounding box center [320, 105] width 96 height 9
select select "MemberID_Filter"
click at [394, 220] on button "Filter" at bounding box center [396, 220] width 19 height 12
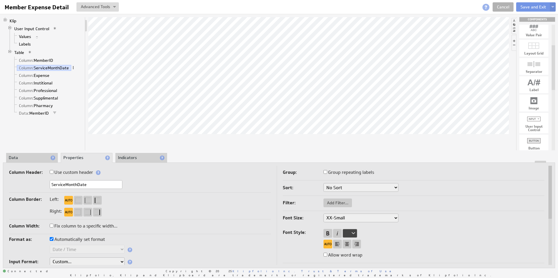
click at [73, 68] on span at bounding box center [73, 68] width 4 height 4
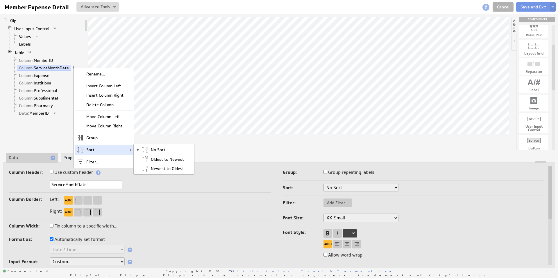
click at [170, 168] on div "Newest to Oldest" at bounding box center [164, 168] width 58 height 9
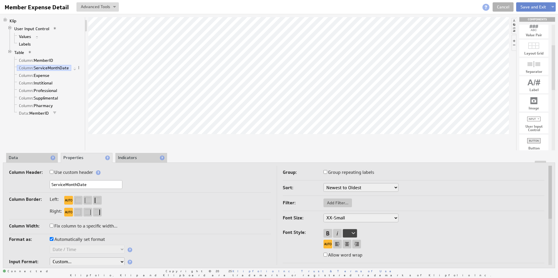
click at [525, 7] on button "Save and Exit" at bounding box center [533, 6] width 34 height 9
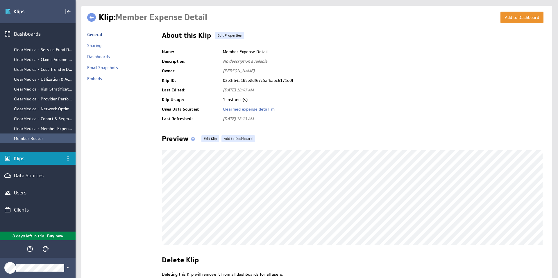
click at [210, 139] on link "Edit Klip" at bounding box center [210, 138] width 18 height 7
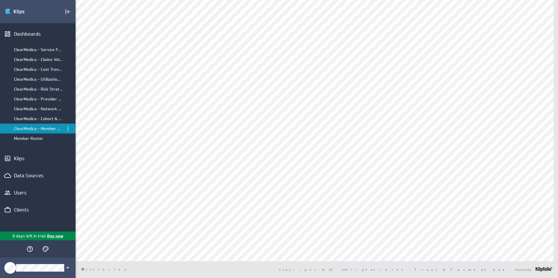
scroll to position [4, 0]
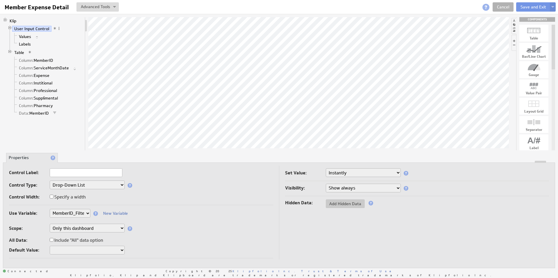
click at [67, 184] on select "Drop-Down List Multi-Select Drop-Down List Text Field Date Picker" at bounding box center [87, 185] width 75 height 9
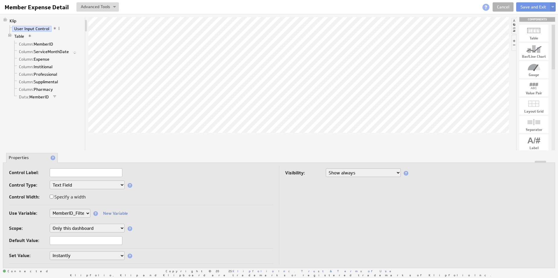
click at [103, 230] on select "Only this Klip Only this dashboard All dashboards" at bounding box center [87, 228] width 75 height 9
click at [530, 6] on button "Save and Exit" at bounding box center [533, 6] width 34 height 9
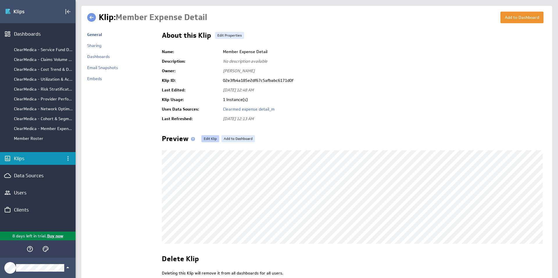
click at [207, 139] on link "Edit Klip" at bounding box center [210, 138] width 18 height 7
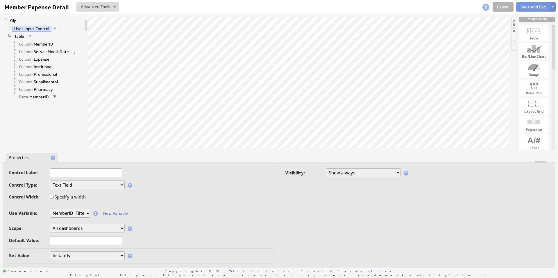
click at [34, 96] on link "Data: MemberID" at bounding box center [34, 97] width 34 height 6
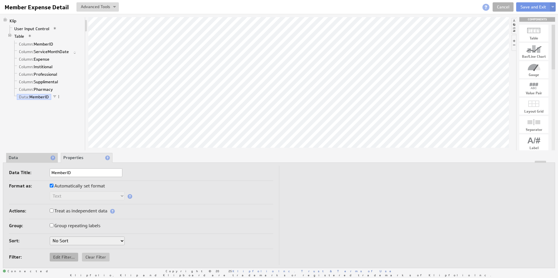
click at [56, 254] on button "Edit Filter..." at bounding box center [64, 257] width 28 height 9
select select "MemberID_Filter"
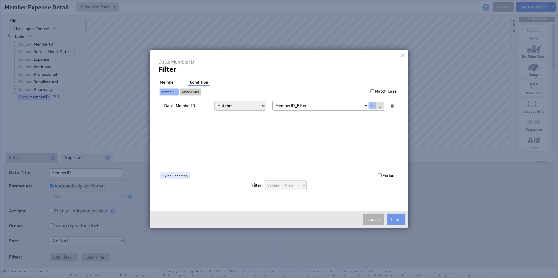
click at [369, 221] on button "Cancel" at bounding box center [373, 220] width 21 height 12
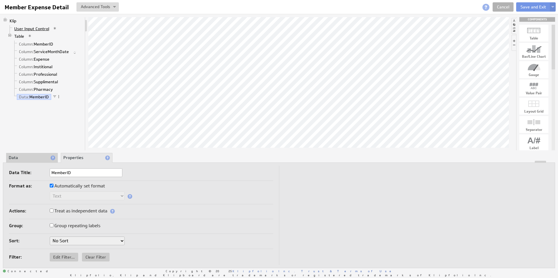
click at [38, 27] on link "User Input Control" at bounding box center [31, 29] width 39 height 6
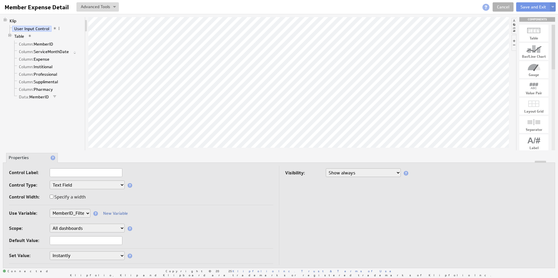
click at [370, 173] on select "Show always Hide always" at bounding box center [363, 172] width 75 height 9
click at [83, 173] on input "text" at bounding box center [86, 172] width 73 height 9
click at [69, 171] on input "text" at bounding box center [86, 172] width 73 height 9
click at [44, 188] on label "Control Type:" at bounding box center [29, 185] width 41 height 8
click at [129, 186] on span at bounding box center [129, 185] width 5 height 5
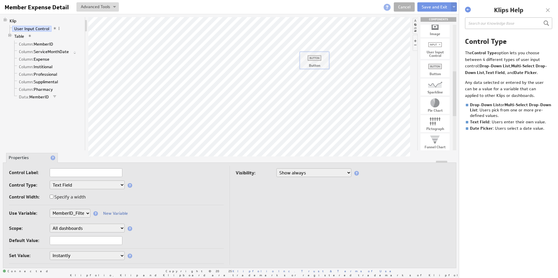
drag, startPoint x: 433, startPoint y: 68, endPoint x: 312, endPoint y: 59, distance: 121.1
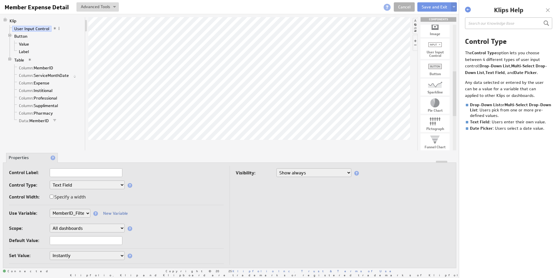
click at [114, 256] on select "Instantly On button press" at bounding box center [87, 255] width 75 height 9
select select "1"
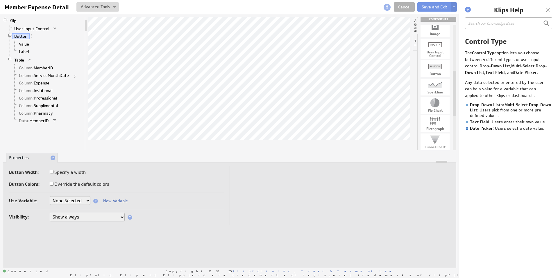
click at [78, 204] on select "None Selected clearmedica_filter_payor company.id company.name devoted_service_…" at bounding box center [70, 200] width 41 height 9
select select "MemberID_Filter"
click at [434, 10] on button "Save and Exit" at bounding box center [434, 6] width 34 height 9
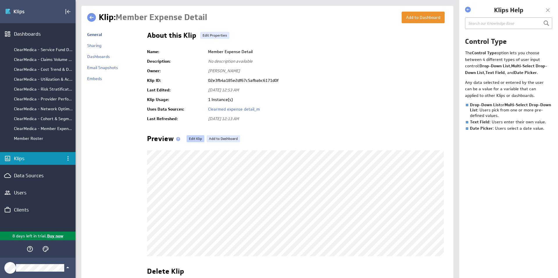
click at [197, 139] on link "Edit Klip" at bounding box center [195, 138] width 18 height 7
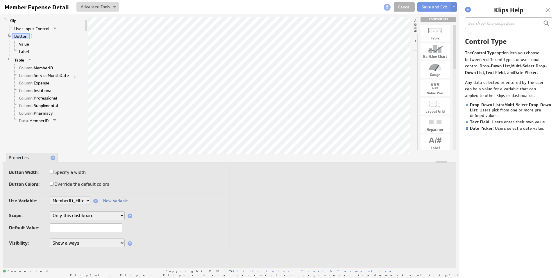
click at [85, 202] on select "None Selected clearmedica_filter_payor company.id company.name devoted_service_…" at bounding box center [70, 200] width 41 height 9
select select
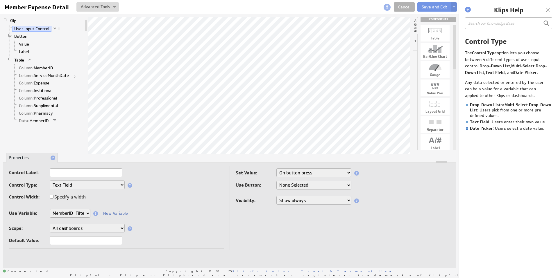
click at [305, 184] on select "None Selected Button" at bounding box center [313, 185] width 75 height 9
select select "dc5ef45f-57****"
click at [314, 187] on select "None Selected Button" at bounding box center [313, 185] width 75 height 9
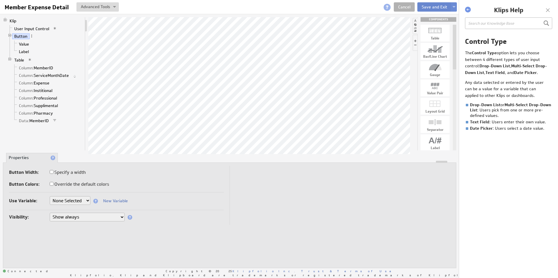
click at [432, 7] on button "Save and Exit" at bounding box center [434, 6] width 34 height 9
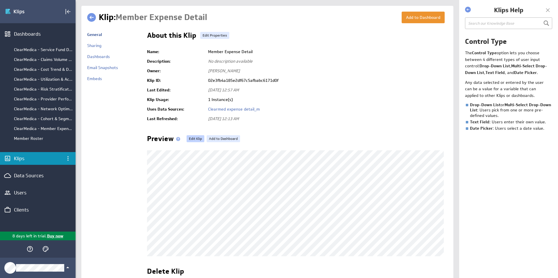
click at [191, 139] on link "Edit Klip" at bounding box center [195, 138] width 18 height 7
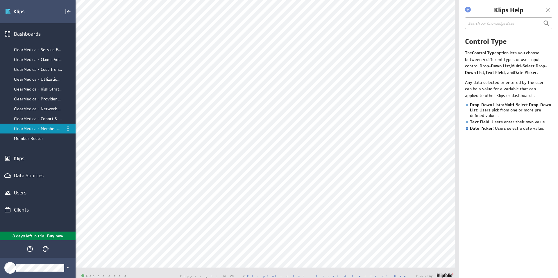
scroll to position [9, 0]
click at [73, 216] on div "(no message) Edit Dashboards ClearMedica - Service Fund Dashboard ClearMedica -…" at bounding box center [229, 139] width 459 height 278
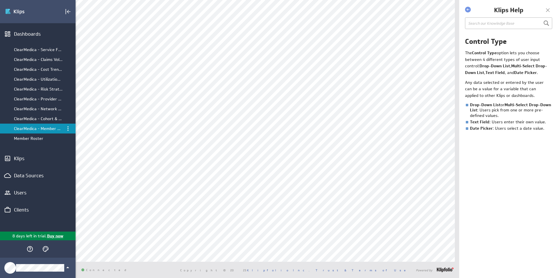
scroll to position [15, 0]
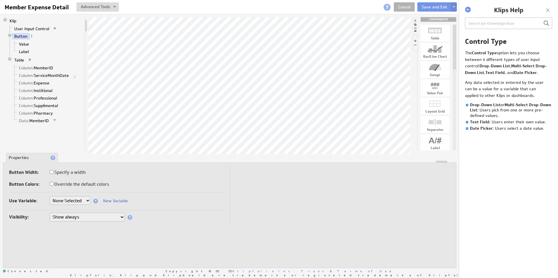
click at [87, 200] on select "None Selected clearmedica_filter_payor [DOMAIN_NAME] [DOMAIN_NAME] devoted_serv…" at bounding box center [70, 200] width 41 height 9
select select "MemberID_Filter"
click at [115, 215] on select "Only this Klip Only this dashboard All dashboards" at bounding box center [87, 215] width 75 height 9
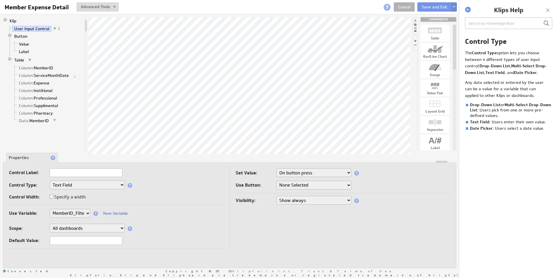
click at [292, 200] on select "Show always Hide always" at bounding box center [313, 200] width 75 height 9
select select "hidden"
click at [292, 200] on select "Show always Hide always" at bounding box center [313, 200] width 75 height 9
select select "visible"
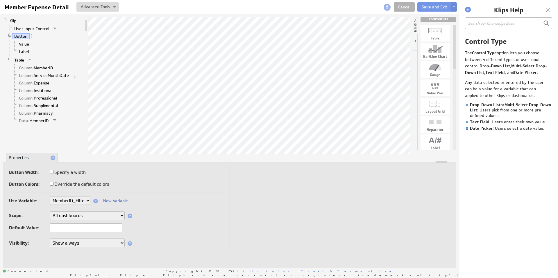
click at [114, 243] on select "Show always Hide always" at bounding box center [87, 243] width 75 height 9
select select "hidden"
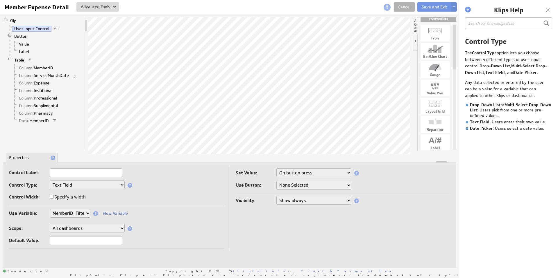
click at [287, 185] on select "None Selected Button (MemberID_Filter)" at bounding box center [313, 185] width 75 height 9
select select "dc5ef45f-57****MemberID_Filter"
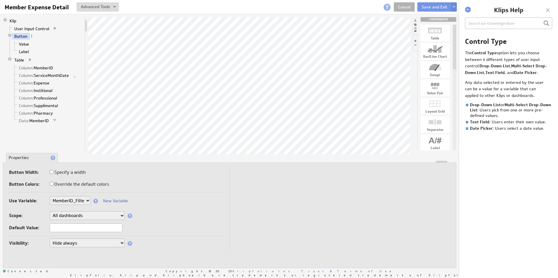
click at [89, 242] on select "Show always Hide always" at bounding box center [87, 243] width 75 height 9
select select "visible"
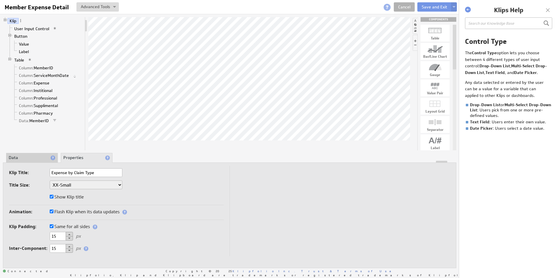
type input "DKJU32"
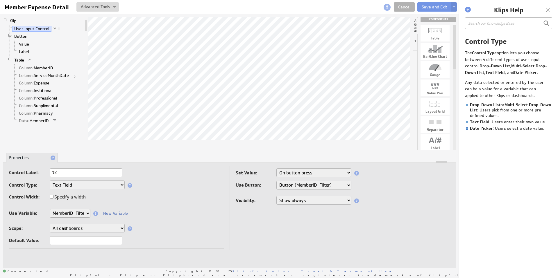
type input "D"
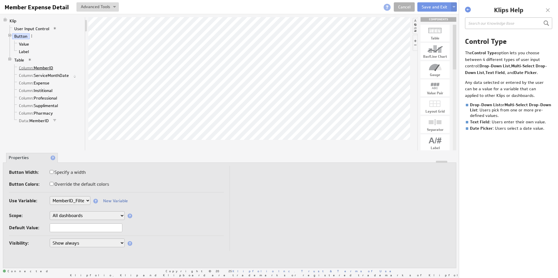
click at [49, 69] on link "Column: MemberID" at bounding box center [36, 68] width 39 height 6
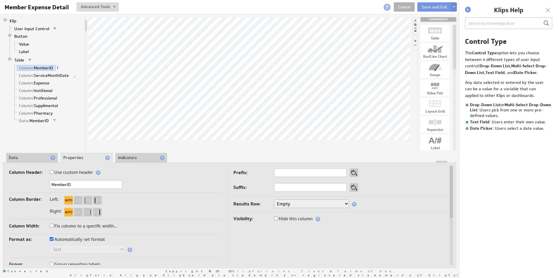
click at [58, 67] on span at bounding box center [57, 68] width 4 height 4
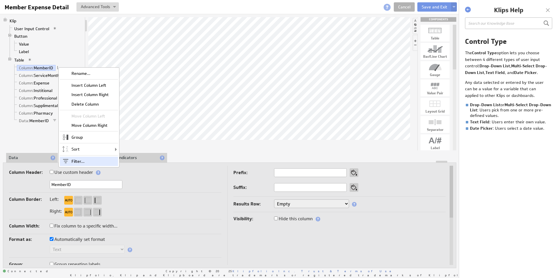
click at [90, 162] on div "Filter..." at bounding box center [89, 161] width 58 height 9
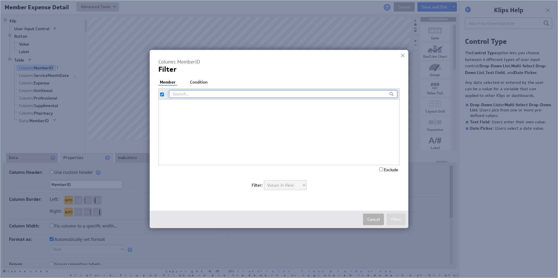
checkbox input "true"
click at [194, 81] on li "Condition" at bounding box center [198, 83] width 20 height 6
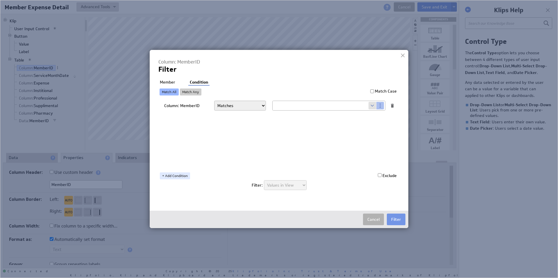
click at [370, 107] on span at bounding box center [372, 106] width 8 height 8
click at [367, 105] on select "Select... company.id company.name user.emailAddress user.firstName user.isAdmin…" at bounding box center [320, 105] width 96 height 9
select select "MemberID_Filter"
click at [394, 220] on button "Filter" at bounding box center [396, 220] width 19 height 12
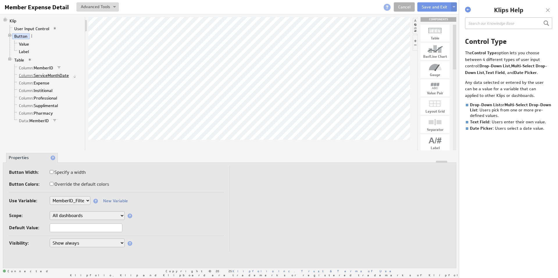
click at [51, 74] on link "Column: ServiceMonthDate" at bounding box center [44, 76] width 54 height 6
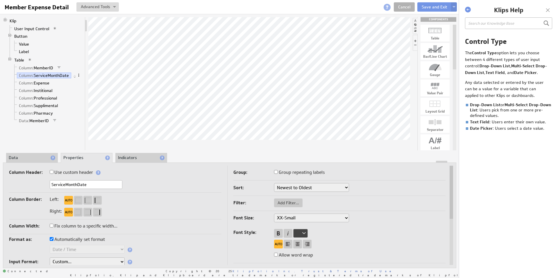
click at [80, 75] on span at bounding box center [79, 75] width 4 height 4
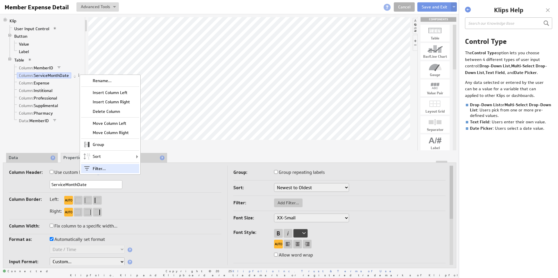
click at [111, 170] on div "Filter..." at bounding box center [110, 168] width 58 height 9
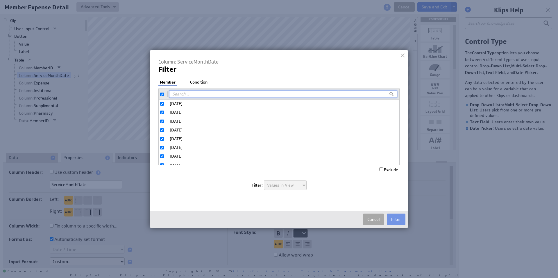
click at [375, 218] on button "Cancel" at bounding box center [373, 220] width 21 height 12
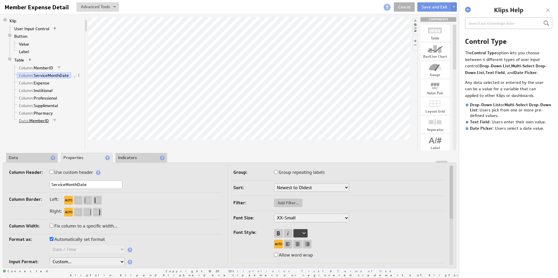
click at [45, 122] on link "Data: MemberID" at bounding box center [34, 121] width 34 height 6
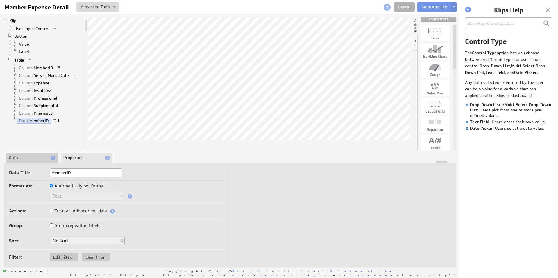
click at [58, 120] on span at bounding box center [59, 120] width 4 height 4
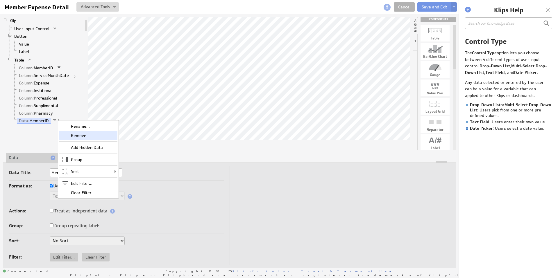
click at [82, 136] on div "Remove" at bounding box center [88, 135] width 58 height 9
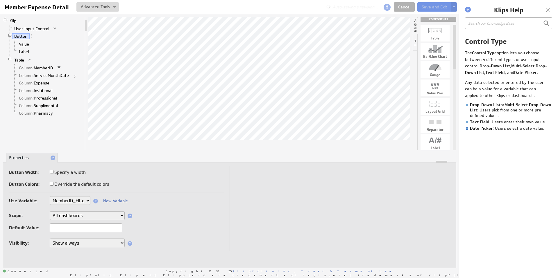
click at [26, 44] on link "Value" at bounding box center [24, 44] width 15 height 6
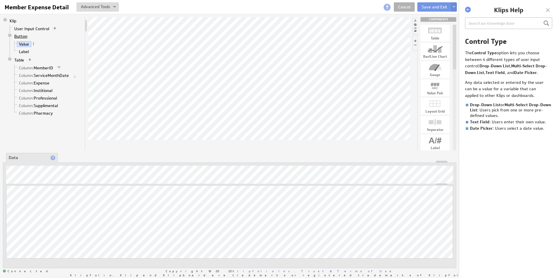
click at [23, 36] on link "Button" at bounding box center [20, 36] width 17 height 6
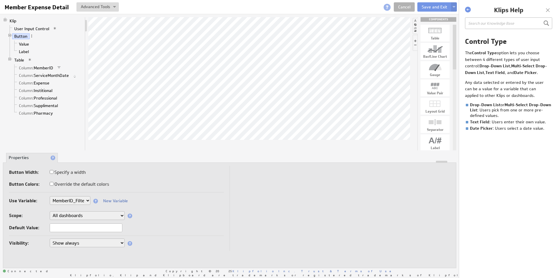
click at [86, 199] on select "None Selected clearmedica_filter_payor company.id company.name devoted_service_…" at bounding box center [70, 200] width 41 height 9
select select
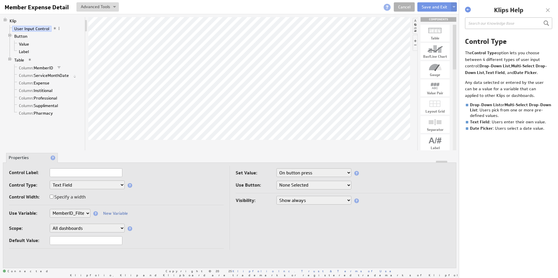
click at [315, 187] on select "None Selected Button" at bounding box center [313, 185] width 75 height 9
select select "dc5ef45f-57****"
type input "k"
click at [75, 76] on span at bounding box center [75, 76] width 4 height 4
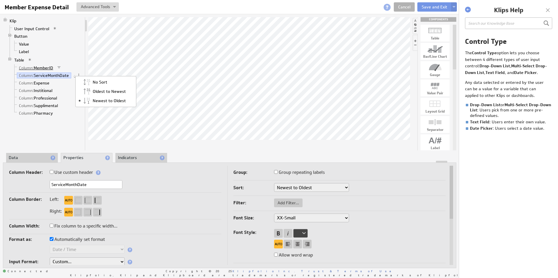
click at [52, 70] on link "Column: MemberID" at bounding box center [36, 68] width 39 height 6
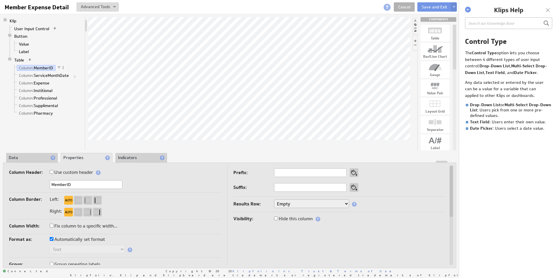
click at [61, 67] on span at bounding box center [59, 68] width 4 height 4
click at [78, 72] on div "Edit Filter..." at bounding box center [91, 73] width 58 height 9
select select "MemberID_Filter"
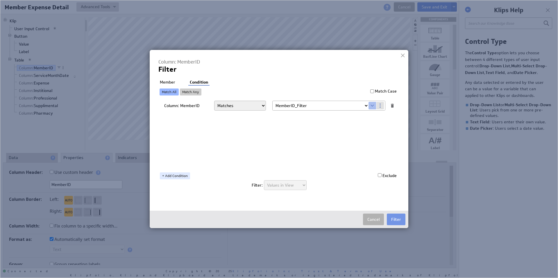
click at [169, 82] on li "Member" at bounding box center [167, 83] width 18 height 6
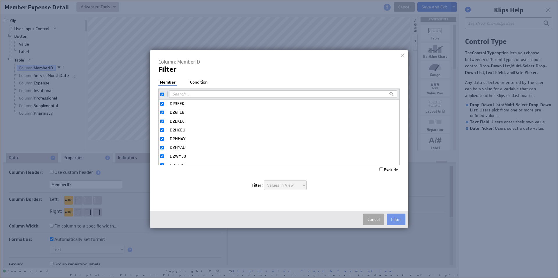
click at [375, 218] on button "Cancel" at bounding box center [373, 220] width 21 height 12
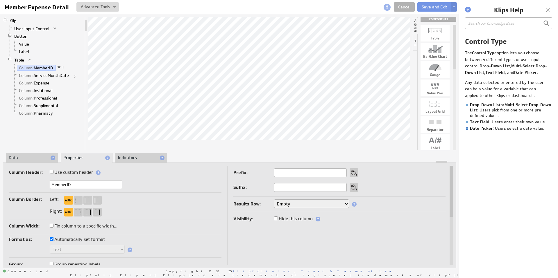
click at [20, 36] on link "Button" at bounding box center [20, 36] width 17 height 6
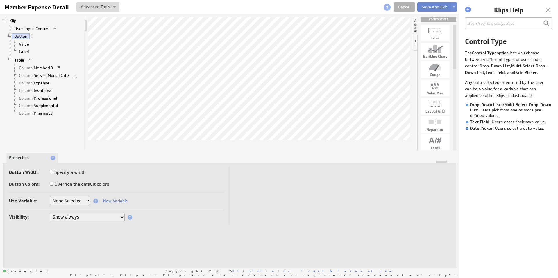
click at [425, 6] on button "Save and Exit" at bounding box center [434, 6] width 34 height 9
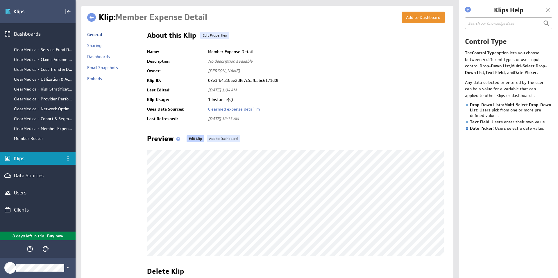
click at [191, 139] on link "Edit Klip" at bounding box center [195, 138] width 18 height 7
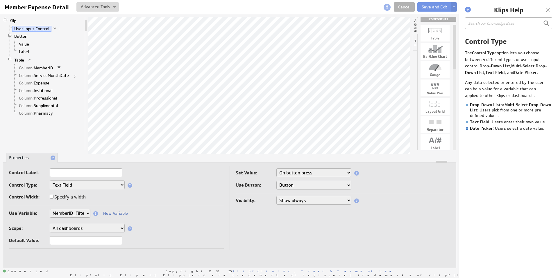
click at [24, 44] on link "Value" at bounding box center [24, 44] width 15 height 6
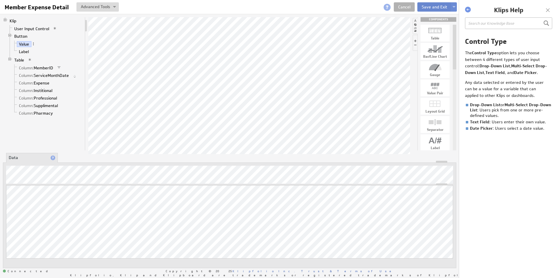
click at [437, 6] on button "Save and Exit" at bounding box center [434, 6] width 34 height 9
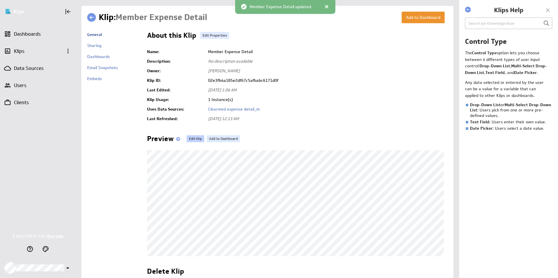
click at [191, 139] on link "Edit Klip" at bounding box center [195, 138] width 18 height 7
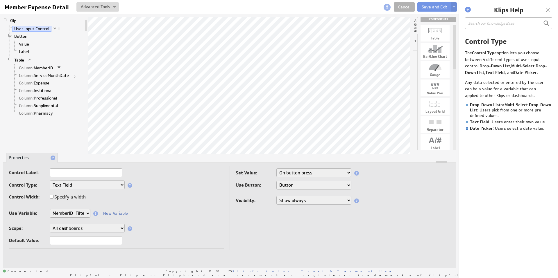
click at [20, 44] on link "Value" at bounding box center [24, 44] width 15 height 6
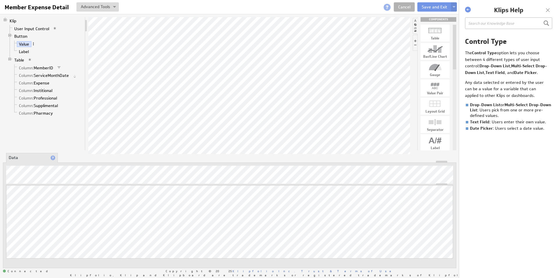
click at [34, 44] on span at bounding box center [33, 44] width 4 height 4
click at [27, 44] on link "Value" at bounding box center [24, 44] width 15 height 6
click at [23, 43] on link "Value" at bounding box center [24, 44] width 15 height 6
click at [33, 44] on span at bounding box center [33, 44] width 4 height 4
click at [21, 44] on link "Value" at bounding box center [24, 44] width 15 height 6
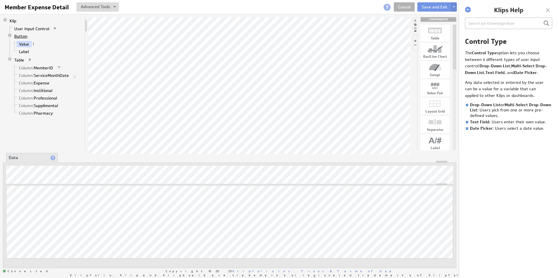
click at [21, 37] on link "Button" at bounding box center [20, 36] width 17 height 6
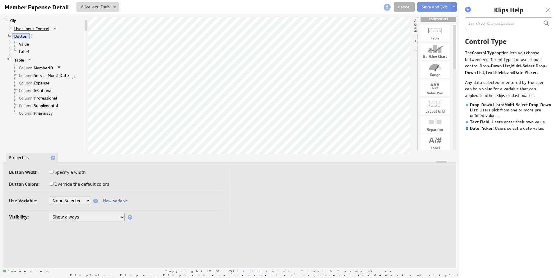
click at [24, 30] on link "User Input Control" at bounding box center [31, 29] width 39 height 6
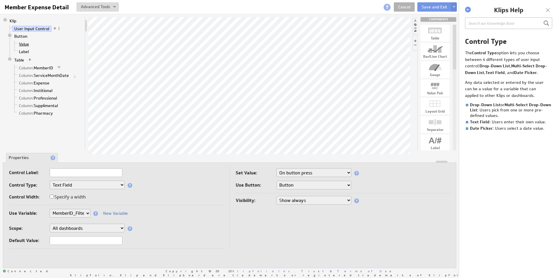
click at [22, 43] on link "Value" at bounding box center [24, 44] width 15 height 6
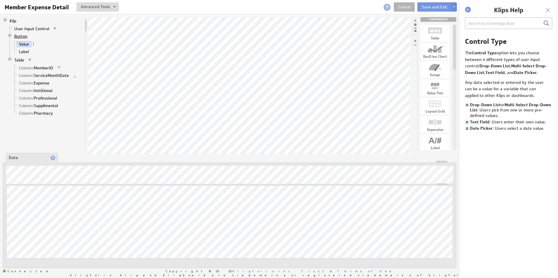
click at [21, 36] on link "Button" at bounding box center [20, 36] width 17 height 6
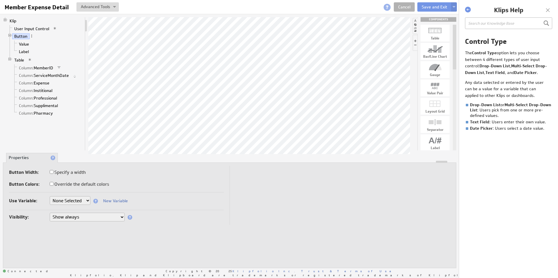
click at [80, 200] on select "None Selected clearmedica_filter_payor [DOMAIN_NAME] [DOMAIN_NAME] devoted_serv…" at bounding box center [70, 200] width 41 height 9
select select "MemberID_Filter"
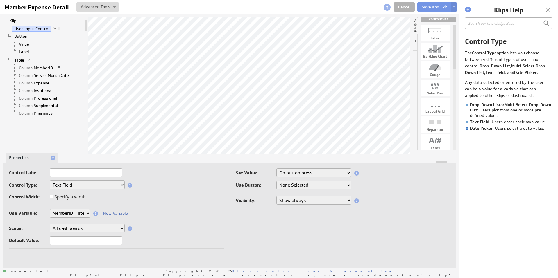
click at [24, 44] on link "Value" at bounding box center [24, 44] width 15 height 6
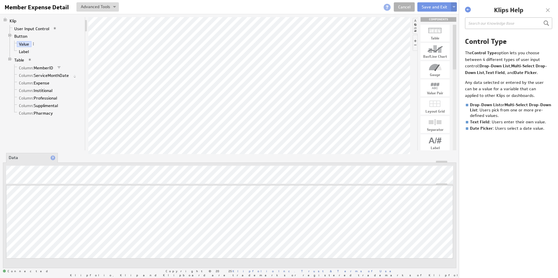
click at [454, 8] on button at bounding box center [454, 6] width 6 height 9
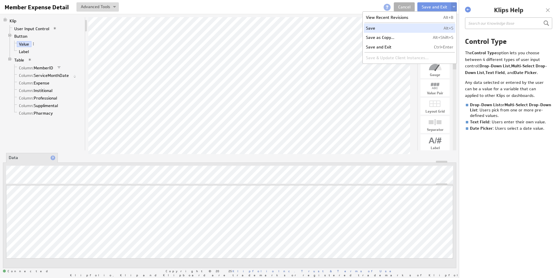
click at [384, 30] on td "Save" at bounding box center [397, 28] width 67 height 9
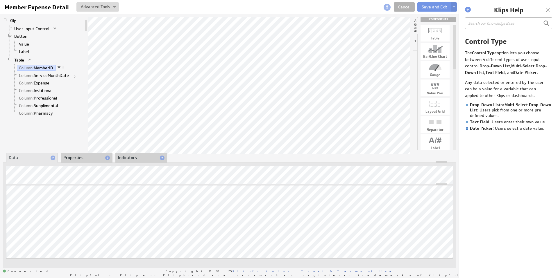
click at [20, 60] on link "Table" at bounding box center [19, 60] width 14 height 6
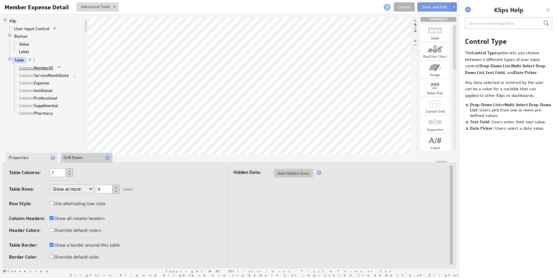
click at [39, 67] on link "Column: MemberID" at bounding box center [36, 68] width 39 height 6
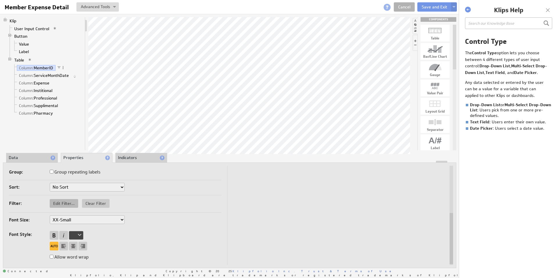
click at [69, 203] on span "Edit Filter..." at bounding box center [64, 203] width 28 height 5
select select "MemberID_Filter"
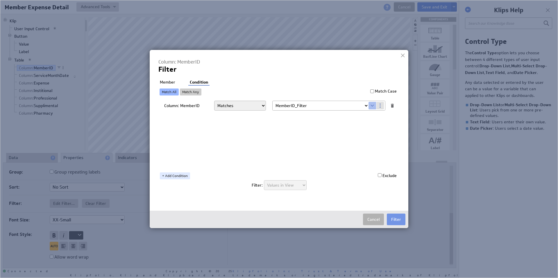
click at [168, 82] on li "Member" at bounding box center [167, 83] width 18 height 6
checkbox input "true"
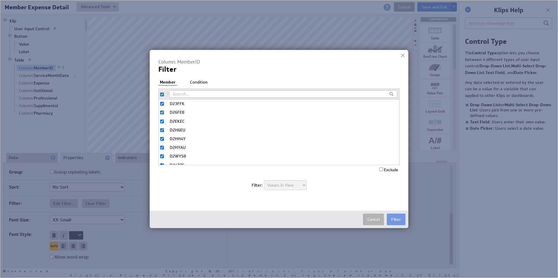
click at [198, 82] on li "Condition" at bounding box center [198, 83] width 20 height 6
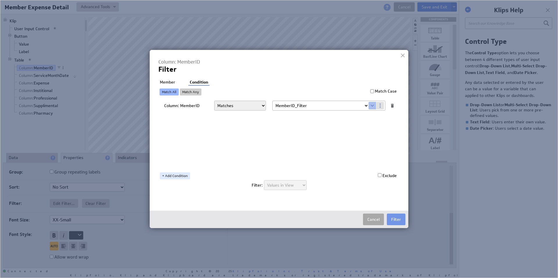
click at [369, 221] on button "Cancel" at bounding box center [373, 220] width 21 height 12
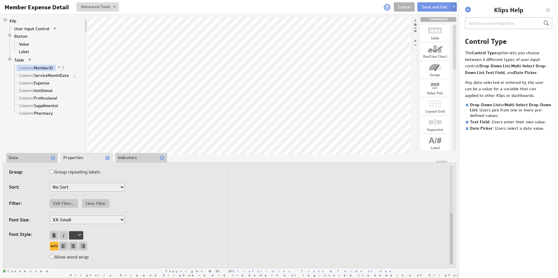
click at [25, 159] on li "Data" at bounding box center [32, 158] width 52 height 10
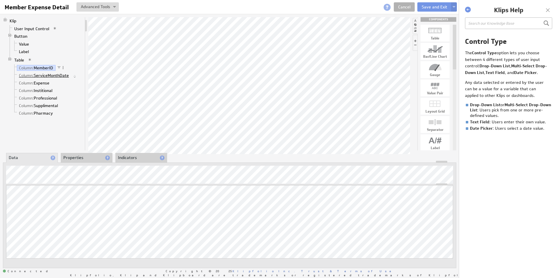
click at [44, 76] on link "Column: ServiceMonthDate" at bounding box center [44, 76] width 54 height 6
click at [41, 83] on link "Column: Expense" at bounding box center [34, 83] width 35 height 6
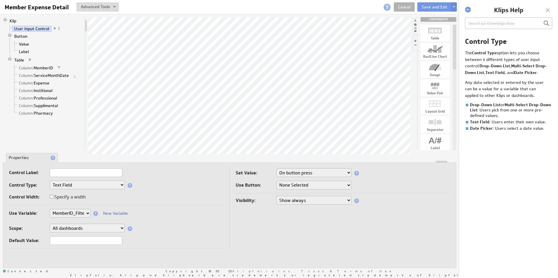
click at [76, 186] on select "Drop-Down List Multi-Select Drop-Down List Text Field Date Picker" at bounding box center [87, 185] width 75 height 9
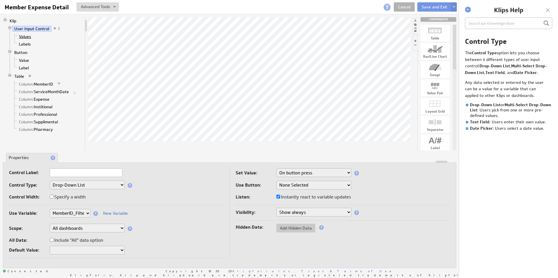
click at [27, 37] on link "Values" at bounding box center [25, 37] width 17 height 6
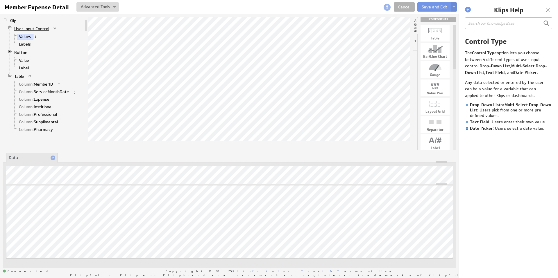
click at [32, 29] on link "User Input Control" at bounding box center [31, 29] width 39 height 6
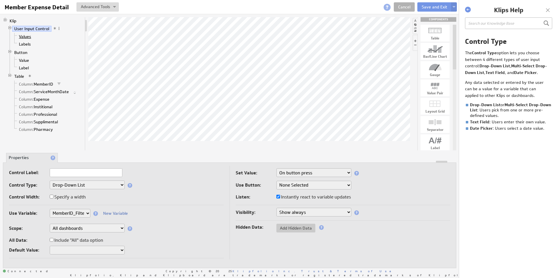
click at [24, 36] on link "Values" at bounding box center [25, 37] width 17 height 6
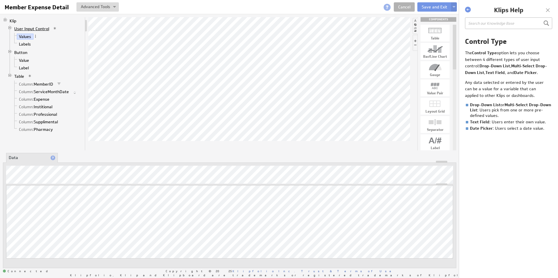
click at [29, 29] on link "User Input Control" at bounding box center [31, 29] width 39 height 6
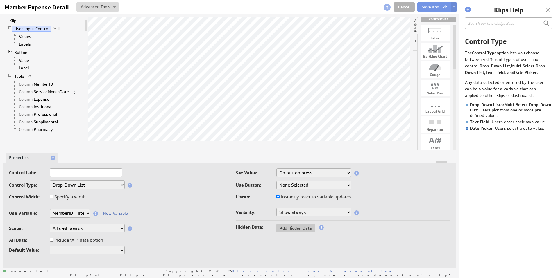
click at [299, 174] on select "Instantly On button press" at bounding box center [313, 172] width 75 height 9
select select "0"
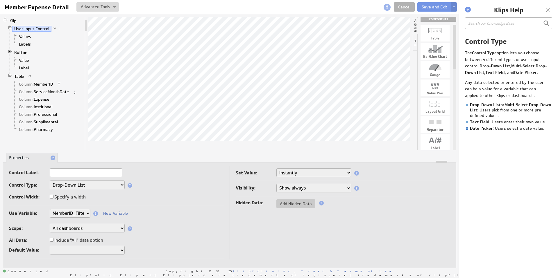
click at [456, 6] on button at bounding box center [454, 6] width 6 height 9
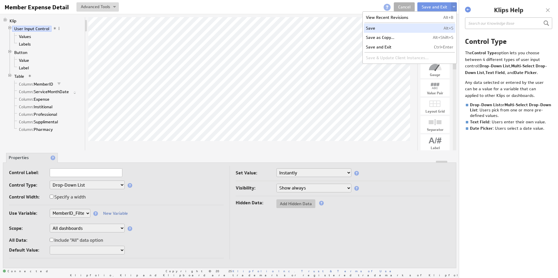
click at [383, 29] on td "Save" at bounding box center [397, 28] width 67 height 9
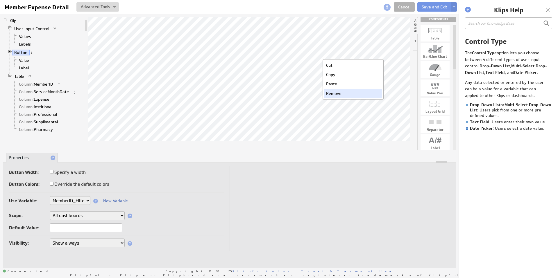
click at [335, 95] on div "Remove" at bounding box center [353, 93] width 58 height 9
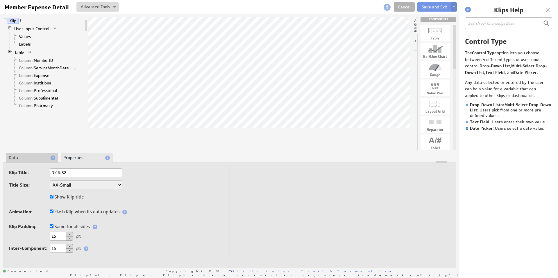
click at [453, 5] on button at bounding box center [454, 6] width 6 height 9
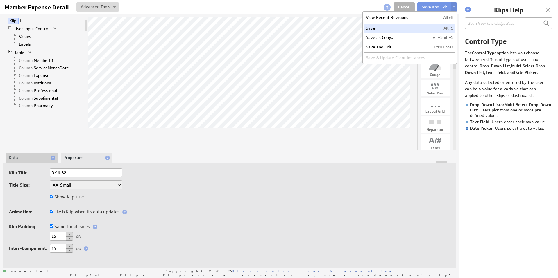
click at [402, 30] on td "Save" at bounding box center [397, 28] width 67 height 9
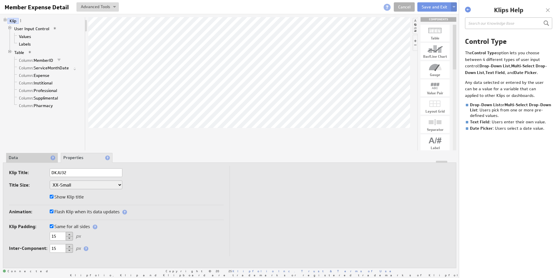
click at [454, 8] on button at bounding box center [454, 6] width 6 height 9
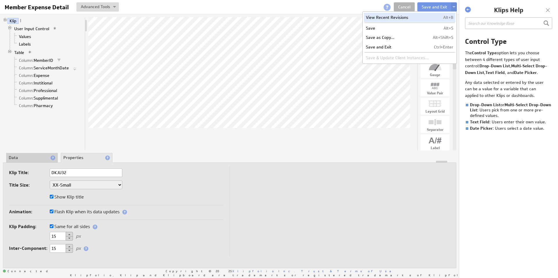
click at [390, 18] on td "View Recent Revisions" at bounding box center [397, 17] width 67 height 9
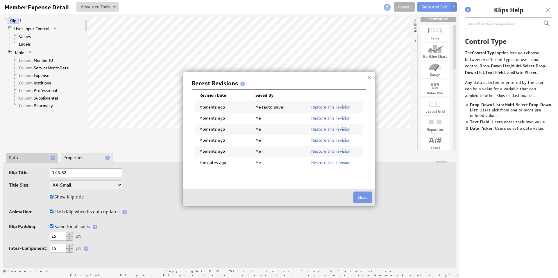
click at [256, 119] on td "Me" at bounding box center [279, 118] width 56 height 11
click at [329, 118] on link "Restore this revision" at bounding box center [330, 118] width 39 height 5
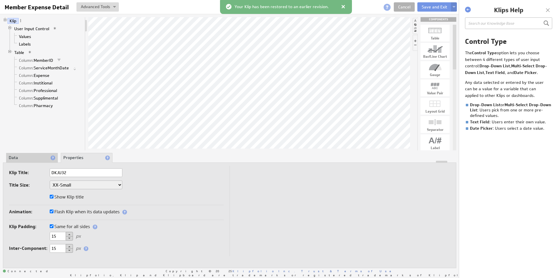
click at [454, 8] on img at bounding box center [453, 7] width 3 height 2
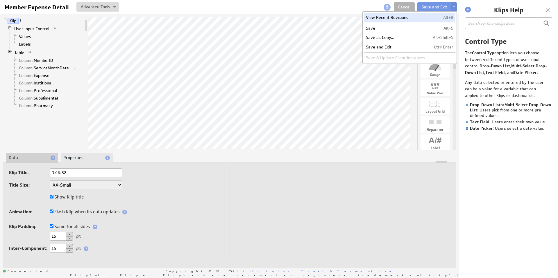
click at [408, 19] on td "View Recent Revisions" at bounding box center [397, 17] width 67 height 9
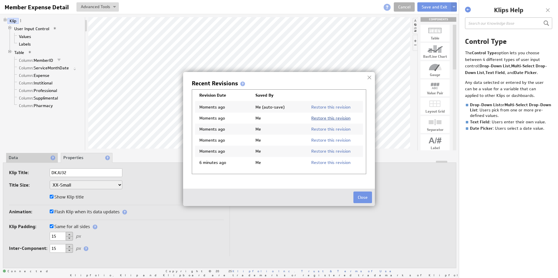
click at [319, 118] on link "Restore this revision" at bounding box center [330, 118] width 39 height 5
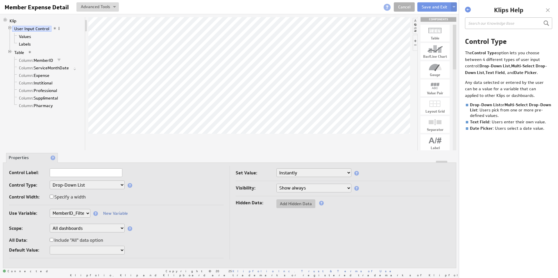
click at [58, 29] on span at bounding box center [59, 28] width 4 height 4
click at [24, 36] on link "Values" at bounding box center [25, 37] width 17 height 6
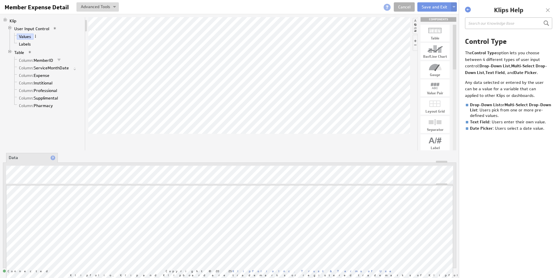
scroll to position [140, 0]
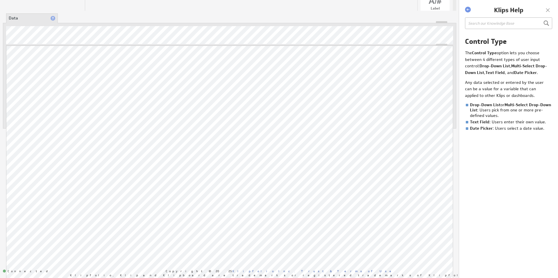
click at [76, 16] on div "About Data Properties Layout Drill Down Indicators" at bounding box center [229, 18] width 453 height 9
click at [444, 23] on div "Updating... Select a Function ARRAY DATE SELECT SLICE SUM Data Manipulation Log…" at bounding box center [229, 76] width 453 height 106
click at [444, 22] on div at bounding box center [229, 22] width 452 height 2
drag, startPoint x: 444, startPoint y: 22, endPoint x: 440, endPoint y: 63, distance: 41.7
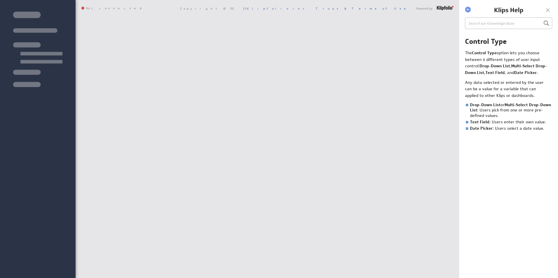
type input "D34Z7S"
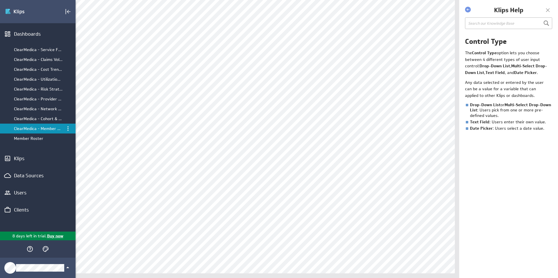
scroll to position [15, 0]
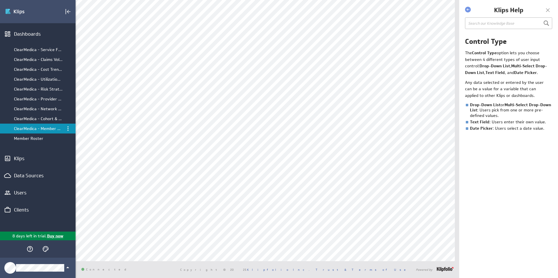
scroll to position [15, 0]
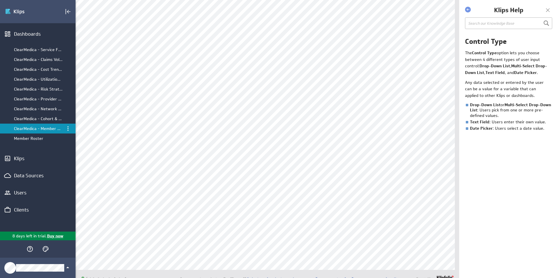
scroll to position [32, 0]
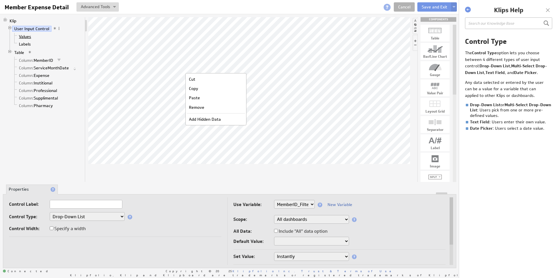
click at [26, 36] on link "Values" at bounding box center [25, 37] width 17 height 6
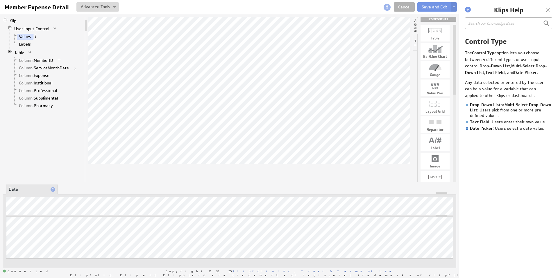
click at [35, 36] on span at bounding box center [35, 36] width 4 height 4
click at [55, 54] on div "Group" at bounding box center [65, 53] width 58 height 9
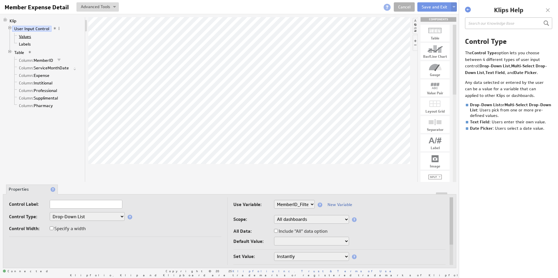
click at [27, 37] on link "Values" at bounding box center [25, 37] width 17 height 6
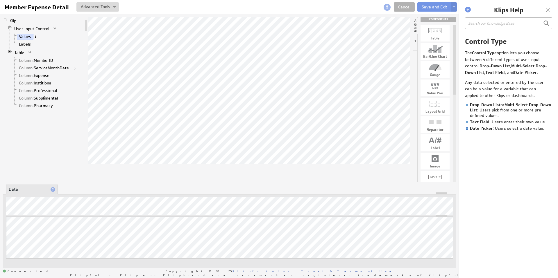
click at [35, 36] on span at bounding box center [35, 36] width 4 height 4
click at [51, 54] on div "Group" at bounding box center [66, 53] width 58 height 9
click at [48, 44] on li "Labels" at bounding box center [47, 44] width 70 height 8
click at [35, 36] on span at bounding box center [35, 36] width 4 height 4
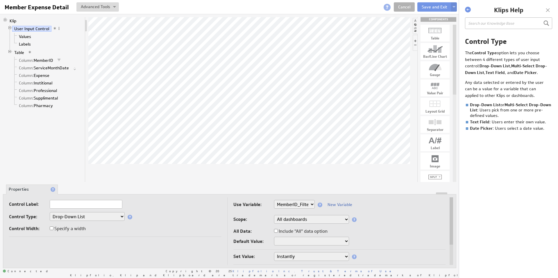
click at [84, 218] on select "Drop-Down List Multi-Select Drop-Down List Text Field Date Picker" at bounding box center [87, 216] width 75 height 9
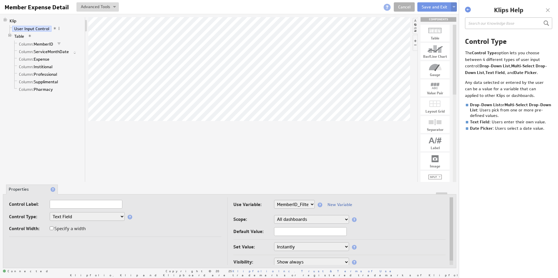
click at [453, 6] on img at bounding box center [453, 7] width 3 height 2
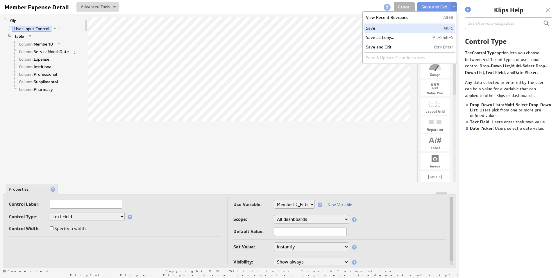
click at [384, 30] on td "Save" at bounding box center [397, 28] width 67 height 9
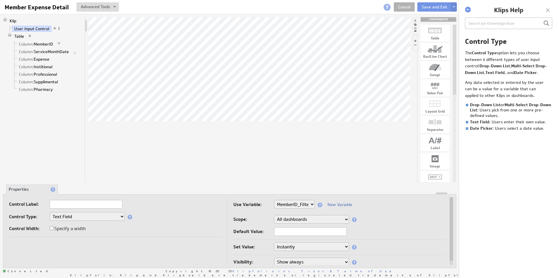
click at [58, 28] on span at bounding box center [59, 28] width 4 height 4
click at [53, 27] on span at bounding box center [55, 28] width 4 height 4
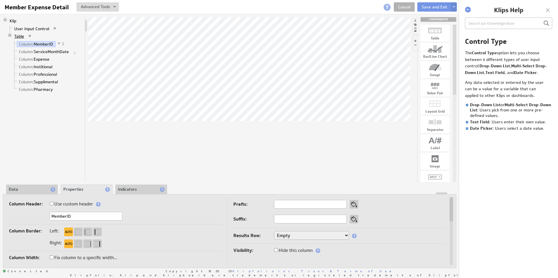
click at [21, 36] on link "Table" at bounding box center [19, 36] width 14 height 6
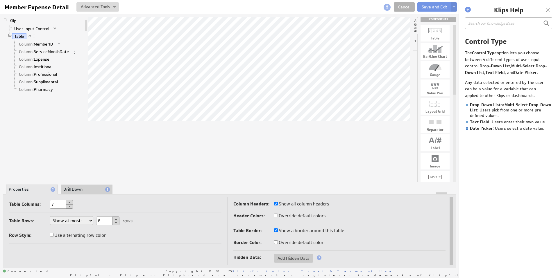
click at [44, 45] on link "Column: MemberID" at bounding box center [36, 44] width 39 height 6
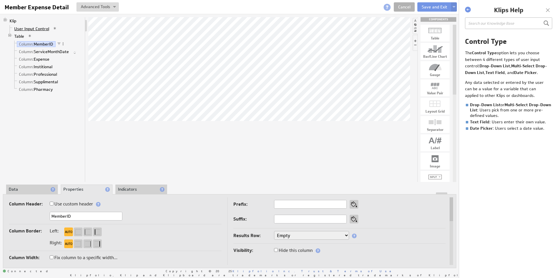
click at [39, 30] on link "User Input Control" at bounding box center [31, 29] width 39 height 6
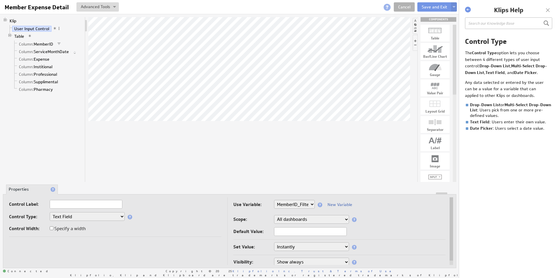
click at [320, 233] on input "text" at bounding box center [310, 231] width 73 height 9
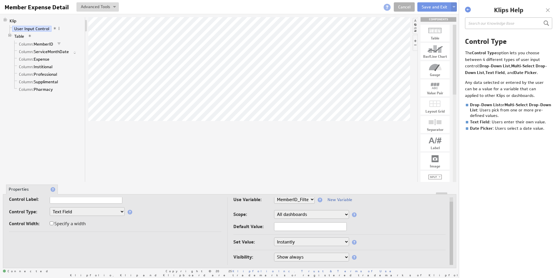
click at [328, 242] on select "Instantly On button press" at bounding box center [311, 242] width 75 height 9
click at [325, 258] on select "Show always Hide always" at bounding box center [311, 257] width 75 height 9
click at [52, 45] on link "Column: MemberID" at bounding box center [36, 44] width 39 height 6
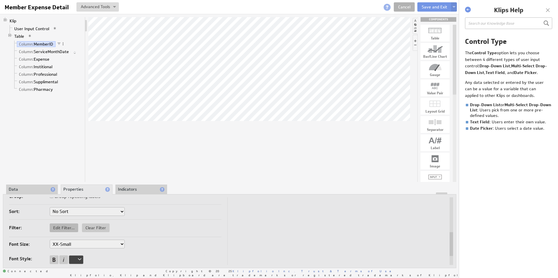
click at [66, 228] on span "Edit Filter..." at bounding box center [64, 227] width 28 height 5
select select "MemberID_Filter"
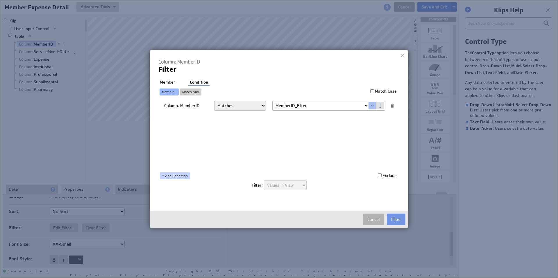
click at [177, 177] on link "+ Add Condition" at bounding box center [175, 176] width 30 height 7
click at [255, 123] on select "Matches Contains Begins with Ends with Does not match Does not contain Does not…" at bounding box center [240, 124] width 52 height 10
select select "f:contains"
click at [296, 122] on input "text" at bounding box center [320, 124] width 96 height 9
click at [249, 124] on select "Matches Contains Begins with Ends with Does not match Does not contain Does not…" at bounding box center [240, 124] width 52 height 10
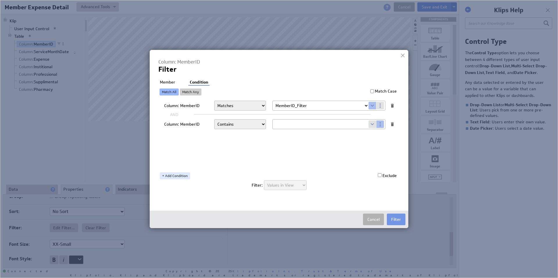
click at [293, 124] on input "text" at bounding box center [320, 124] width 96 height 9
type input "*"
click at [399, 219] on button "Filter" at bounding box center [396, 220] width 19 height 12
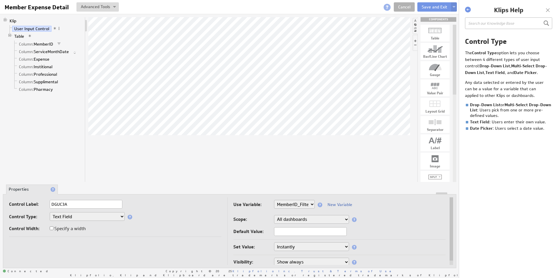
type input "DGUC3A"
drag, startPoint x: 406, startPoint y: 7, endPoint x: 411, endPoint y: 8, distance: 5.1
click at [406, 7] on link "Cancel" at bounding box center [404, 6] width 21 height 9
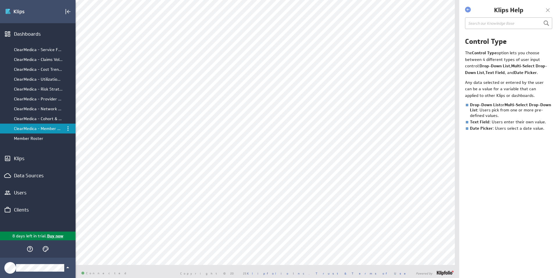
scroll to position [27, 0]
click at [420, 250] on div "Remove from dashboard" at bounding box center [417, 250] width 58 height 9
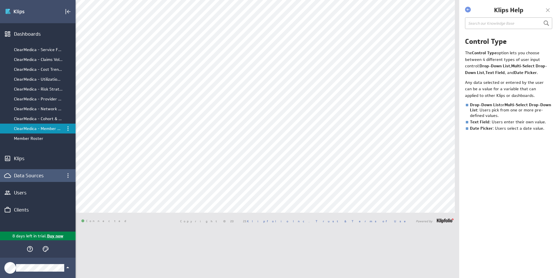
drag, startPoint x: 455, startPoint y: 159, endPoint x: 32, endPoint y: 175, distance: 423.1
click at [32, 175] on div "Data Sources" at bounding box center [38, 176] width 48 height 6
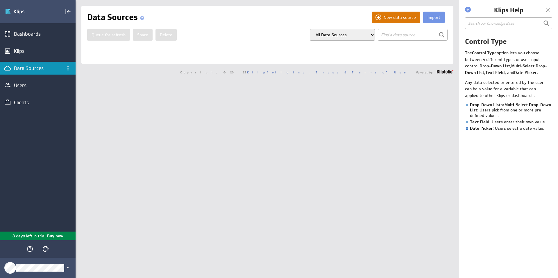
drag, startPoint x: 0, startPoint y: 0, endPoint x: 387, endPoint y: 16, distance: 387.2
click at [387, 16] on button "New data source" at bounding box center [396, 18] width 48 height 12
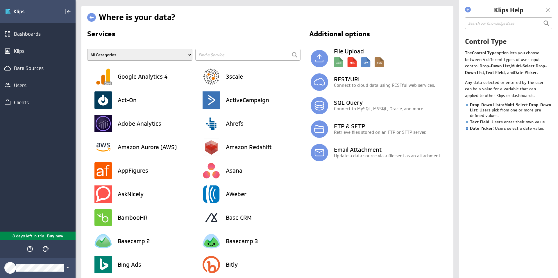
click at [92, 18] on link at bounding box center [91, 17] width 9 height 9
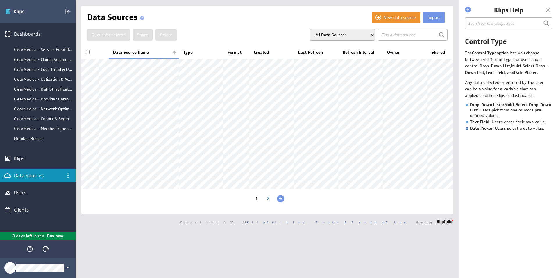
click at [28, 34] on div "Dashboards" at bounding box center [38, 34] width 48 height 6
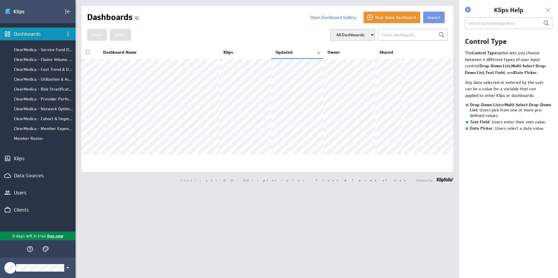
click at [386, 17] on button "New blank dashboard" at bounding box center [391, 18] width 57 height 12
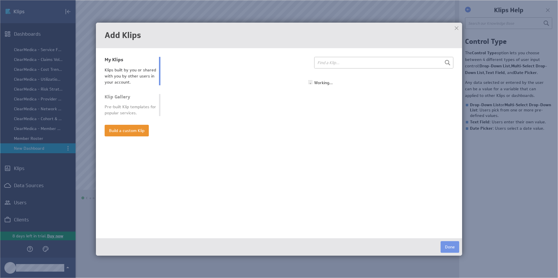
select select "all"
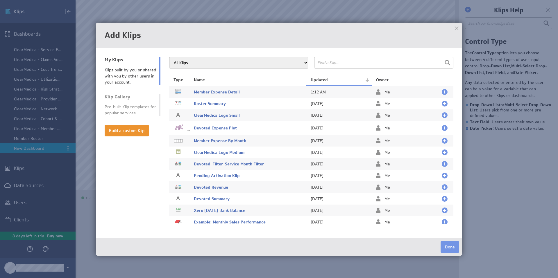
click at [221, 91] on span "Member Expense Detail" at bounding box center [217, 91] width 46 height 5
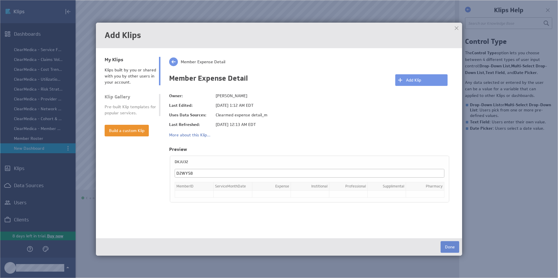
drag, startPoint x: 0, startPoint y: 0, endPoint x: 448, endPoint y: 248, distance: 511.8
click at [448, 248] on button "Done" at bounding box center [449, 247] width 19 height 12
drag, startPoint x: 448, startPoint y: 248, endPoint x: 416, endPoint y: 80, distance: 170.9
click at [416, 80] on button "Add Klip" at bounding box center [421, 80] width 52 height 12
type input "D2WY58"
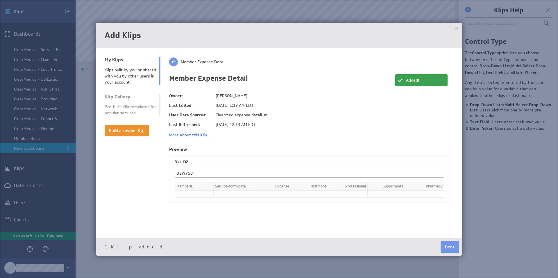
click at [450, 248] on button "Done" at bounding box center [449, 247] width 19 height 12
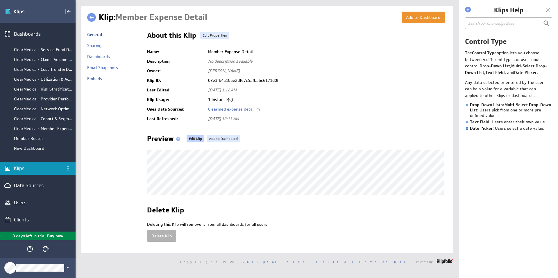
click at [195, 139] on link "Edit Klip" at bounding box center [195, 138] width 18 height 7
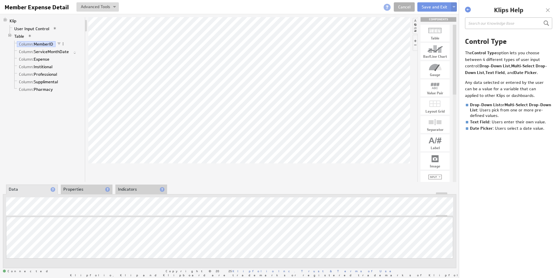
click at [64, 43] on span at bounding box center [63, 44] width 4 height 4
click at [90, 137] on div "Edit Filter..." at bounding box center [94, 137] width 58 height 9
select select "MemberID_Filter"
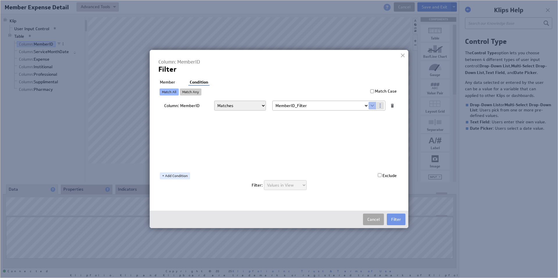
click at [374, 218] on button "Cancel" at bounding box center [373, 220] width 21 height 12
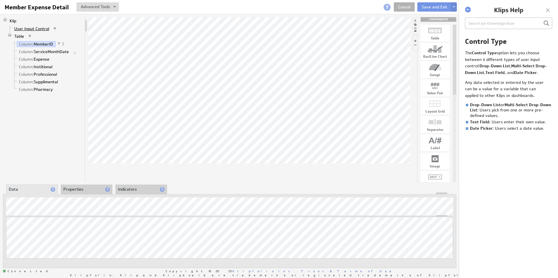
click at [30, 29] on link "User Input Control" at bounding box center [31, 29] width 39 height 6
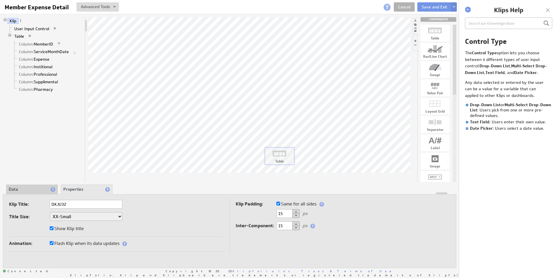
drag, startPoint x: 435, startPoint y: 31, endPoint x: 280, endPoint y: 154, distance: 198.3
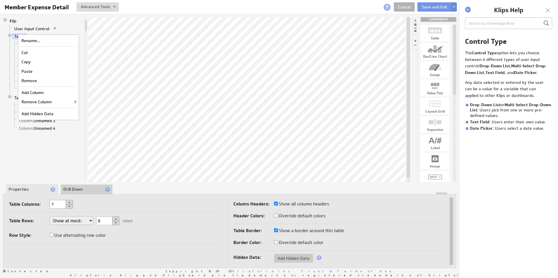
click at [33, 63] on div "Copy" at bounding box center [48, 61] width 58 height 9
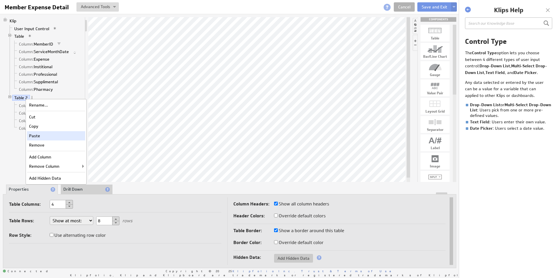
click at [41, 134] on div "Paste" at bounding box center [56, 135] width 58 height 9
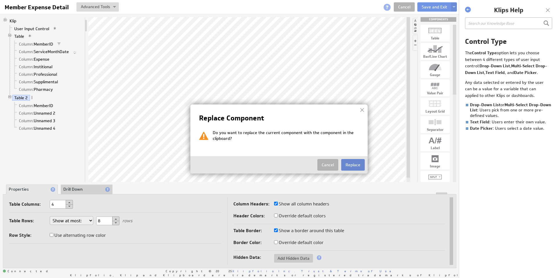
click at [360, 166] on button "Replace" at bounding box center [353, 165] width 24 height 12
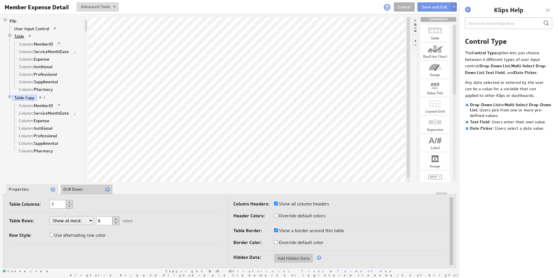
click at [25, 36] on link "Table" at bounding box center [19, 36] width 14 height 6
click at [28, 98] on link "Table Copy" at bounding box center [24, 98] width 25 height 6
drag, startPoint x: 438, startPoint y: 124, endPoint x: 439, endPoint y: 117, distance: 6.8
drag, startPoint x: 438, startPoint y: 143, endPoint x: 238, endPoint y: 129, distance: 200.1
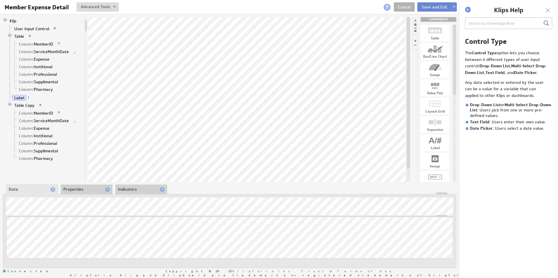
click at [437, 6] on button "Save and Exit" at bounding box center [434, 6] width 34 height 9
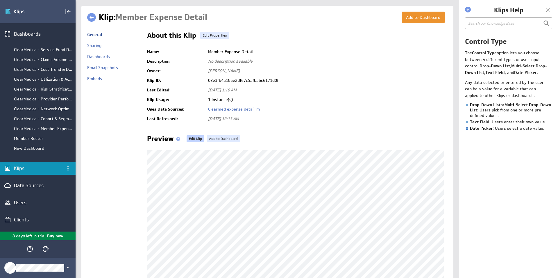
click at [194, 138] on link "Edit Klip" at bounding box center [195, 138] width 18 height 7
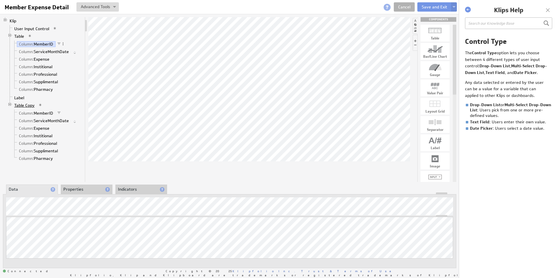
click at [22, 105] on link "Table Copy" at bounding box center [24, 106] width 25 height 6
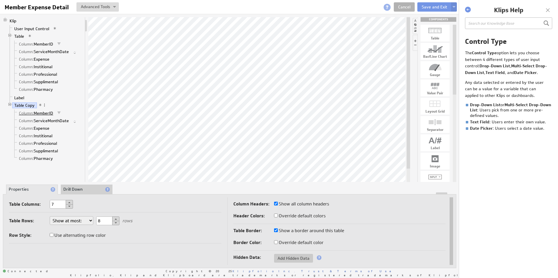
click at [45, 114] on link "Column: MemberID" at bounding box center [36, 113] width 39 height 6
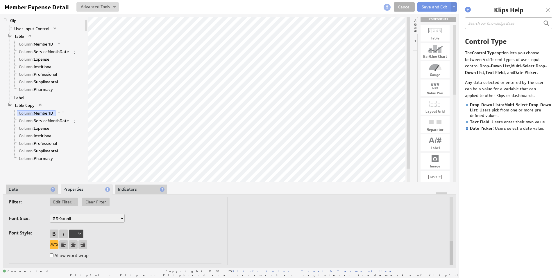
click at [63, 113] on span at bounding box center [63, 113] width 4 height 4
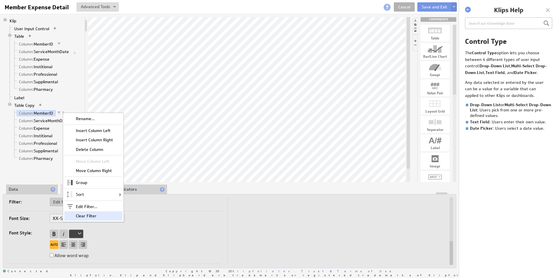
click at [93, 217] on div "Clear Filter" at bounding box center [93, 215] width 58 height 9
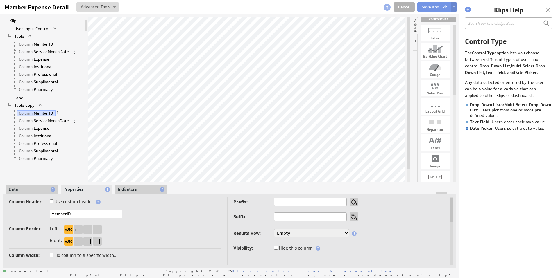
click at [454, 7] on img at bounding box center [453, 7] width 3 height 2
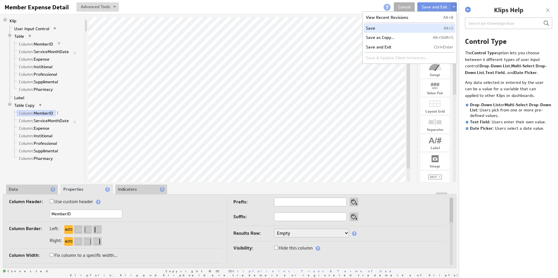
click at [385, 29] on td "Save" at bounding box center [397, 28] width 67 height 9
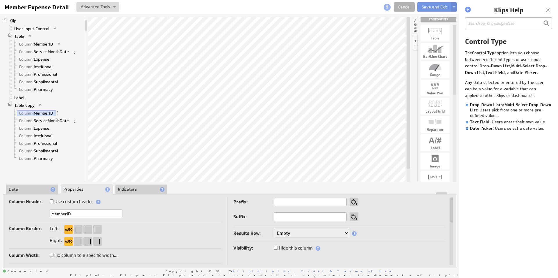
click at [28, 104] on link "Table Copy" at bounding box center [24, 106] width 25 height 6
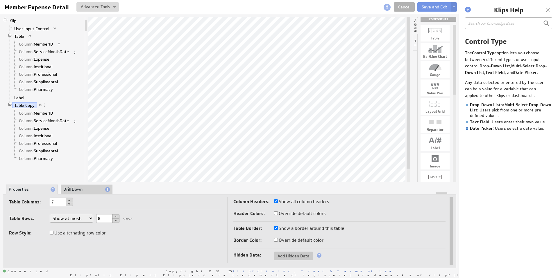
click at [69, 188] on li "Drill Down" at bounding box center [87, 190] width 52 height 10
checkbox input "true"
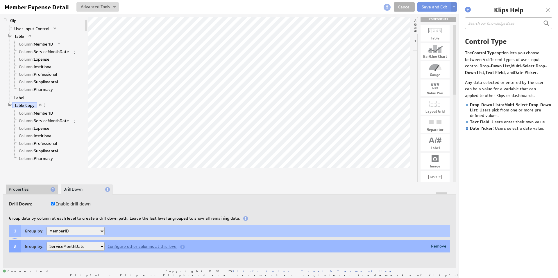
click at [436, 245] on div "Remove" at bounding box center [438, 246] width 15 height 4
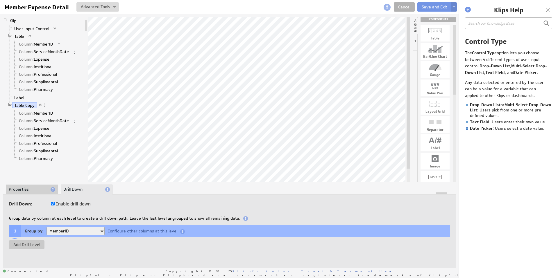
click at [453, 6] on button at bounding box center [454, 6] width 6 height 9
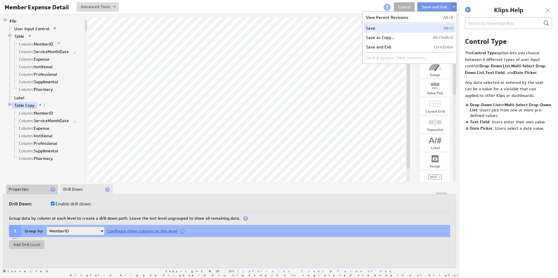
click at [387, 31] on td "Save" at bounding box center [397, 28] width 67 height 9
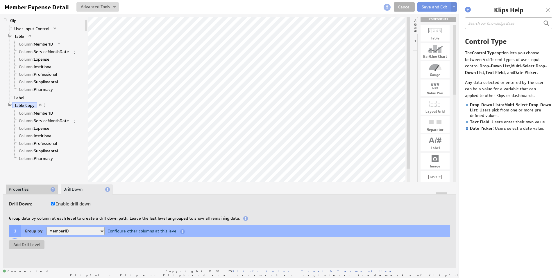
click at [163, 232] on div "Configure other columns at this level" at bounding box center [146, 231] width 82 height 5
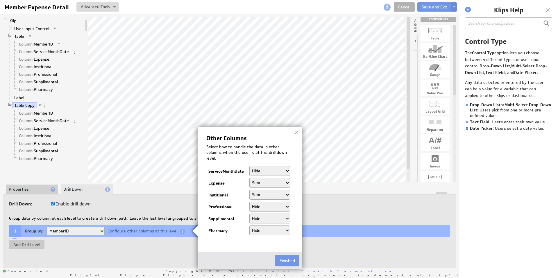
click at [271, 206] on select "Hide Sum Average Count Count Distinct Min Max" at bounding box center [269, 207] width 41 height 10
select select "sum"
click at [267, 219] on select "Hide Sum Average Count Count Distinct Min Max" at bounding box center [269, 219] width 41 height 10
select select "sum"
click at [265, 233] on select "Hide Sum Average Count Count Distinct Min Max" at bounding box center [269, 231] width 41 height 10
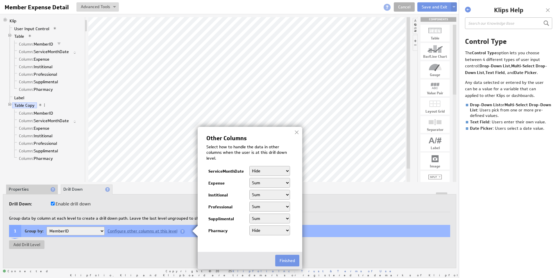
select select "sum"
click at [262, 170] on select "Hide Count Count Distinct" at bounding box center [269, 171] width 41 height 10
click at [288, 261] on button "Finished" at bounding box center [287, 261] width 24 height 12
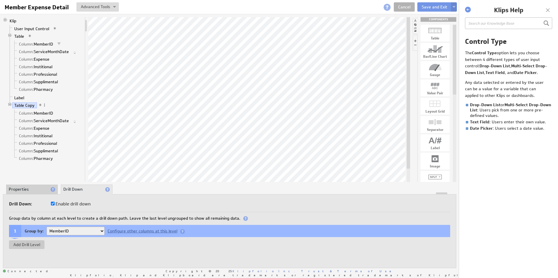
click at [454, 4] on button at bounding box center [454, 6] width 6 height 9
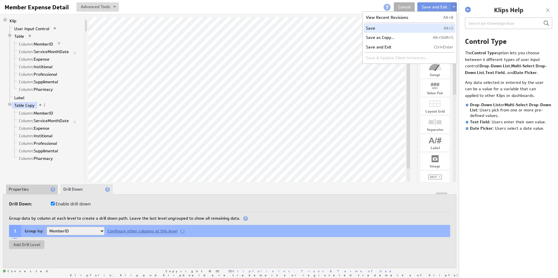
click at [393, 26] on td "Save" at bounding box center [397, 28] width 67 height 9
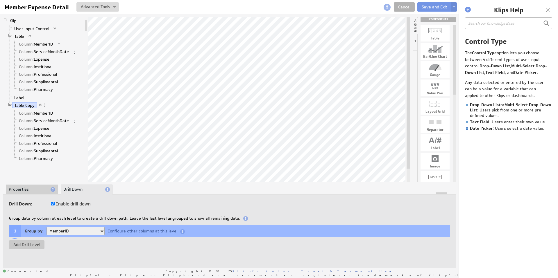
click at [28, 188] on li "Properties" at bounding box center [32, 190] width 52 height 10
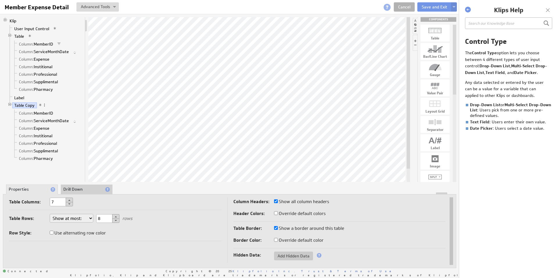
drag, startPoint x: 87, startPoint y: 190, endPoint x: 84, endPoint y: 189, distance: 3.0
click at [87, 190] on li "Drill Down" at bounding box center [87, 190] width 52 height 10
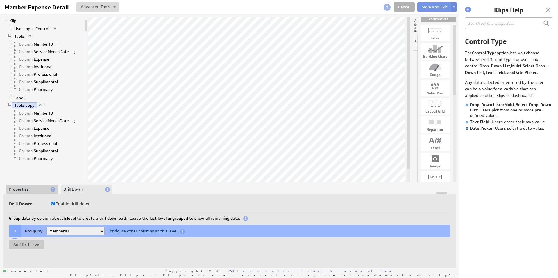
click at [137, 230] on div "Configure other columns at this level" at bounding box center [146, 231] width 82 height 5
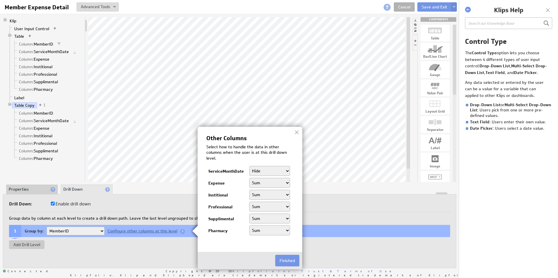
click at [99, 247] on img at bounding box center [279, 139] width 558 height 278
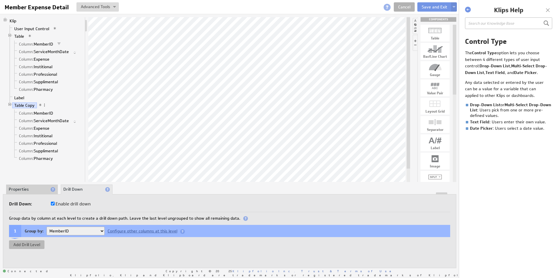
click at [32, 243] on button "Add Drill Level" at bounding box center [26, 244] width 35 height 9
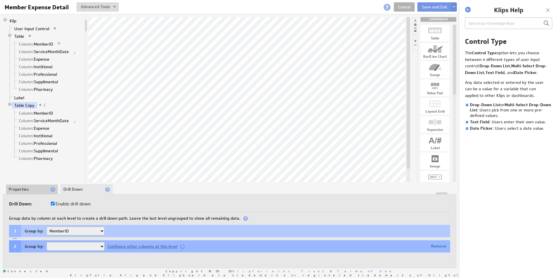
click at [98, 245] on select "ServiceMonthDate" at bounding box center [75, 246] width 58 height 9
select select "6d1094fb"
click at [454, 5] on button at bounding box center [454, 6] width 6 height 9
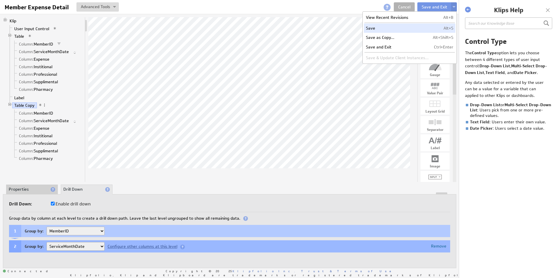
click at [416, 26] on td "Save" at bounding box center [397, 28] width 67 height 9
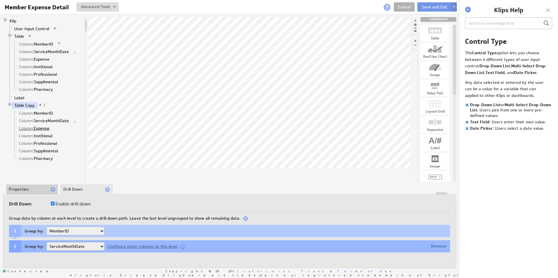
click at [46, 129] on link "Column: Expense" at bounding box center [34, 128] width 35 height 6
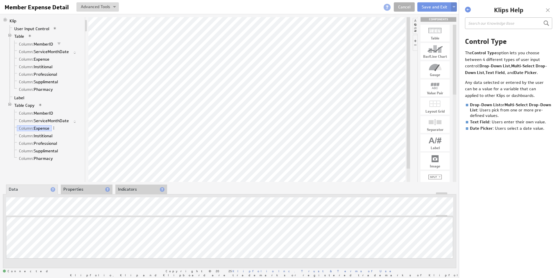
click at [456, 8] on button at bounding box center [454, 6] width 6 height 9
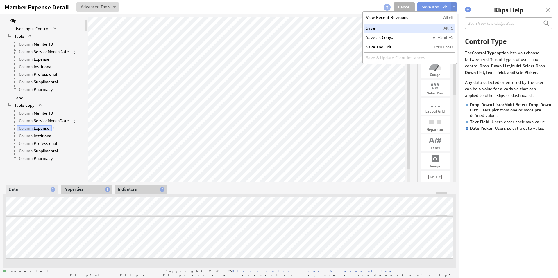
click at [420, 30] on td "Save" at bounding box center [397, 28] width 67 height 9
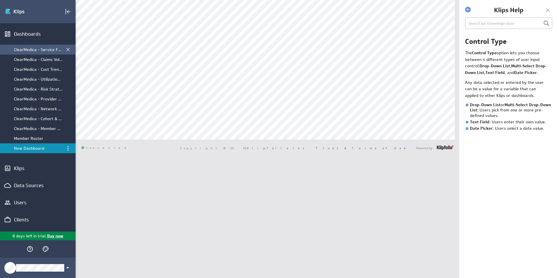
click at [39, 50] on div "ClearMedica - Service Fund Dashboard" at bounding box center [38, 49] width 48 height 5
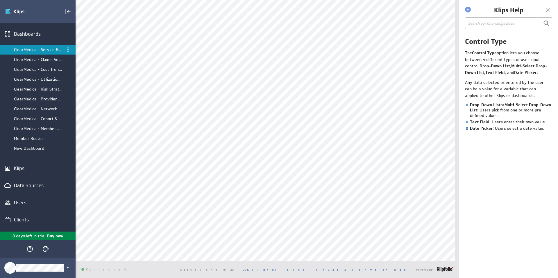
scroll to position [21, 0]
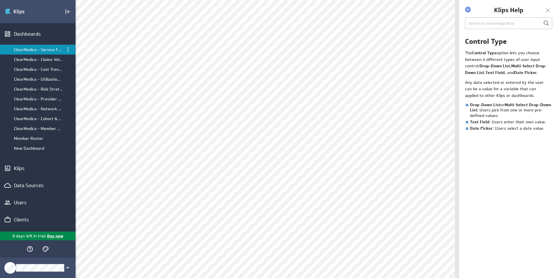
click at [38, 129] on div "ClearMedica - Member Expense by Month" at bounding box center [38, 128] width 48 height 5
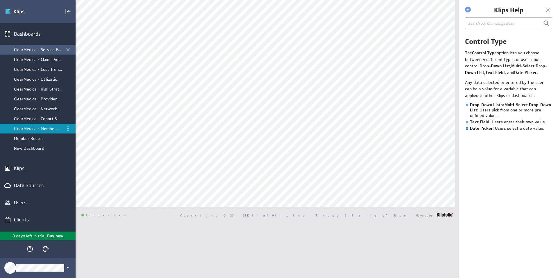
scroll to position [0, 0]
click at [39, 129] on div "ClearMedica - Member Expense by Month" at bounding box center [38, 128] width 48 height 5
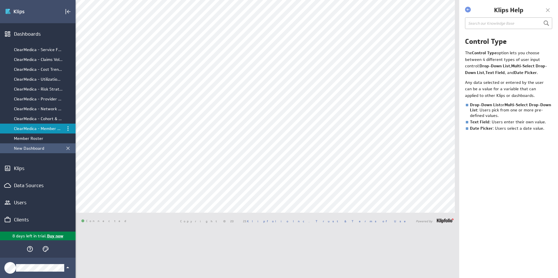
click at [35, 147] on div "New Dashboard" at bounding box center [38, 148] width 48 height 5
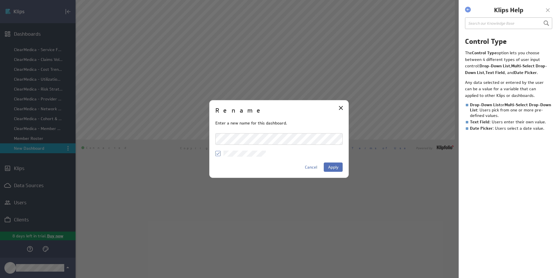
click at [335, 170] on button "Apply" at bounding box center [333, 167] width 19 height 9
